Goal: Task Accomplishment & Management: Manage account settings

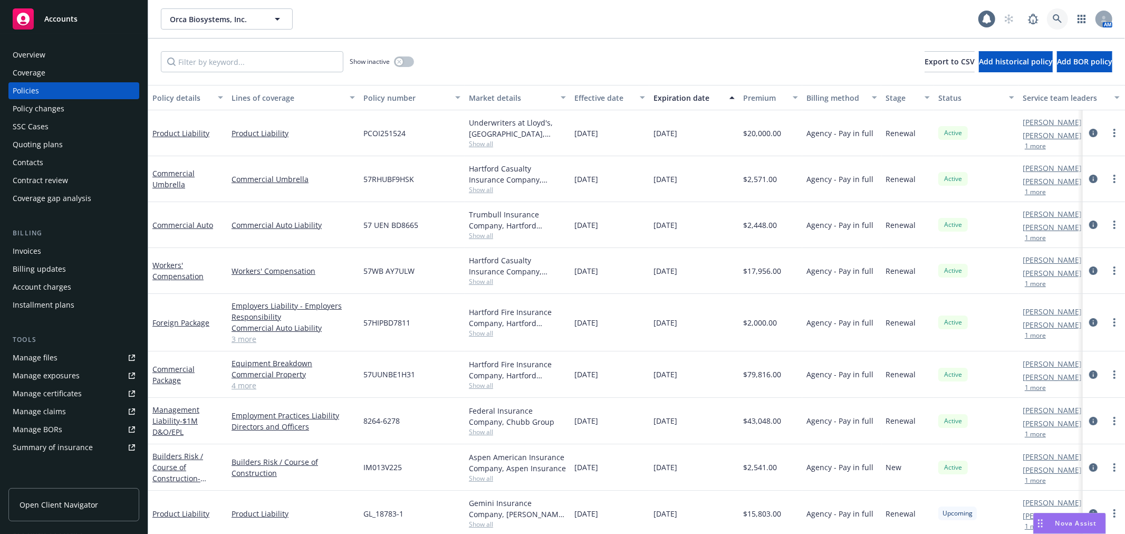
click at [1052, 22] on icon at bounding box center [1056, 18] width 9 height 9
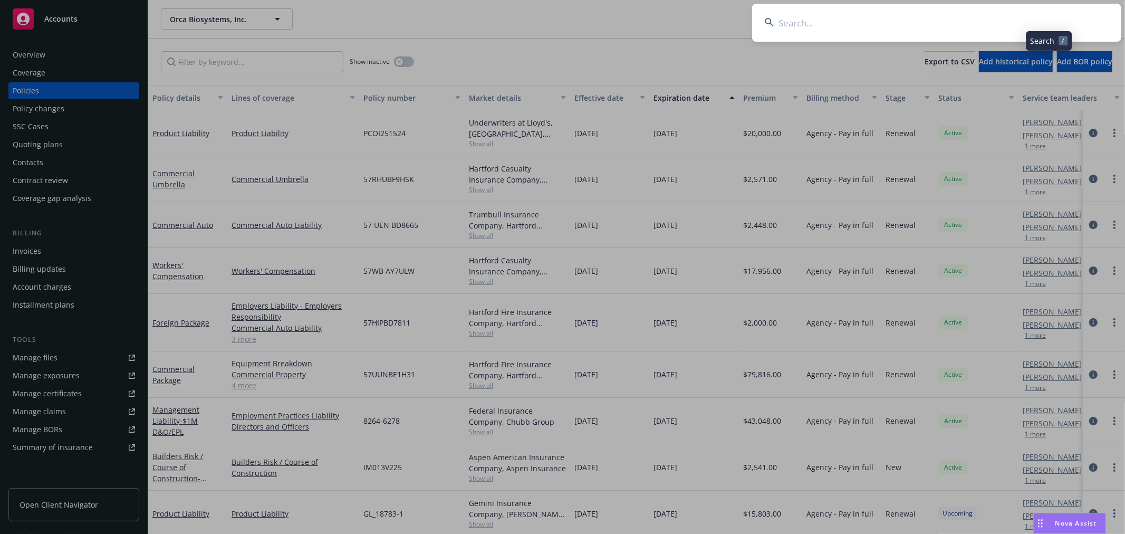
click at [935, 22] on input at bounding box center [936, 23] width 369 height 38
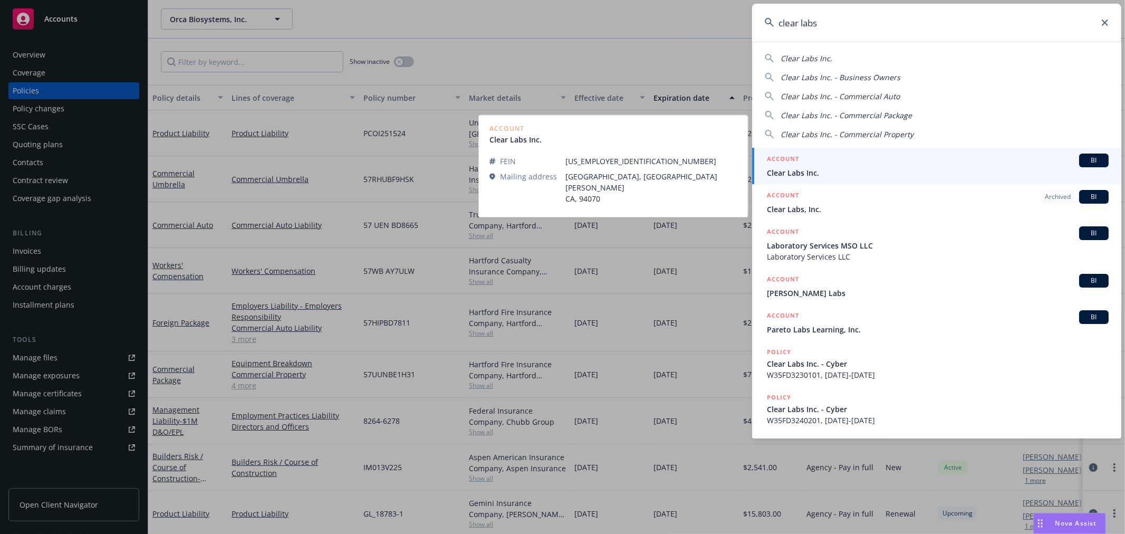
type input "clear labs"
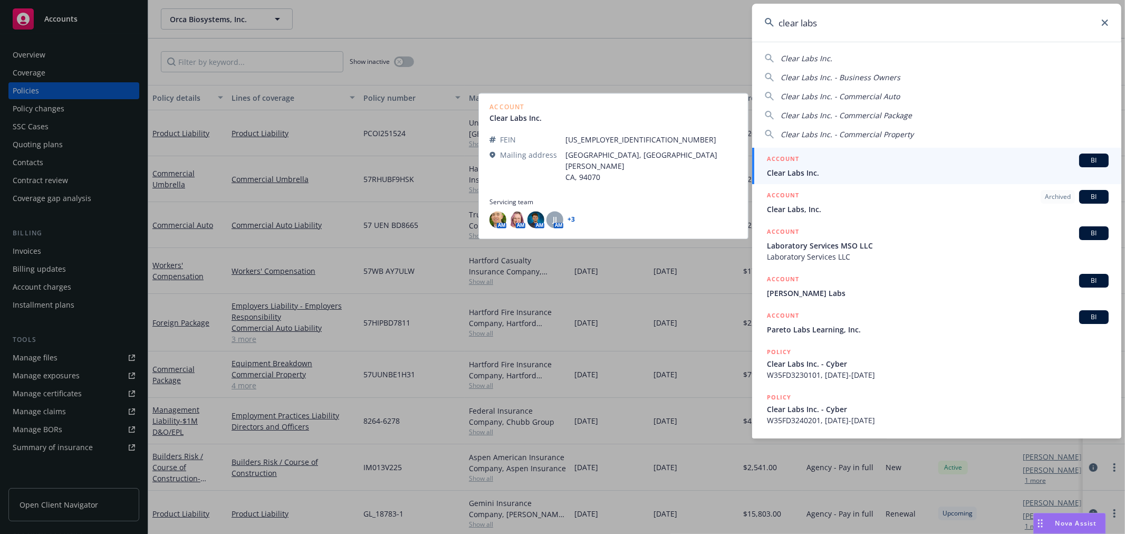
click at [826, 175] on span "Clear Labs Inc." at bounding box center [938, 172] width 342 height 11
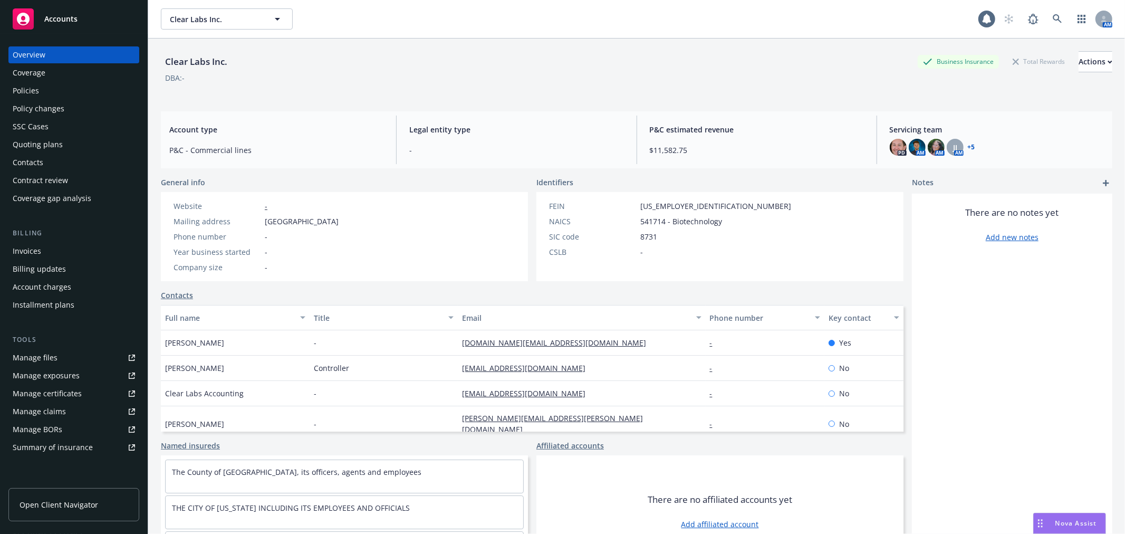
drag, startPoint x: 33, startPoint y: 81, endPoint x: 32, endPoint y: 86, distance: 5.5
click at [33, 82] on div "Overview Coverage Policies Policy changes SSC Cases Quoting plans Contacts Cont…" at bounding box center [73, 126] width 131 height 160
click at [32, 88] on div "Policies" at bounding box center [26, 90] width 26 height 17
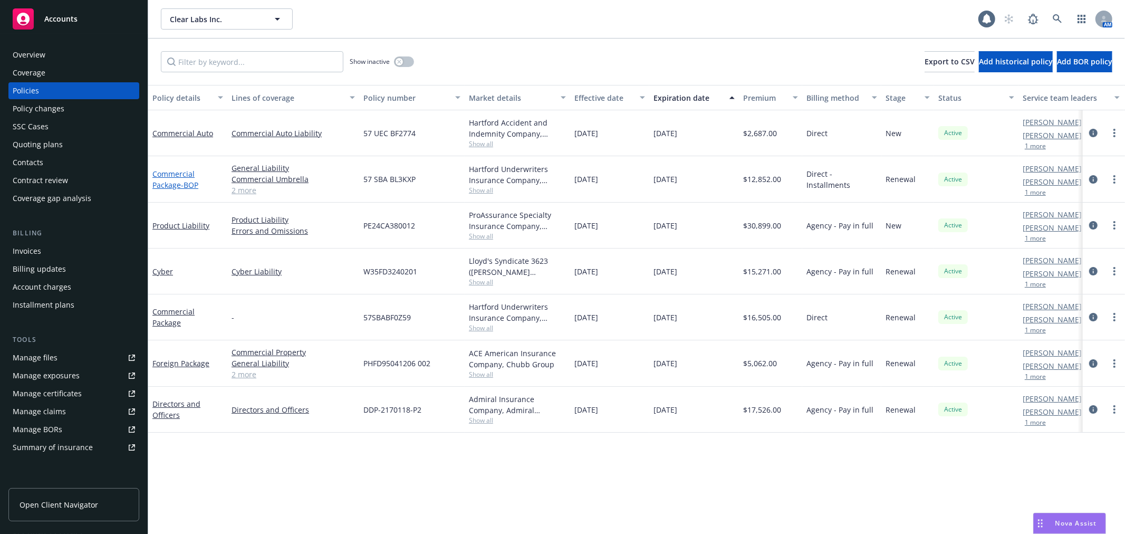
click at [182, 183] on span "- BOP" at bounding box center [189, 185] width 17 height 10
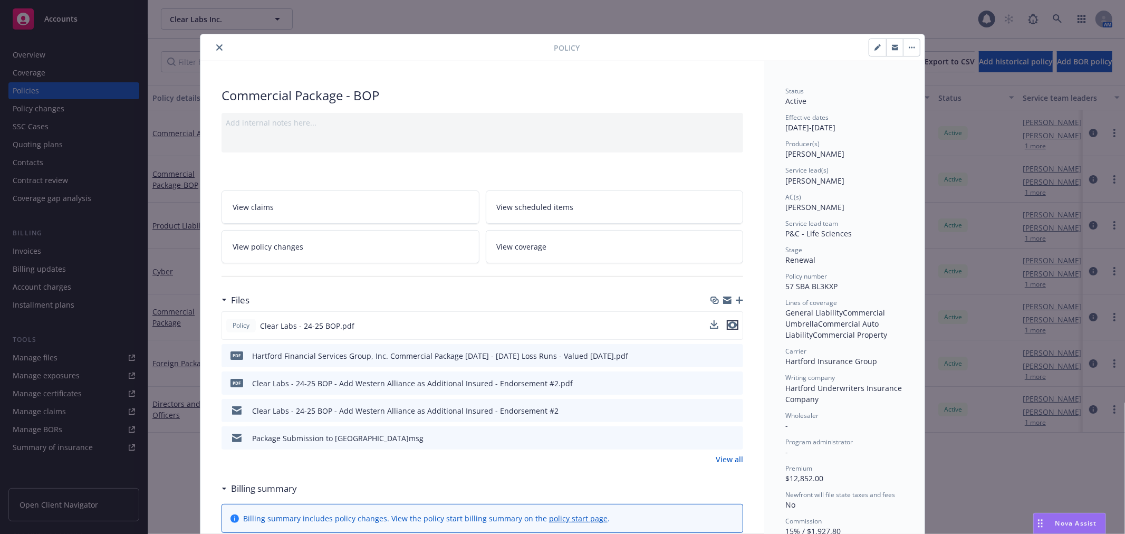
click at [728, 324] on icon "preview file" at bounding box center [732, 324] width 9 height 7
click at [218, 50] on icon "close" at bounding box center [219, 47] width 6 height 6
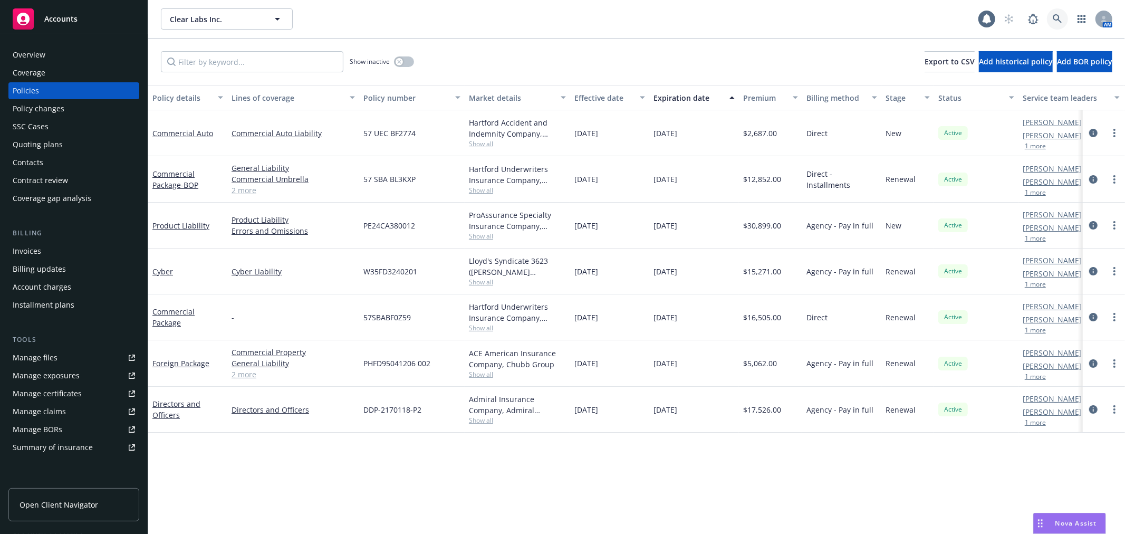
click at [1047, 13] on link at bounding box center [1057, 18] width 21 height 21
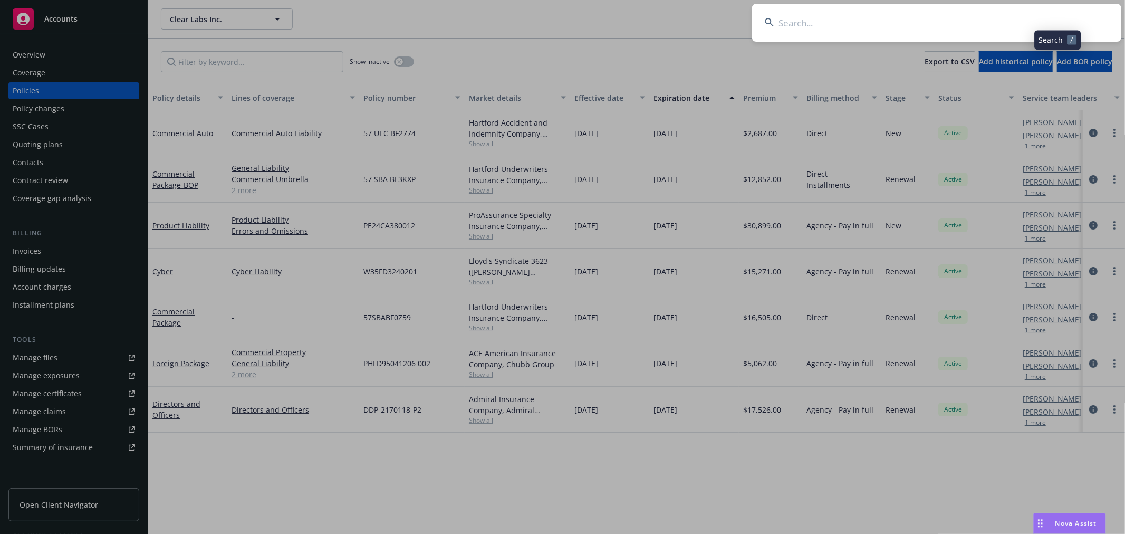
click at [937, 31] on input at bounding box center [936, 23] width 369 height 38
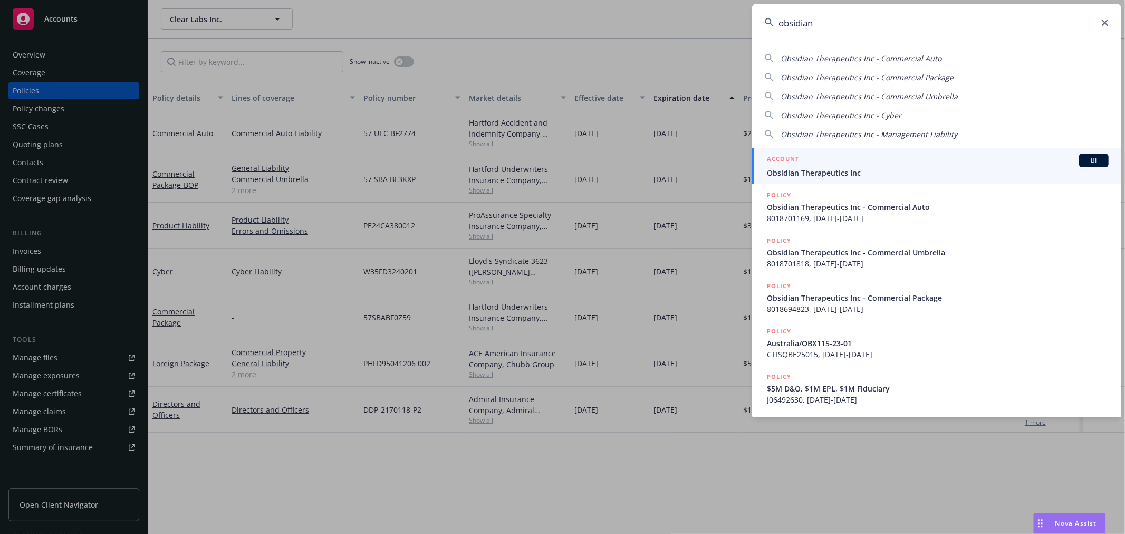
type input "obsidian"
click at [850, 173] on span "Obsidian Therapeutics Inc" at bounding box center [938, 172] width 342 height 11
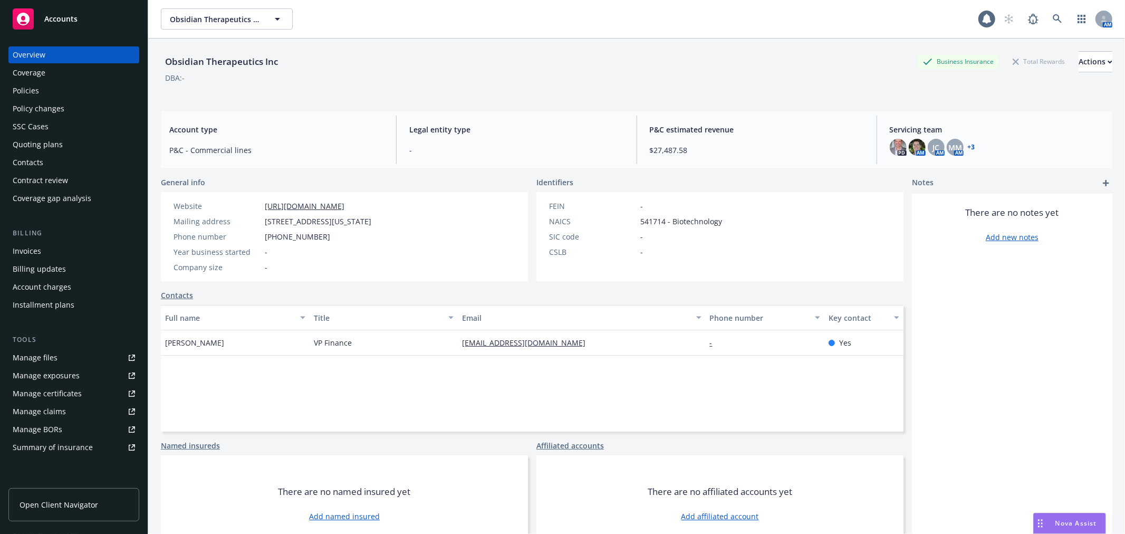
click at [45, 354] on div "Manage files" at bounding box center [35, 357] width 45 height 17
click at [761, 104] on div "Obsidian Therapeutics Inc Business Insurance Total Rewards Actions DBA: - Accou…" at bounding box center [636, 298] width 951 height 521
click at [1052, 24] on link at bounding box center [1057, 18] width 21 height 21
click at [1052, 18] on icon at bounding box center [1056, 18] width 9 height 9
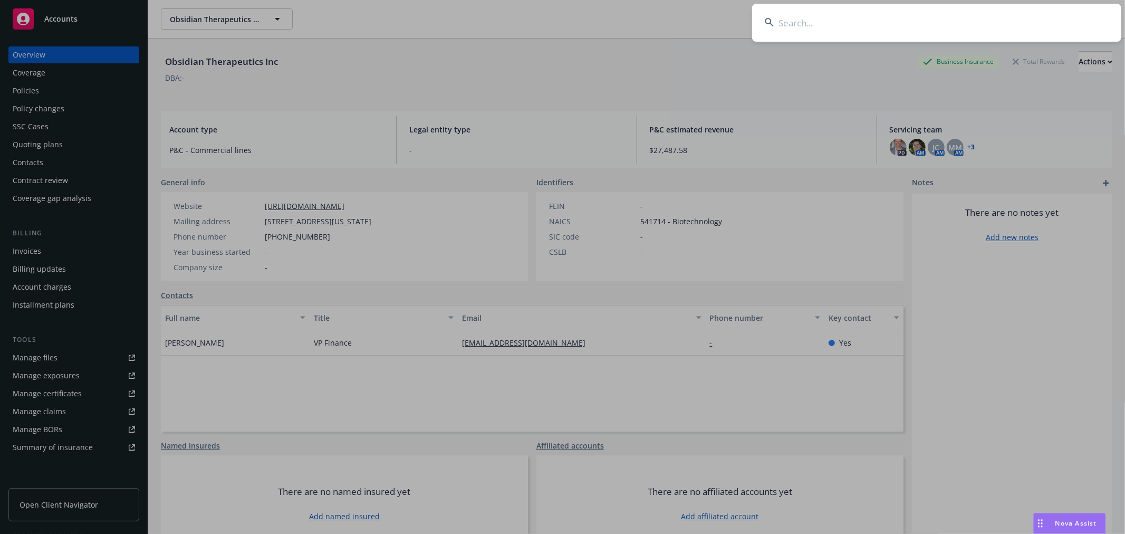
click at [935, 24] on input at bounding box center [936, 23] width 369 height 38
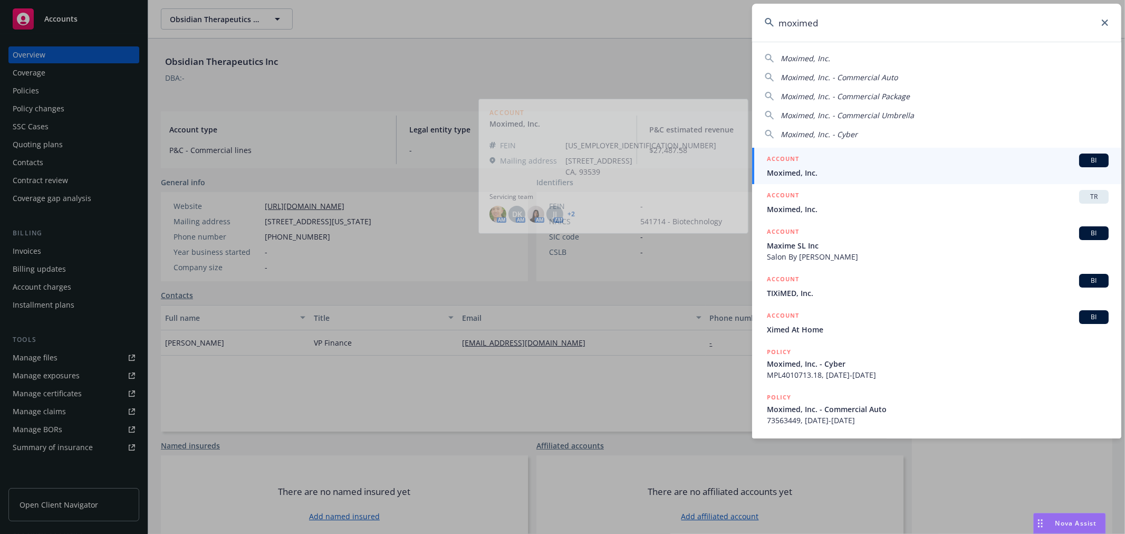
type input "moximed"
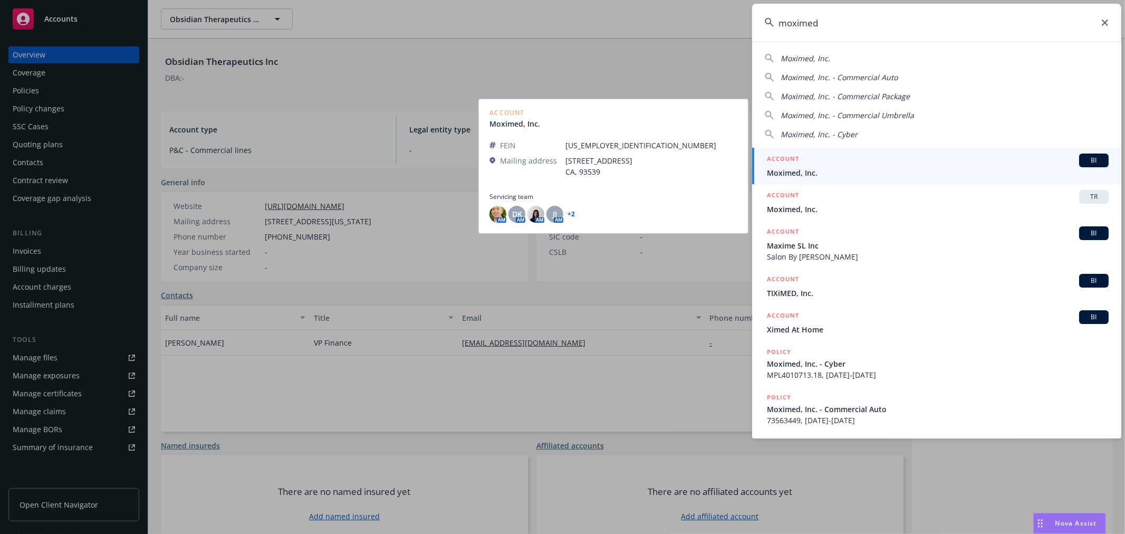
click at [825, 168] on span "Moximed, Inc." at bounding box center [938, 172] width 342 height 11
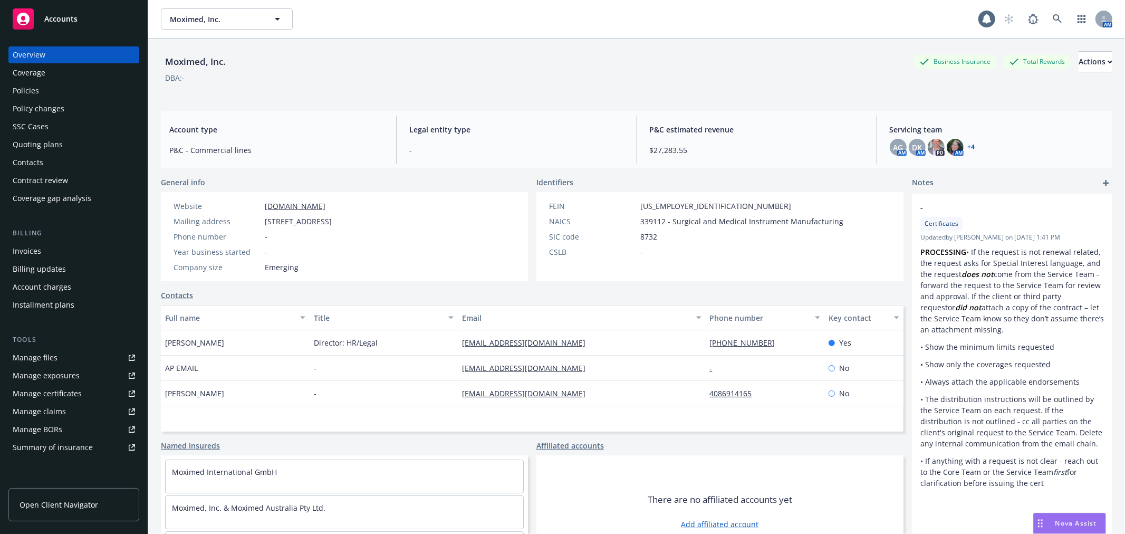
click at [54, 141] on div "Quoting plans" at bounding box center [38, 144] width 50 height 17
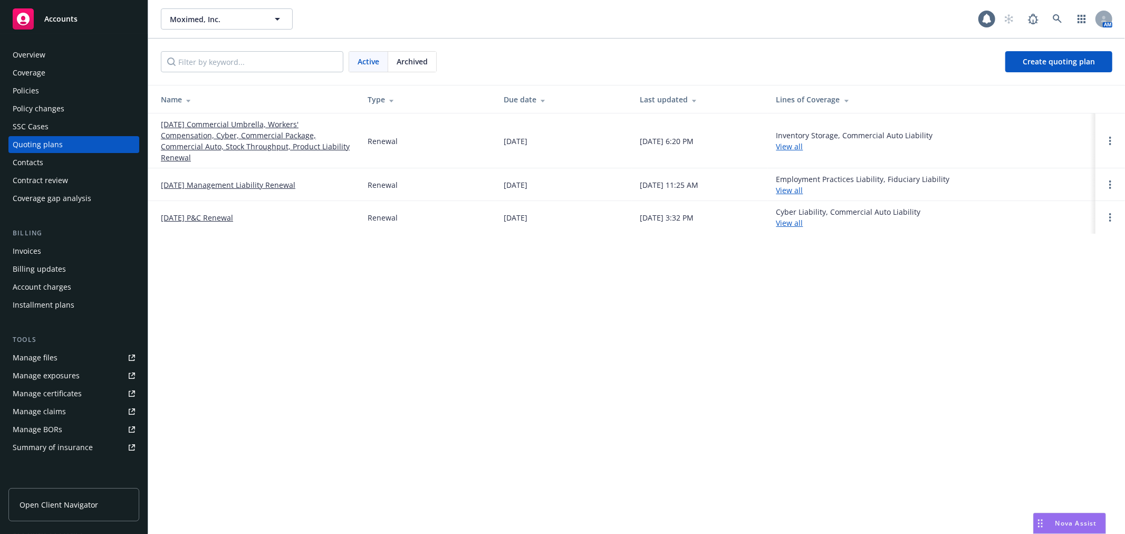
click at [220, 215] on link "10/01/24 P&C Renewal" at bounding box center [197, 217] width 72 height 11
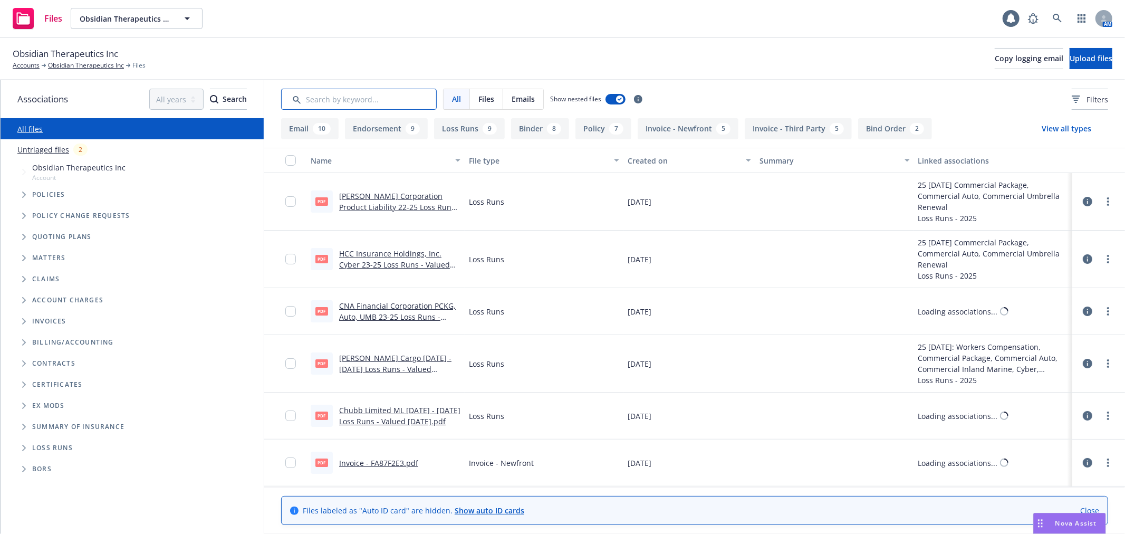
click at [330, 94] on input "Search by keyword..." at bounding box center [359, 99] width 156 height 21
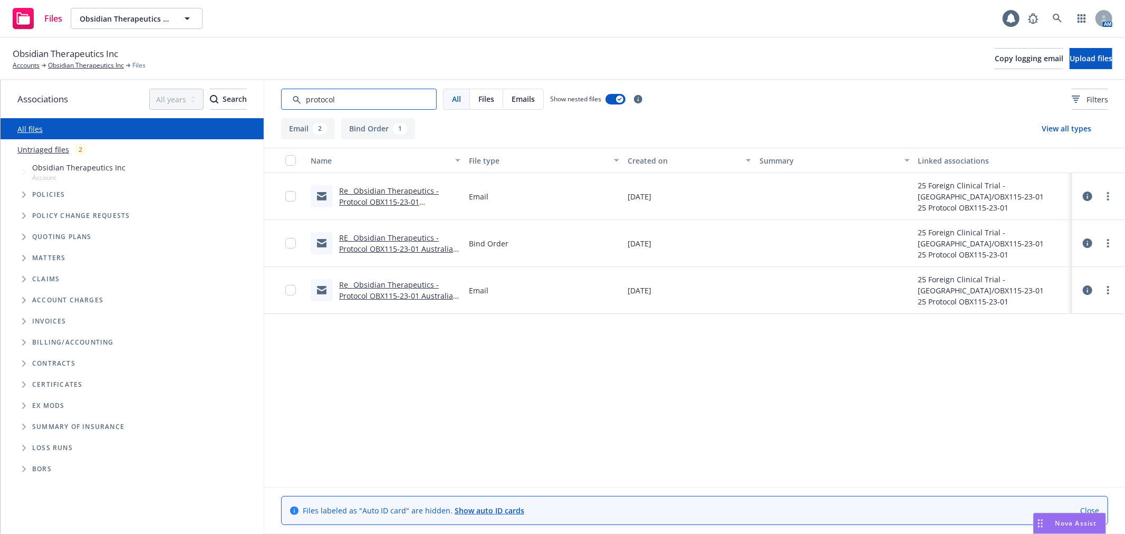
type input "protocol"
click at [403, 200] on link "Re_ Obsidian Therapeutics - Protocol OBX115-23-01 Australia - BIND ORDER.msg" at bounding box center [389, 207] width 100 height 43
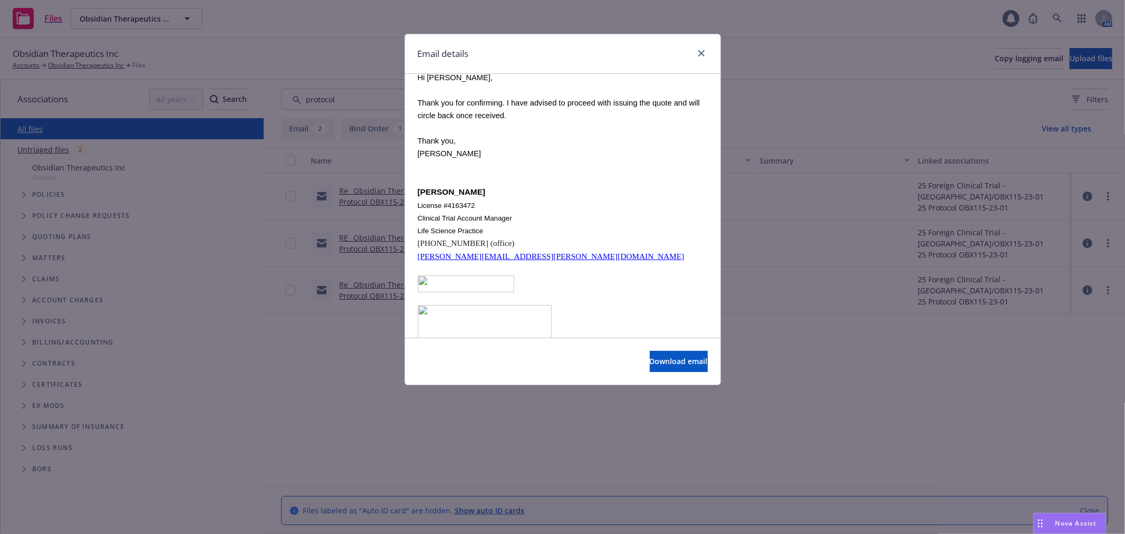
scroll to position [2167, 0]
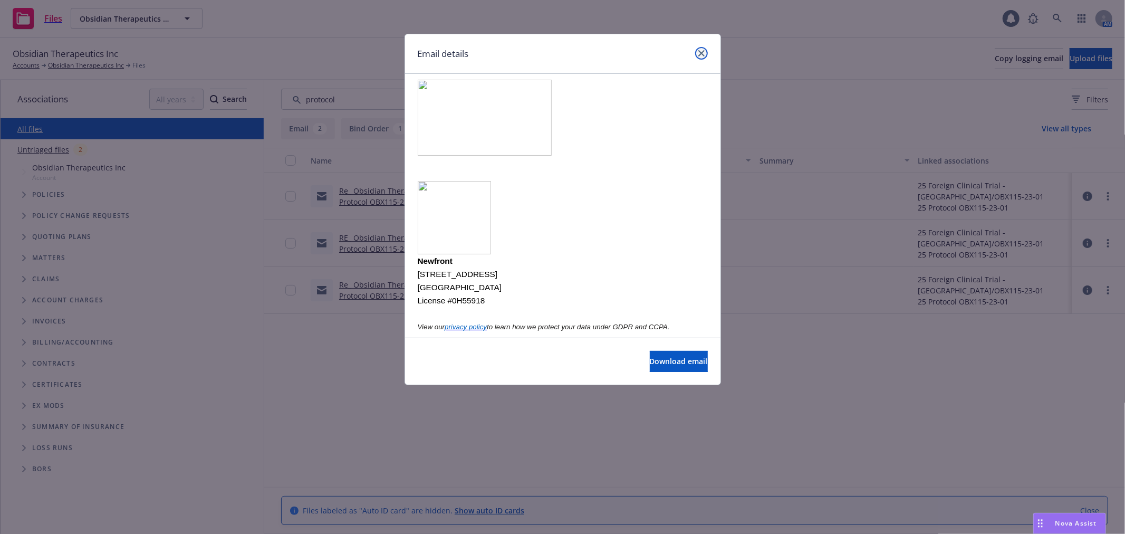
click at [696, 53] on link "close" at bounding box center [701, 53] width 13 height 13
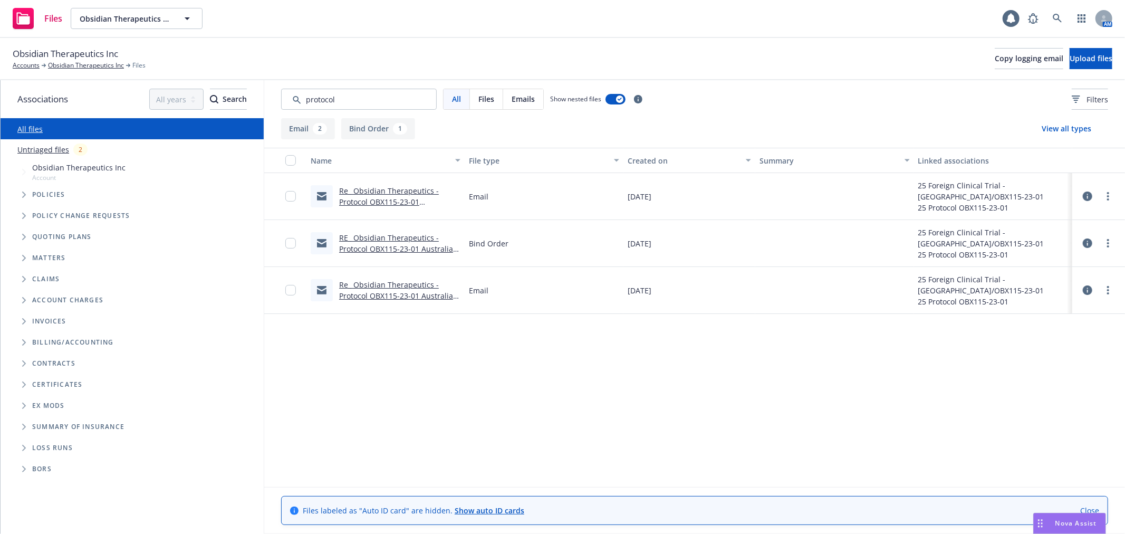
click at [403, 294] on link "Re_ Obsidian Therapeutics - Protocol OBX115-23-01 Australia - Quote Attached.msg" at bounding box center [398, 295] width 119 height 32
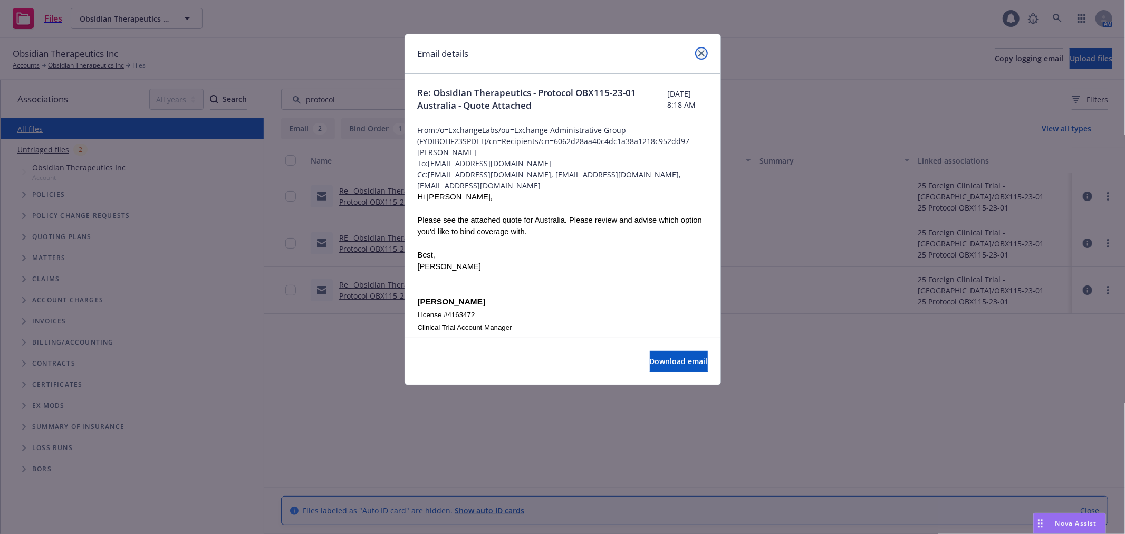
click at [705, 51] on link "close" at bounding box center [701, 53] width 13 height 13
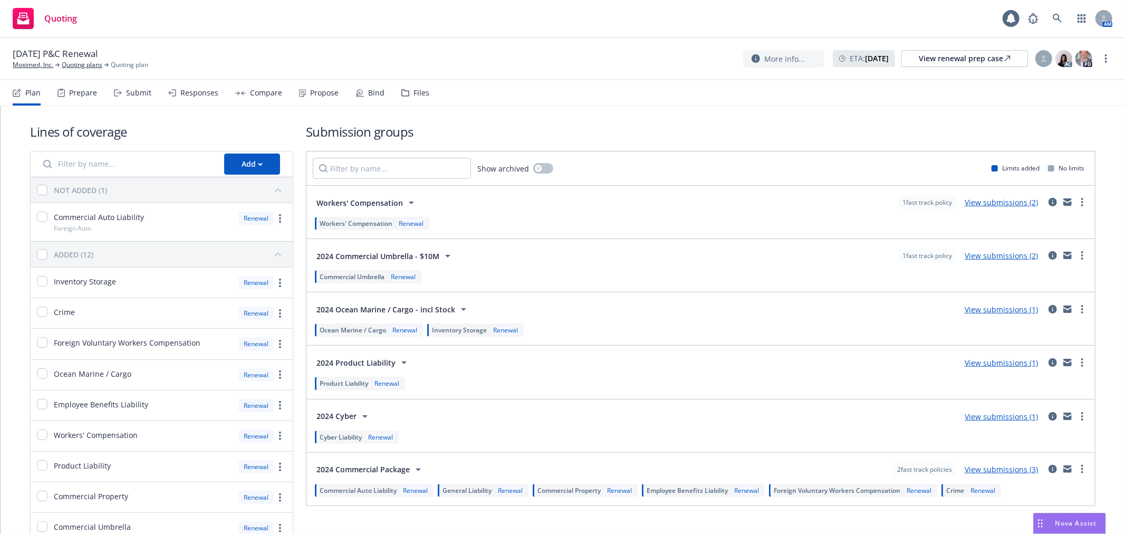
click at [413, 96] on div "Files" at bounding box center [421, 93] width 16 height 8
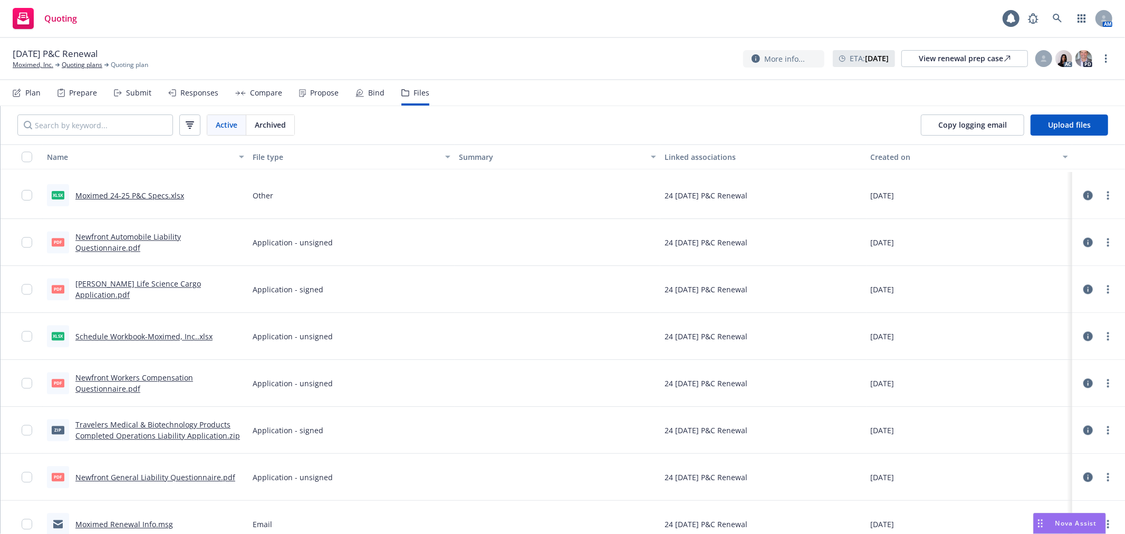
scroll to position [2167, 0]
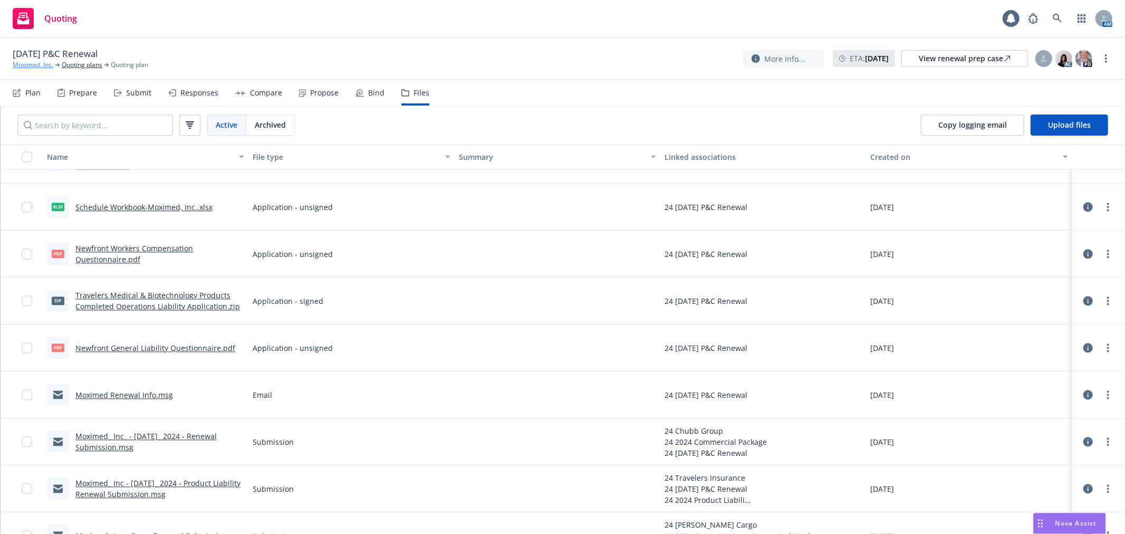
click at [30, 67] on link "Moximed, Inc." at bounding box center [33, 64] width 41 height 9
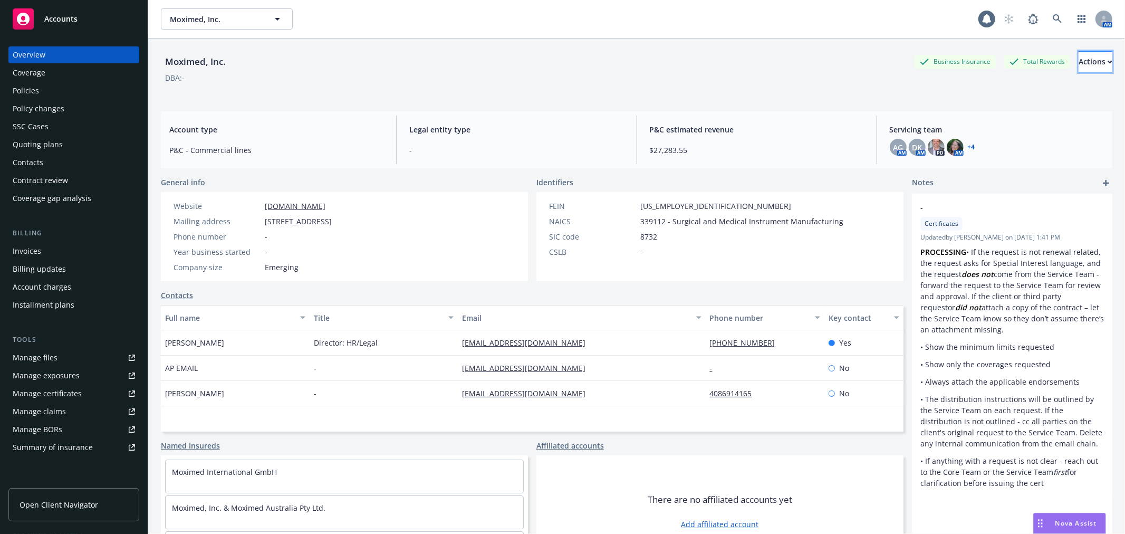
click at [1078, 61] on div "Actions" at bounding box center [1095, 62] width 34 height 20
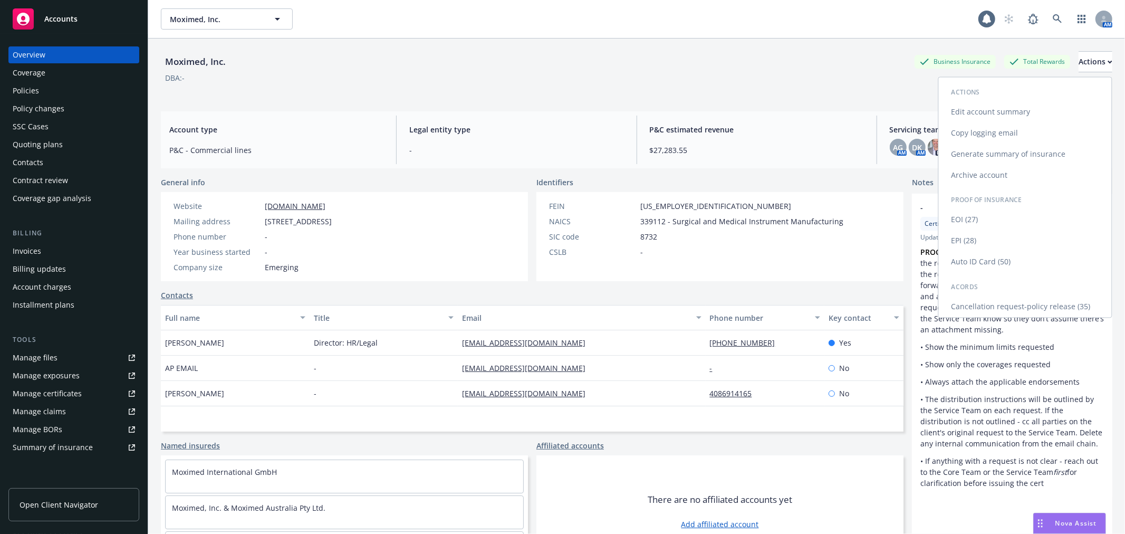
click at [997, 109] on link "Edit account summary" at bounding box center [1024, 111] width 173 height 21
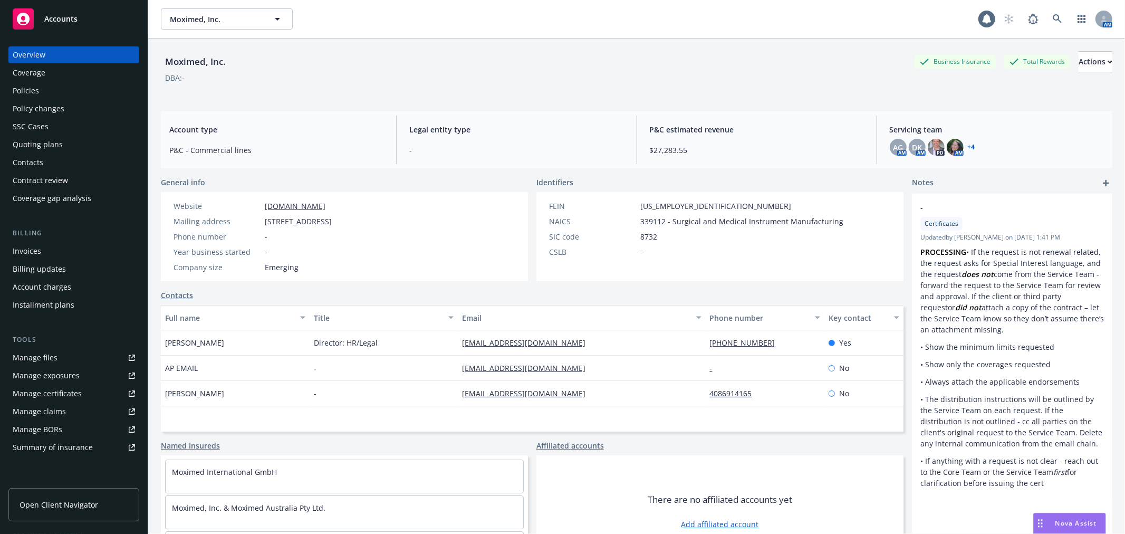
select select "US"
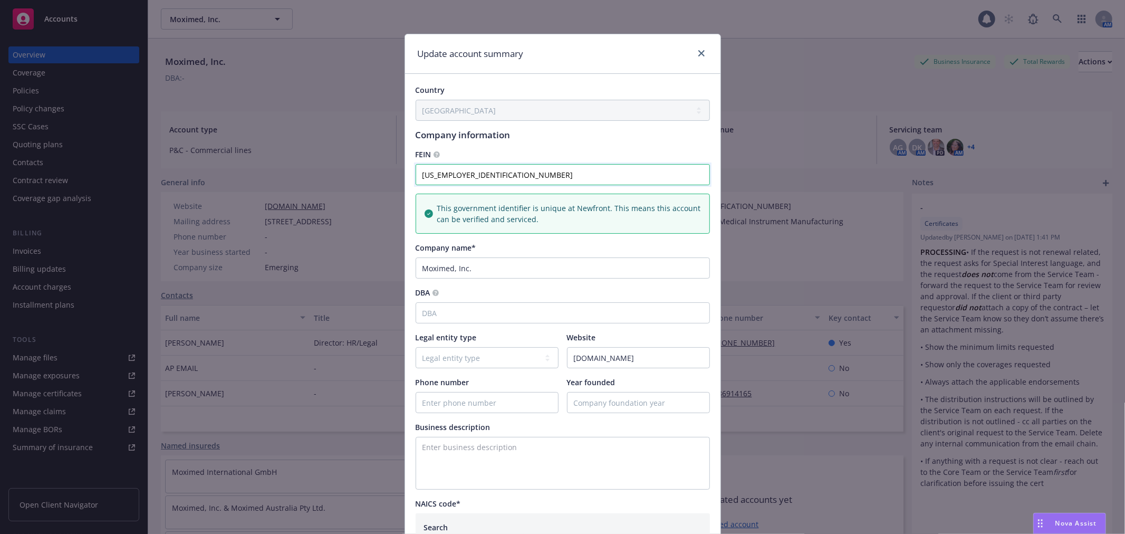
drag, startPoint x: 482, startPoint y: 177, endPoint x: 430, endPoint y: 177, distance: 51.7
click at [430, 177] on input "20-5804771" at bounding box center [562, 174] width 294 height 21
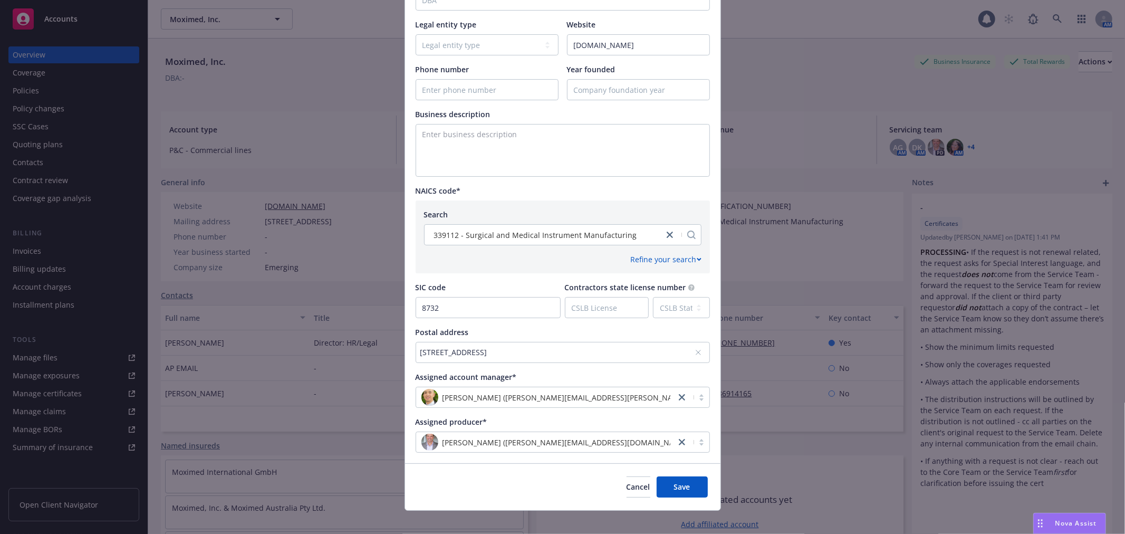
scroll to position [323, 0]
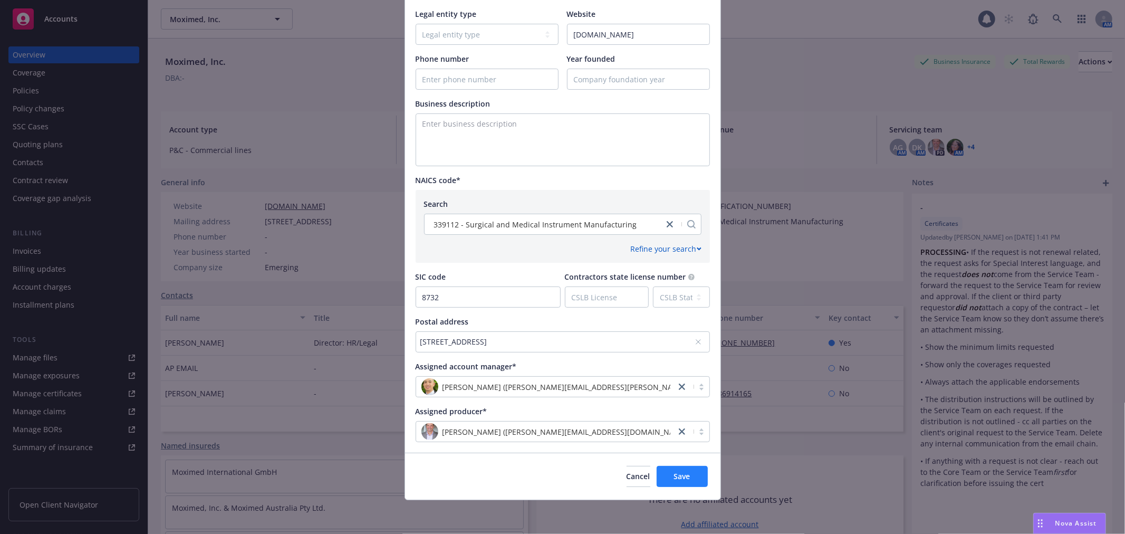
type input "20-5769994"
click at [694, 468] on button "Save" at bounding box center [681, 476] width 51 height 21
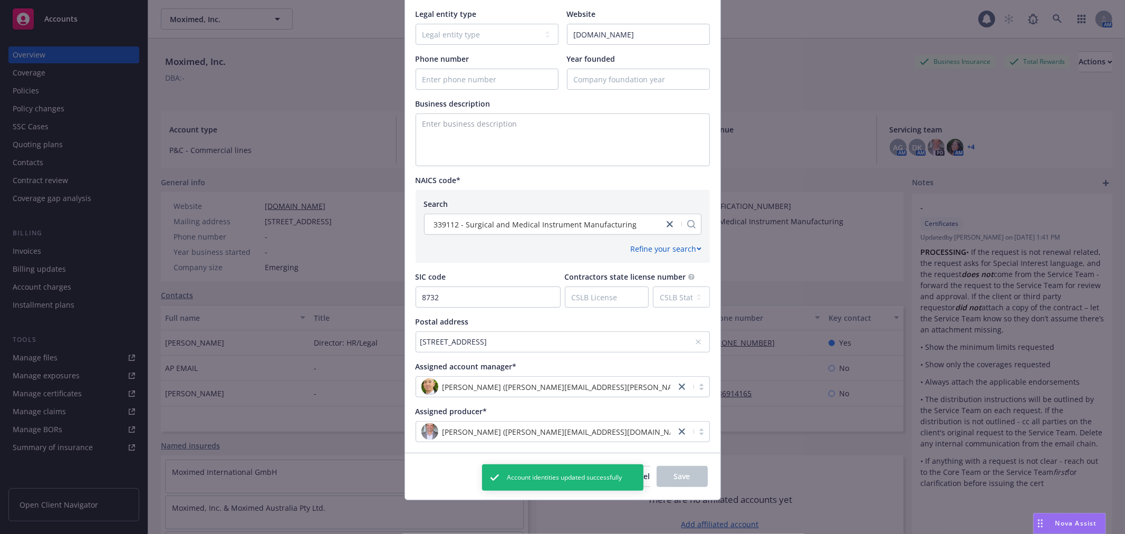
scroll to position [299, 0]
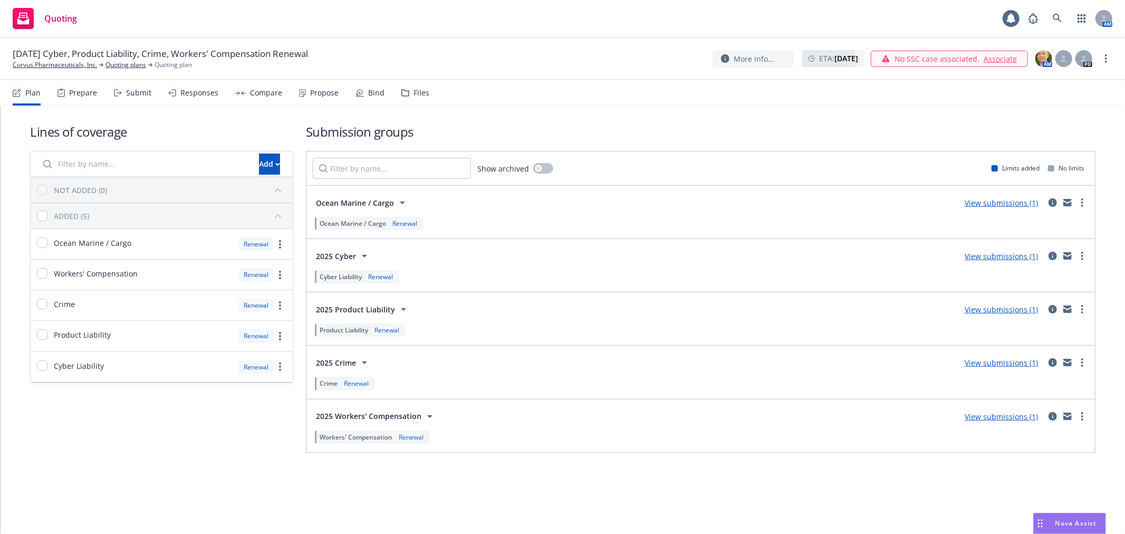
click at [604, 72] on div "09/07/25 Cyber, Product Liability, Crime, Workers' Compensation Renewal Corvus …" at bounding box center [562, 59] width 1125 height 42
click at [122, 91] on div "Submit" at bounding box center [132, 92] width 37 height 25
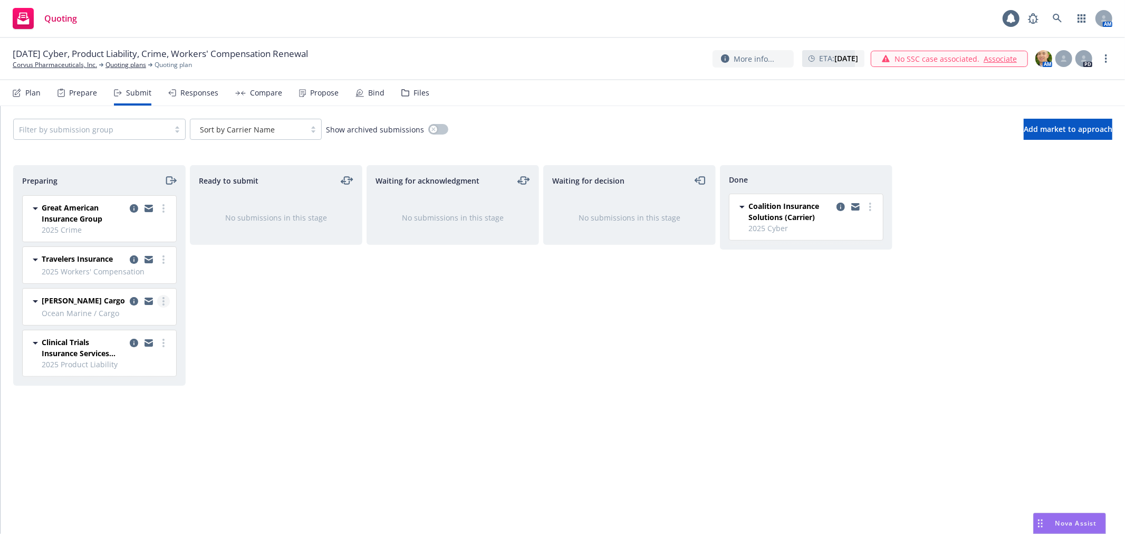
click at [165, 299] on link "more" at bounding box center [163, 301] width 13 height 13
click at [94, 387] on span "Add accepted decision" at bounding box center [116, 386] width 105 height 10
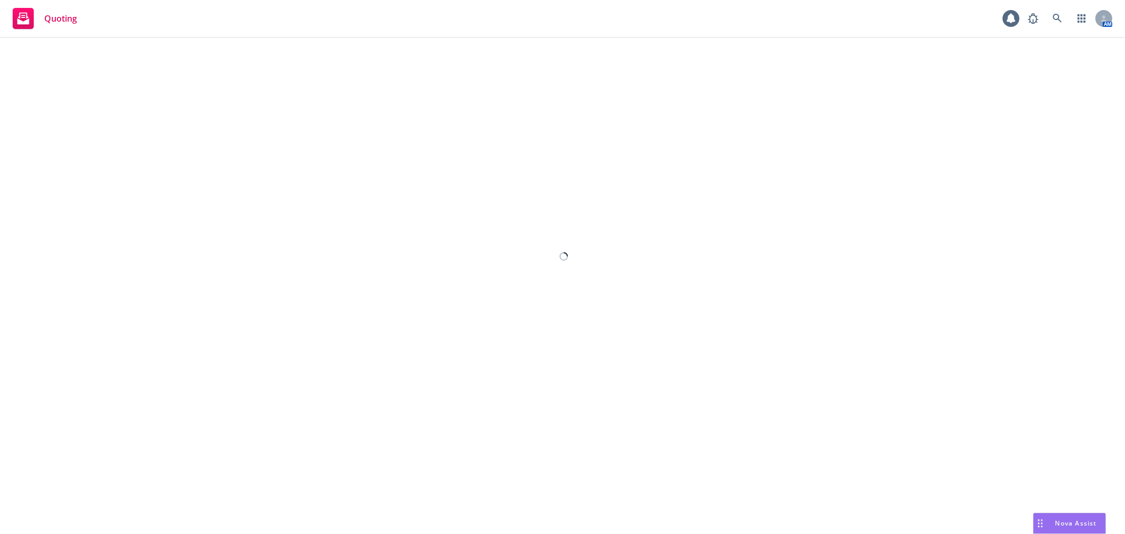
select select "12"
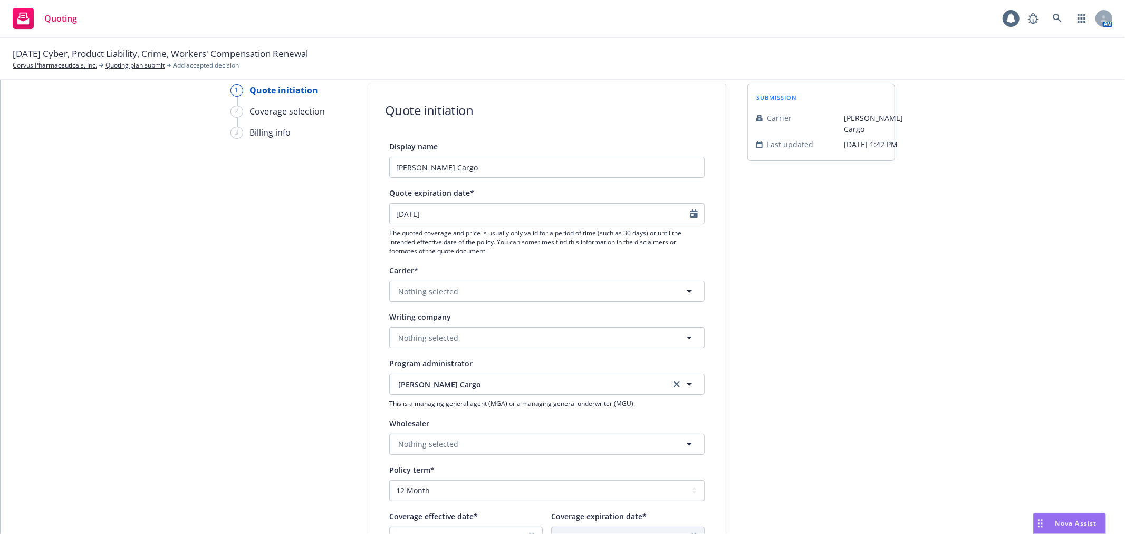
scroll to position [59, 0]
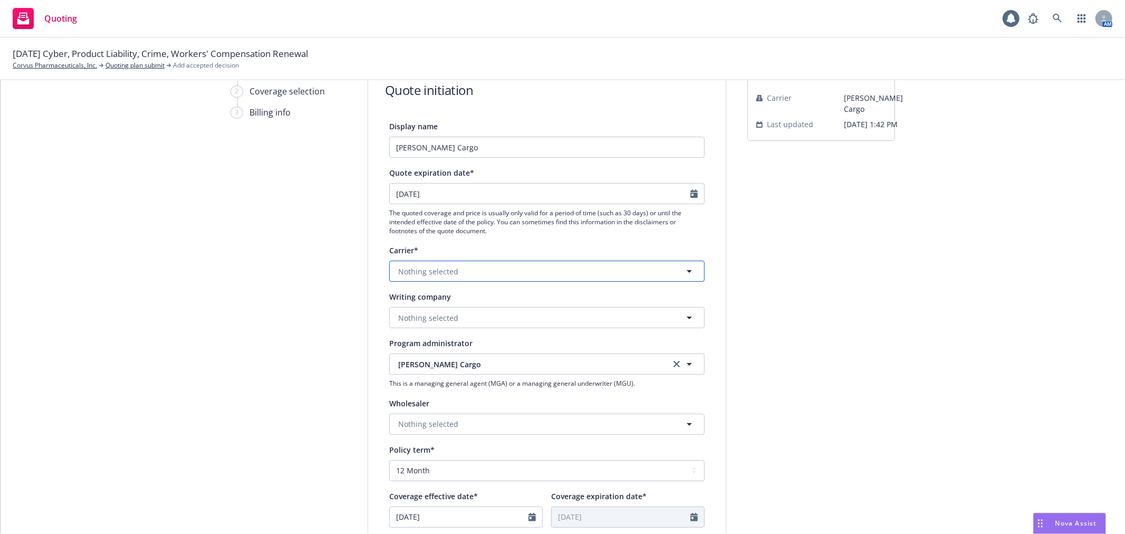
click at [650, 273] on button "Nothing selected" at bounding box center [546, 270] width 315 height 21
click at [469, 280] on button "Nothing selected" at bounding box center [546, 270] width 315 height 21
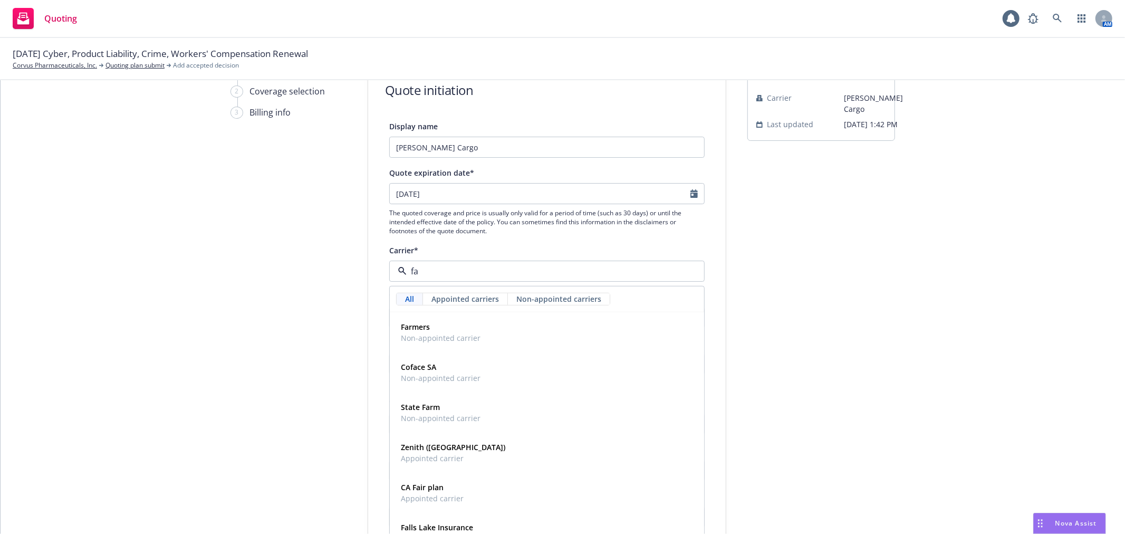
type input "f"
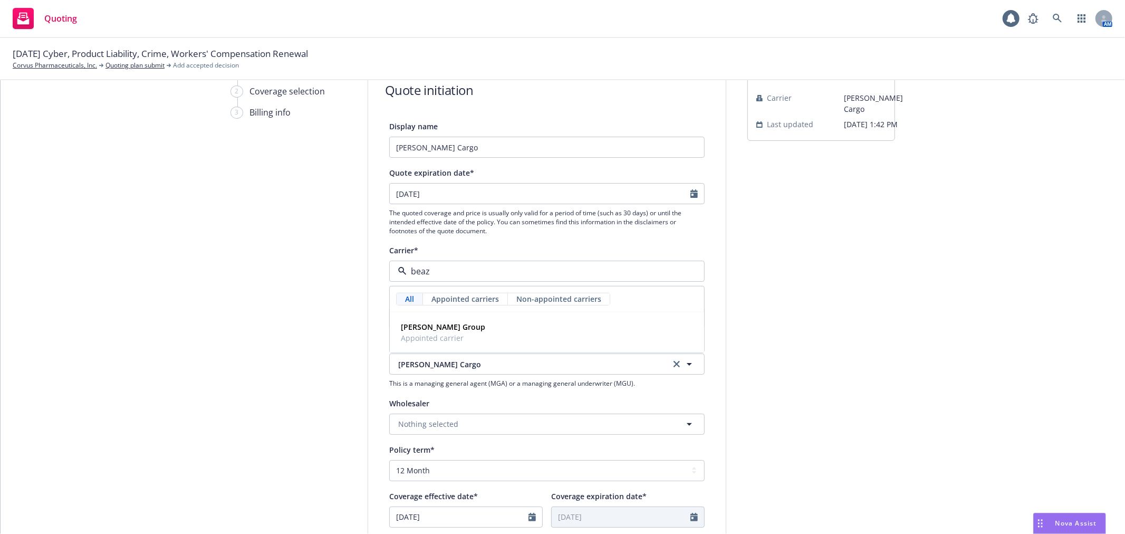
type input "beazl"
click at [468, 332] on div "Beazley Group Appointed carrier" at bounding box center [546, 332] width 301 height 26
click at [482, 318] on button "Nothing selected" at bounding box center [546, 317] width 315 height 21
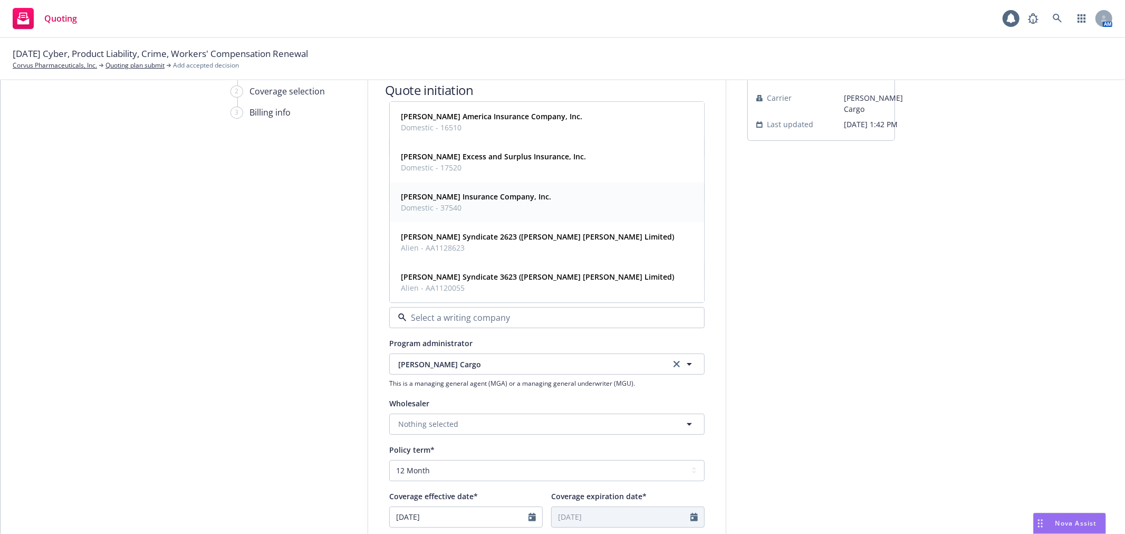
click at [471, 207] on span "Domestic - 37540" at bounding box center [476, 207] width 150 height 11
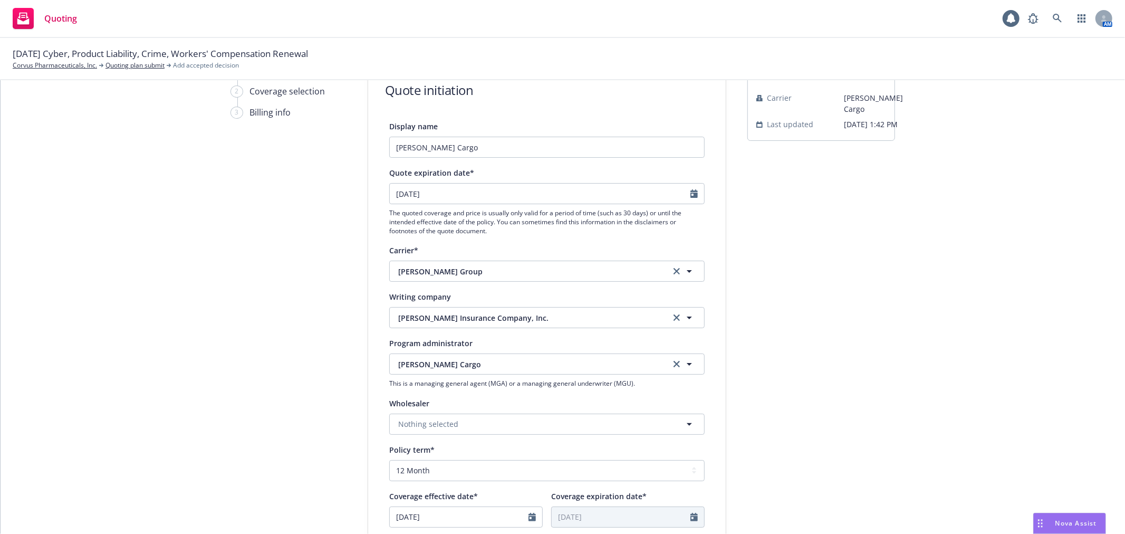
click at [864, 293] on div "submission Carrier Falvey Cargo Last updated 7/28, 1:42 PM" at bounding box center [821, 417] width 148 height 707
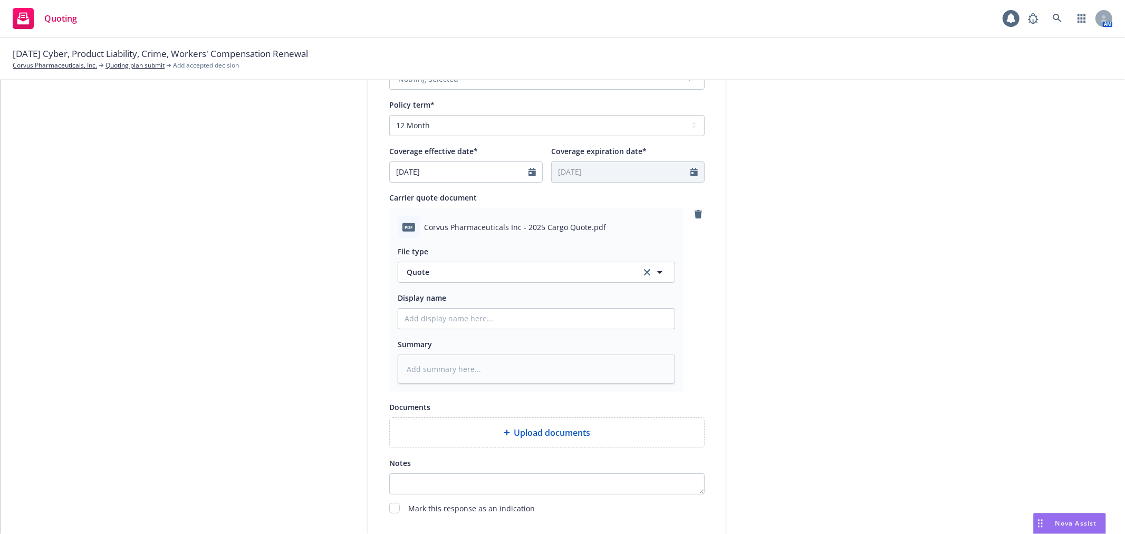
scroll to position [423, 0]
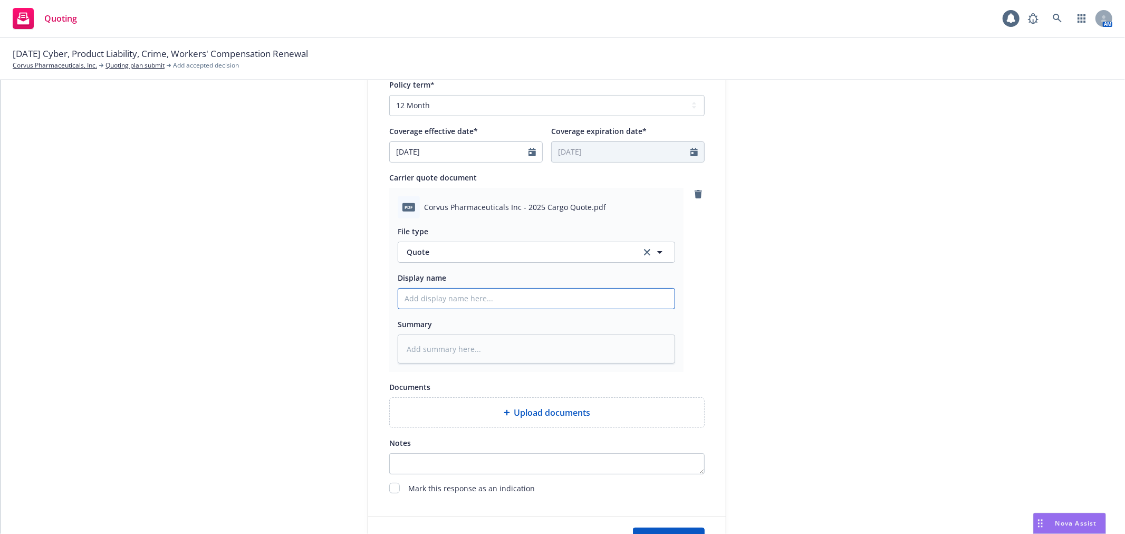
click at [503, 294] on input "Display name" at bounding box center [536, 298] width 276 height 20
type textarea "x"
type input "F"
type textarea "x"
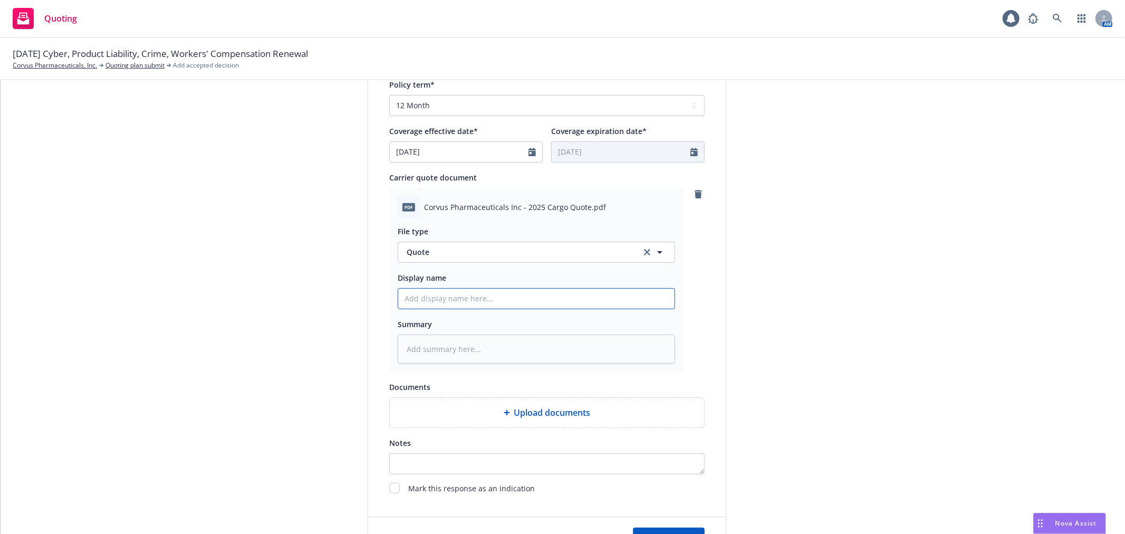
type input "F"
type textarea "x"
type input "Fa"
type textarea "x"
type input "Fal"
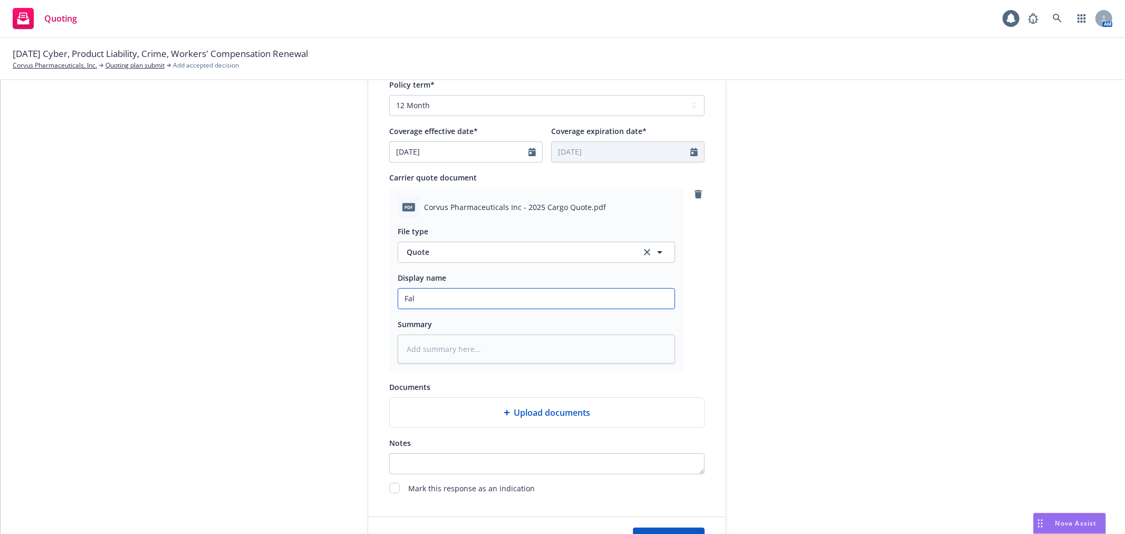
type textarea "x"
type input "Falv"
type textarea "x"
type input "Falve"
type textarea "x"
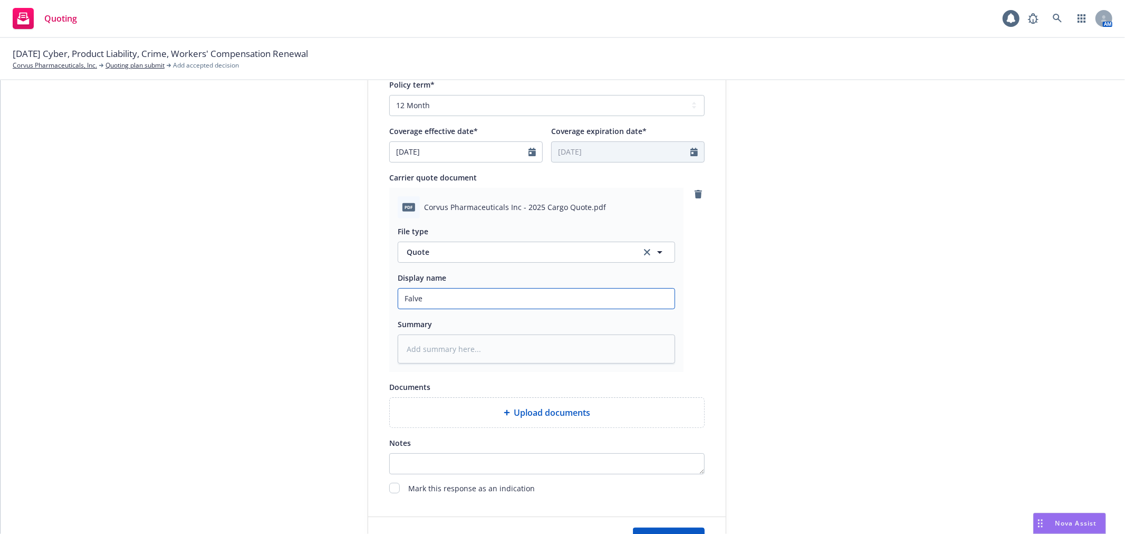
type input "Falvey"
type textarea "x"
type input "Falvey"
type textarea "x"
type input "Falvey C"
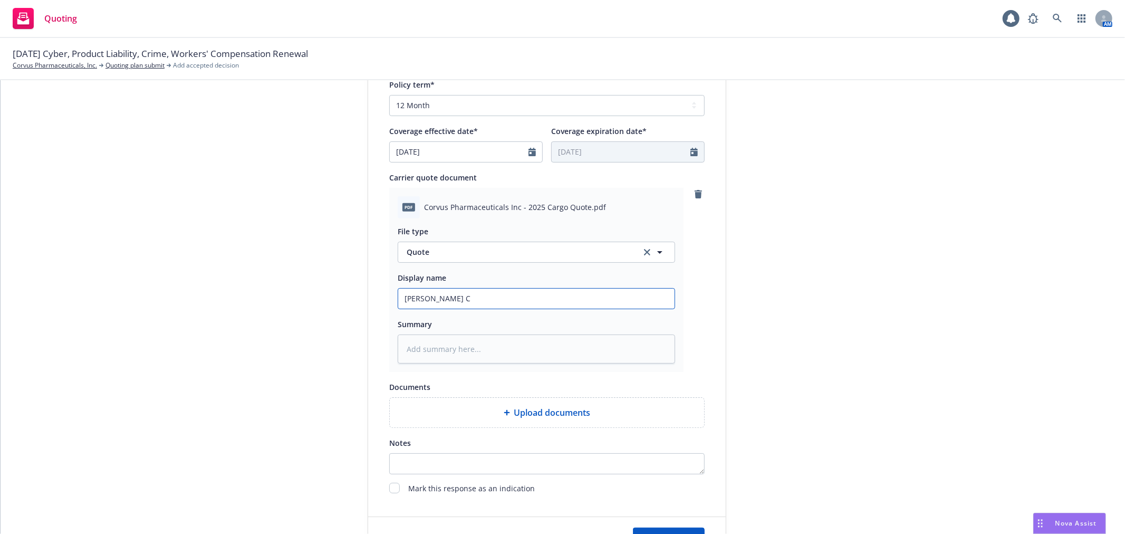
type textarea "x"
type input "Falvey Ca"
type textarea "x"
type input "Falvey Car"
type textarea "x"
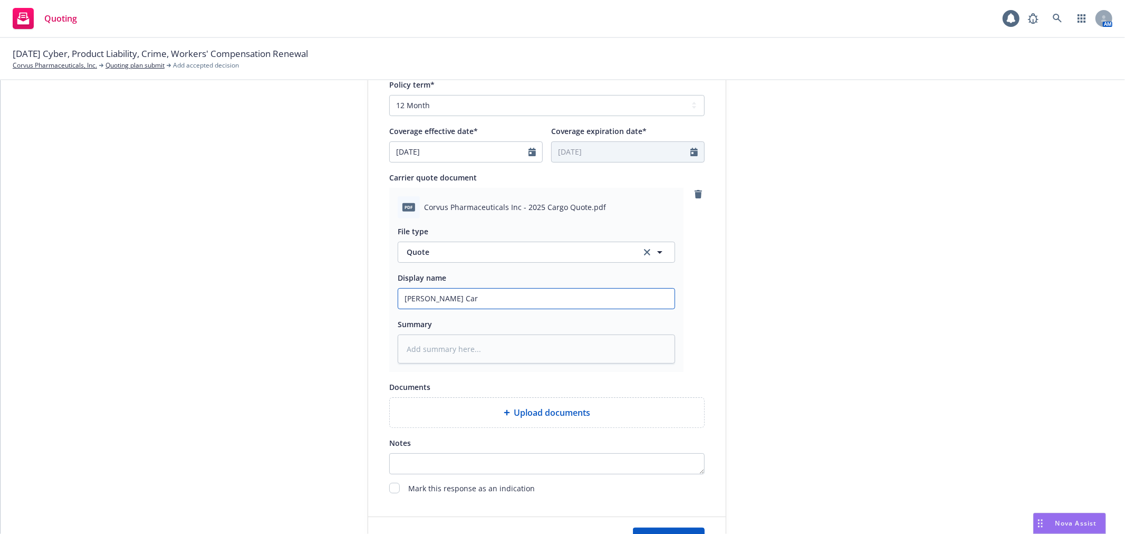
type input "Falvey Carg"
type textarea "x"
type input "Falvey Cargo"
type textarea "x"
type input "Falvey Cargo"
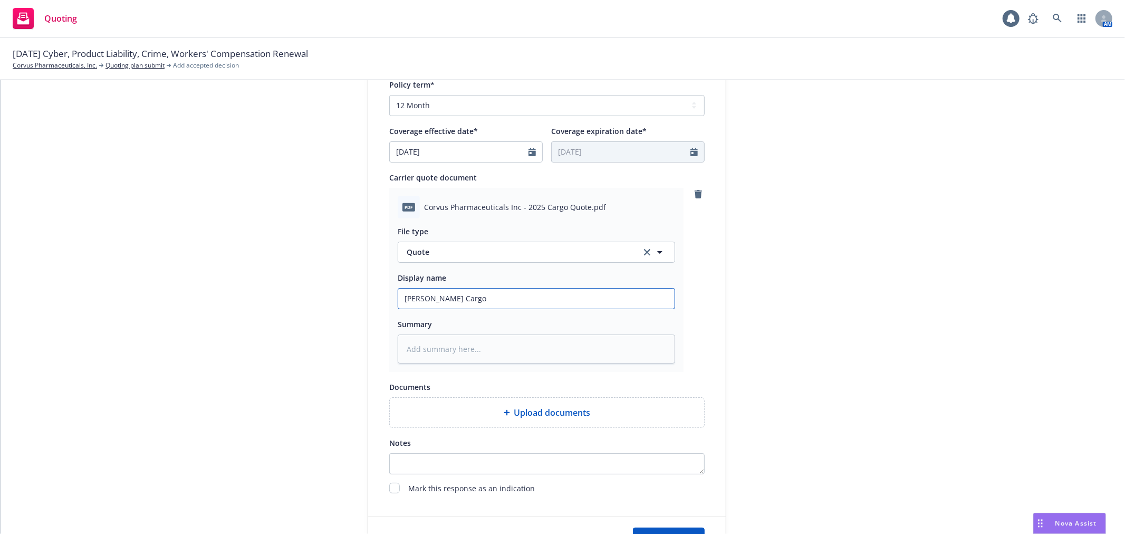
type textarea "x"
type input "Falvey Cargo R"
type textarea "x"
type input "Falvey Cargo Re"
type textarea "x"
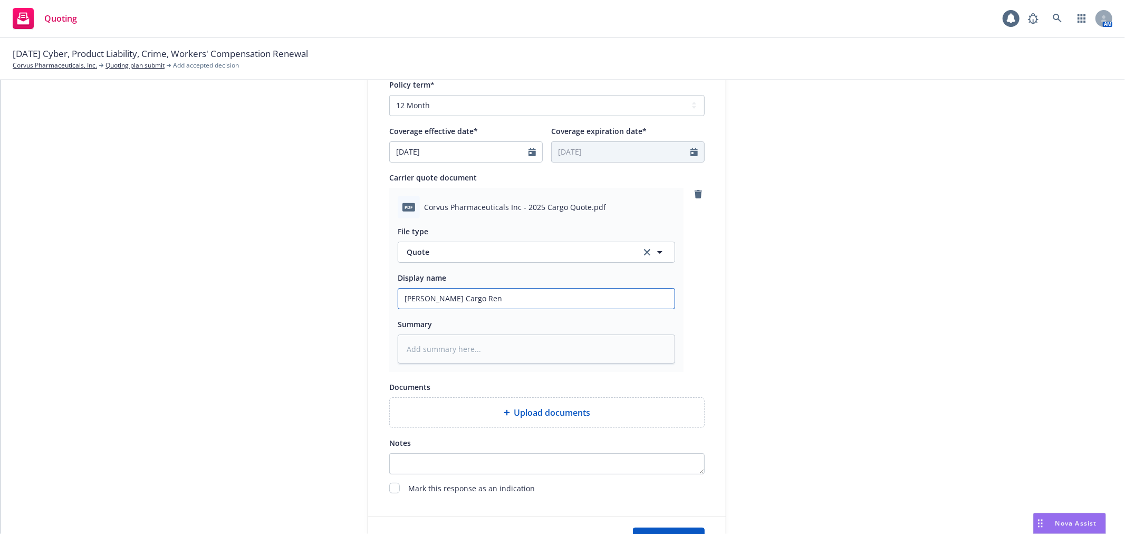
type input "Falvey Cargo Rene"
type textarea "x"
type input "Falvey Cargo Renew"
type textarea "x"
type input "Falvey Cargo Renewa"
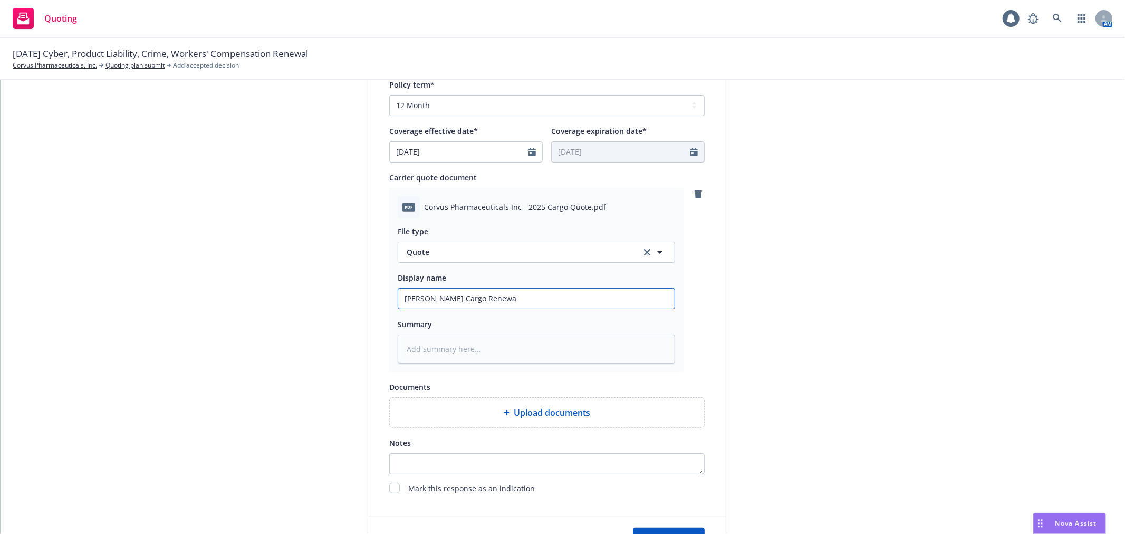
type textarea "x"
type input "Falvey Cargo Renewal"
type textarea "x"
type input "Falvey Cargo Renewal"
type textarea "x"
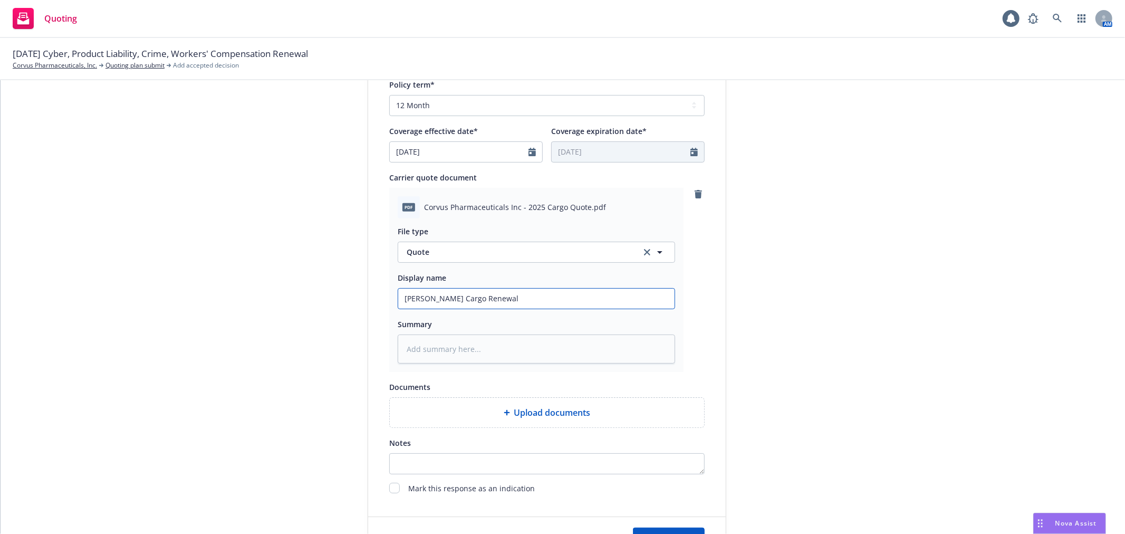
type input "Falvey Cargo Renewal Q"
type textarea "x"
type input "Falvey Cargo Renewal Qu"
type textarea "x"
type input "Falvey Cargo Renewal Quo"
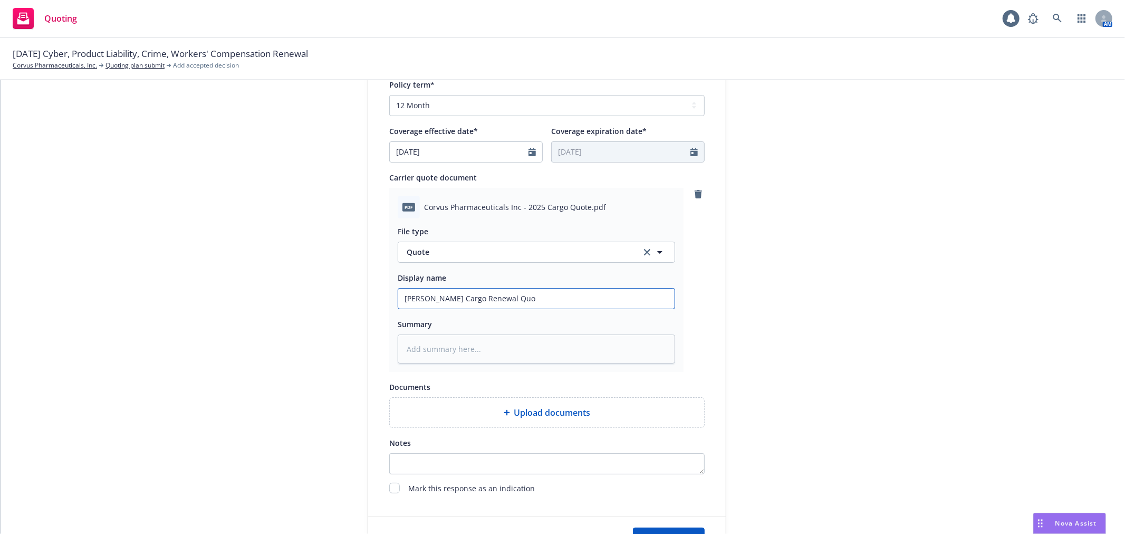
type textarea "x"
type input "Falvey Cargo Renewal Quot"
type textarea "x"
type input "Falvey Cargo Renewal Quote"
type textarea "x"
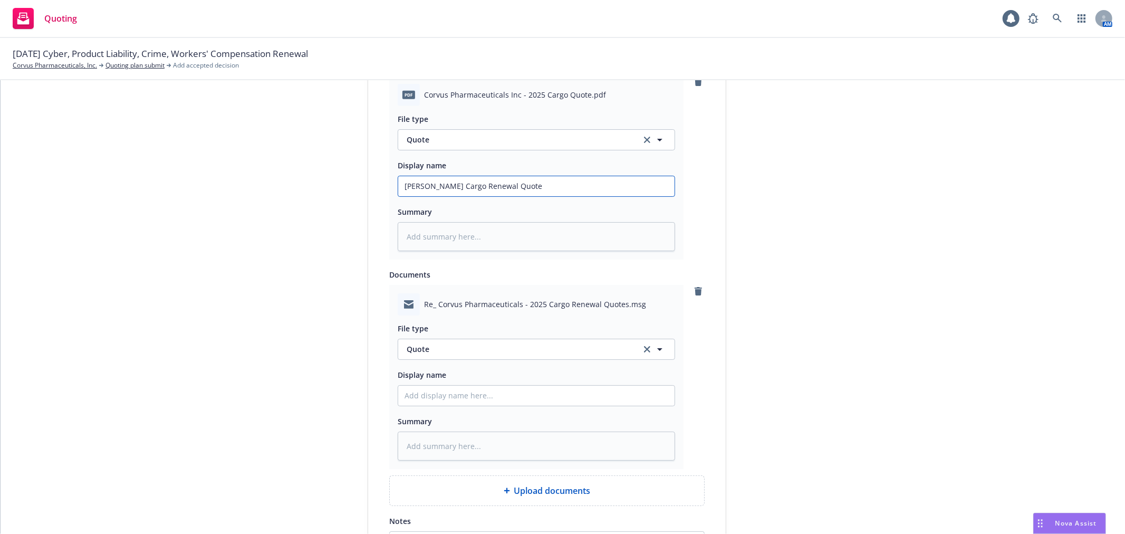
scroll to position [540, 0]
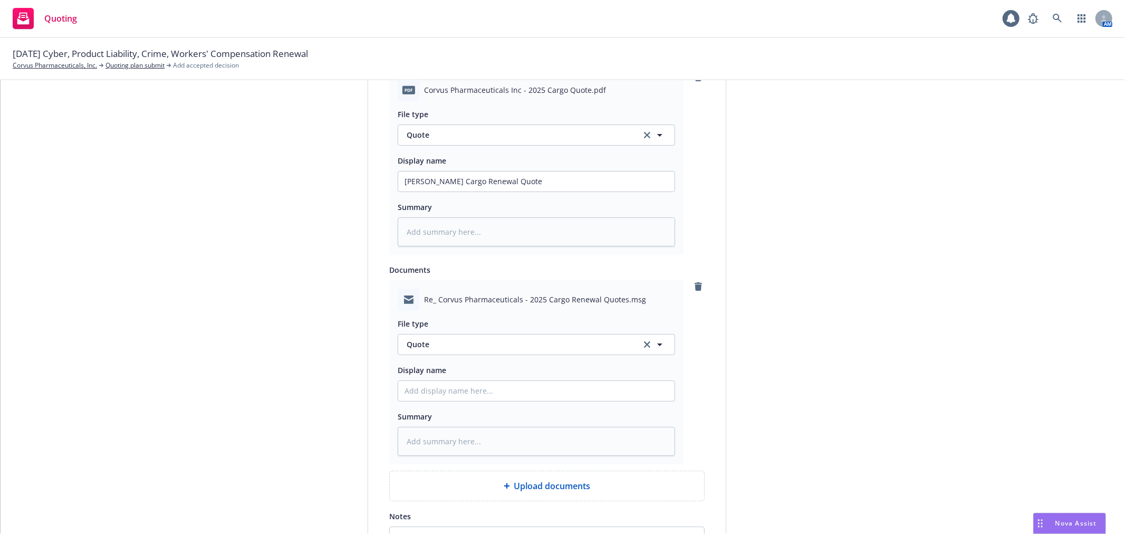
click at [563, 333] on div "File type Quote Quote" at bounding box center [536, 336] width 277 height 38
click at [546, 347] on span "Quote" at bounding box center [517, 343] width 222 height 11
type input "Email"
click at [432, 388] on div "Email" at bounding box center [536, 374] width 276 height 28
drag, startPoint x: 443, startPoint y: 393, endPoint x: 447, endPoint y: 418, distance: 25.0
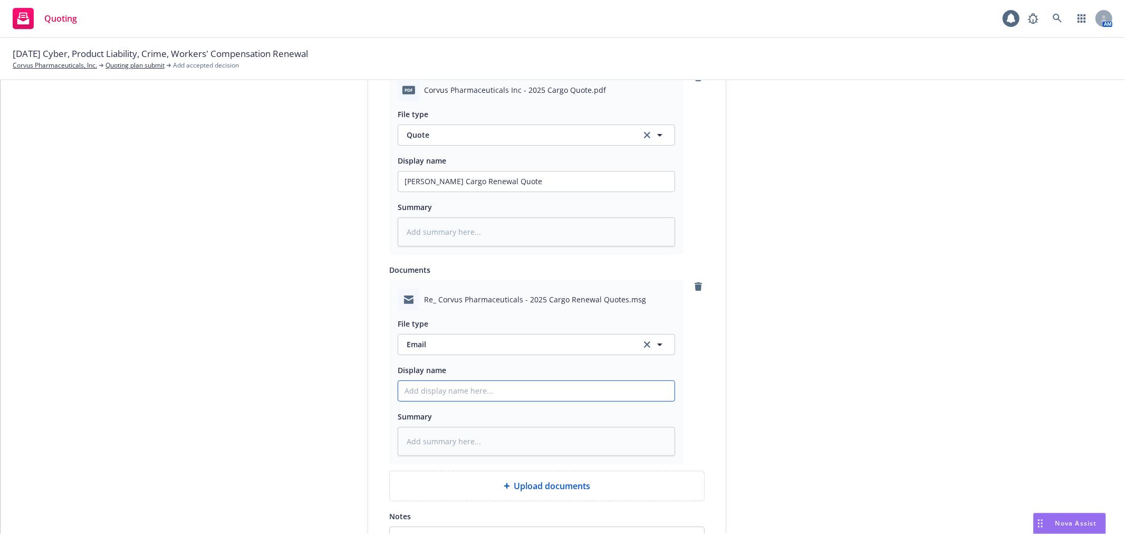
click at [444, 191] on input "Display name" at bounding box center [536, 181] width 276 height 20
type textarea "x"
type input "E"
type textarea "x"
type input "Em"
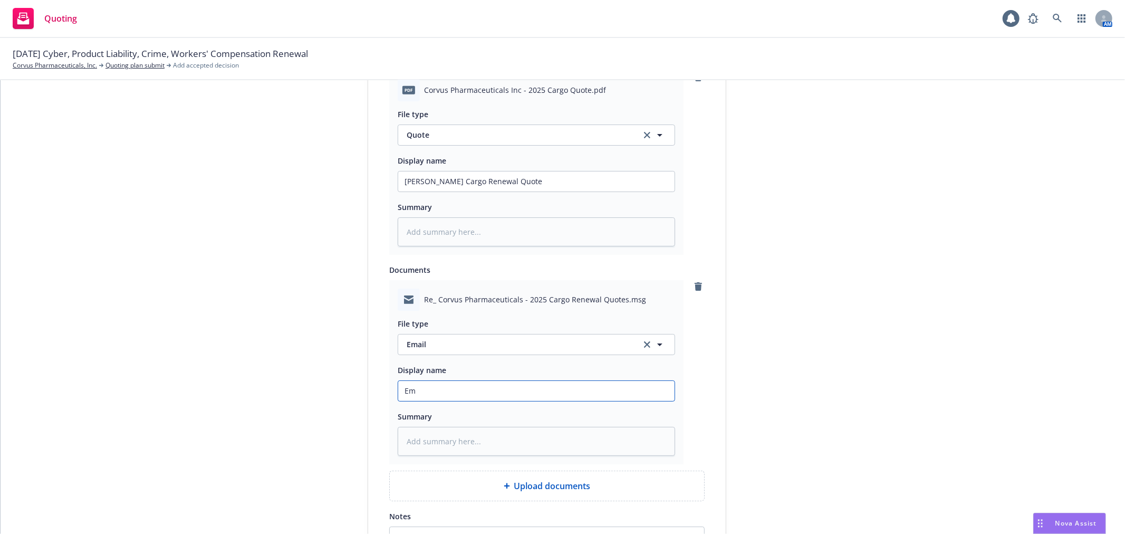
type textarea "x"
type input "Ema"
type textarea "x"
type input "Emai"
type textarea "x"
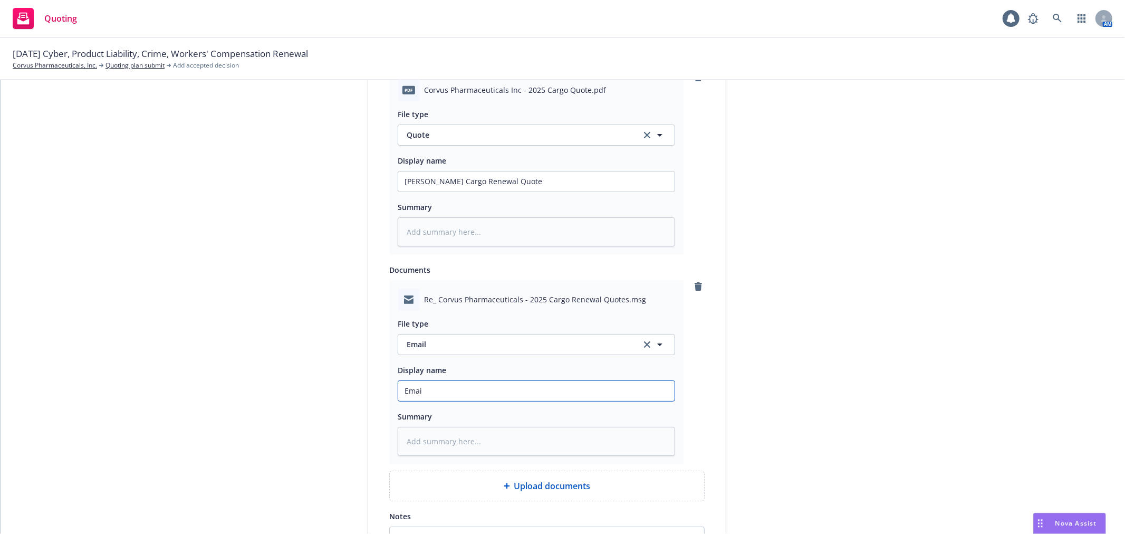
type input "Email"
type textarea "x"
type input "Email"
type textarea "x"
type input "Email f"
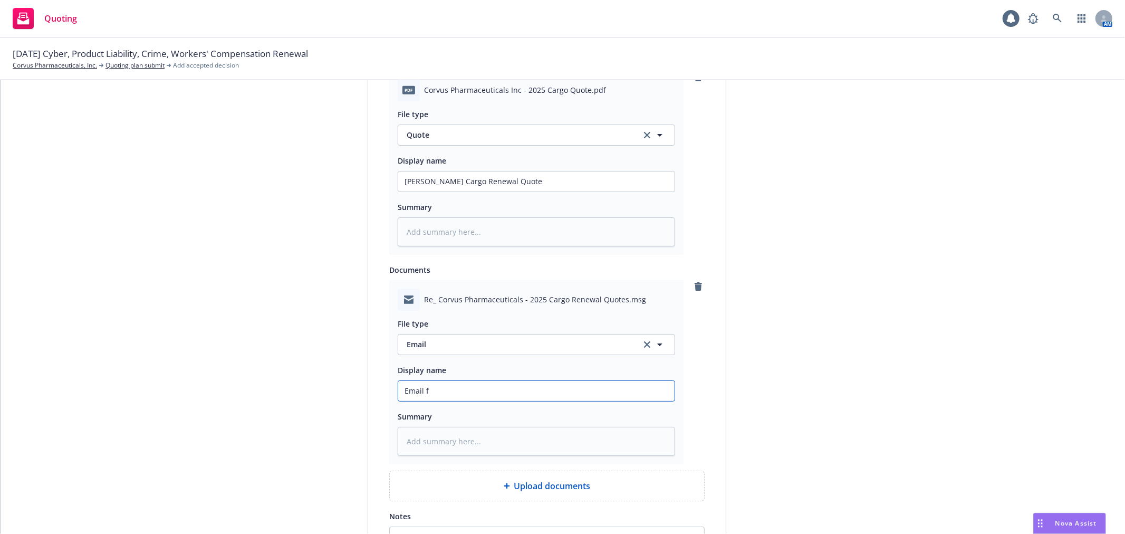
type textarea "x"
type input "Email fr"
type textarea "x"
type input "Email fro"
type textarea "x"
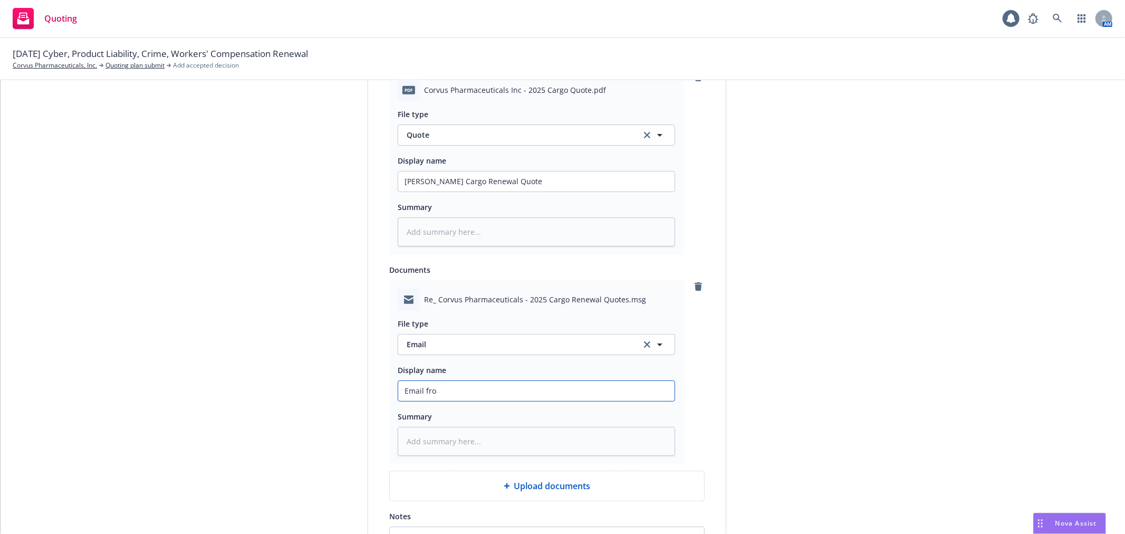
type input "Email from"
type textarea "x"
type input "Email from"
type textarea "x"
type input "Email from F"
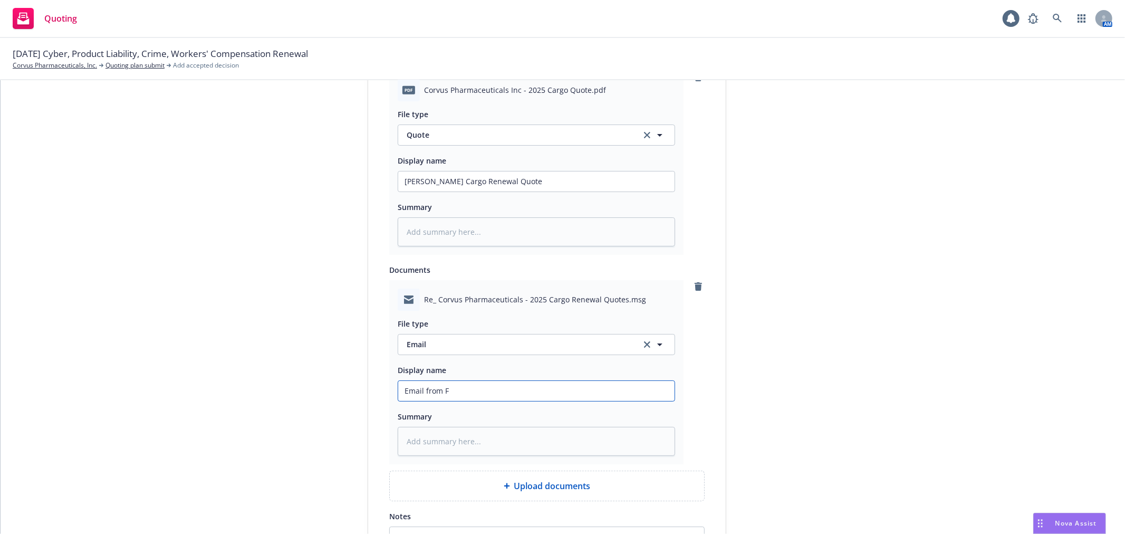
type textarea "x"
type input "Email from Fa"
type textarea "x"
type input "Email from Fal"
type textarea "x"
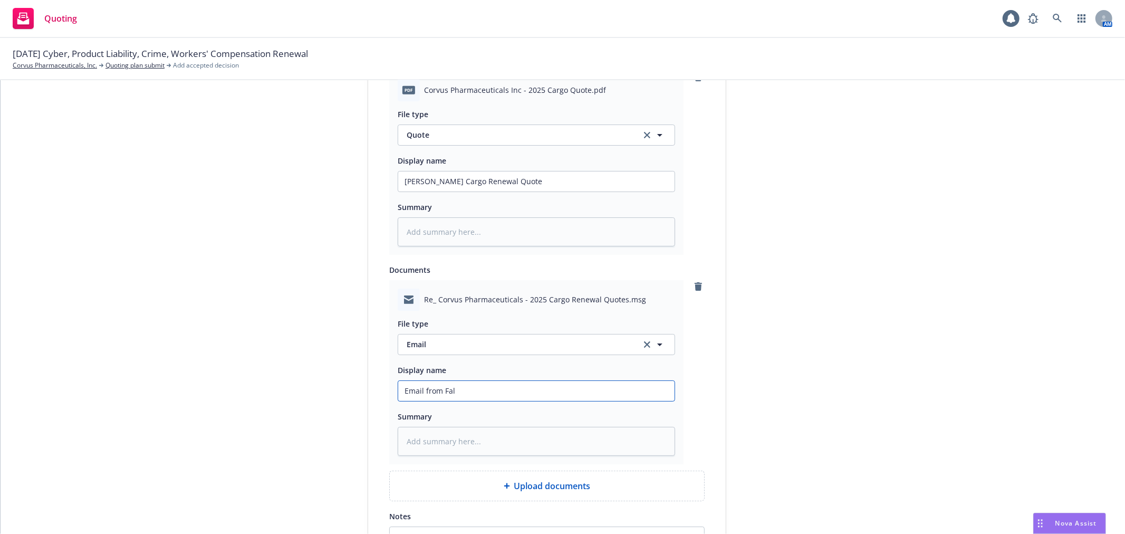
type input "Email from Falv"
type textarea "x"
type input "Email from Falve"
type textarea "x"
type input "Email from Falvey"
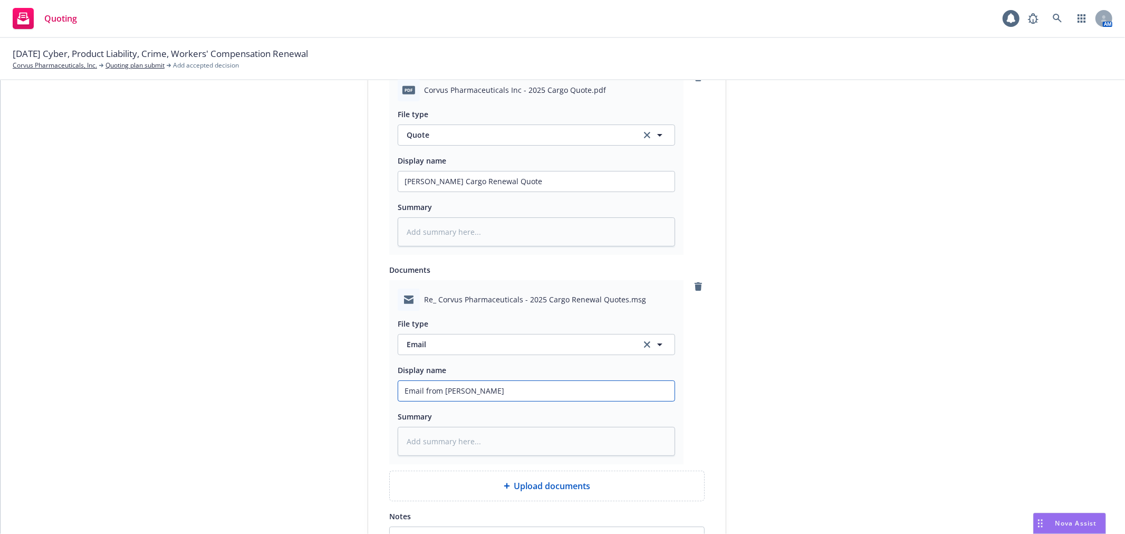
type textarea "x"
type input "Email from Falvey"
type textarea "x"
type input "Email from Falvey w"
type textarea "x"
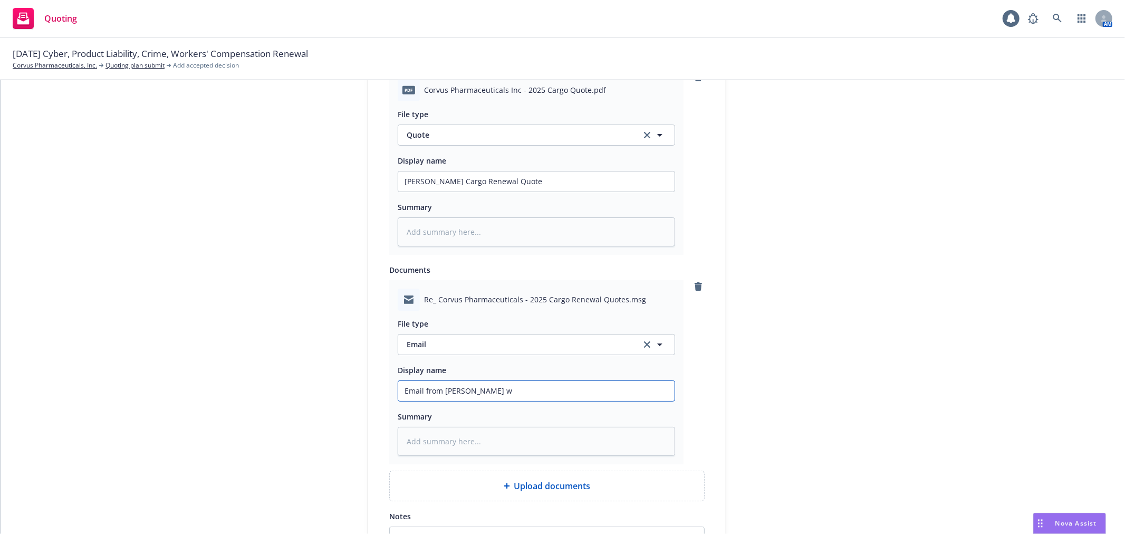
type input "Email from Falvey wi"
type textarea "x"
type input "Email from Falvey wit"
type textarea "x"
type input "Email from Falvey with"
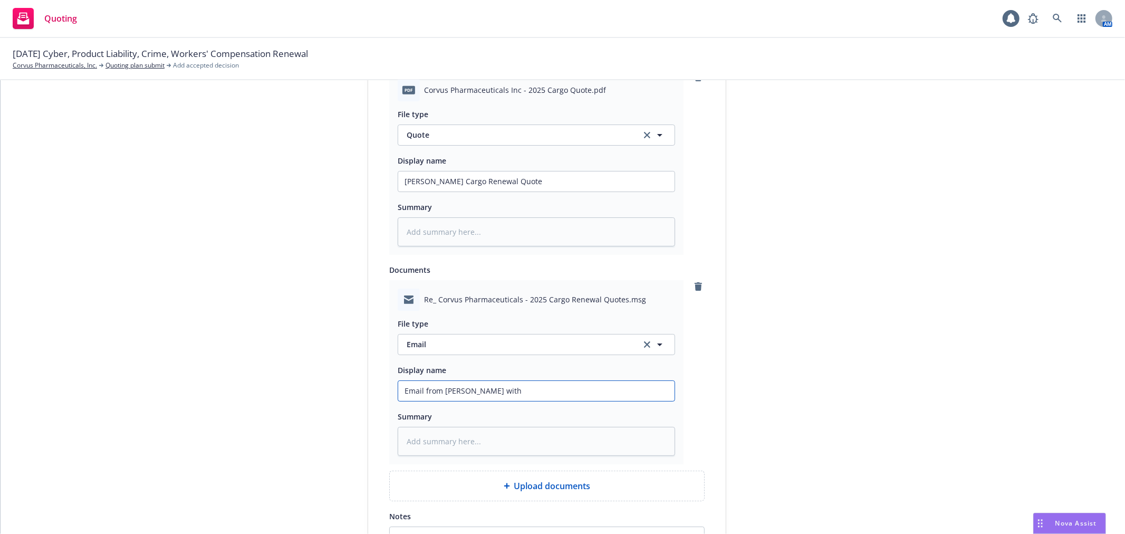
type textarea "x"
type input "Email from Falvey with"
type textarea "x"
type input "Email from Falvey with R"
type textarea "x"
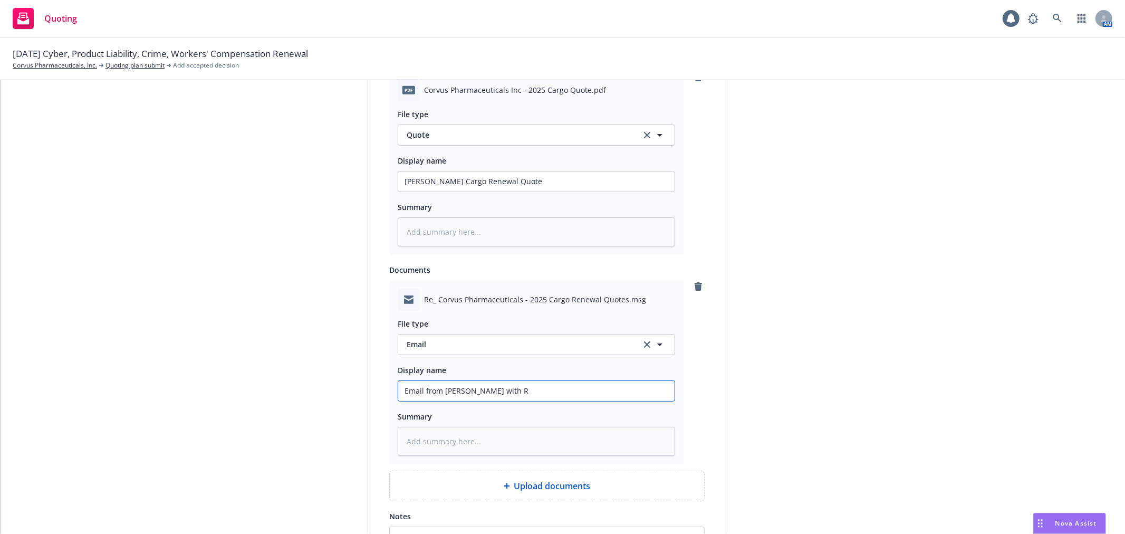
type input "Email from Falvey with Re"
type textarea "x"
type input "Email from Falvey with Ren"
type textarea "x"
type input "Email from Falvey with Rene"
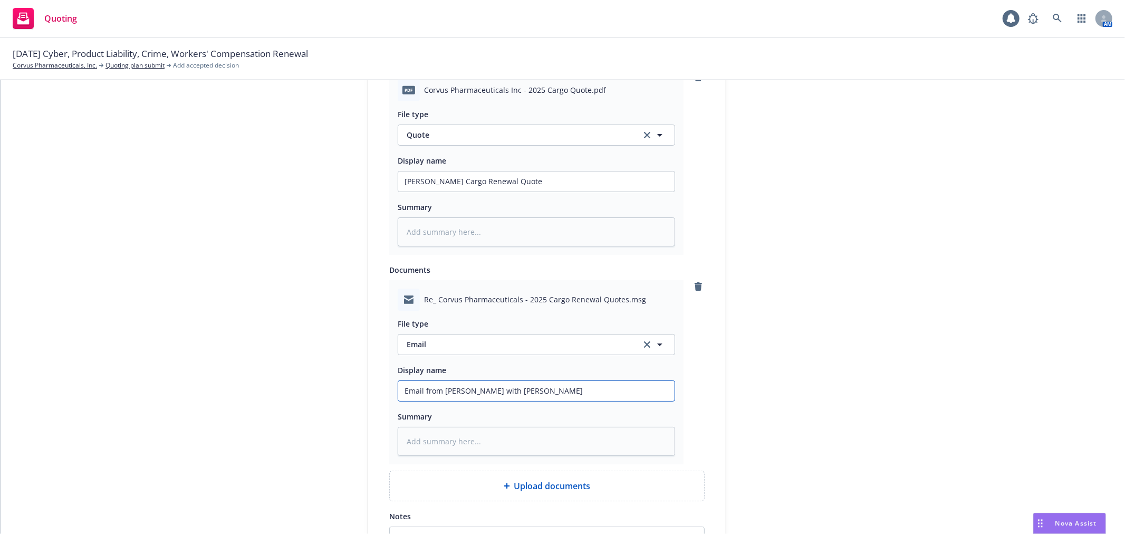
type textarea "x"
type input "Email from Falvey with Renew"
type textarea "x"
type input "Email from Falvey with Renewa"
type textarea "x"
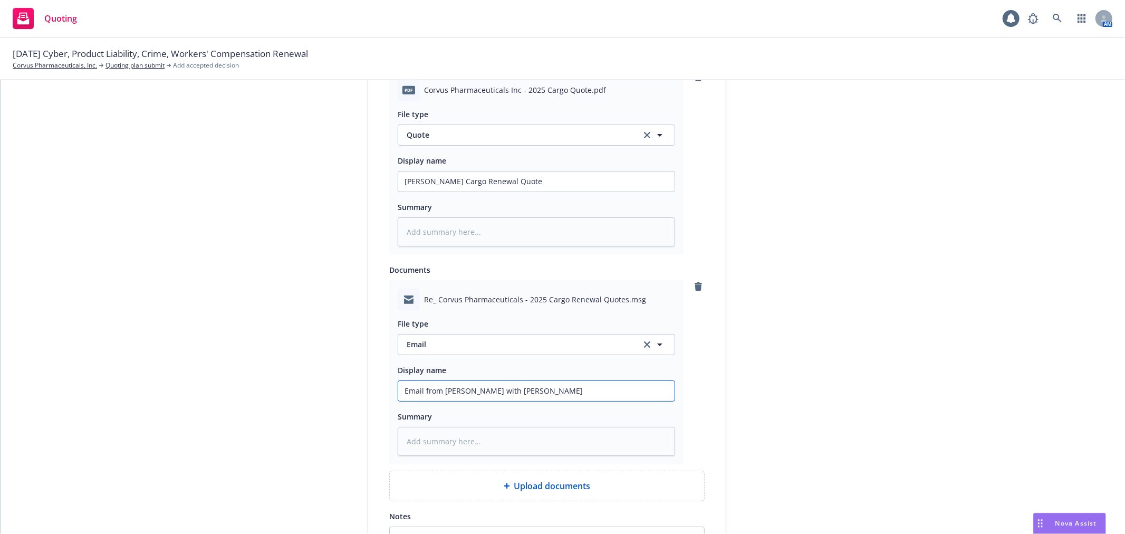
type input "Email from Falvey with Renewal"
type textarea "x"
type input "Email from Falvey with Renewal"
type textarea "x"
type input "Email from Falvey with Renewal Q"
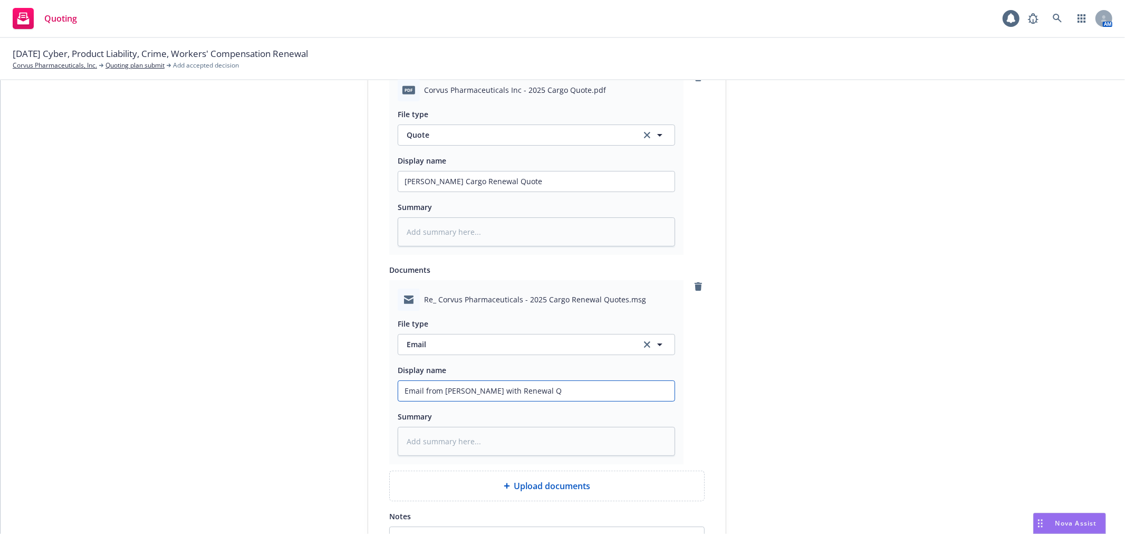
type textarea "x"
type input "Email from Falvey with Renewal Qu"
type textarea "x"
type input "Email from Falvey with Renewal Quo"
type textarea "x"
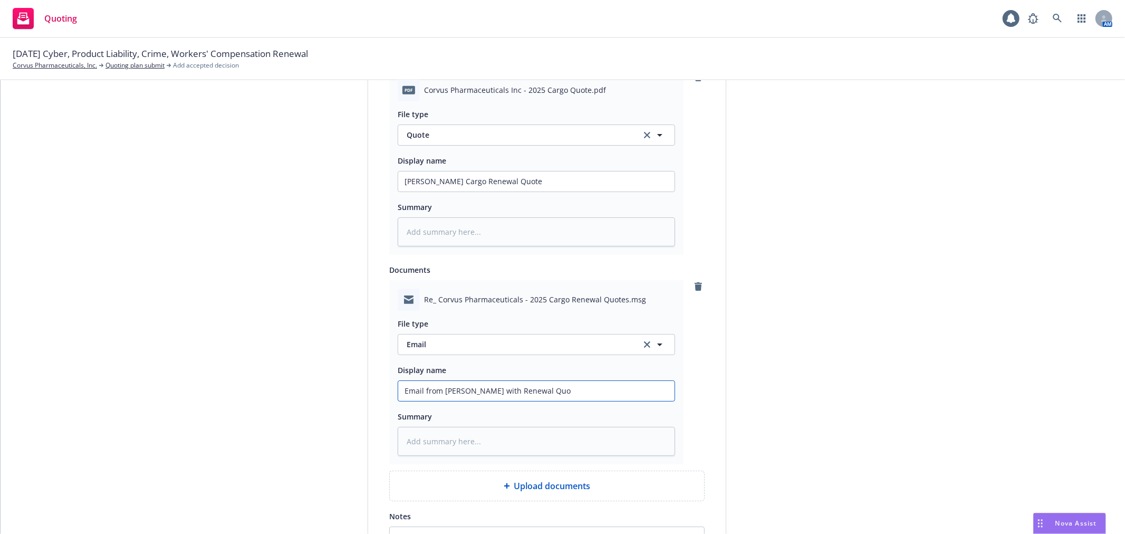
type input "Email from Falvey with Renewal Quot"
type textarea "x"
type input "Email from Falvey with Renewal Quote"
type textarea "x"
type input "Email from Falvey with Renewal Quotes"
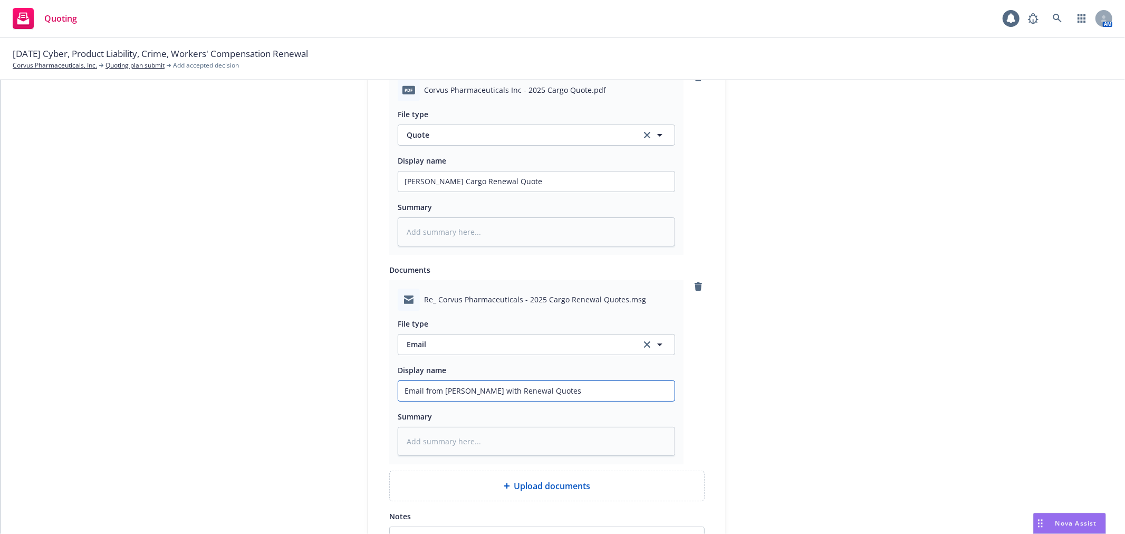
type textarea "x"
type input "Email from Falvey with Renewal Quotes"
type textarea "x"
type input "Email from Falvey with Renewal Quotes A"
type textarea "x"
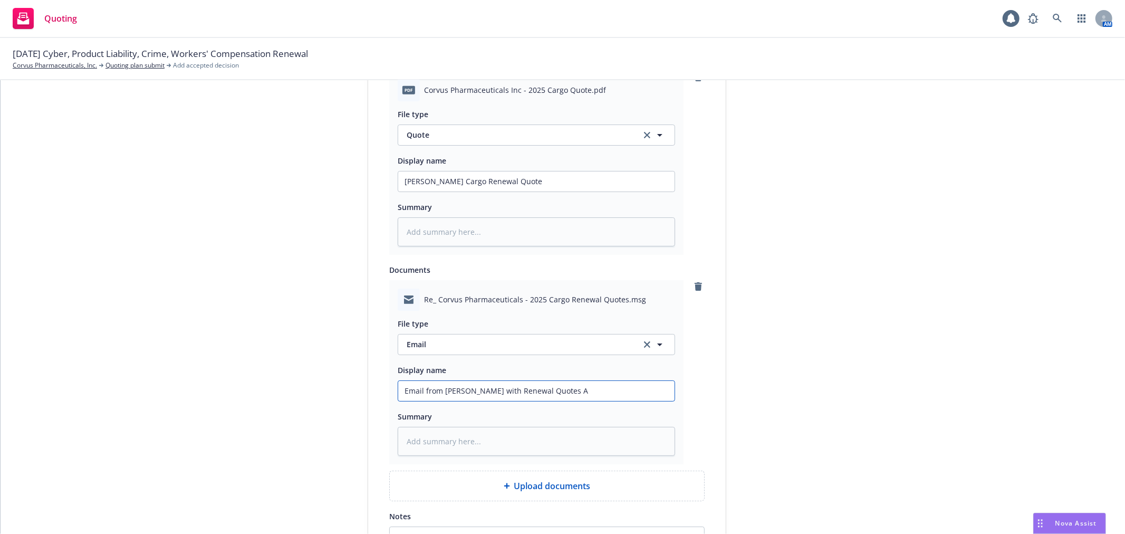
type input "Email from Falvey with Renewal Quotes At"
type textarea "x"
type input "Email from Falvey with Renewal Quotes Att"
type textarea "x"
type input "Email from Falvey with Renewal Quotes Atta"
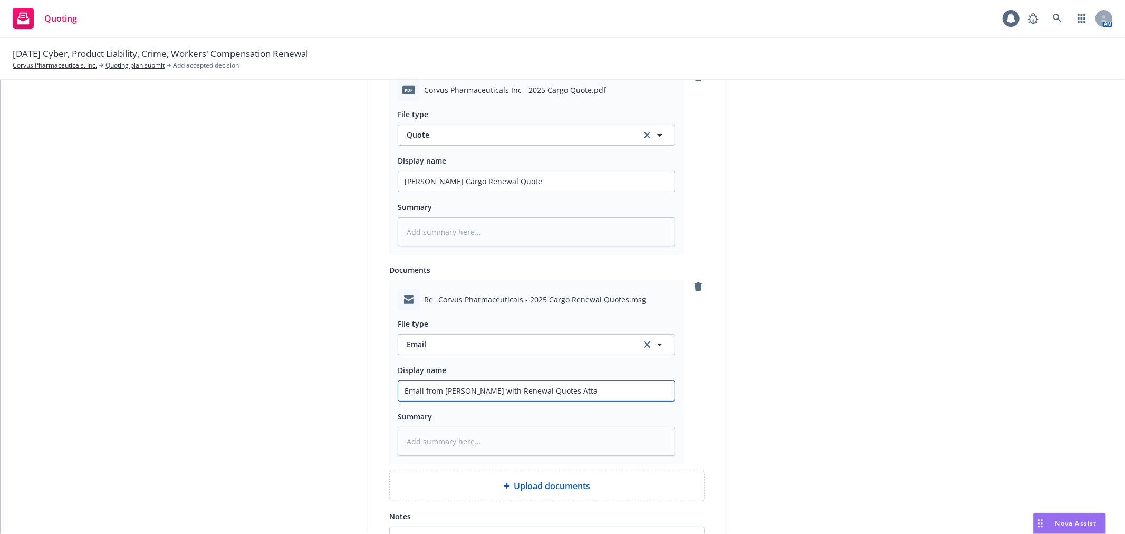
type textarea "x"
type input "Email from Falvey with Renewal Quotes Attac"
type textarea "x"
type input "Email from Falvey with Renewal Quotes Attach"
type textarea "x"
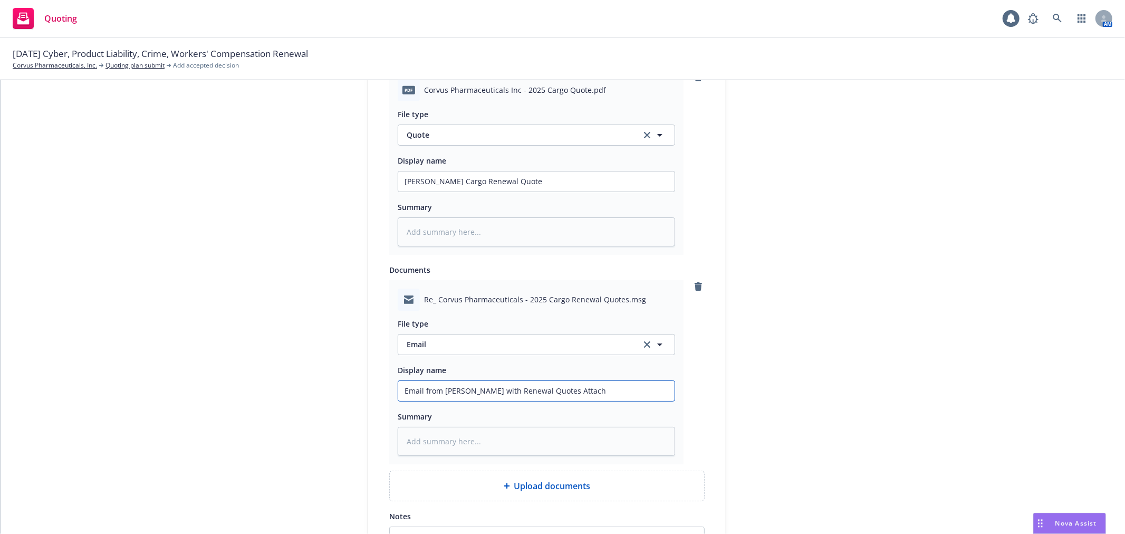
type input "Email from Falvey with Renewal Quotes Attache"
type textarea "x"
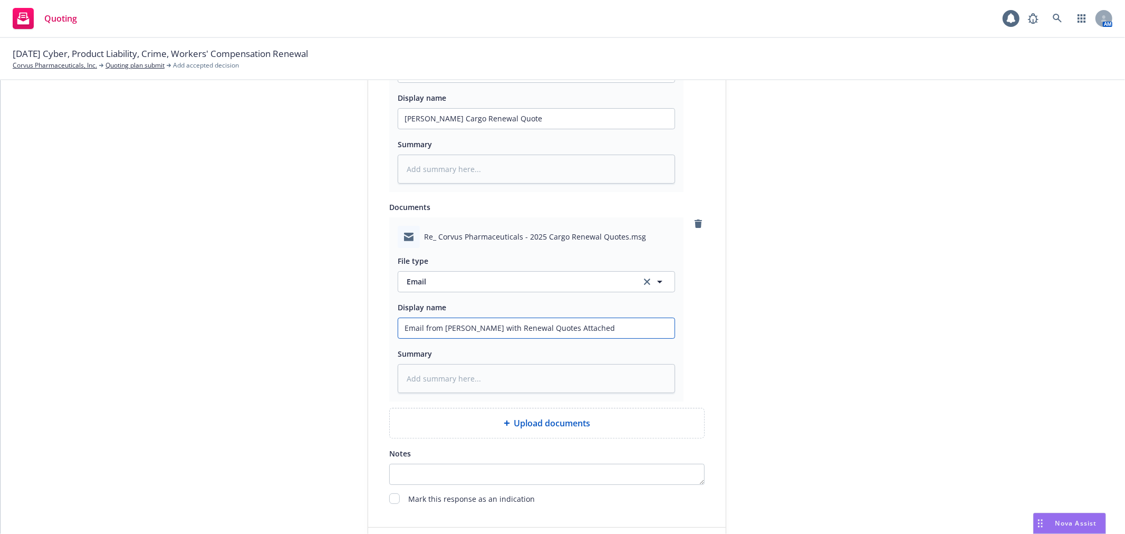
scroll to position [710, 0]
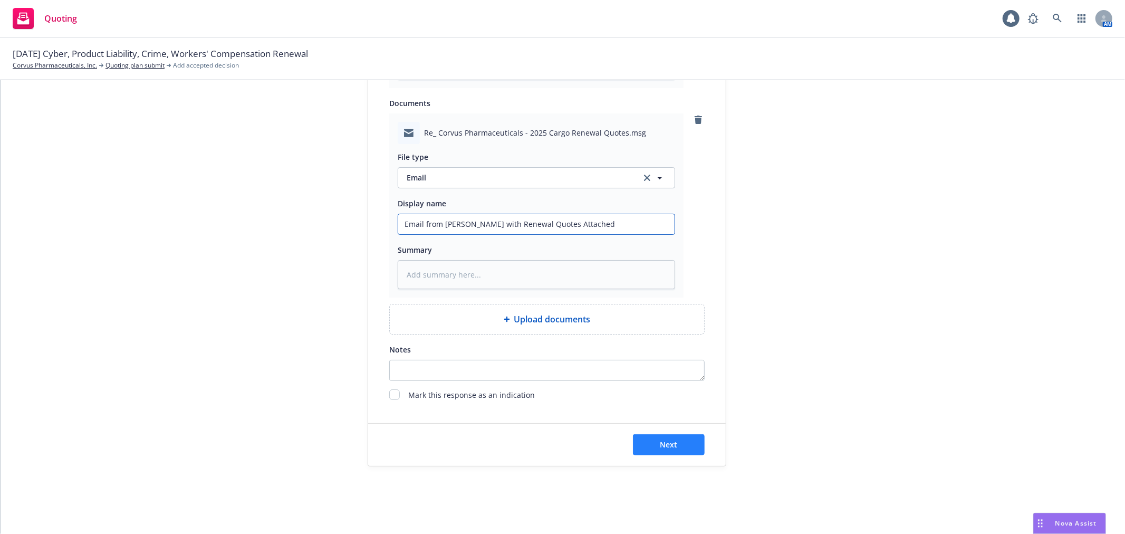
type input "Email from Falvey with Renewal Quotes Attached"
click at [667, 446] on span "Next" at bounding box center [668, 444] width 17 height 10
type textarea "x"
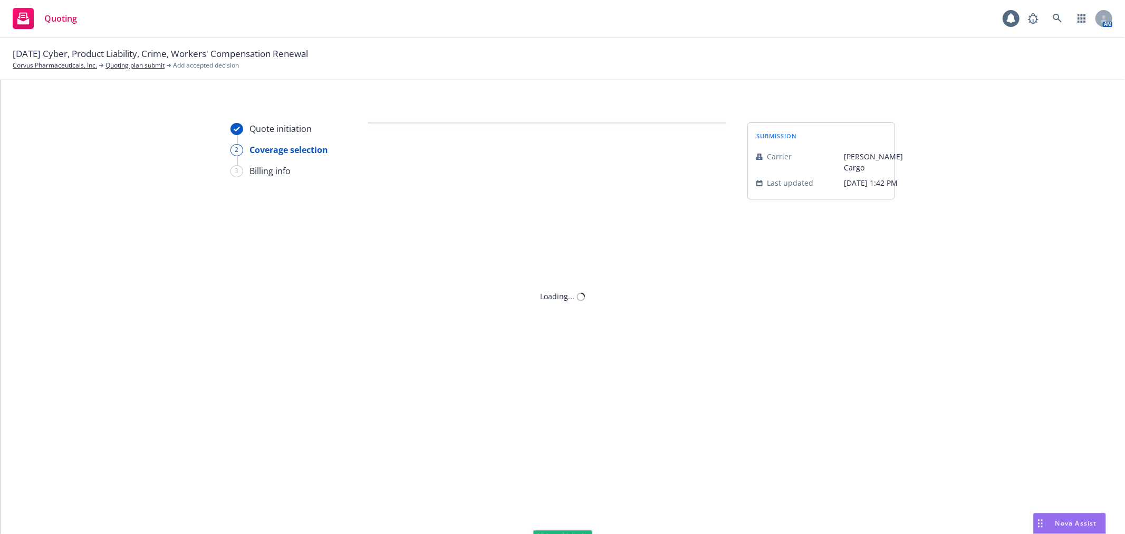
scroll to position [0, 0]
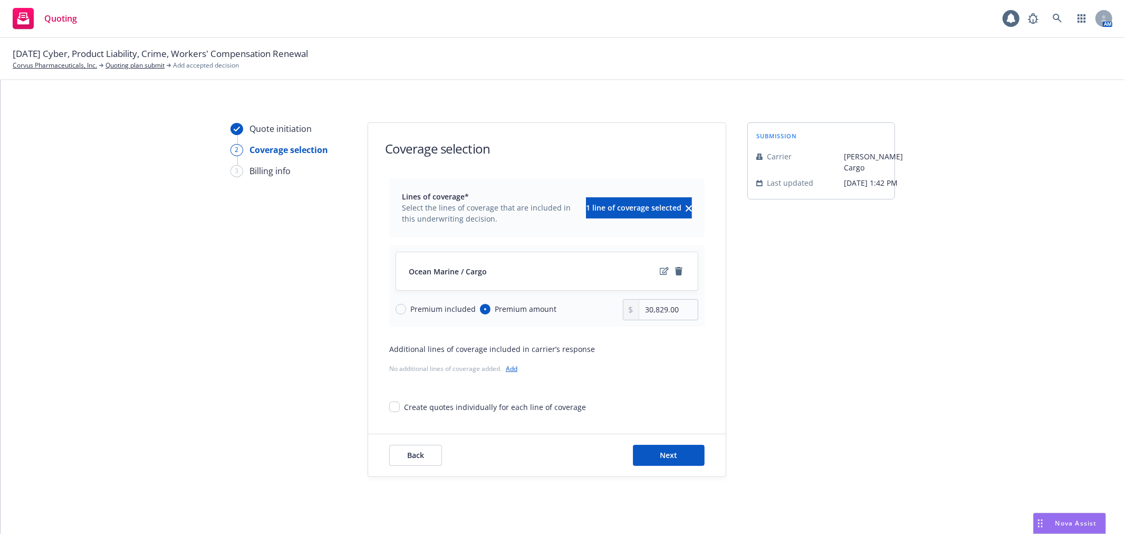
click at [1039, 168] on div "Quote initiation 2 Coverage selection 3 Billing info Coverage selection Lines o…" at bounding box center [562, 299] width 1099 height 354
drag, startPoint x: 686, startPoint y: 312, endPoint x: 559, endPoint y: 311, distance: 127.1
click at [559, 311] on div "Premium included Premium amount 30,829.00" at bounding box center [546, 309] width 303 height 21
type input "28,840.00"
click at [681, 450] on button "Next" at bounding box center [669, 454] width 72 height 21
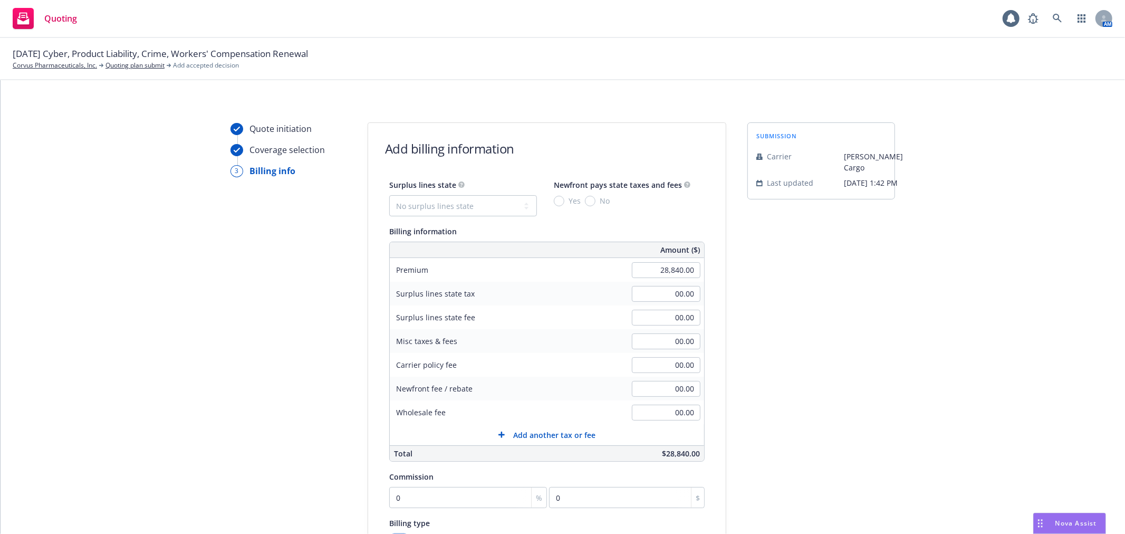
click at [607, 228] on div "Billing information" at bounding box center [546, 231] width 315 height 13
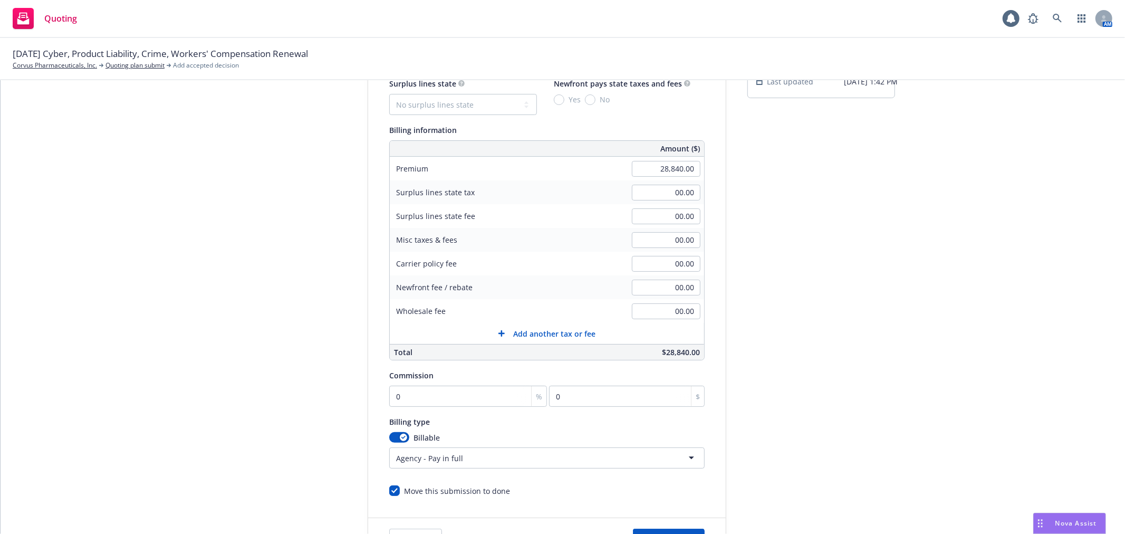
scroll to position [117, 0]
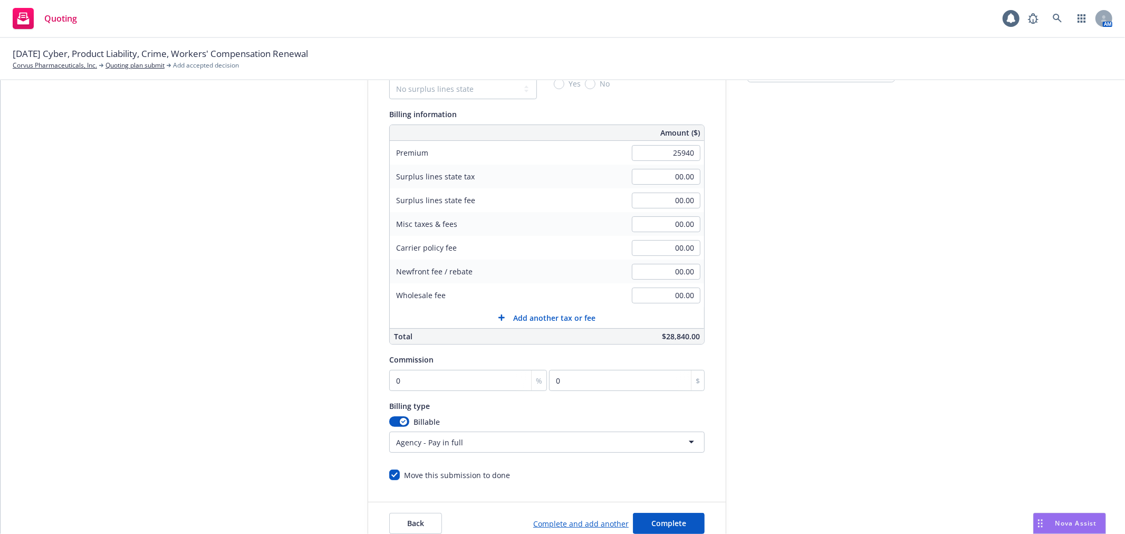
type input "25,940.00"
click at [781, 305] on div "submission Carrier Falvey Cargo Last updated 7/28, 1:42 PM" at bounding box center [821, 274] width 148 height 539
click at [442, 382] on input "0" at bounding box center [468, 380] width 158 height 21
click at [446, 383] on input "0" at bounding box center [468, 380] width 158 height 21
drag, startPoint x: 488, startPoint y: 376, endPoint x: 276, endPoint y: 365, distance: 212.8
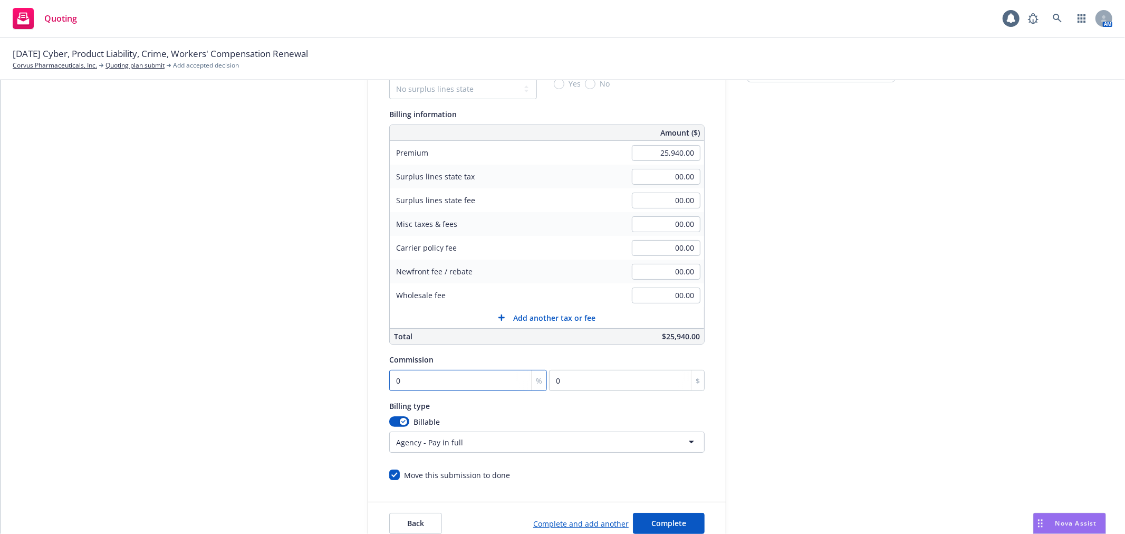
click at [276, 367] on div "Quote initiation Coverage selection 3 Billing info Add billing information Surp…" at bounding box center [562, 274] width 1099 height 539
type input "1"
type input "259.4"
type input "17"
type input "4409.8"
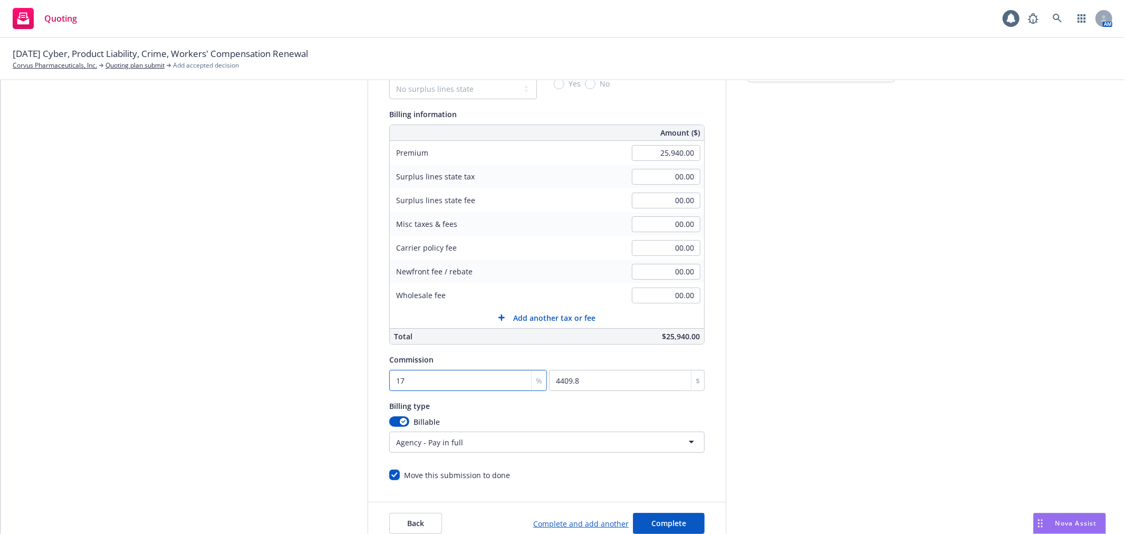
type input "17.5"
type input "4539.5"
type input "17.5"
click at [822, 333] on div "submission Carrier Falvey Cargo Last updated 7/28, 1:42 PM" at bounding box center [821, 274] width 148 height 539
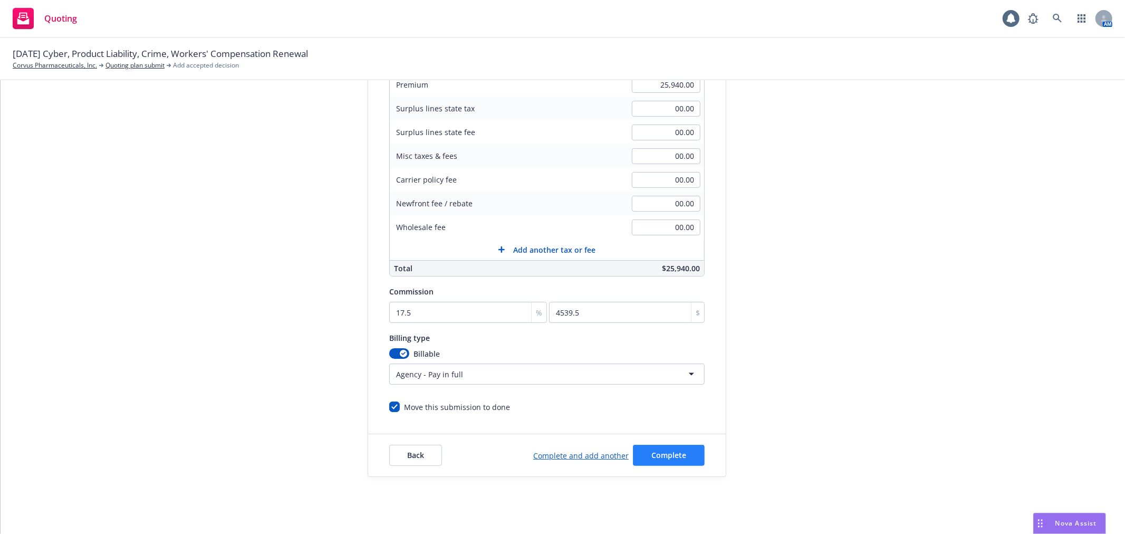
scroll to position [196, 0]
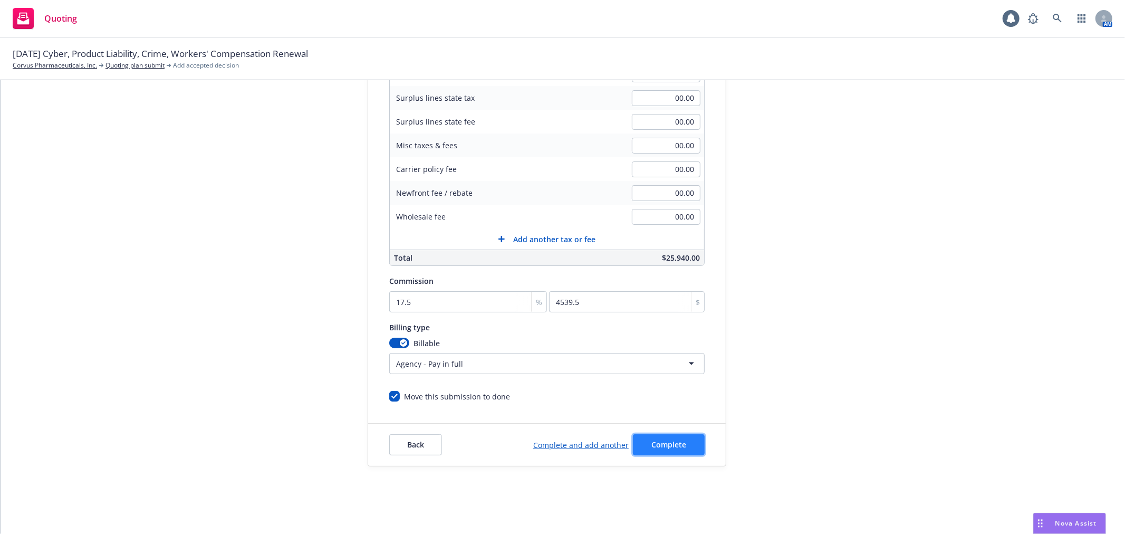
click at [676, 442] on span "Complete" at bounding box center [668, 444] width 35 height 10
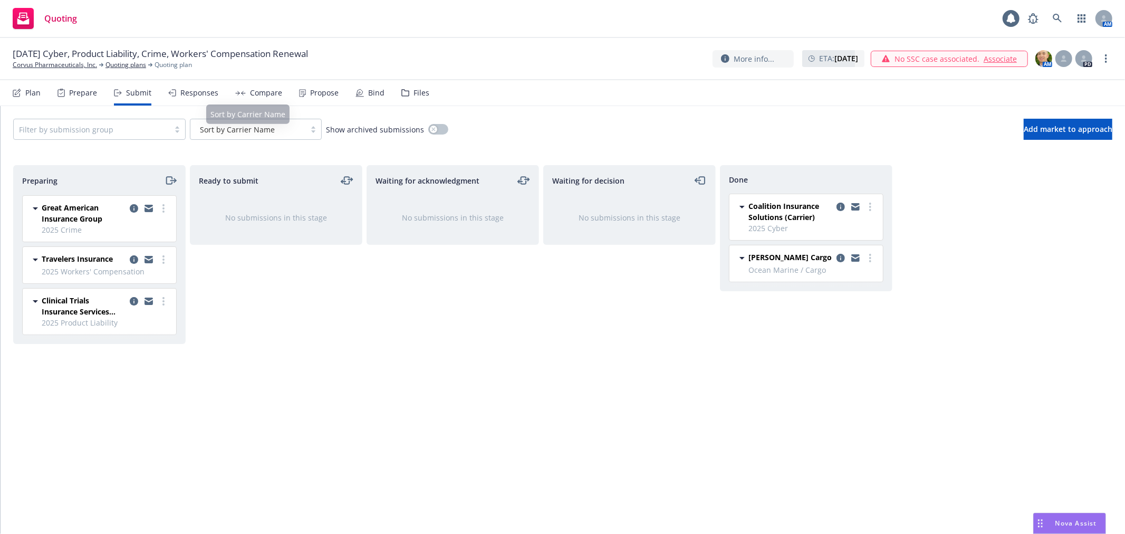
click at [244, 88] on div "Compare" at bounding box center [258, 92] width 47 height 25
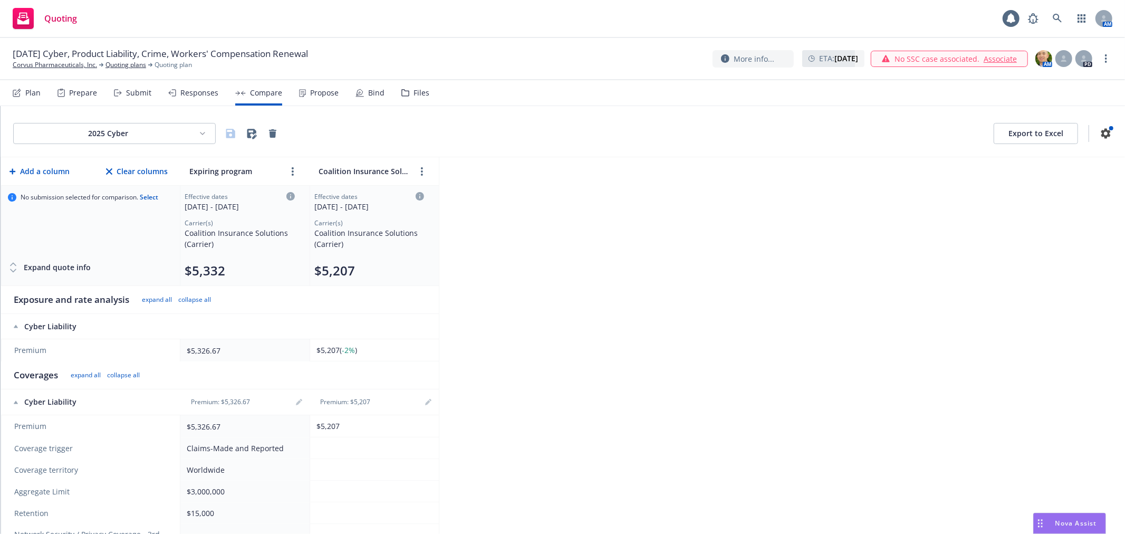
click at [156, 132] on html "Quoting 1 AM 09/07/25 Cyber, Product Liability, Crime, Workers' Compensation Re…" at bounding box center [562, 267] width 1125 height 534
click at [123, 168] on div "Ocean Marine / Cargo" at bounding box center [115, 172] width 111 height 17
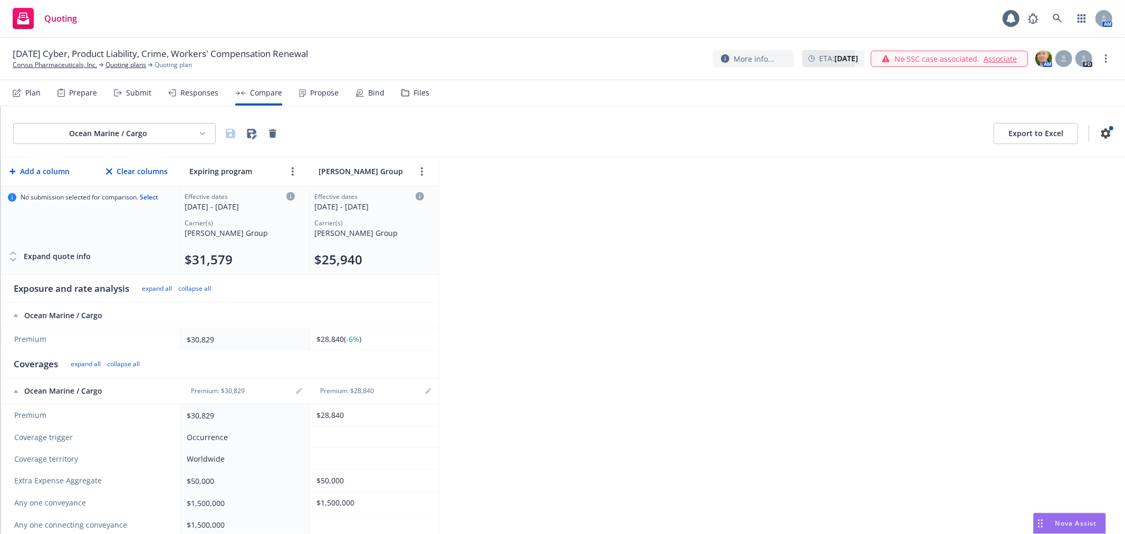
click at [30, 99] on div "Plan" at bounding box center [27, 92] width 28 height 25
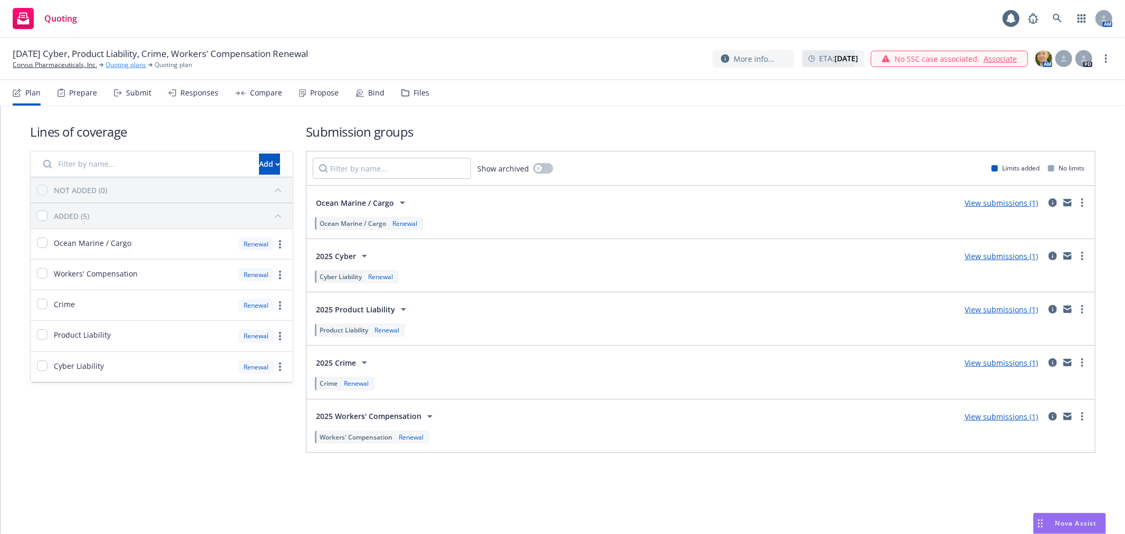
click at [123, 65] on link "Quoting plans" at bounding box center [125, 64] width 41 height 9
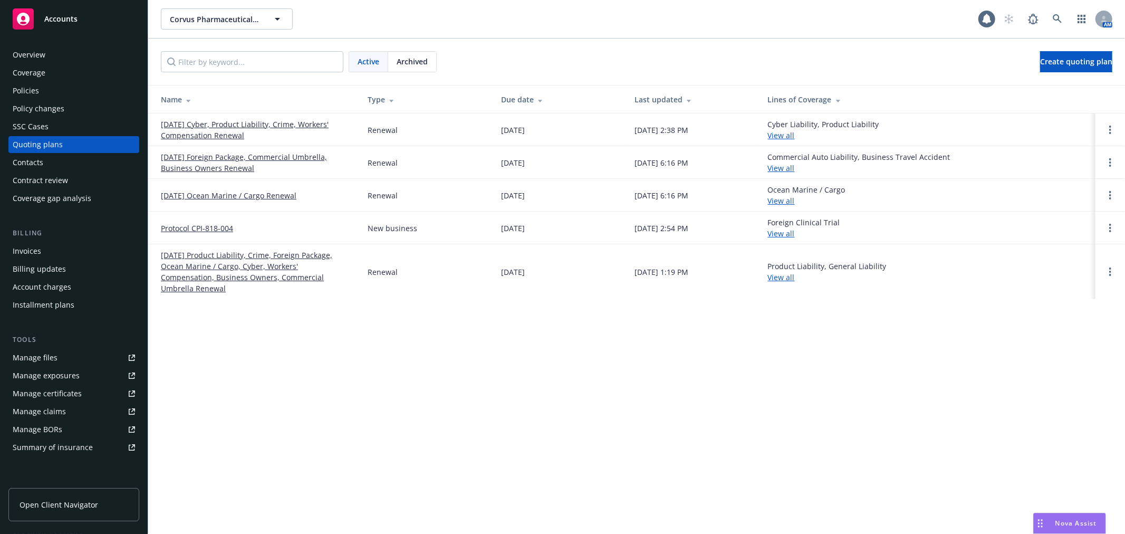
click at [266, 122] on link "[DATE] Cyber, Product Liability, Crime, Workers' Compensation Renewal" at bounding box center [256, 130] width 190 height 22
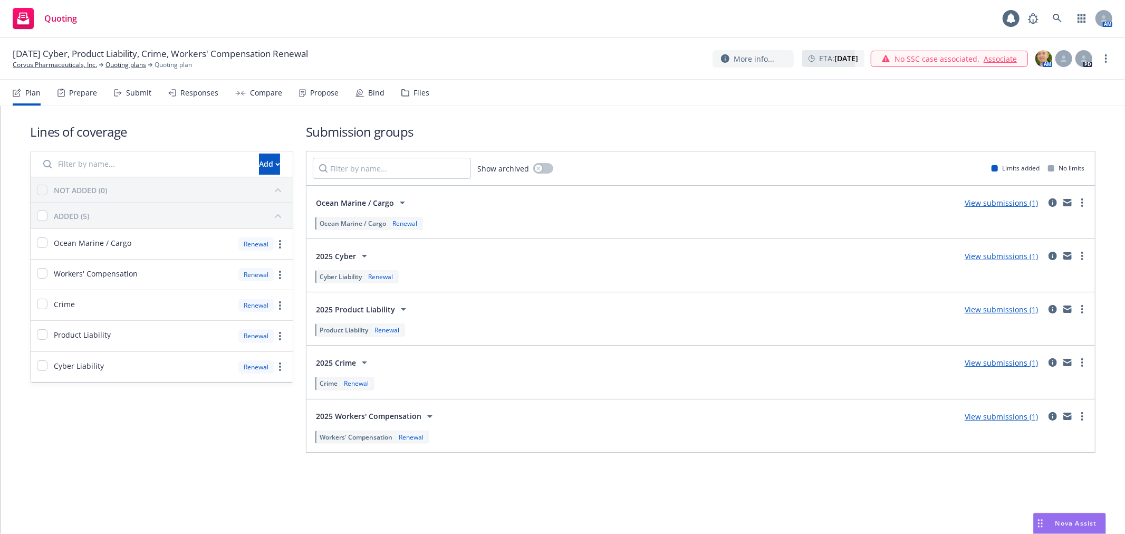
click at [95, 160] on input "Filter by name..." at bounding box center [145, 163] width 216 height 21
type input "C"
click at [259, 159] on div "Add" at bounding box center [269, 164] width 21 height 20
click at [289, 217] on link "Pull in policy to be renewed" at bounding box center [305, 212] width 161 height 21
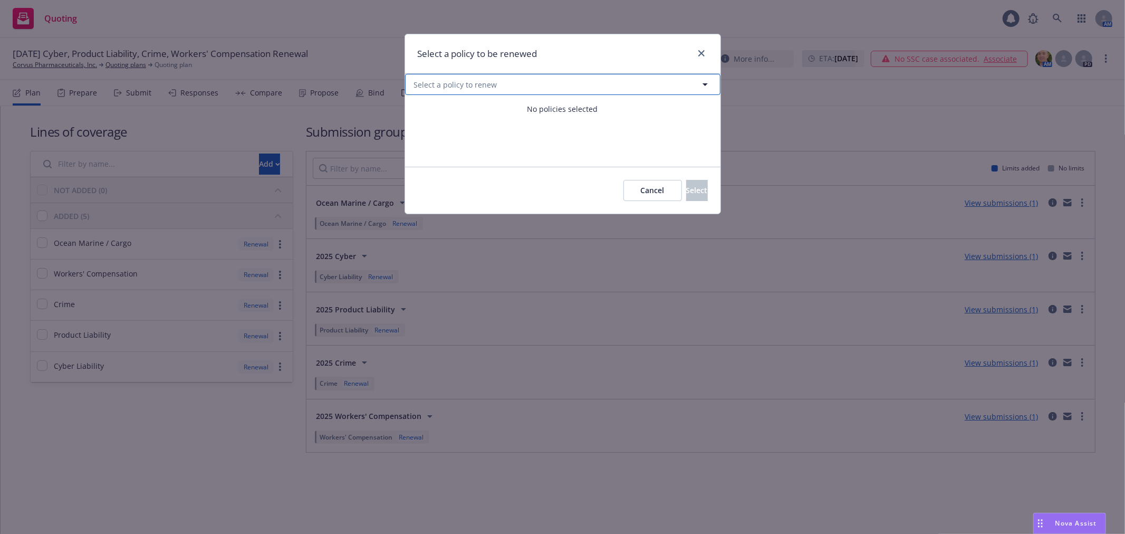
click at [608, 83] on button "Select a policy to renew" at bounding box center [562, 84] width 315 height 21
select select "ACTIVE"
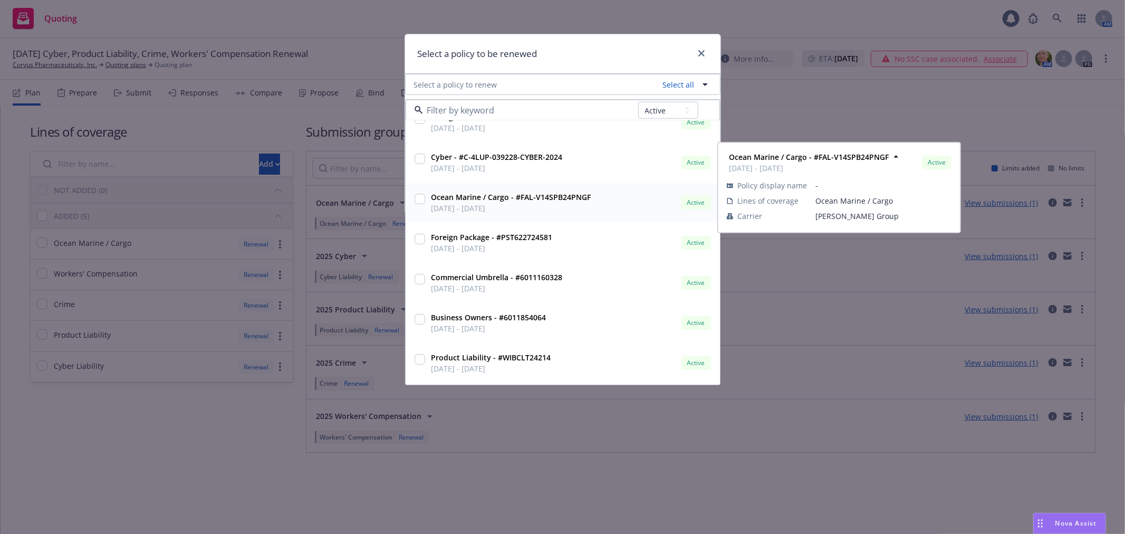
scroll to position [117, 0]
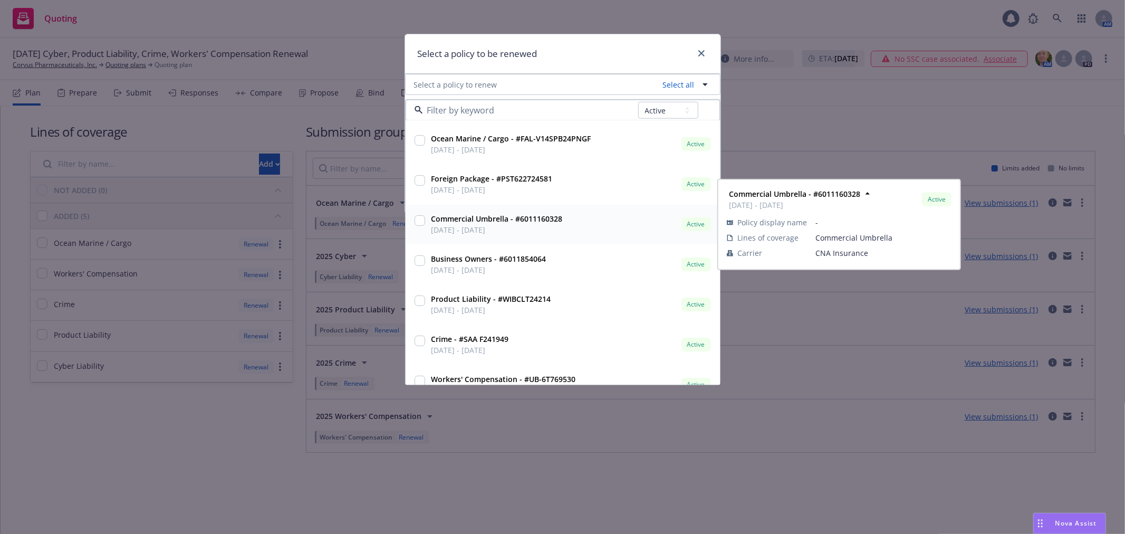
click at [414, 225] on div at bounding box center [419, 221] width 11 height 13
checkbox input "true"
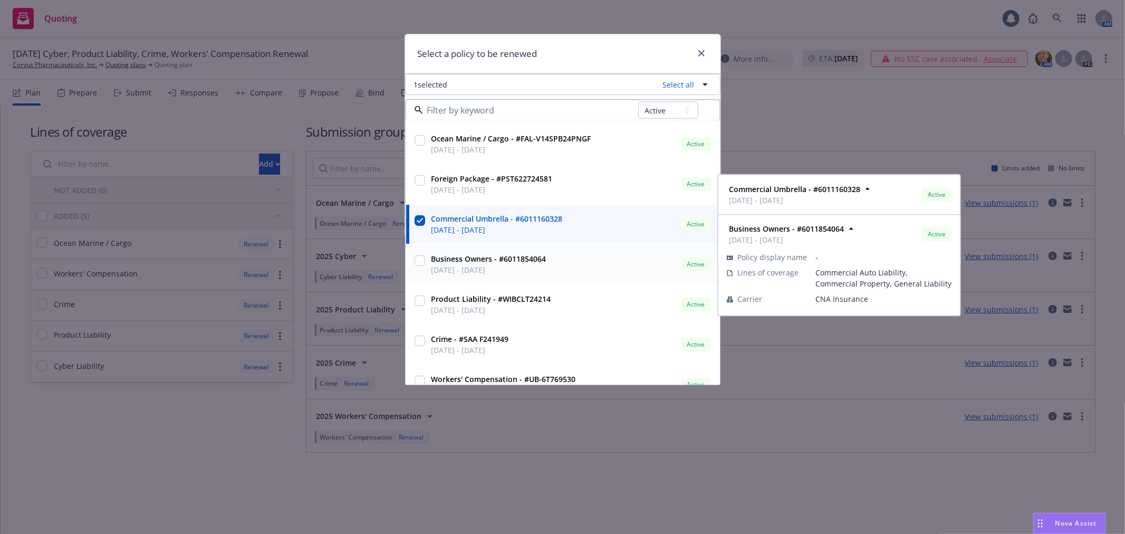
click at [414, 266] on div at bounding box center [419, 261] width 11 height 13
checkbox input "true"
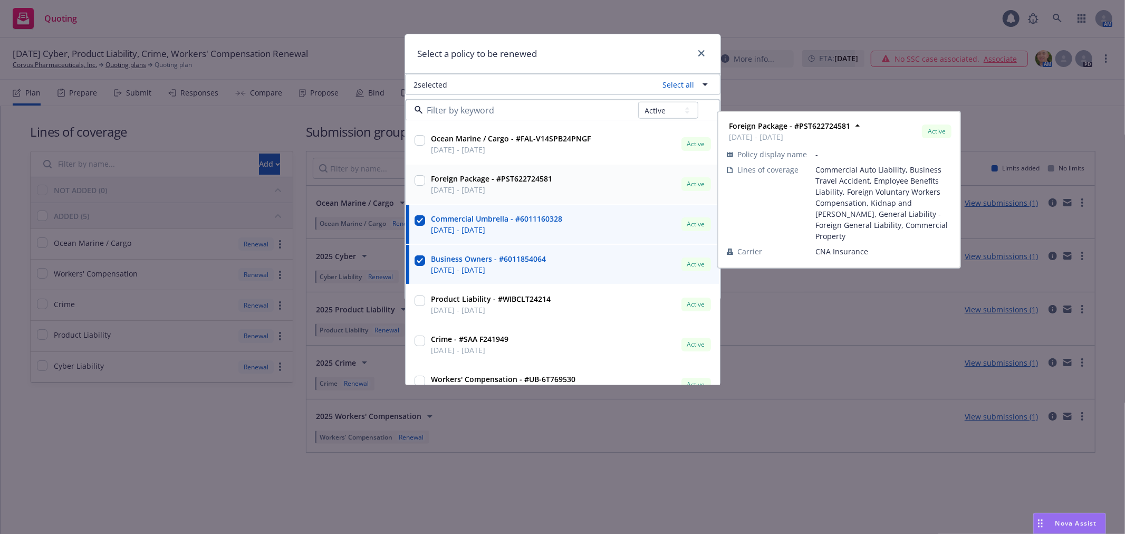
click at [417, 178] on input "checkbox" at bounding box center [419, 180] width 11 height 11
checkbox input "true"
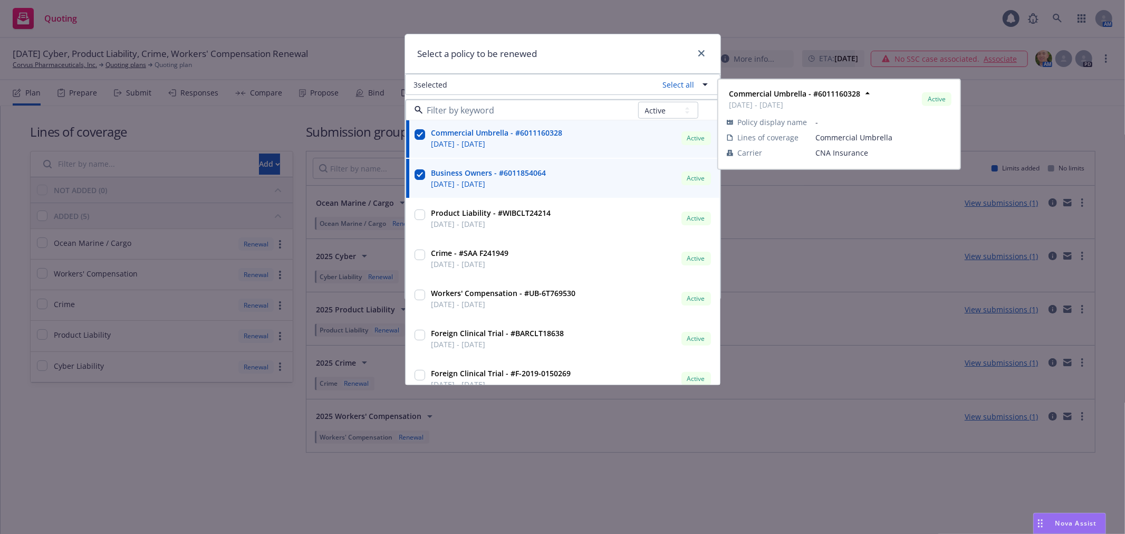
scroll to position [217, 0]
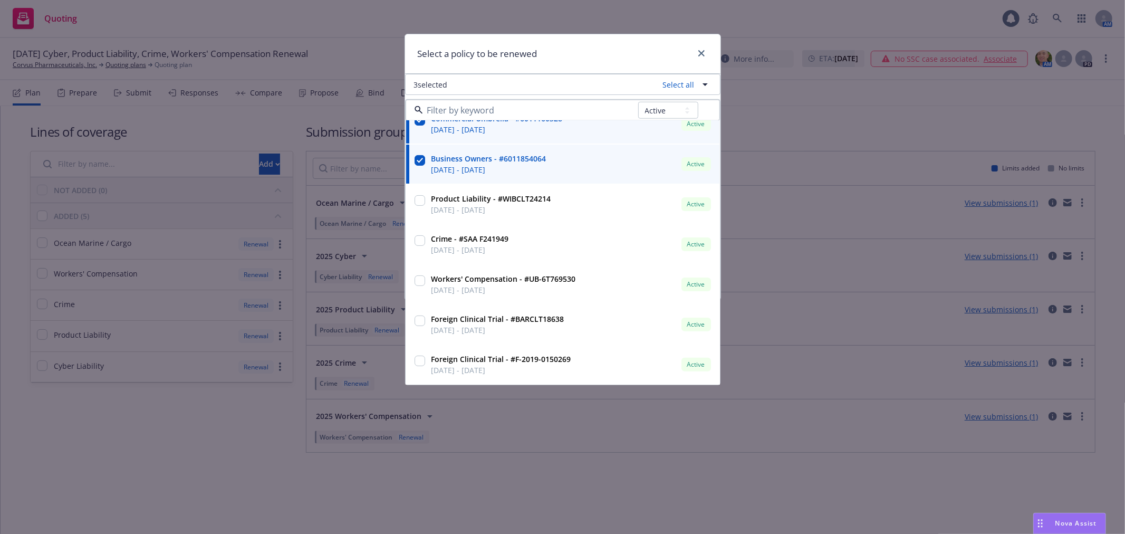
click at [578, 57] on div "Select a policy to be renewed" at bounding box center [562, 54] width 315 height 40
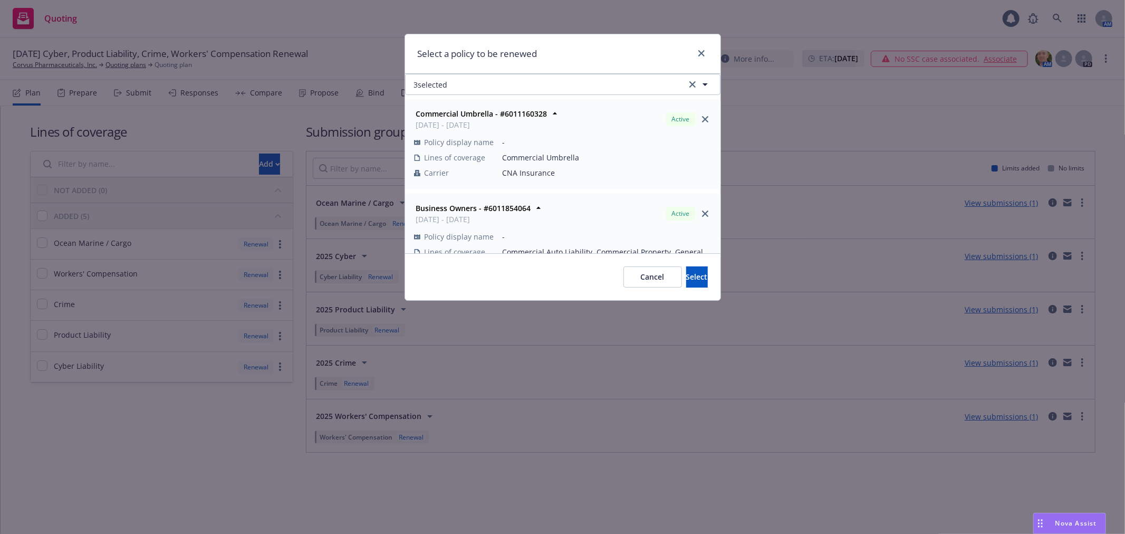
click at [683, 288] on div "Cancel Select" at bounding box center [562, 276] width 315 height 47
click at [686, 276] on span "Select" at bounding box center [697, 277] width 22 height 10
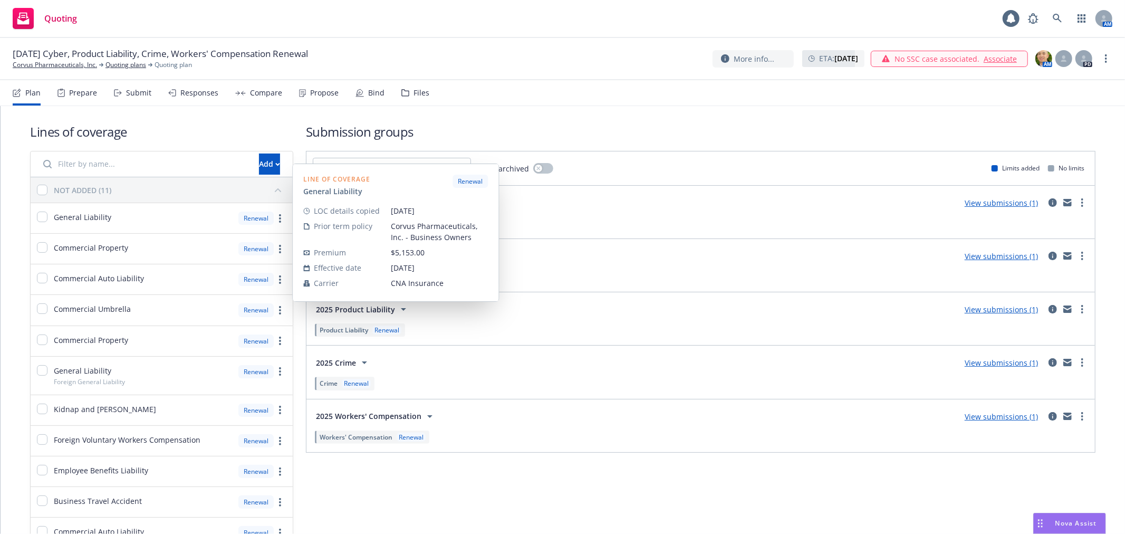
scroll to position [59, 0]
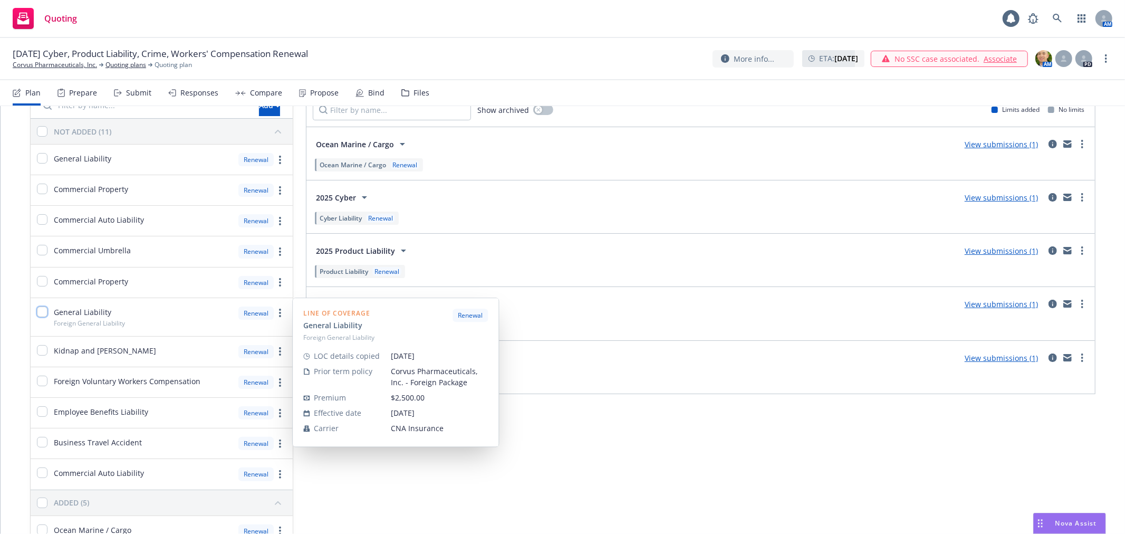
click at [37, 311] on input "checkbox" at bounding box center [42, 311] width 11 height 11
checkbox input "true"
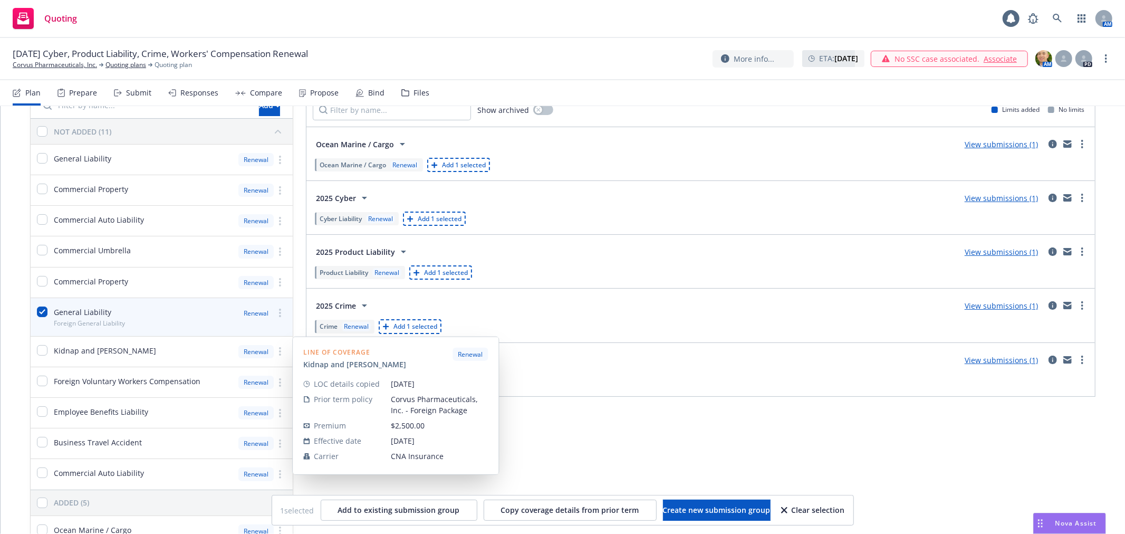
click at [37, 364] on div "Kidnap and [PERSON_NAME]" at bounding box center [93, 351] width 125 height 30
checkbox input "true"
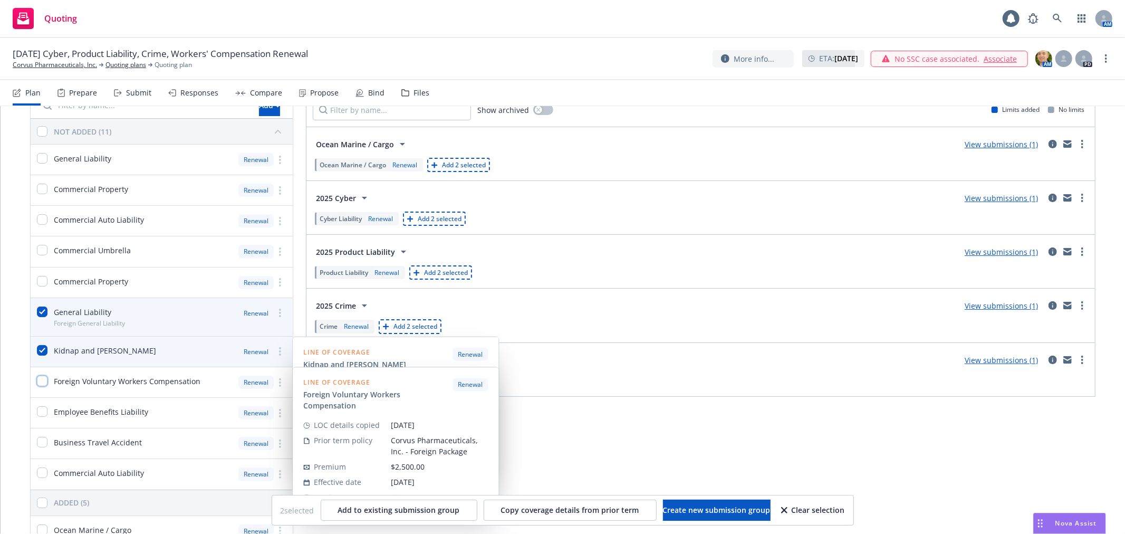
click at [39, 385] on input "checkbox" at bounding box center [42, 380] width 11 height 11
checkbox input "true"
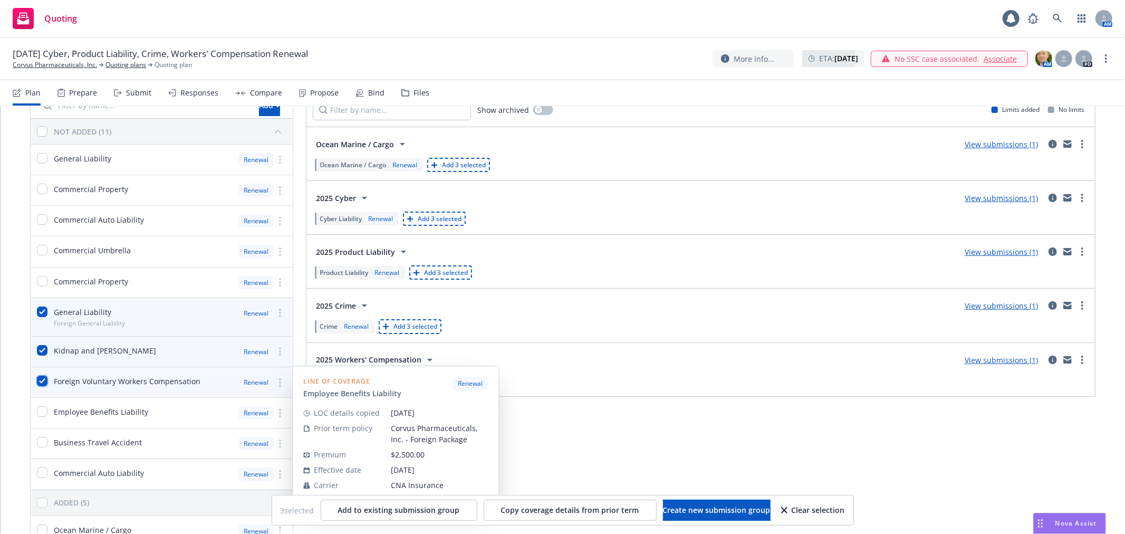
scroll to position [117, 0]
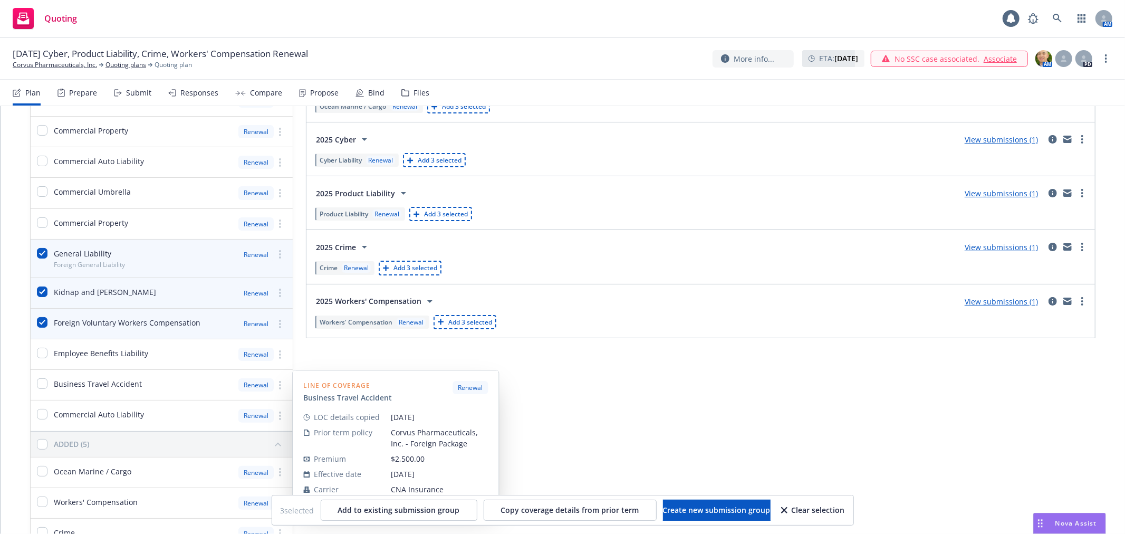
click at [72, 392] on div "Business Travel Accident" at bounding box center [86, 385] width 111 height 30
checkbox input "true"
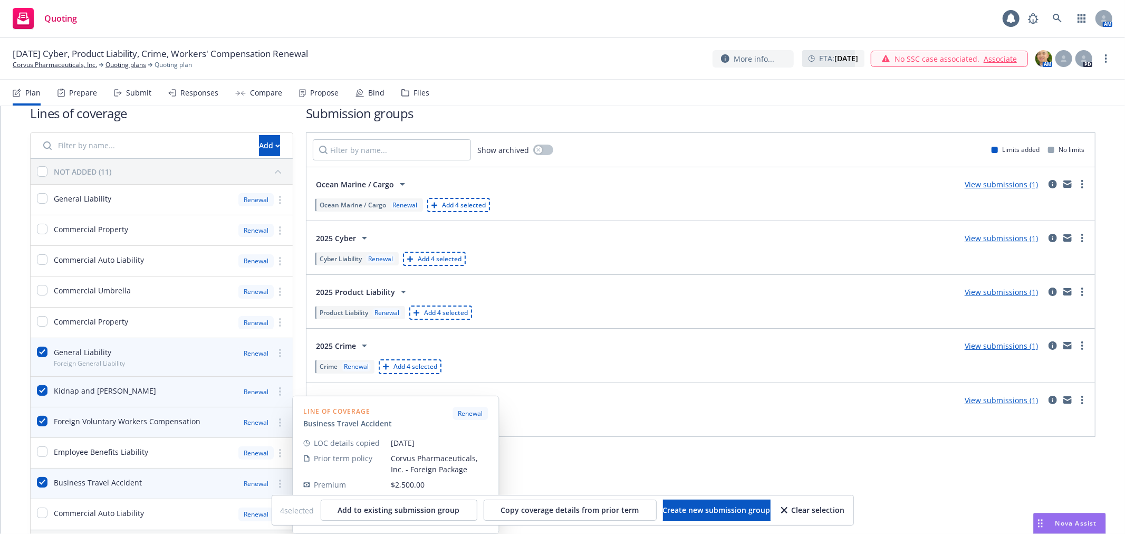
scroll to position [0, 0]
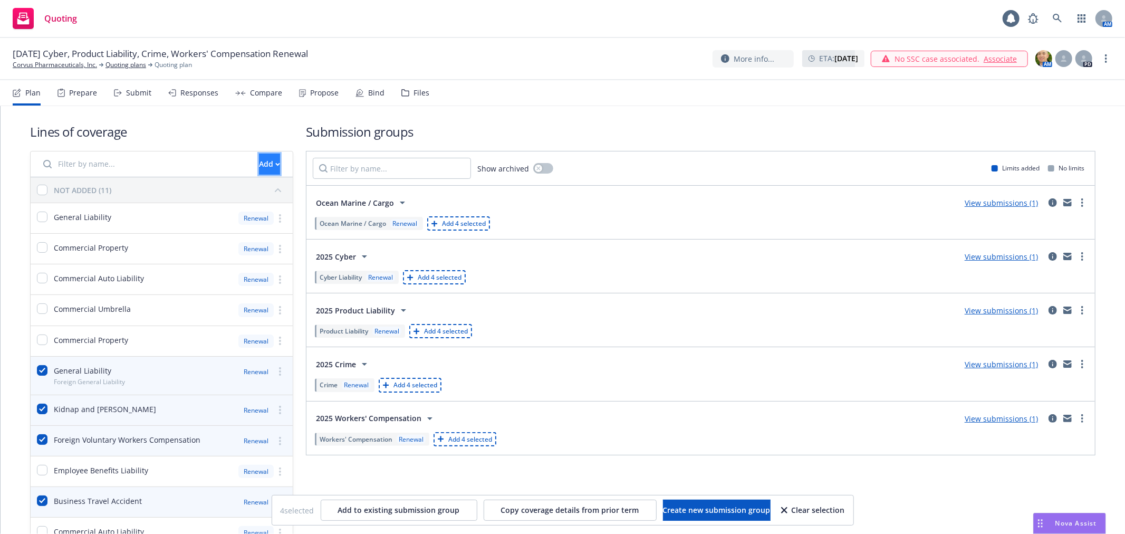
click at [259, 162] on div "Add" at bounding box center [269, 164] width 21 height 20
click at [249, 106] on div "Lines of coverage Add NOT ADDED (11) General Liability Renewal Commercial Prope…" at bounding box center [562, 425] width 1065 height 638
click at [679, 505] on span "Create new submission group" at bounding box center [717, 510] width 108 height 10
checkbox input "false"
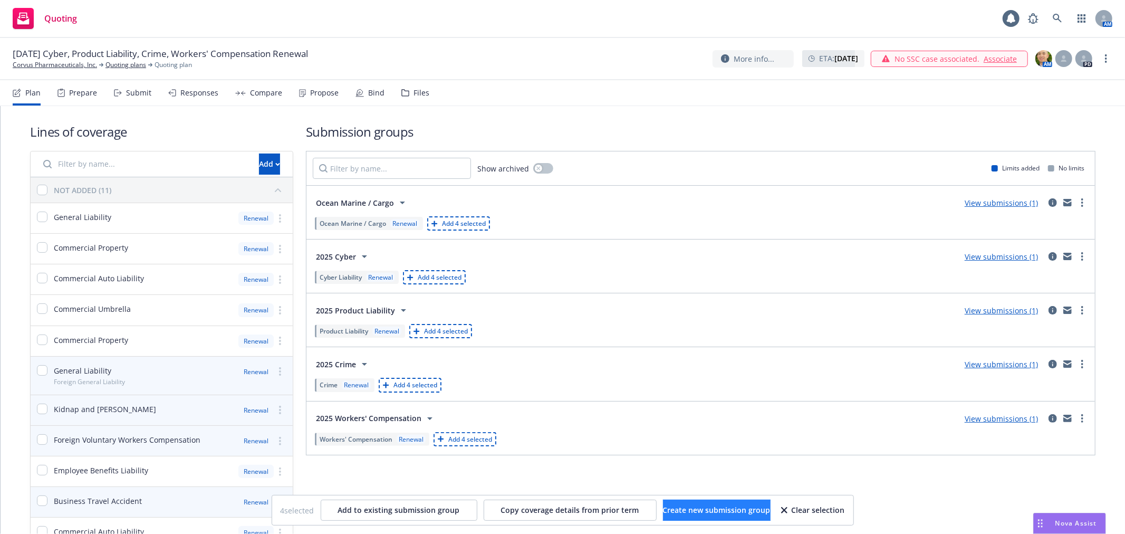
checkbox input "false"
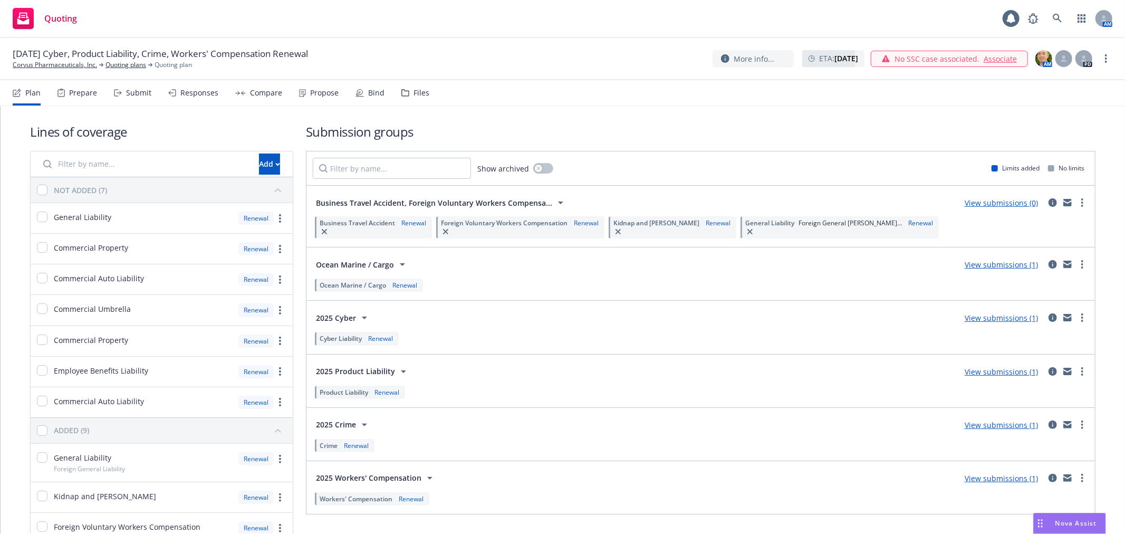
click at [499, 199] on span "Business Travel Accident, Foreign Voluntary Workers Compensa..." at bounding box center [434, 202] width 236 height 11
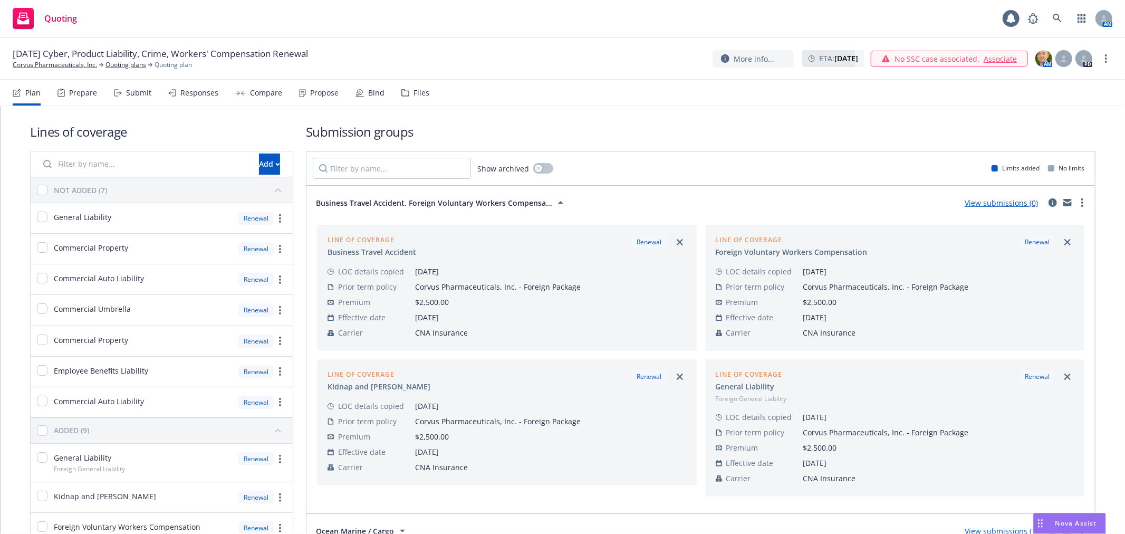
click at [542, 208] on span "Business Travel Accident, Foreign Voluntary Workers Compensa..." at bounding box center [434, 202] width 236 height 11
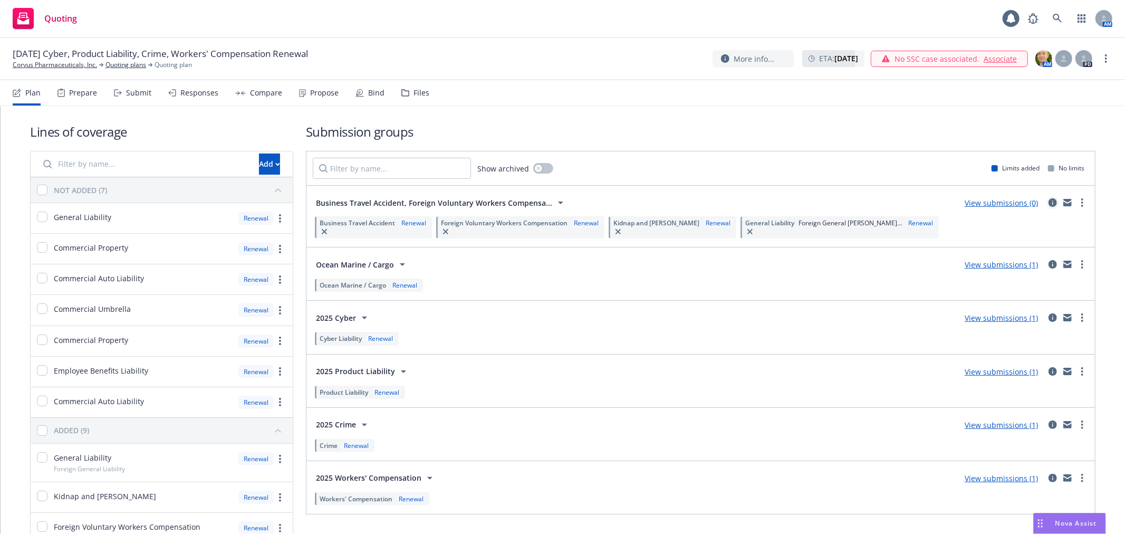
click at [1048, 203] on icon "circleInformation" at bounding box center [1052, 202] width 8 height 8
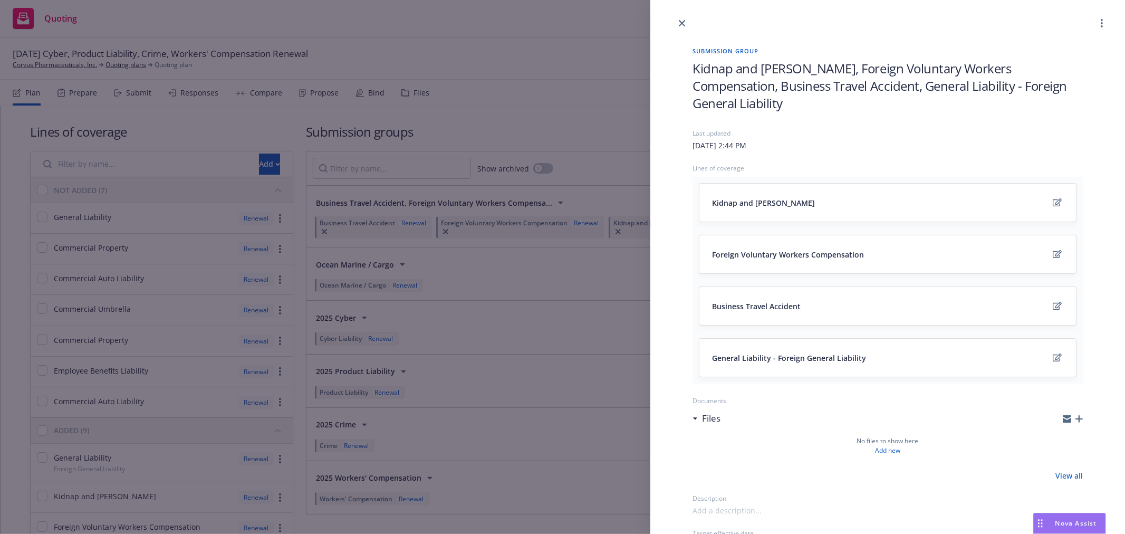
click at [838, 77] on span "Kidnap and [PERSON_NAME], Foreign Voluntary Workers Compensation, Business Trav…" at bounding box center [887, 86] width 390 height 52
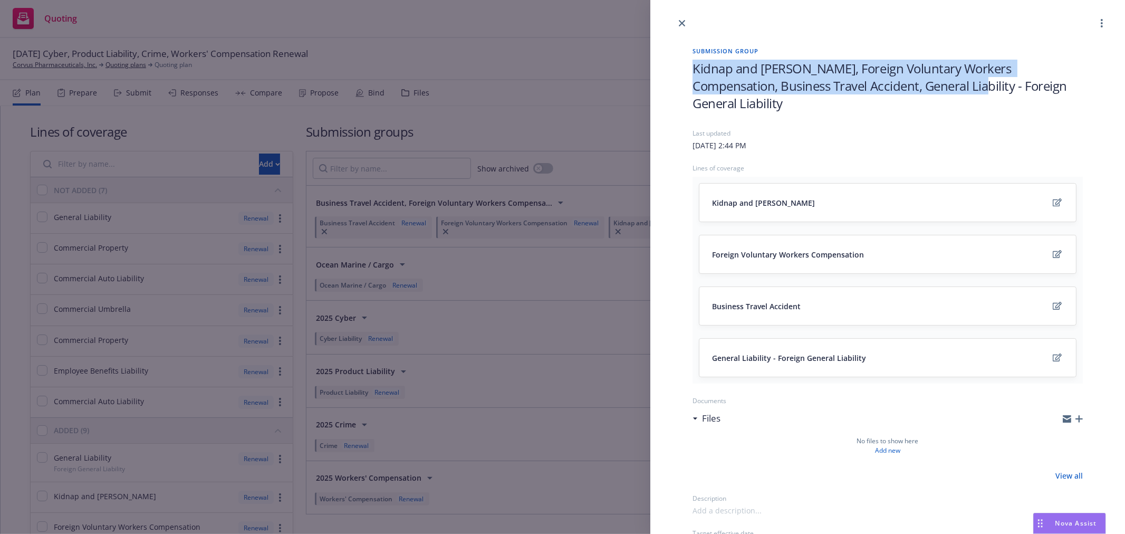
drag, startPoint x: 932, startPoint y: 90, endPoint x: 686, endPoint y: 72, distance: 245.8
click at [686, 72] on div "Submission group Kidnap and [PERSON_NAME], Foreign Voluntary Workers Compensati…" at bounding box center [887, 412] width 424 height 764
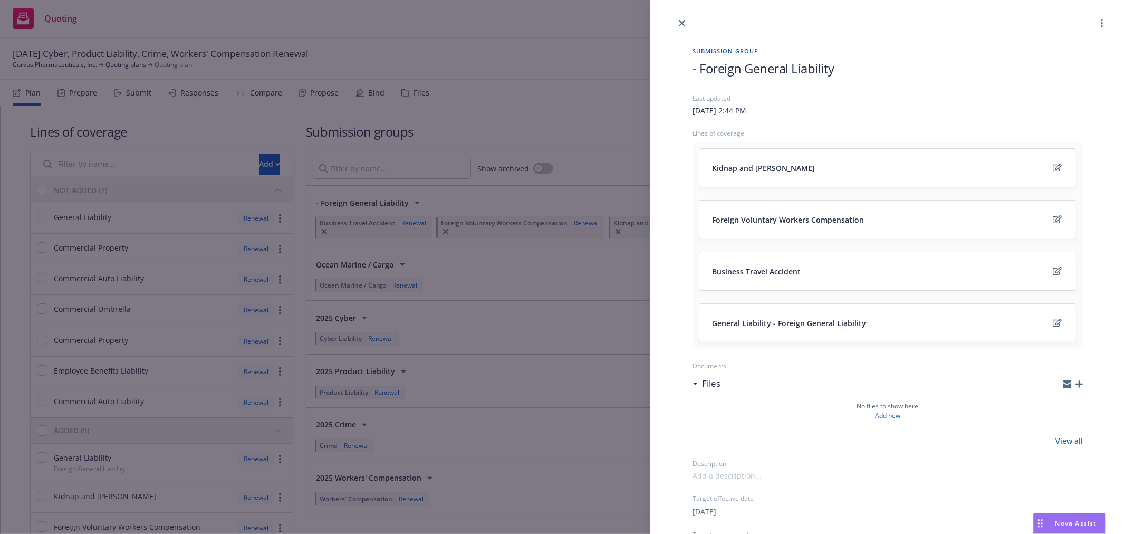
click at [696, 69] on span "- Foreign General Liability" at bounding box center [763, 68] width 142 height 17
click at [700, 67] on span "- Foreign General Liability" at bounding box center [763, 68] width 142 height 17
drag, startPoint x: 840, startPoint y: 66, endPoint x: 740, endPoint y: 70, distance: 100.2
click at [740, 70] on h1 "Foreign General Liability" at bounding box center [887, 68] width 390 height 17
click at [568, 56] on div "Submission group Foreign Package Last updated [DATE] 2:44 PM Lines of coverage …" at bounding box center [562, 267] width 1125 height 534
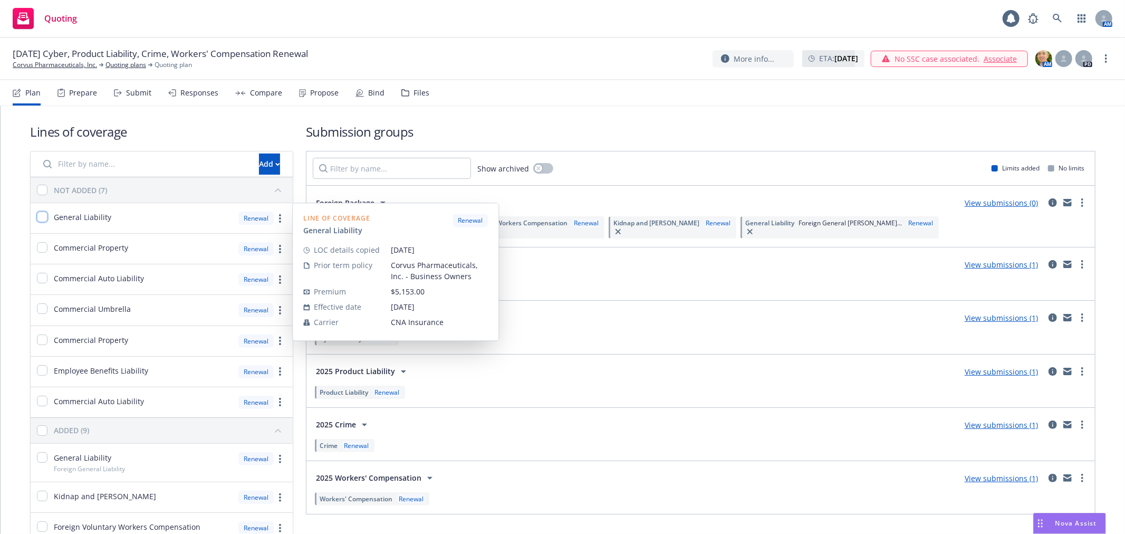
click at [39, 216] on input "checkbox" at bounding box center [42, 216] width 11 height 11
checkbox input "true"
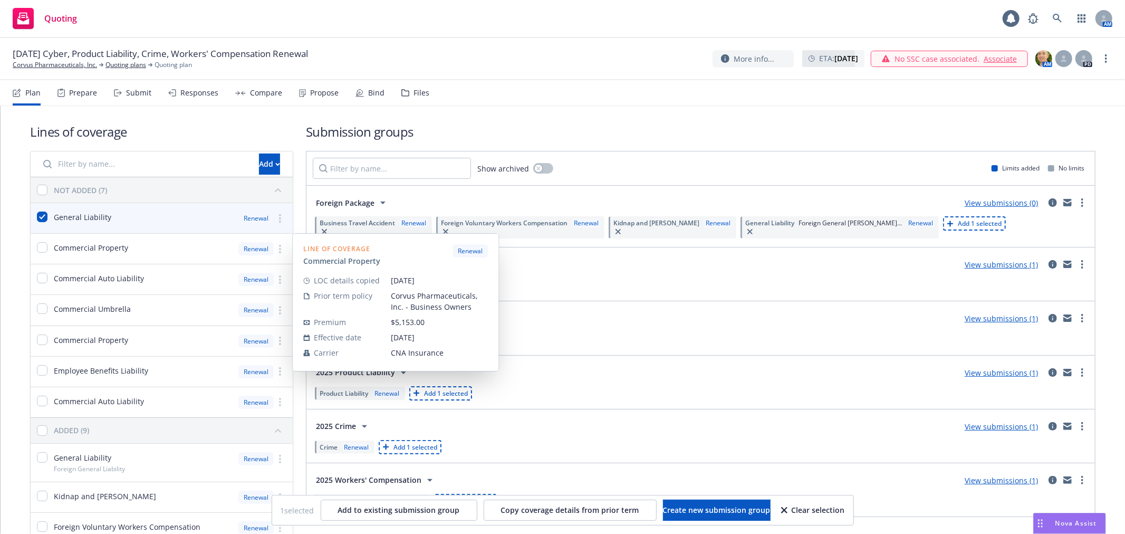
click at [34, 251] on div "Commercial Property" at bounding box center [80, 249] width 98 height 30
checkbox input "true"
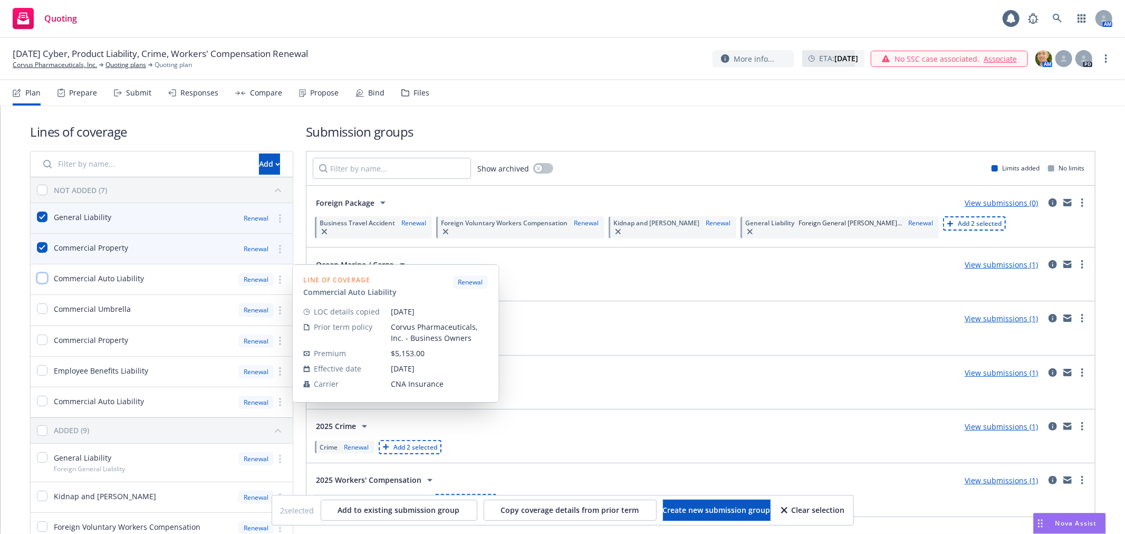
click at [37, 278] on input "checkbox" at bounding box center [42, 278] width 11 height 11
checkbox input "true"
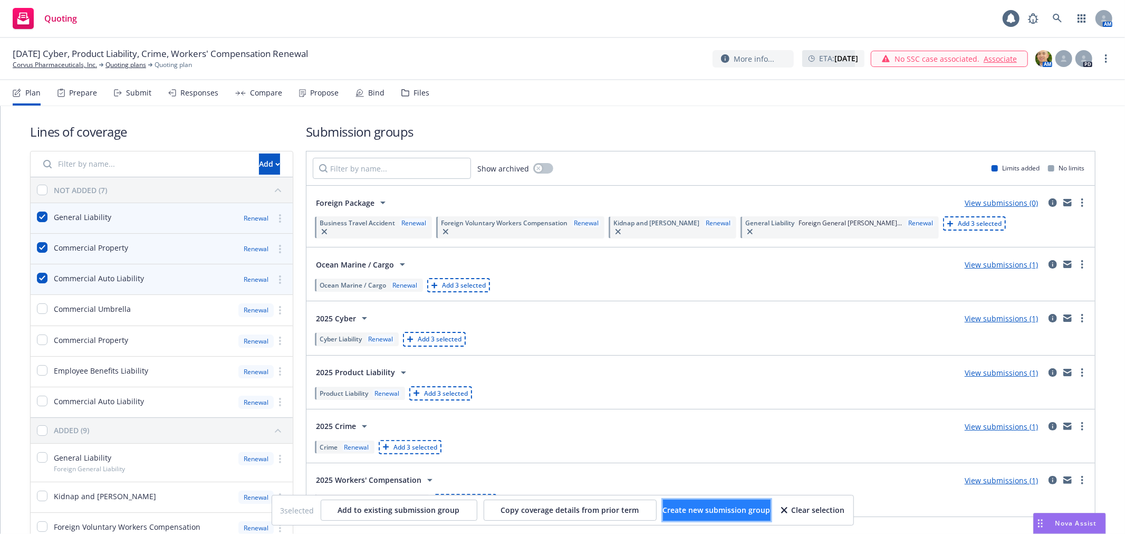
click at [681, 512] on span "Create new submission group" at bounding box center [717, 510] width 108 height 10
checkbox input "false"
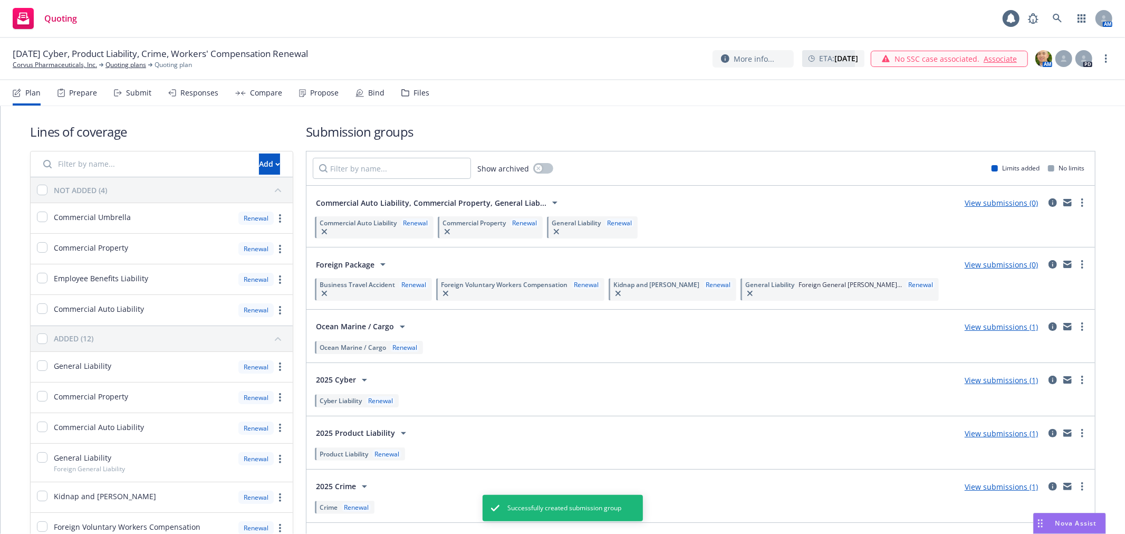
click at [525, 202] on span "Commercial Auto Liability, Commercial Property, General Liab..." at bounding box center [431, 202] width 230 height 11
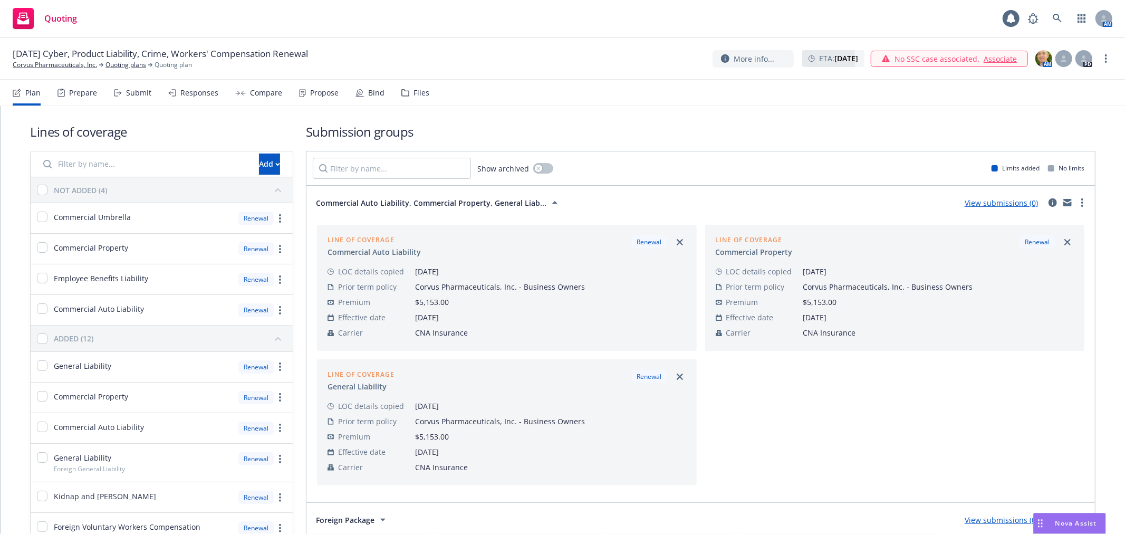
click at [526, 204] on span "Commercial Auto Liability, Commercial Property, General Liab..." at bounding box center [431, 202] width 230 height 11
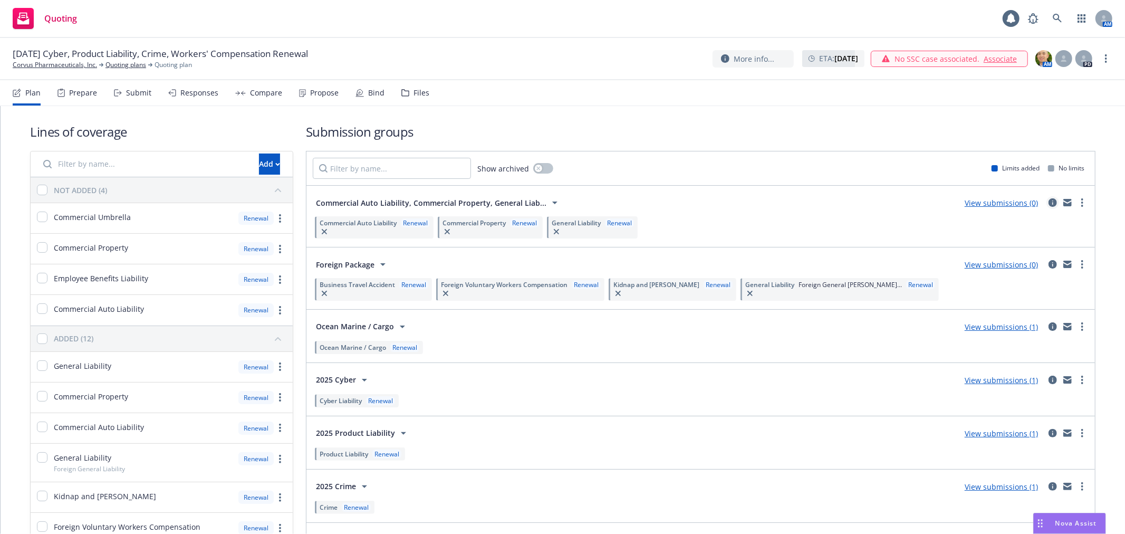
click at [1048, 201] on icon "circleInformation" at bounding box center [1052, 202] width 8 height 8
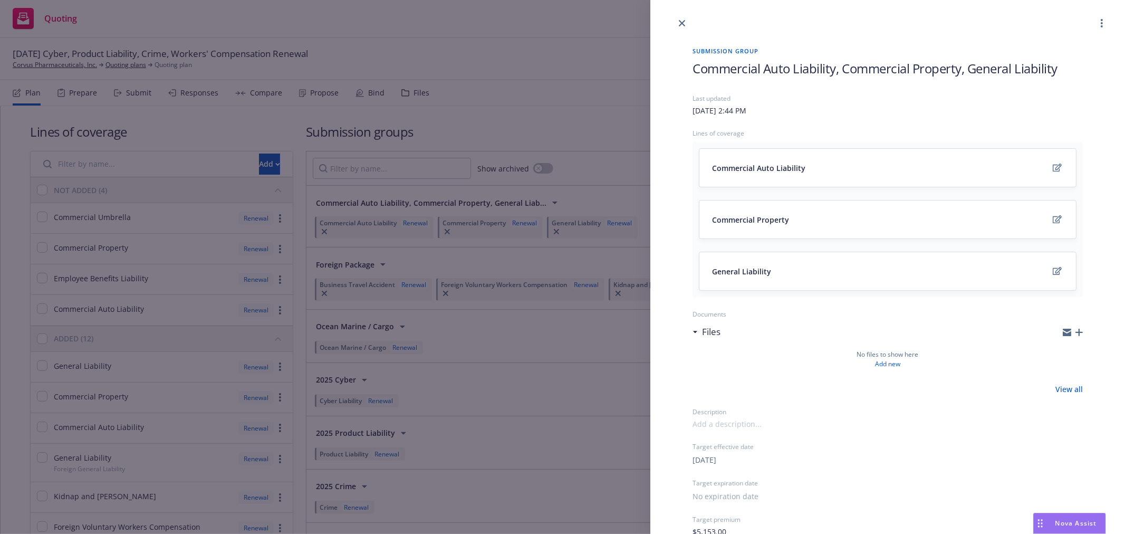
click at [936, 73] on span "Commercial Auto Liability, Commercial Property, General Liability" at bounding box center [874, 68] width 365 height 17
drag, startPoint x: 1058, startPoint y: 66, endPoint x: 666, endPoint y: 69, distance: 391.7
click at [666, 69] on div "Submission group Commercial Auto Liability, Commercial Property, General Liabil…" at bounding box center [887, 357] width 475 height 655
click at [683, 20] on icon "close" at bounding box center [682, 23] width 6 height 6
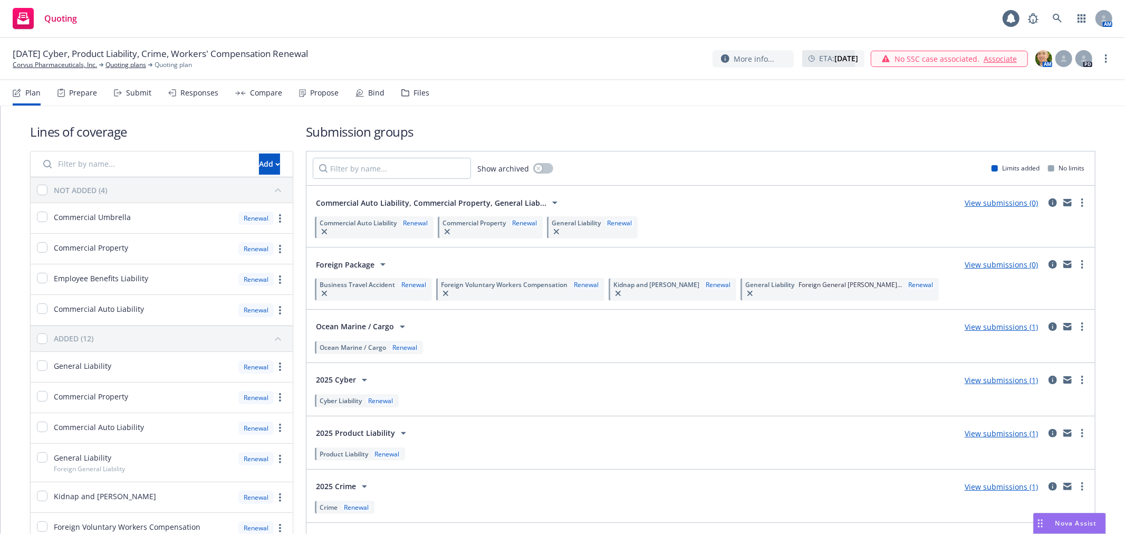
click at [666, 137] on h1 "Submission groups" at bounding box center [700, 131] width 789 height 17
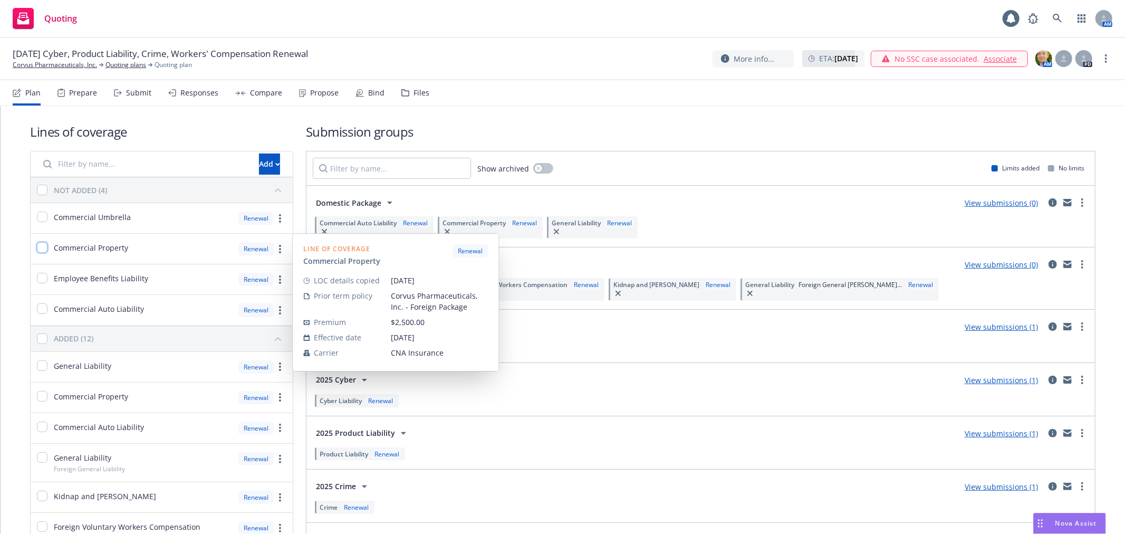
click at [40, 247] on input "checkbox" at bounding box center [42, 247] width 11 height 11
checkbox input "true"
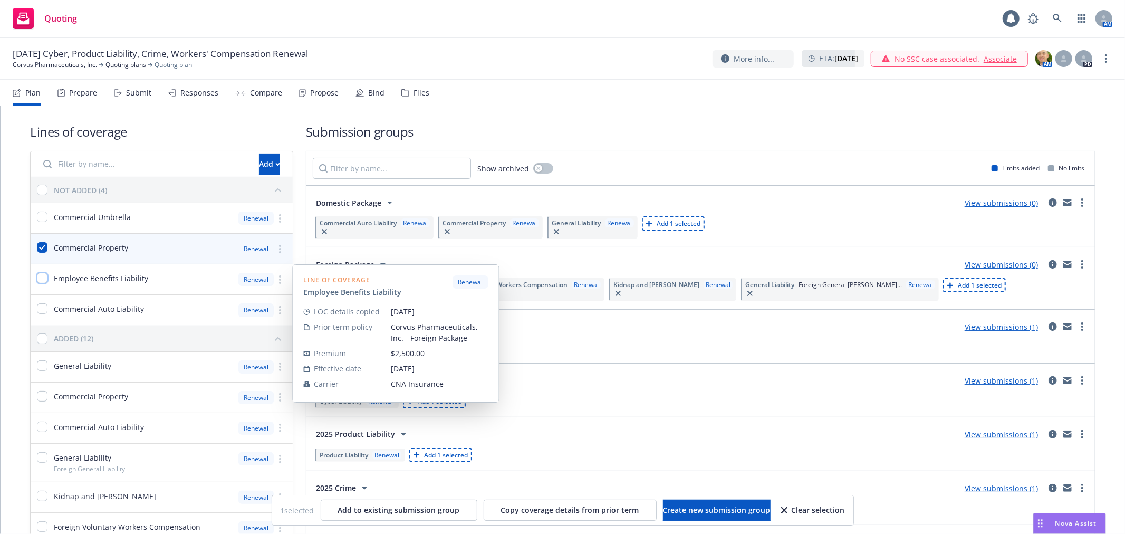
click at [39, 278] on input "checkbox" at bounding box center [42, 278] width 11 height 11
checkbox input "true"
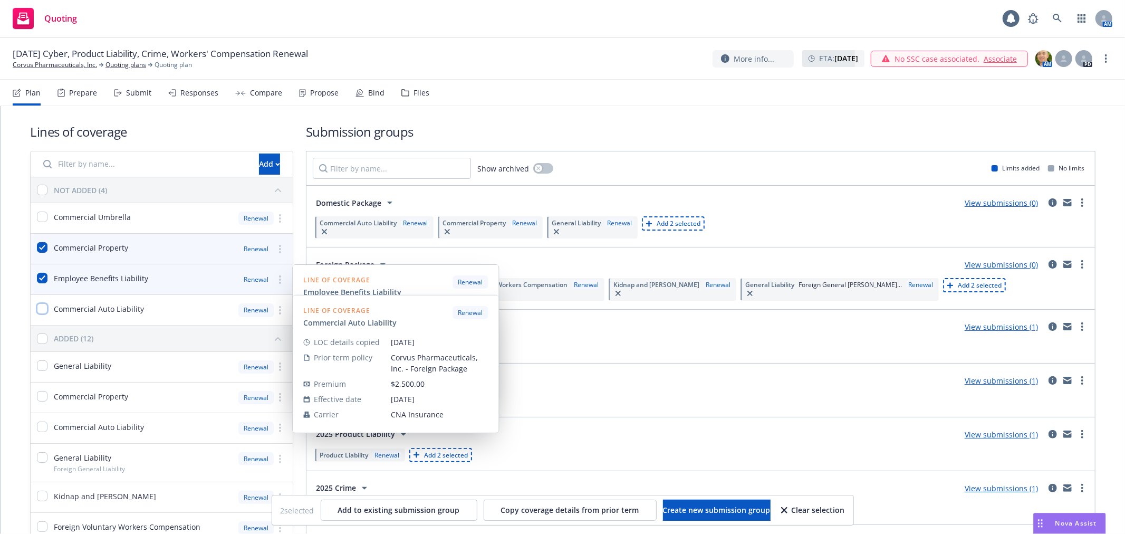
click at [39, 306] on input "checkbox" at bounding box center [42, 308] width 11 height 11
checkbox input "true"
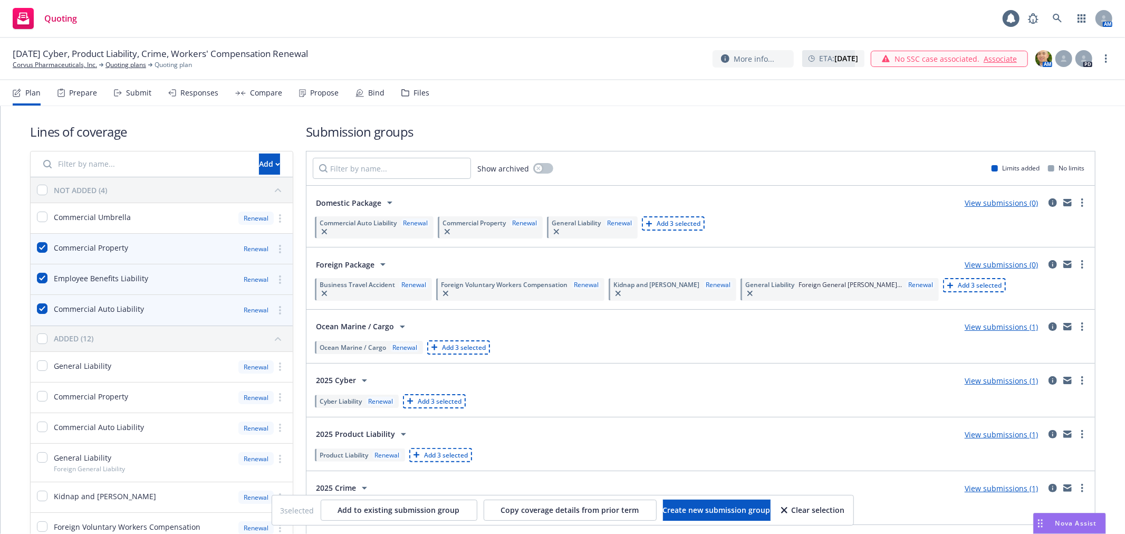
click at [957, 283] on span "Add 3 selected" at bounding box center [979, 284] width 44 height 9
checkbox input "false"
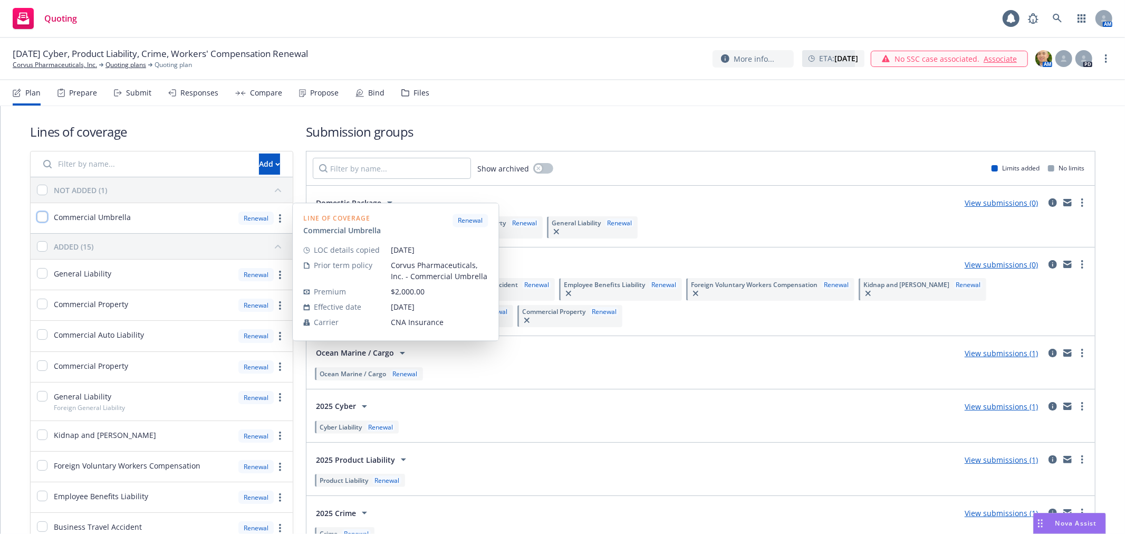
click at [39, 217] on input "checkbox" at bounding box center [42, 216] width 11 height 11
checkbox input "true"
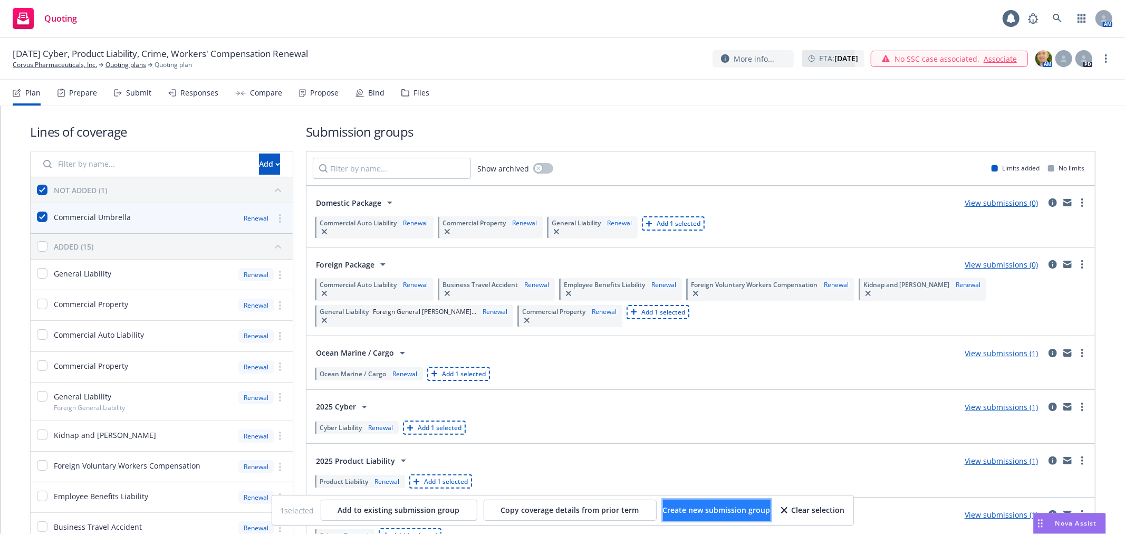
click at [701, 511] on span "Create new submission group" at bounding box center [717, 510] width 108 height 10
checkbox input "false"
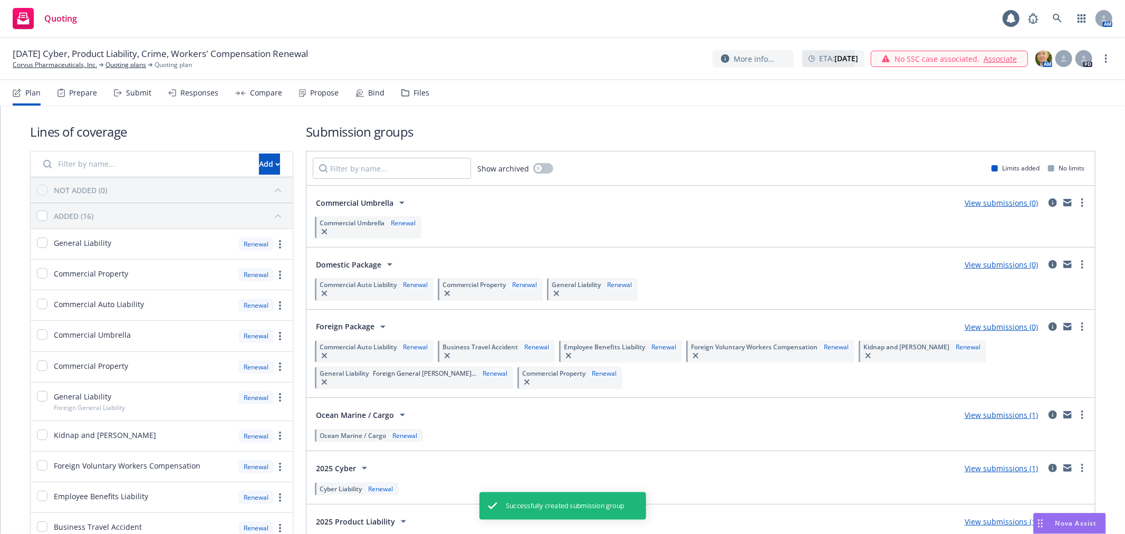
click at [605, 95] on nav "Plan Prepare Submit Responses Compare Propose Bind Files" at bounding box center [562, 92] width 1099 height 25
click at [984, 266] on link "View submissions (0)" at bounding box center [1000, 264] width 73 height 10
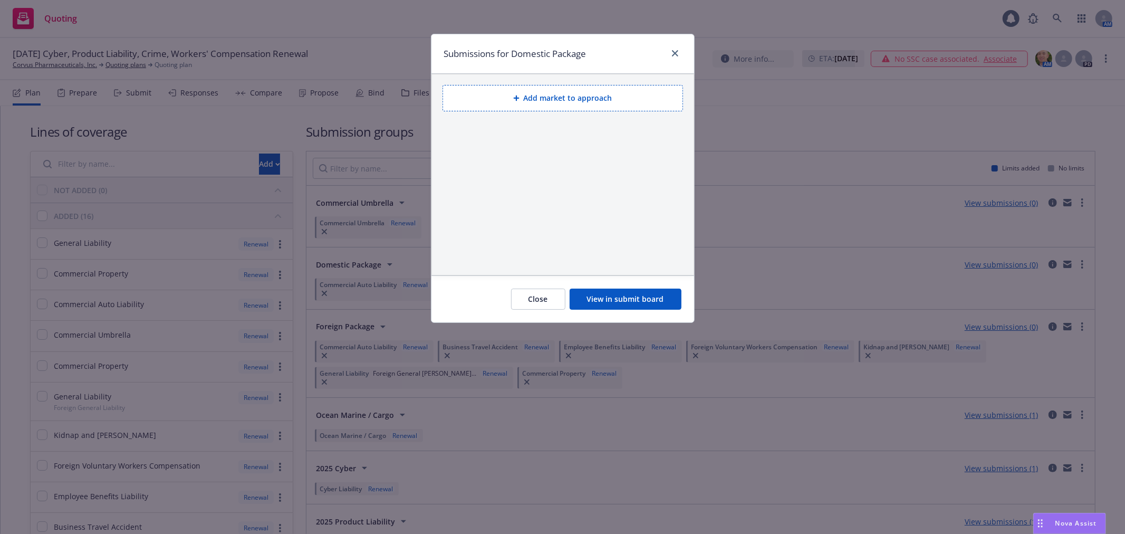
click at [620, 102] on button "Add market to approach" at bounding box center [562, 98] width 240 height 26
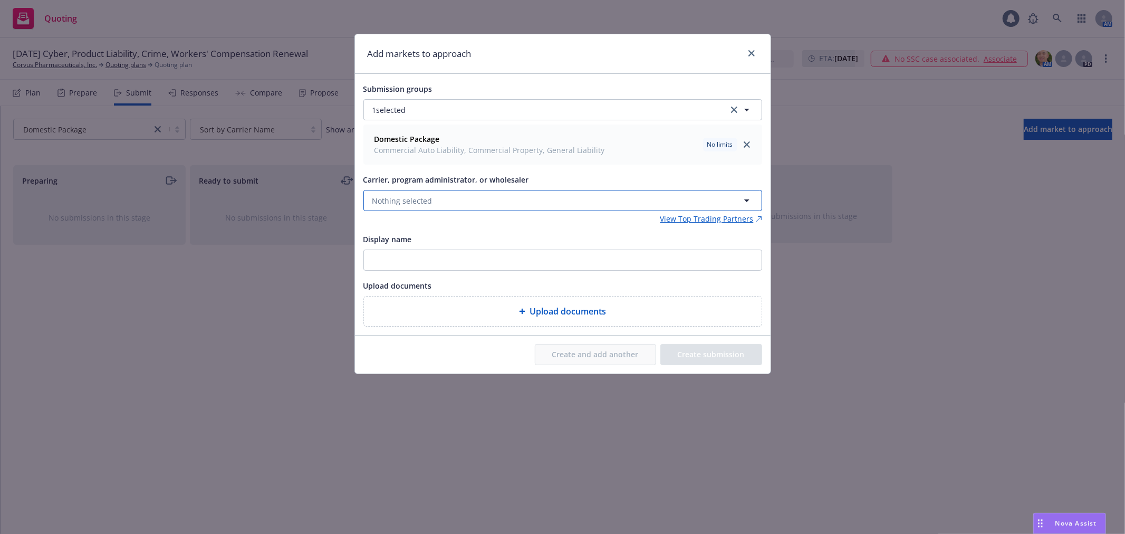
click at [444, 204] on button "Nothing selected" at bounding box center [562, 200] width 399 height 21
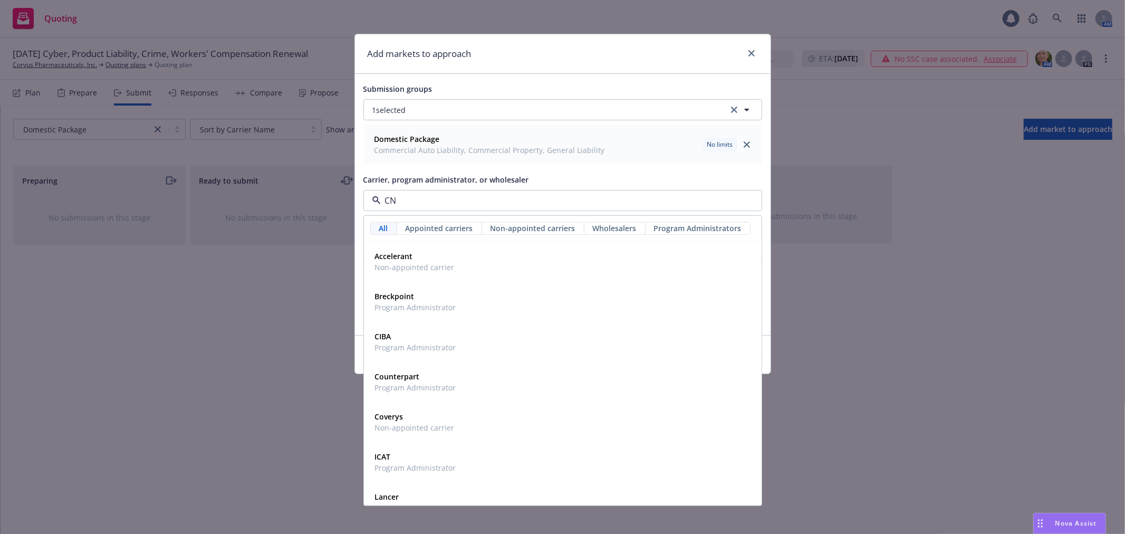
type input "CNA"
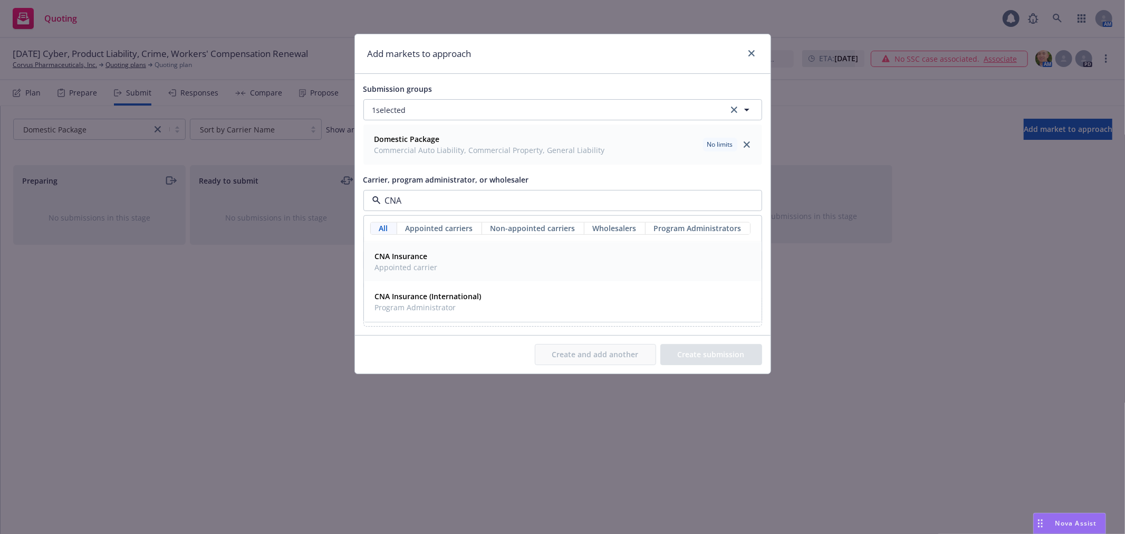
click at [441, 273] on div "CNA Insurance Appointed carrier" at bounding box center [563, 261] width 384 height 26
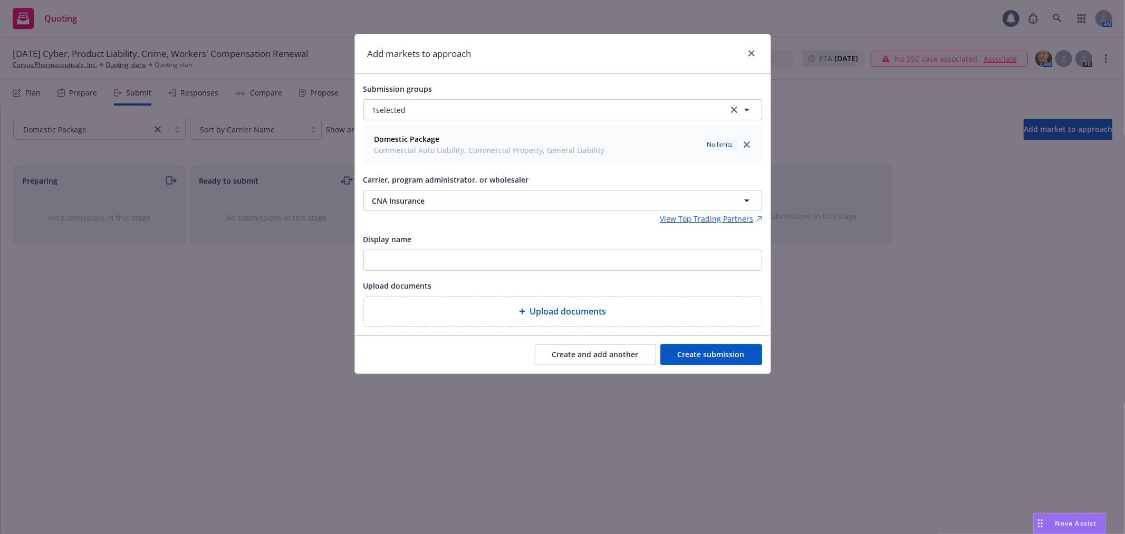
click at [733, 361] on button "Create submission" at bounding box center [711, 354] width 102 height 21
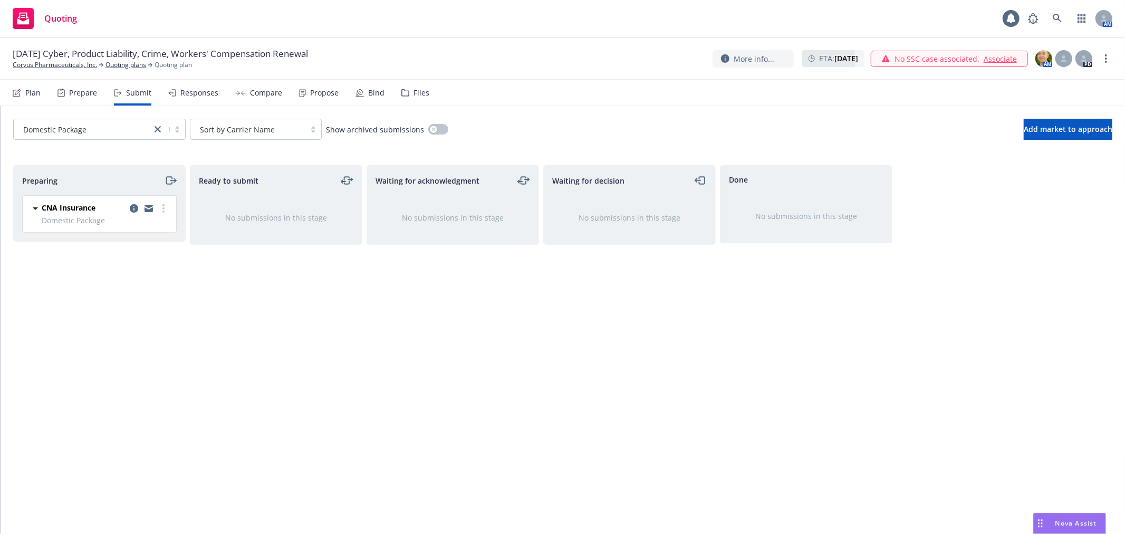
click at [30, 96] on div "Plan" at bounding box center [32, 93] width 15 height 8
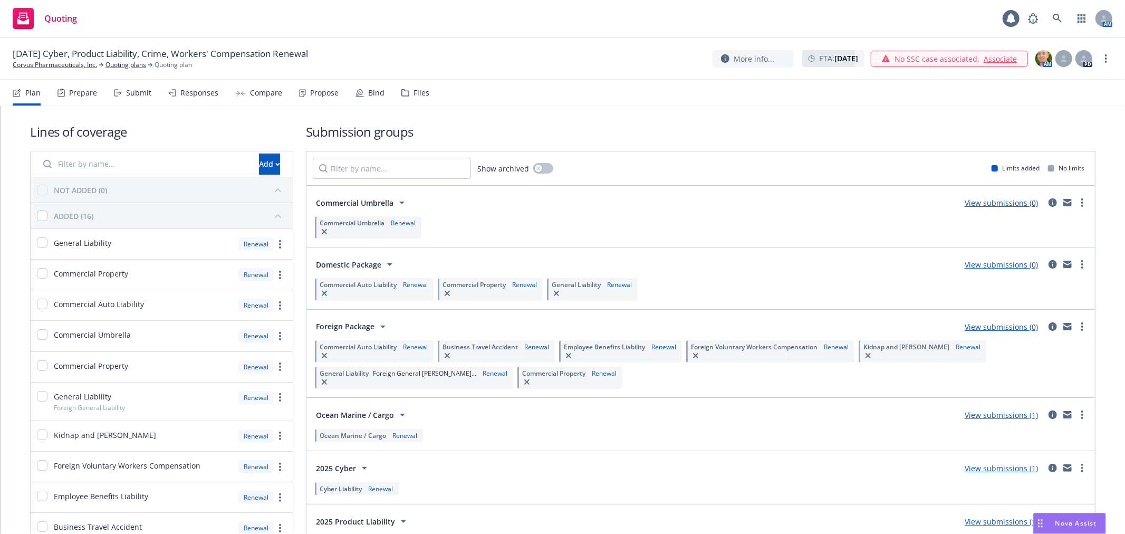
click at [1004, 330] on link "View submissions (0)" at bounding box center [1000, 327] width 73 height 10
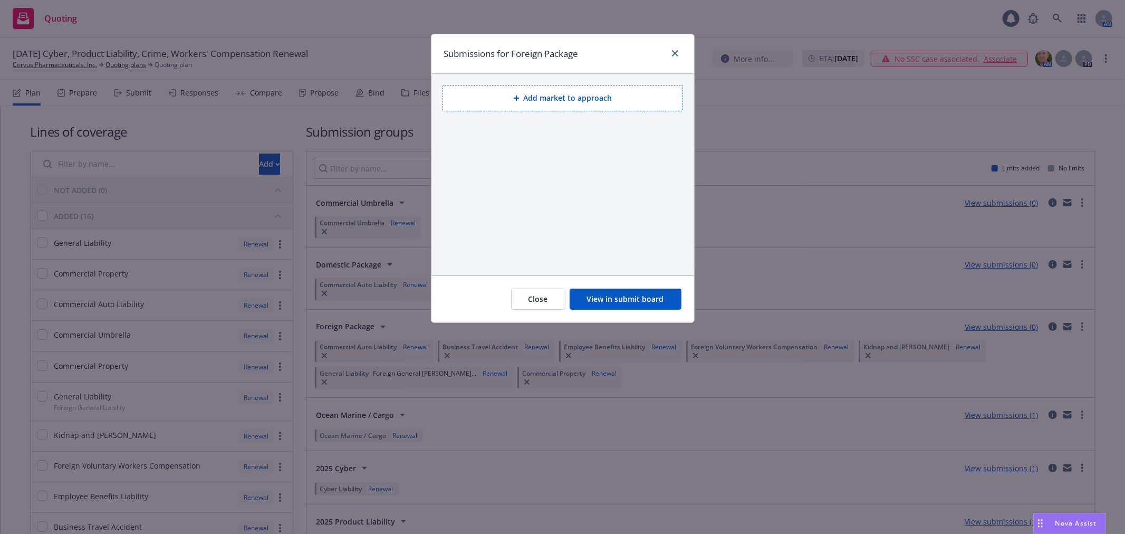
click at [526, 80] on div "Add market to approach" at bounding box center [562, 97] width 249 height 37
click at [518, 101] on icon at bounding box center [516, 98] width 6 height 6
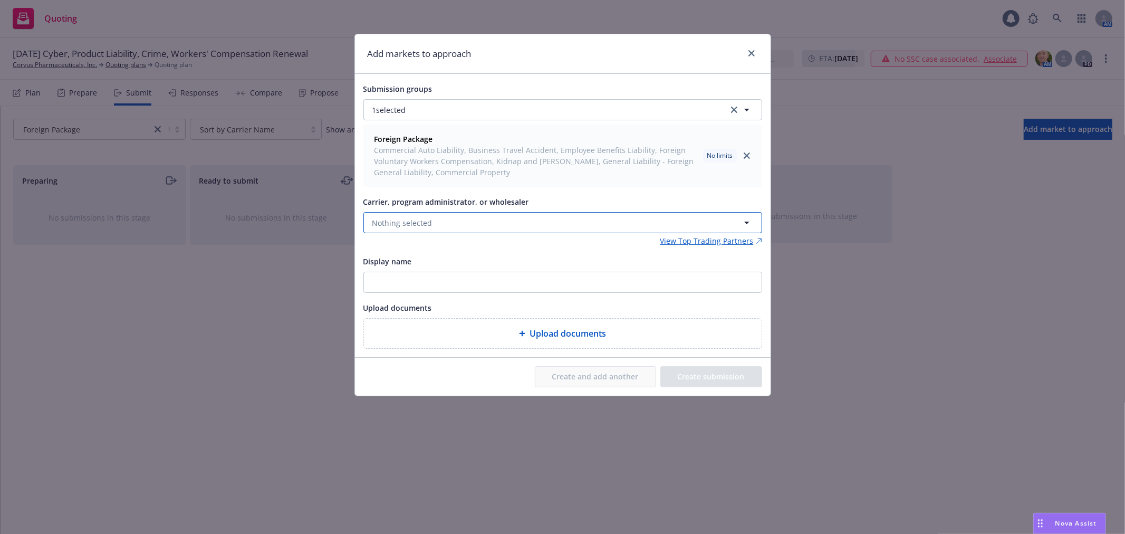
click at [488, 222] on button "Nothing selected" at bounding box center [562, 222] width 399 height 21
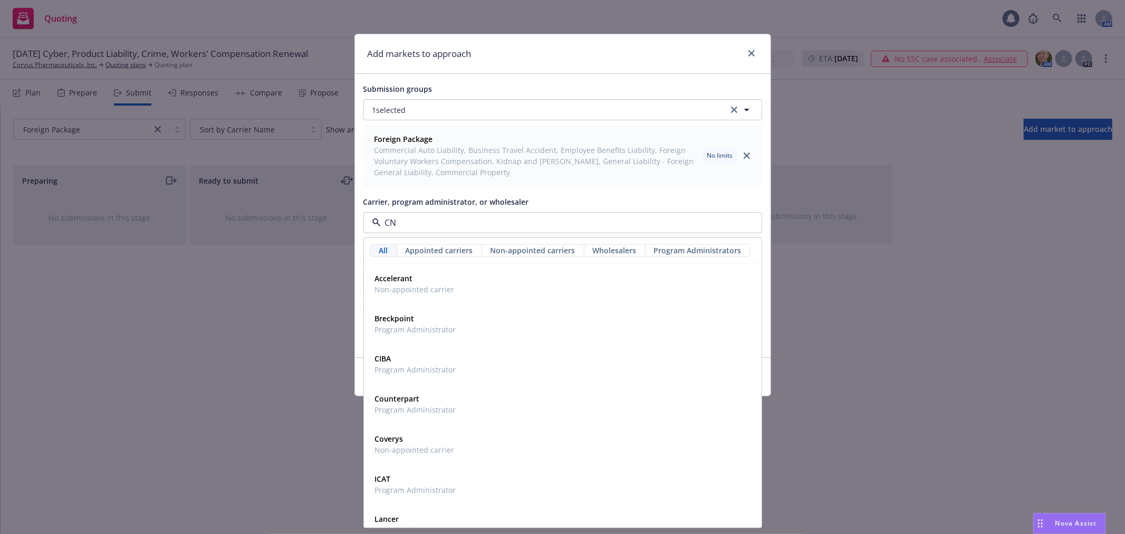
type input "CNA"
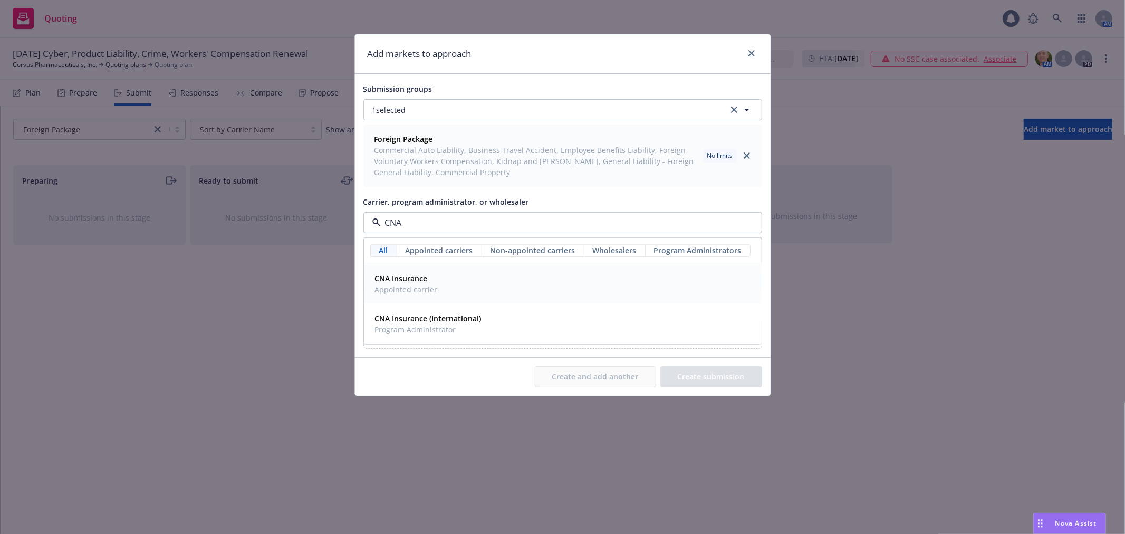
click at [428, 283] on span "CNA Insurance" at bounding box center [406, 278] width 63 height 11
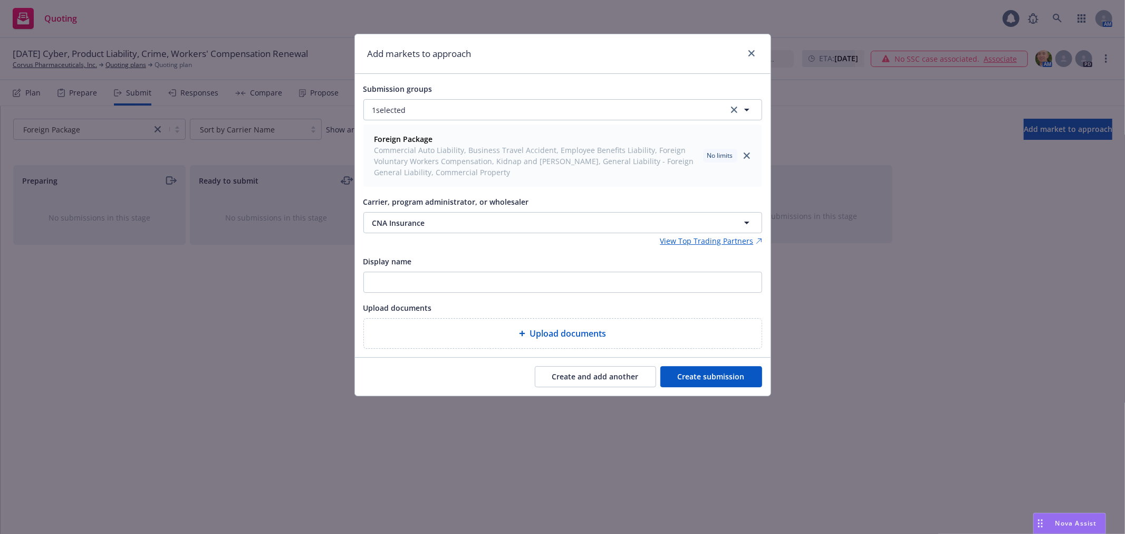
click at [703, 371] on button "Create submission" at bounding box center [711, 376] width 102 height 21
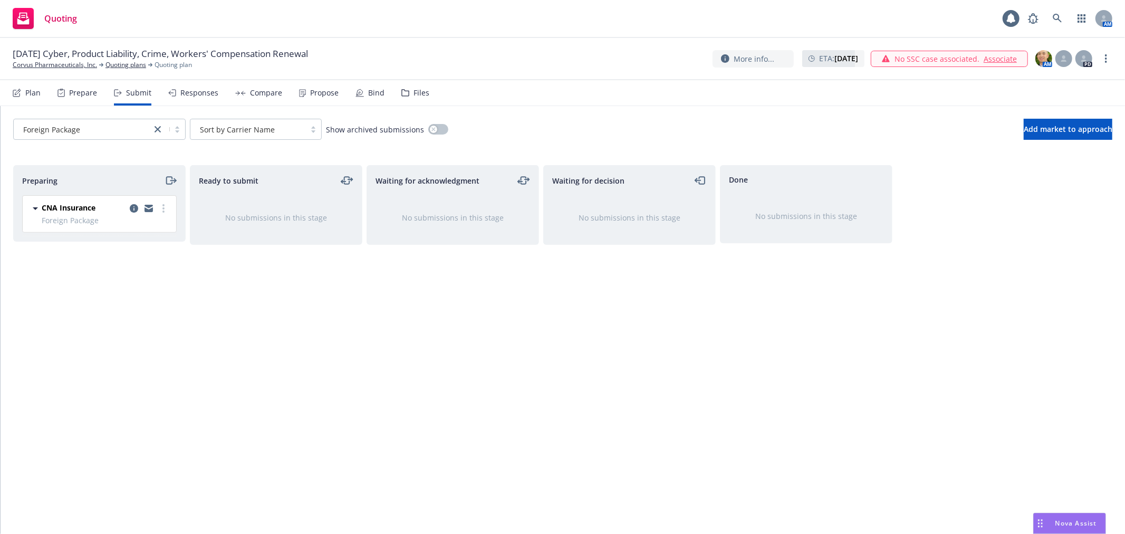
click at [25, 92] on div "Plan" at bounding box center [32, 93] width 15 height 8
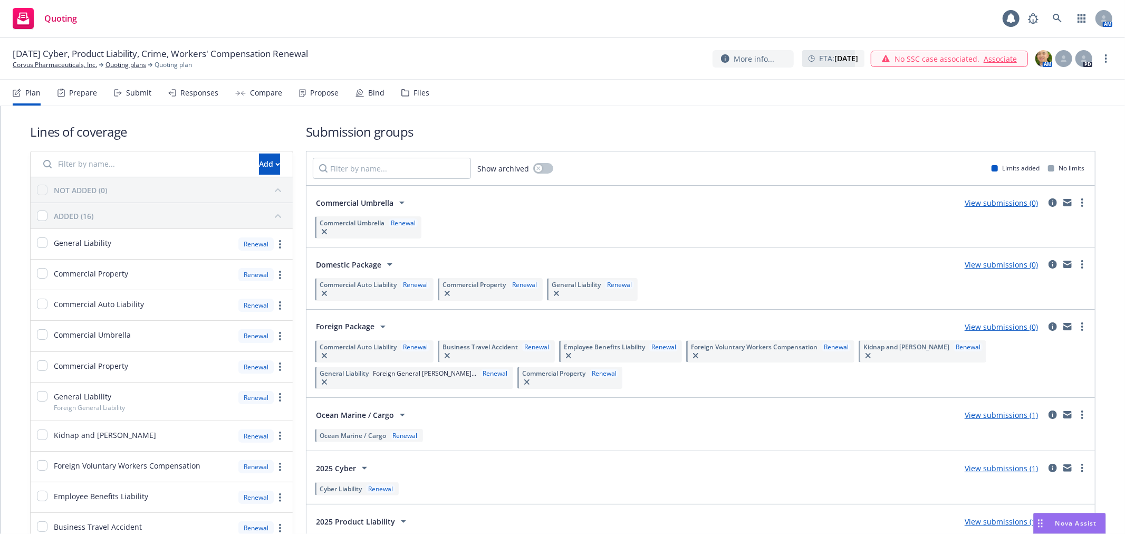
click at [1009, 206] on link "View submissions (0)" at bounding box center [1000, 203] width 73 height 10
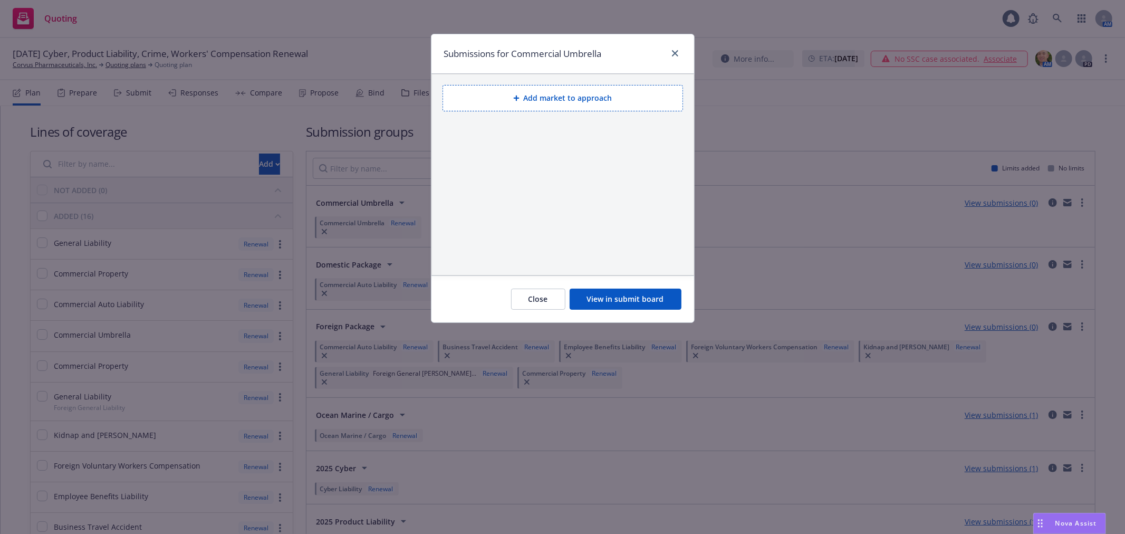
click at [555, 101] on button "Add market to approach" at bounding box center [562, 98] width 240 height 26
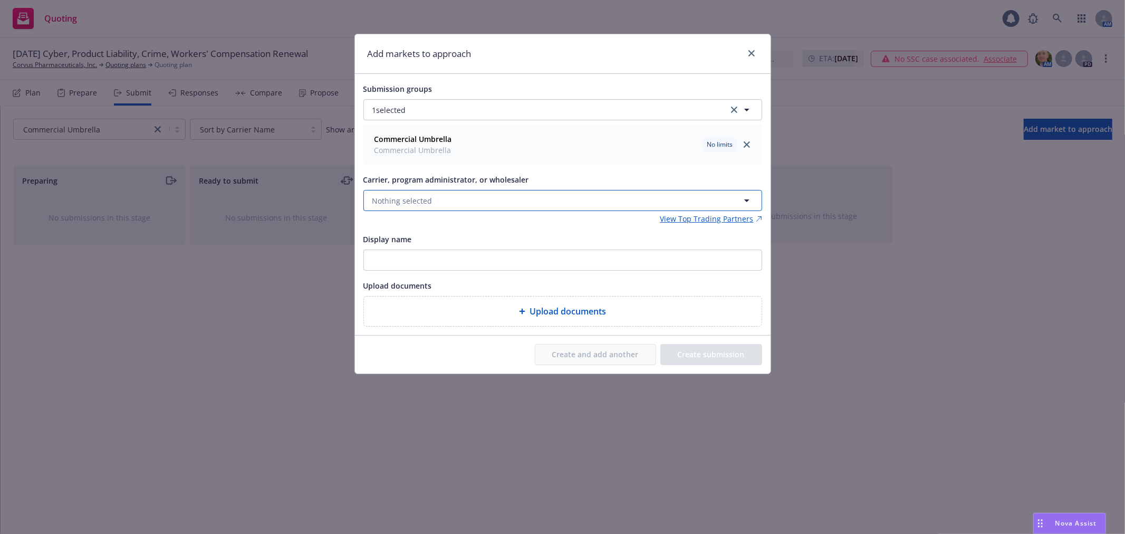
click at [467, 203] on button "Nothing selected" at bounding box center [562, 200] width 399 height 21
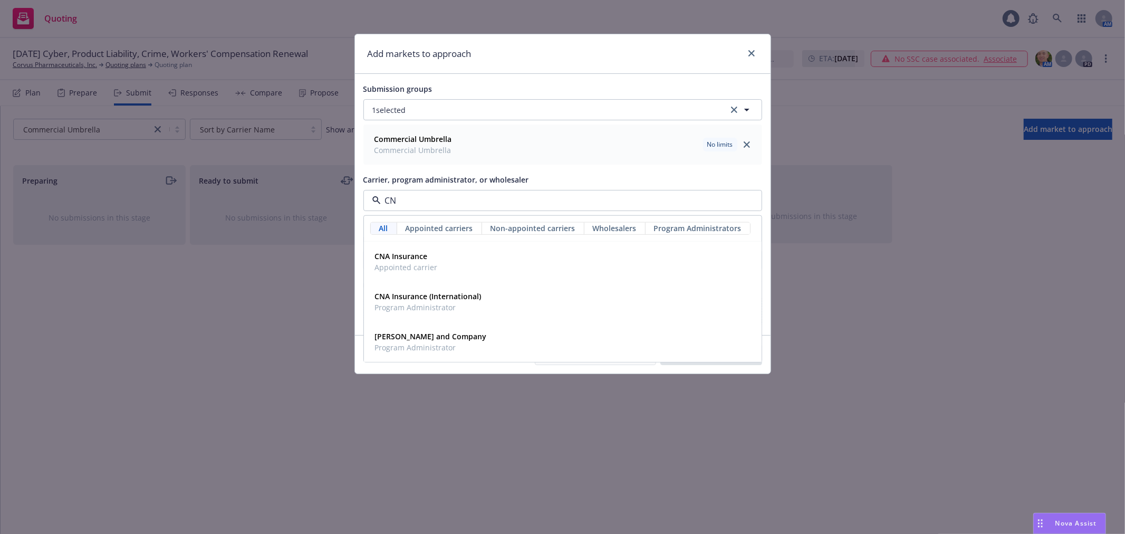
type input "CNA"
click at [448, 266] on div "CNA Insurance Appointed carrier" at bounding box center [563, 261] width 384 height 26
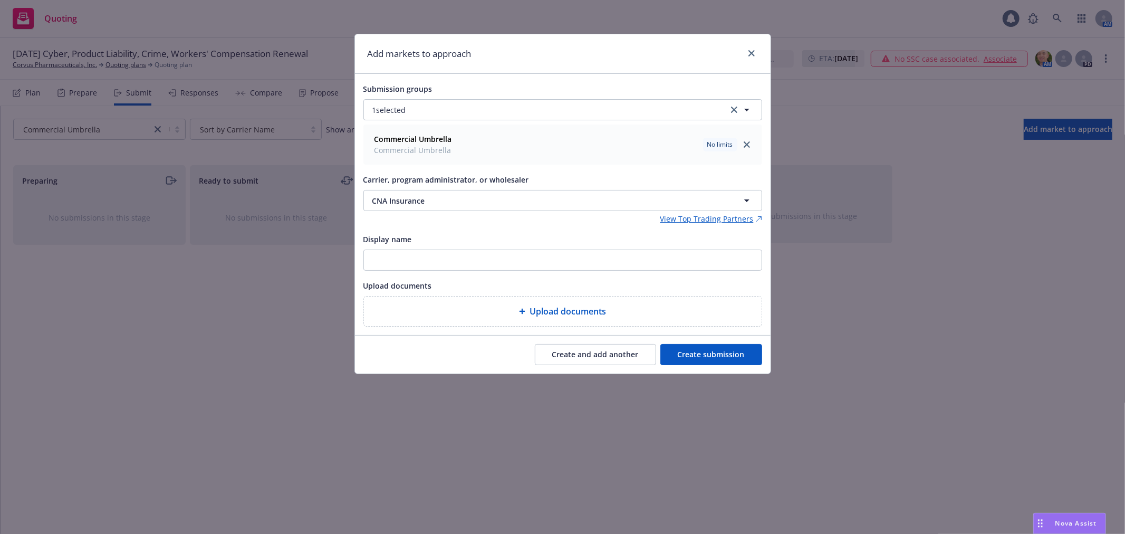
click at [717, 355] on button "Create submission" at bounding box center [711, 354] width 102 height 21
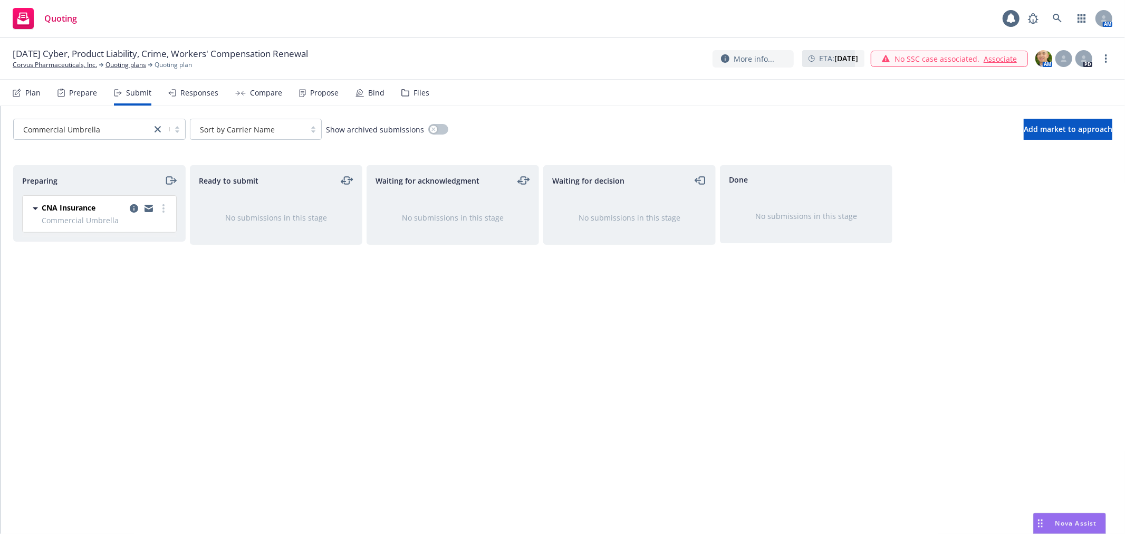
click at [69, 94] on div "Prepare" at bounding box center [83, 93] width 28 height 8
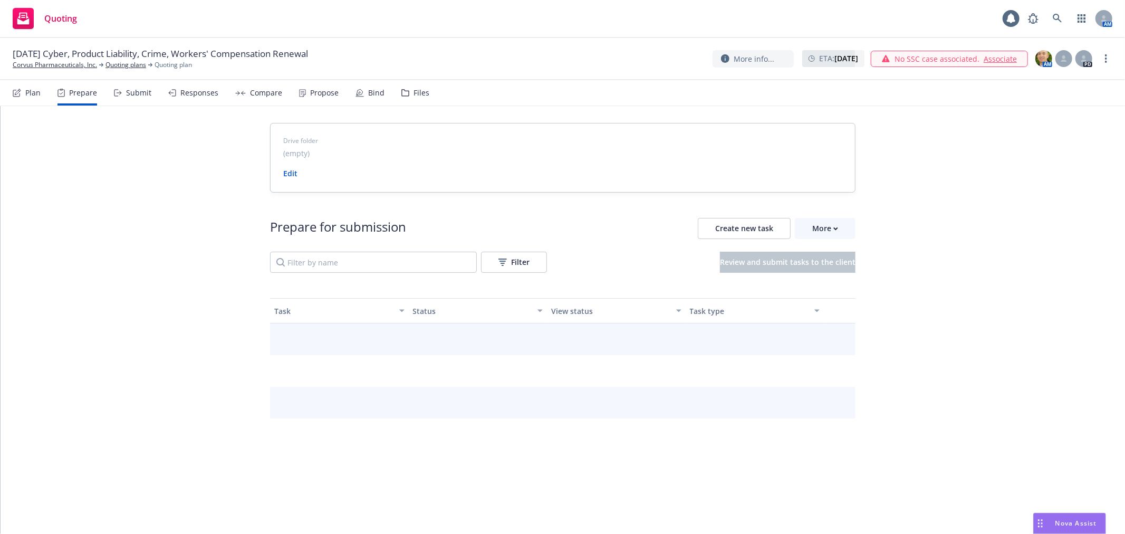
click at [30, 94] on div "Plan" at bounding box center [32, 93] width 15 height 8
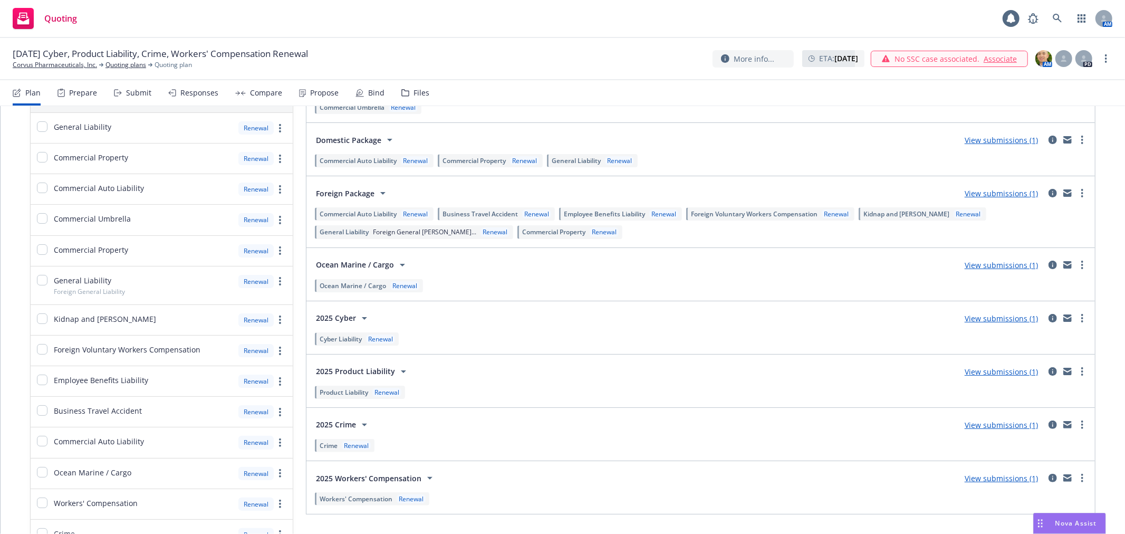
scroll to position [117, 0]
click at [990, 476] on link "View submissions (1)" at bounding box center [1000, 477] width 73 height 10
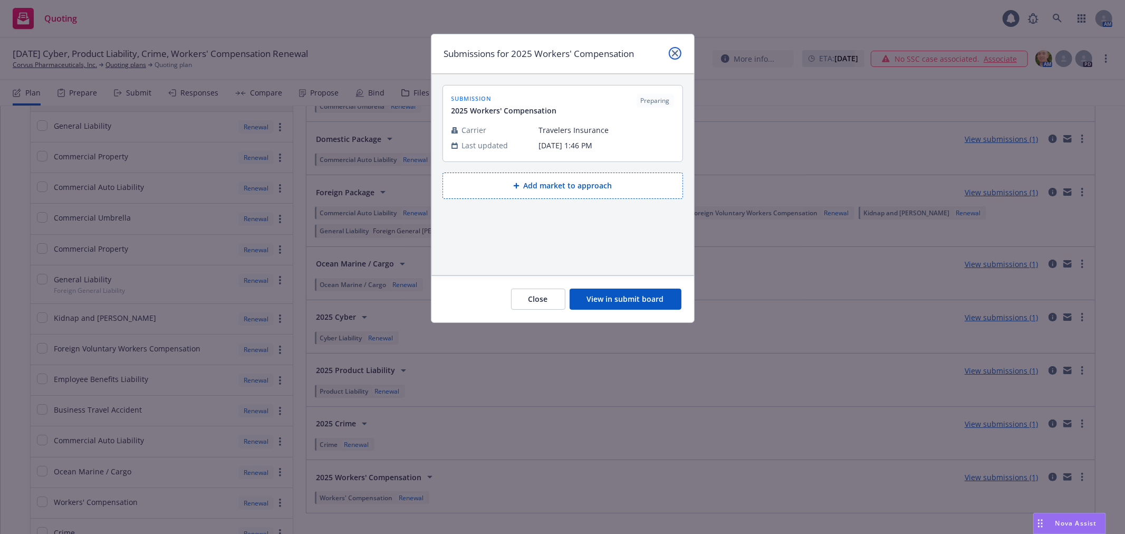
click at [672, 48] on link "close" at bounding box center [675, 53] width 13 height 13
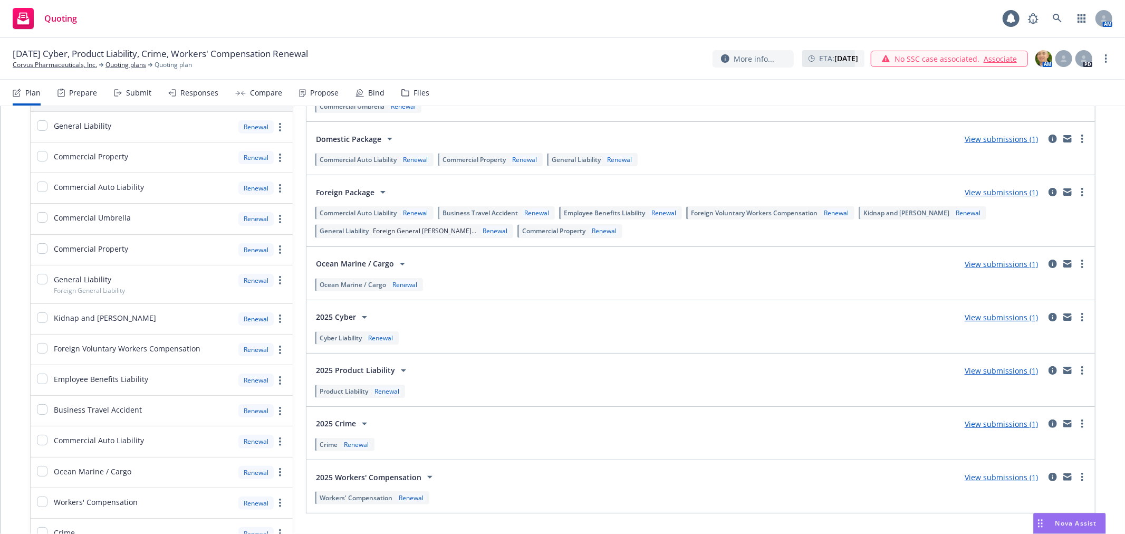
click at [137, 93] on div "Submit" at bounding box center [138, 93] width 25 height 8
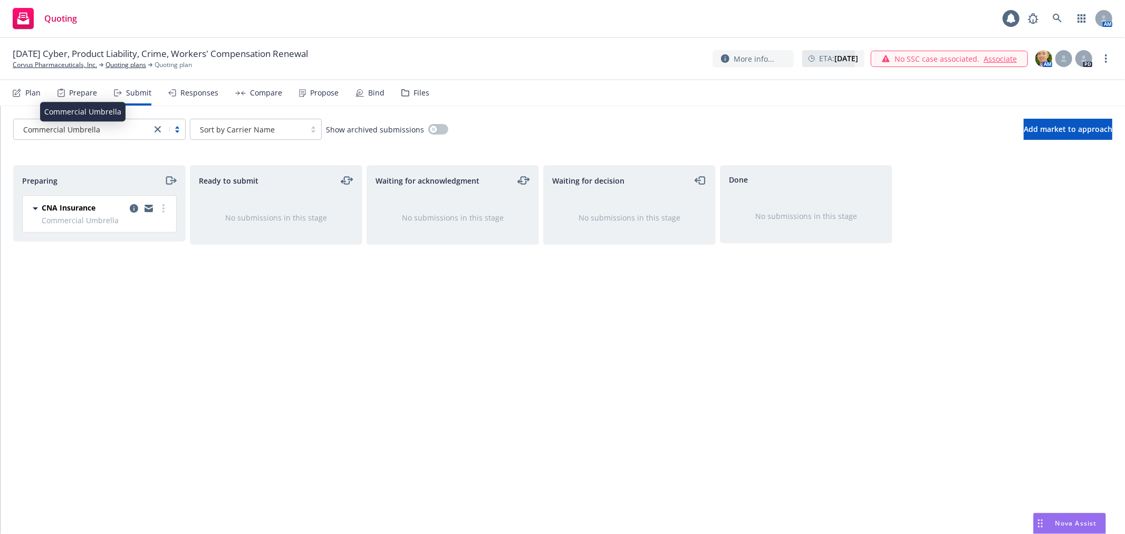
click at [164, 128] on div at bounding box center [168, 129] width 34 height 13
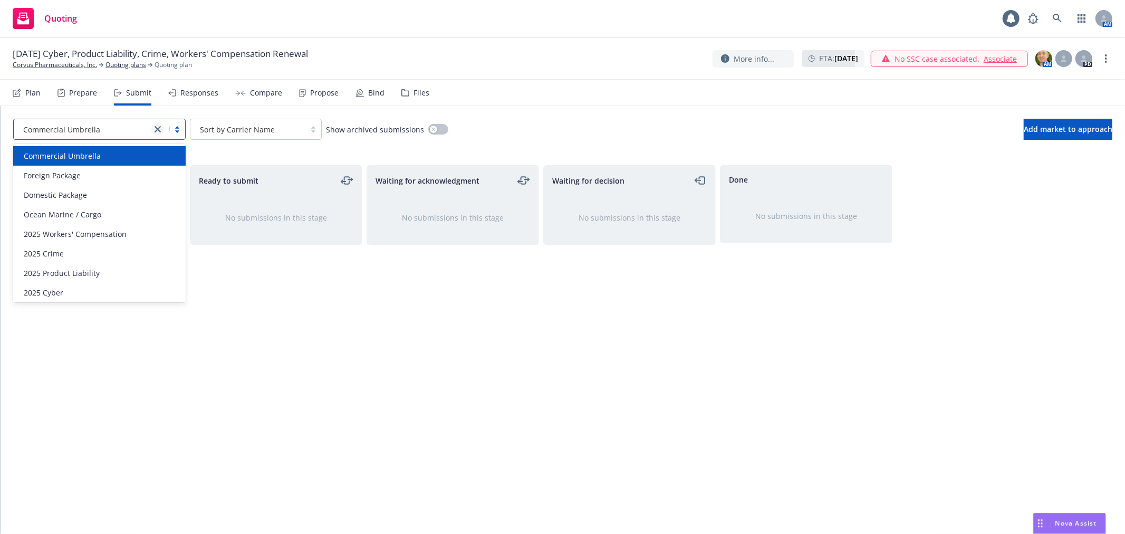
click at [160, 129] on icon "close" at bounding box center [157, 129] width 6 height 6
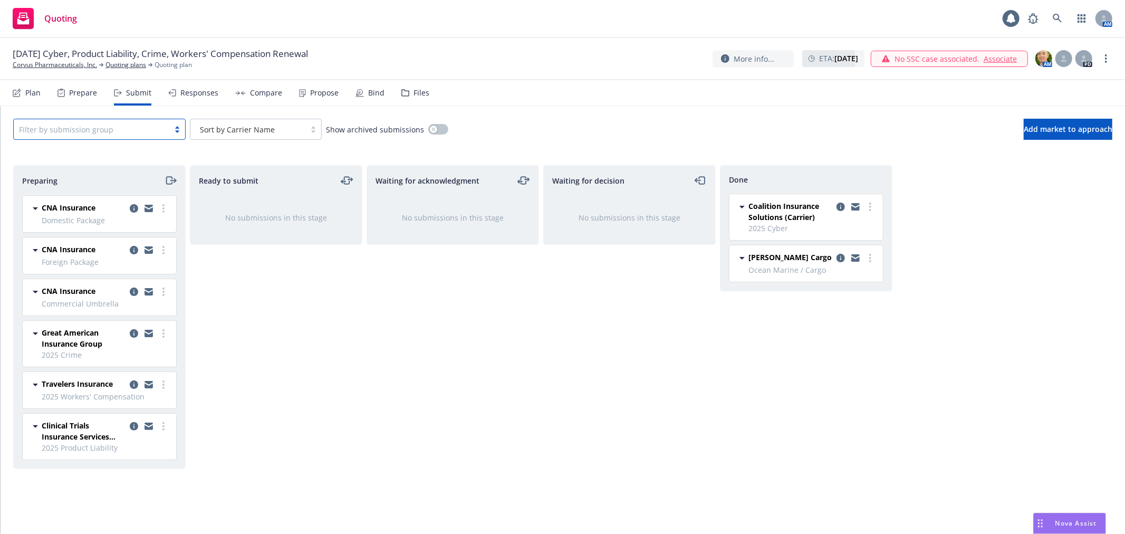
click at [262, 289] on div "Ready to submit No submissions in this stage" at bounding box center [276, 338] width 172 height 346
click at [163, 425] on circle "more" at bounding box center [163, 426] width 2 height 2
click at [109, 344] on span "Add accepted decision" at bounding box center [116, 342] width 105 height 10
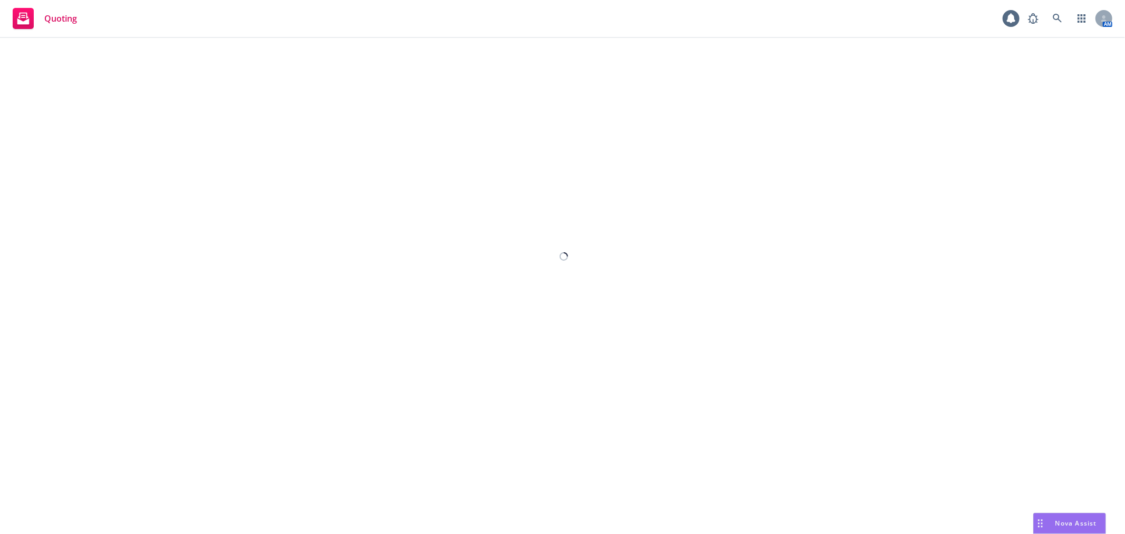
select select "12"
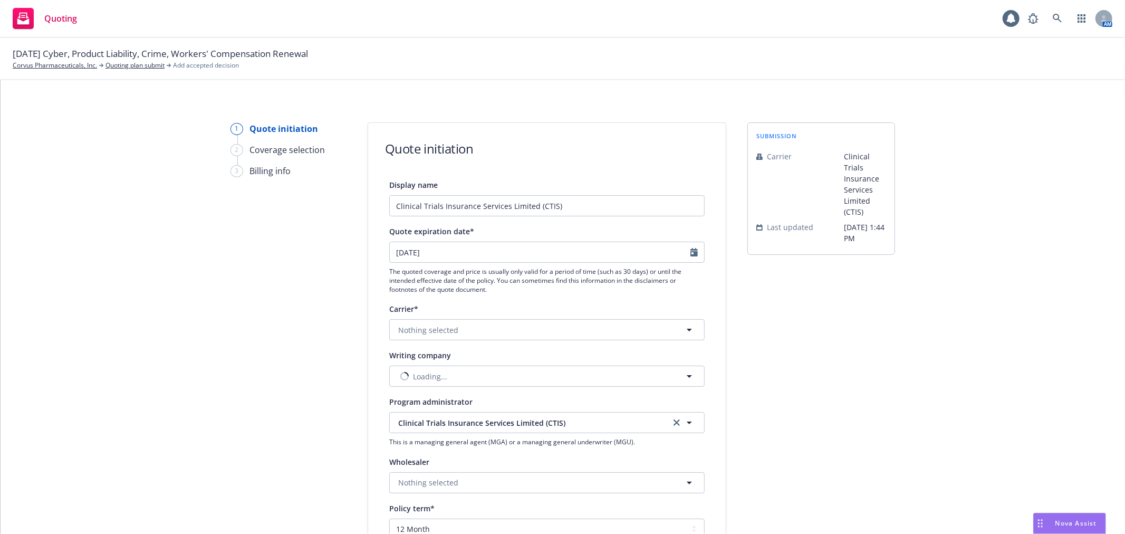
scroll to position [59, 0]
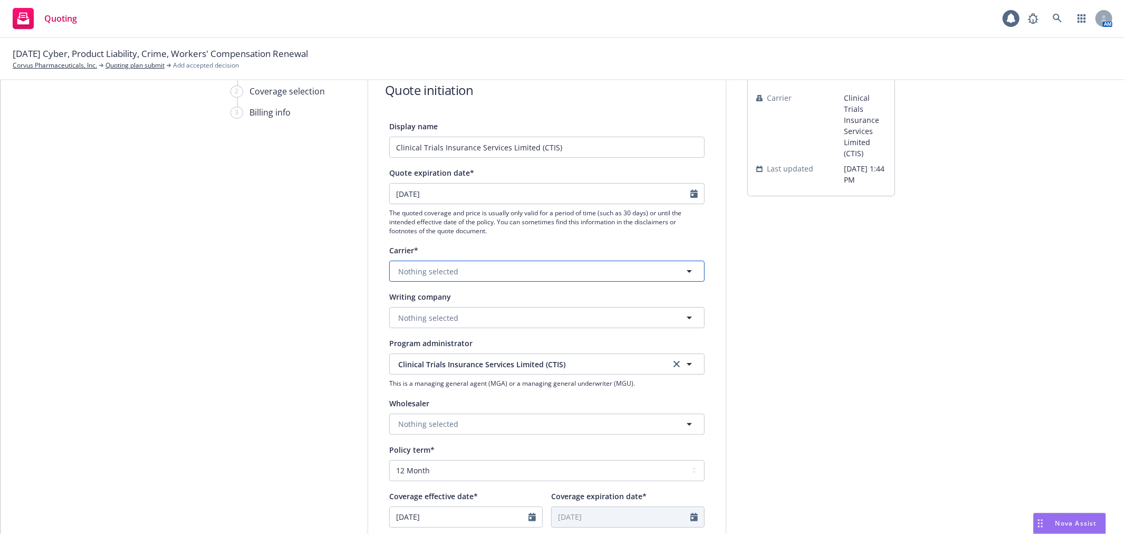
click at [604, 266] on button "Nothing selected" at bounding box center [546, 270] width 315 height 21
type input "C"
click at [466, 269] on button "Nothing selected" at bounding box center [546, 270] width 315 height 21
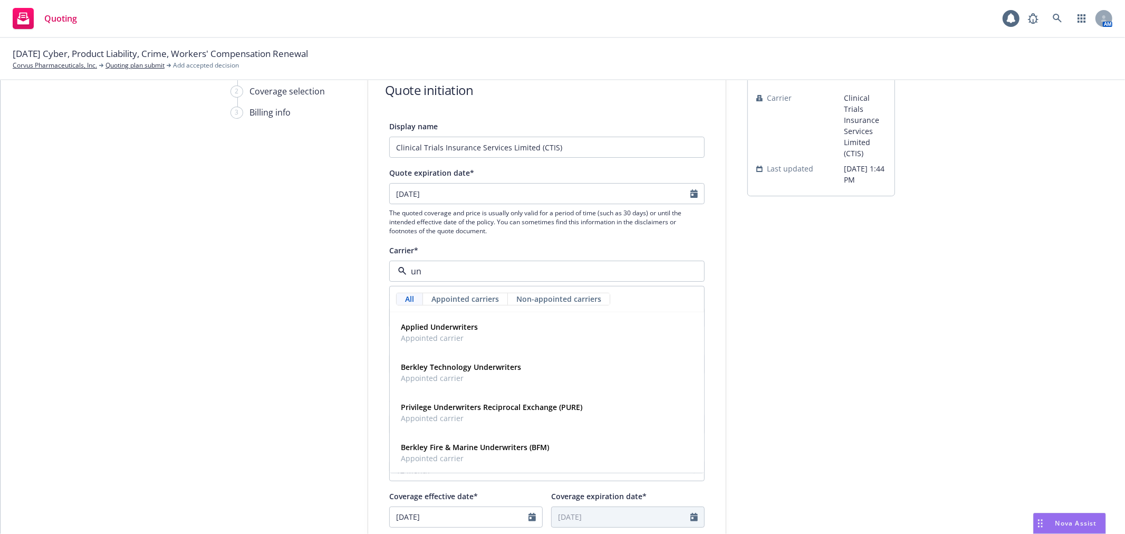
type input "u"
type input "lloyds"
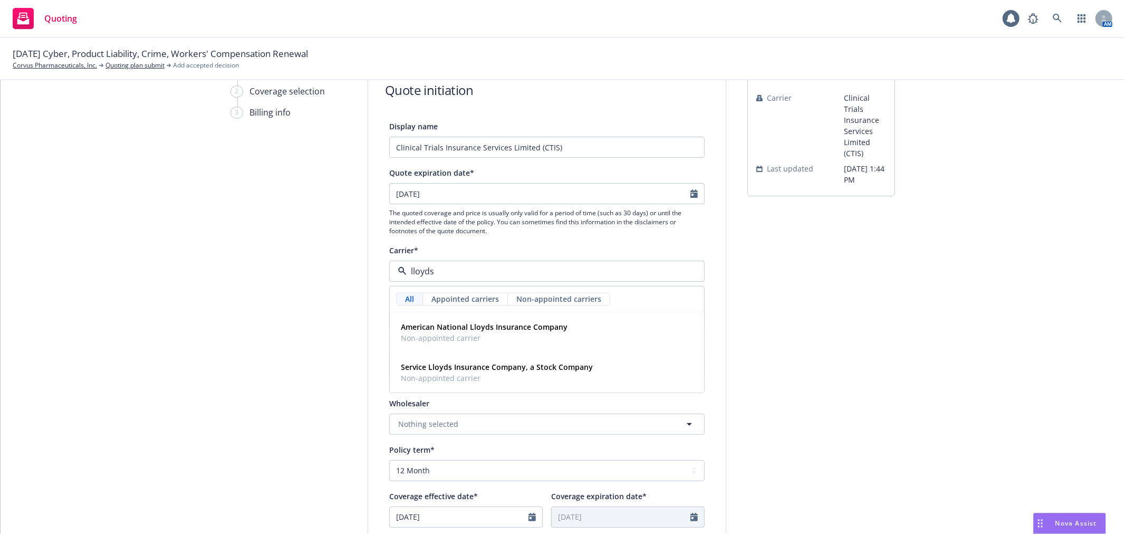
drag, startPoint x: 488, startPoint y: 270, endPoint x: 216, endPoint y: 278, distance: 271.7
click at [201, 260] on div "1 Quote initiation 2 Coverage selection 3 Billing info Quote initiation Display…" at bounding box center [562, 417] width 1099 height 707
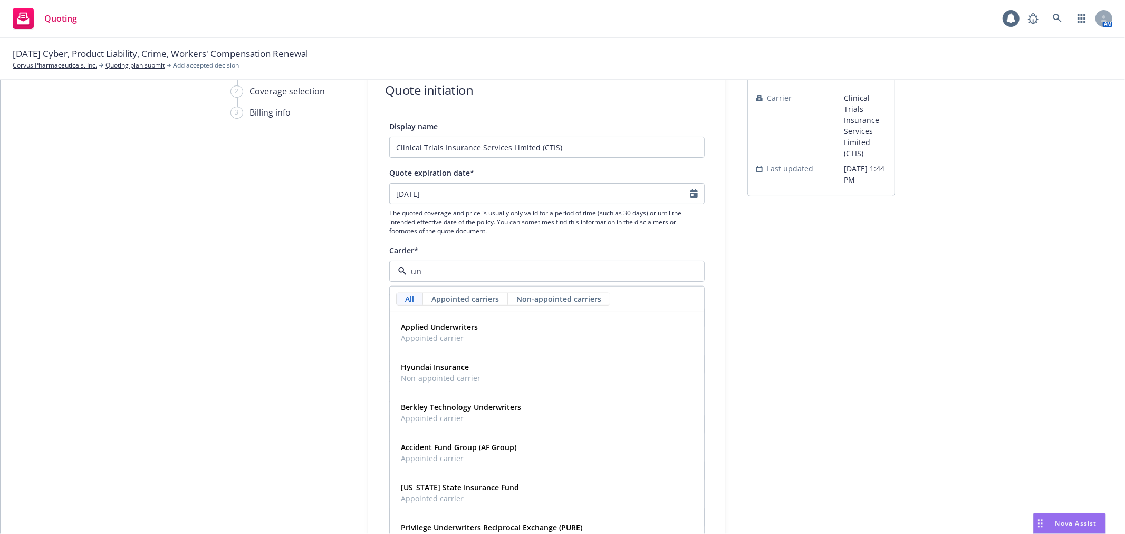
type input "u"
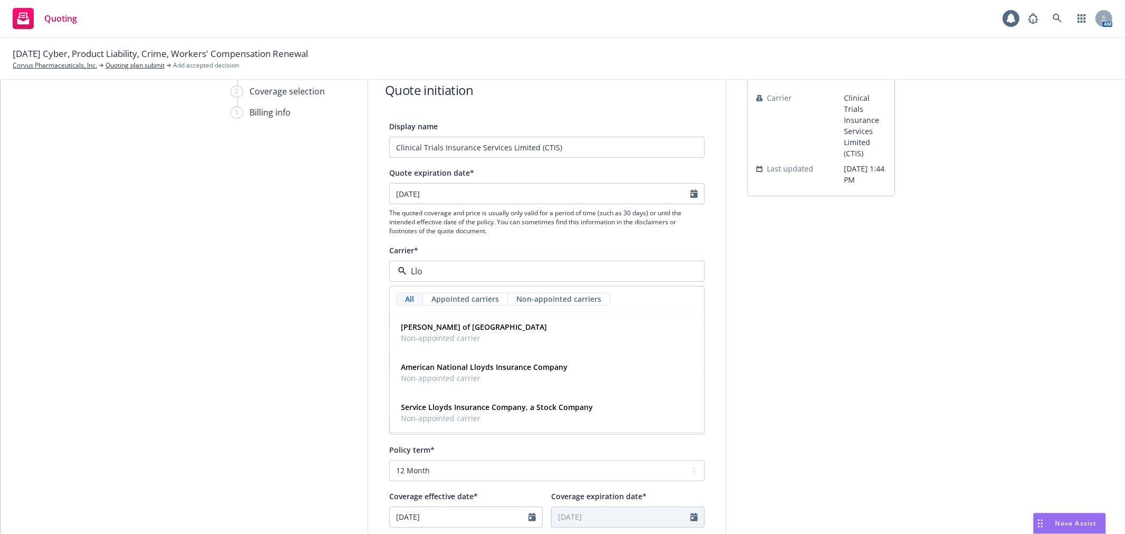
type input "Lloy"
click at [430, 326] on strong "[PERSON_NAME] of [GEOGRAPHIC_DATA]" at bounding box center [474, 327] width 146 height 10
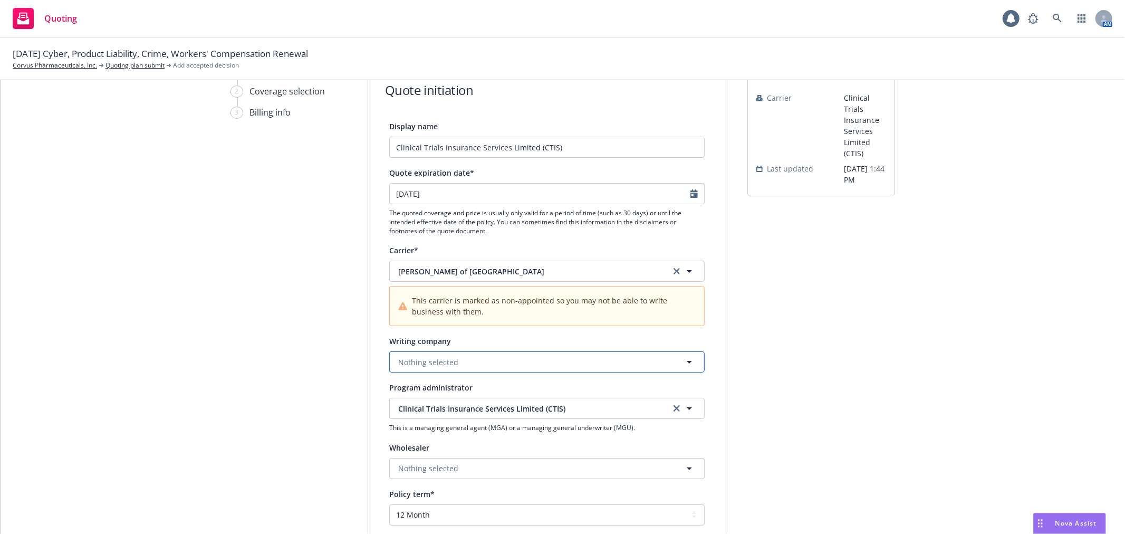
click at [463, 359] on button "Nothing selected" at bounding box center [546, 361] width 315 height 21
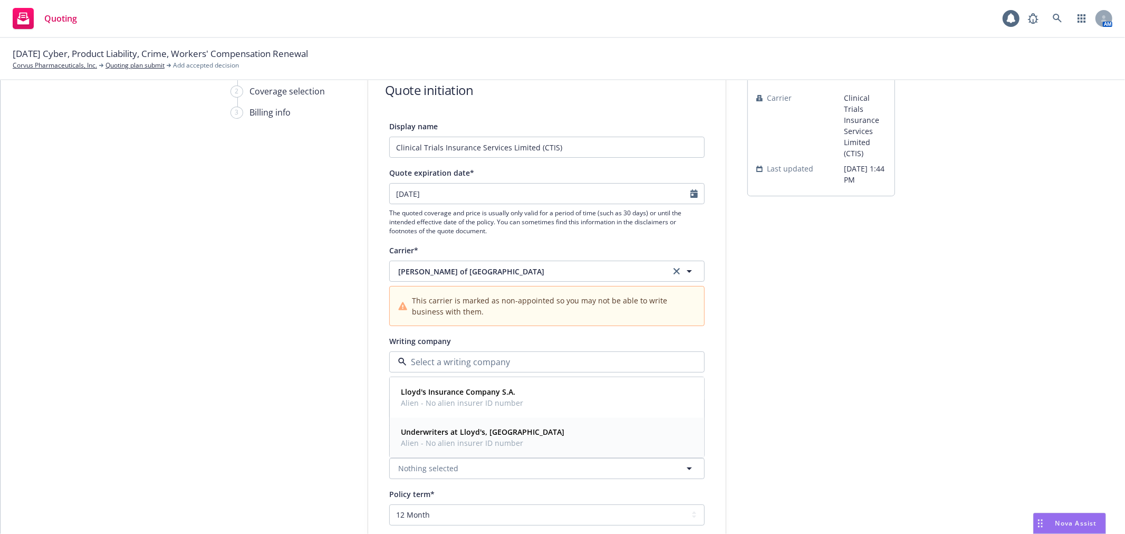
click at [454, 438] on span "Alien - No alien insurer ID number" at bounding box center [482, 442] width 163 height 11
click at [836, 365] on div "submission Carrier Clinical Trials Insurance Services Limited (CTIS) Last updat…" at bounding box center [821, 439] width 148 height 751
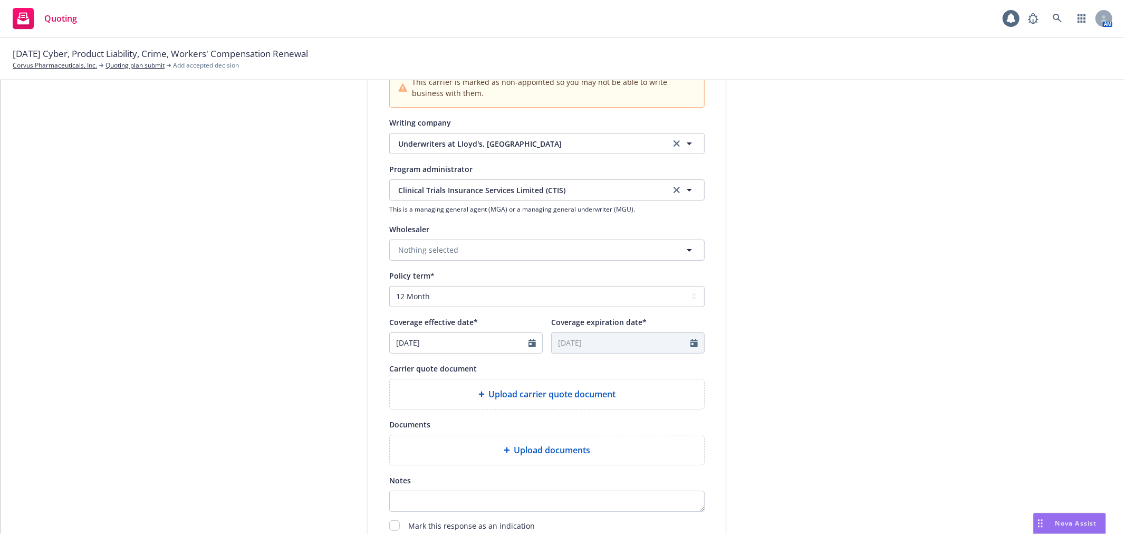
scroll to position [409, 0]
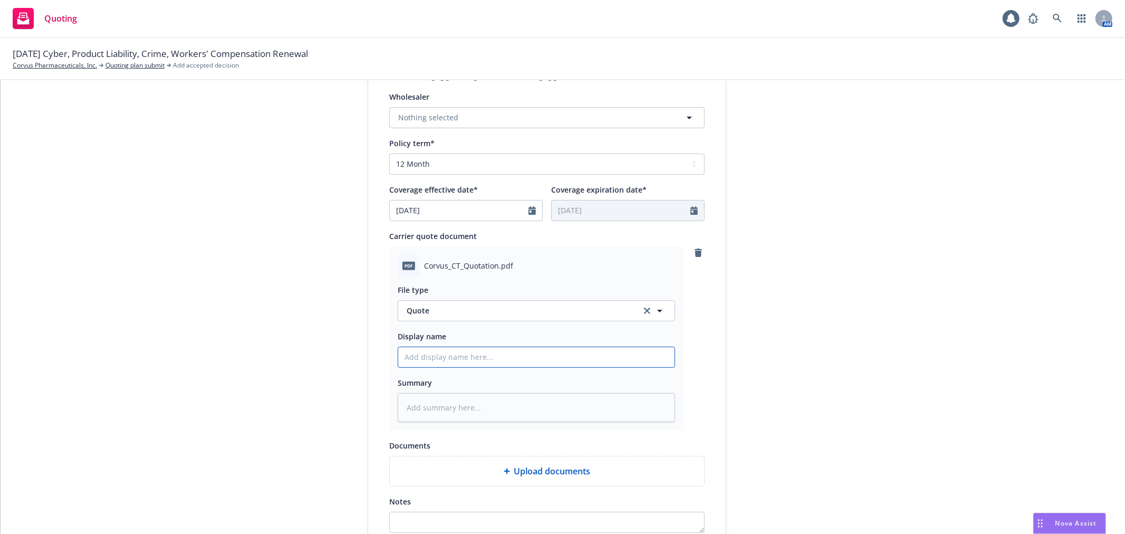
click at [493, 352] on input "Display name" at bounding box center [536, 357] width 276 height 20
type textarea "x"
type input "C"
type textarea "x"
type input "CT"
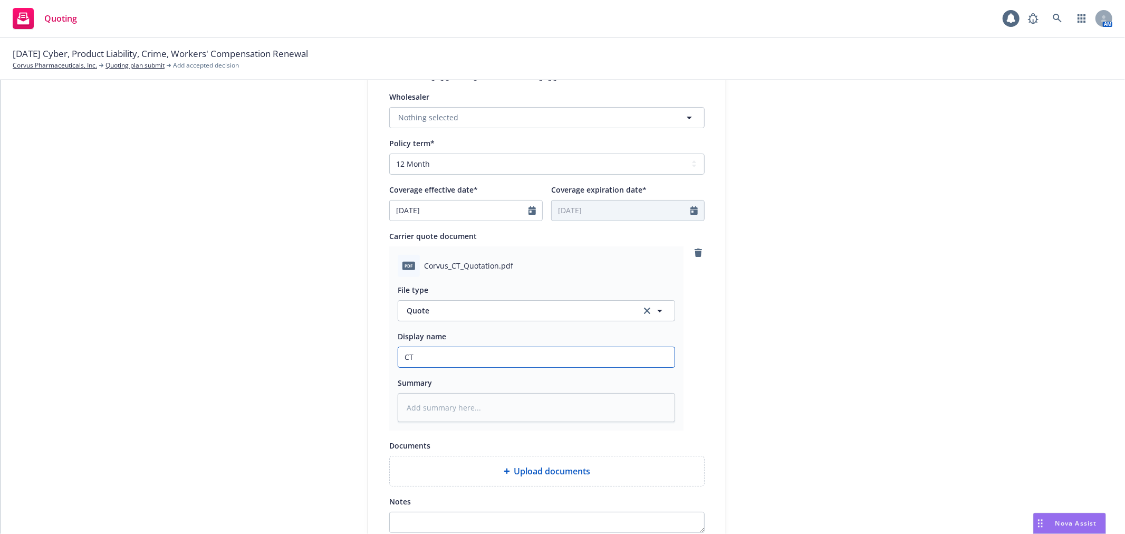
type textarea "x"
type input "CTI"
type textarea "x"
type input "CTIS"
type textarea "x"
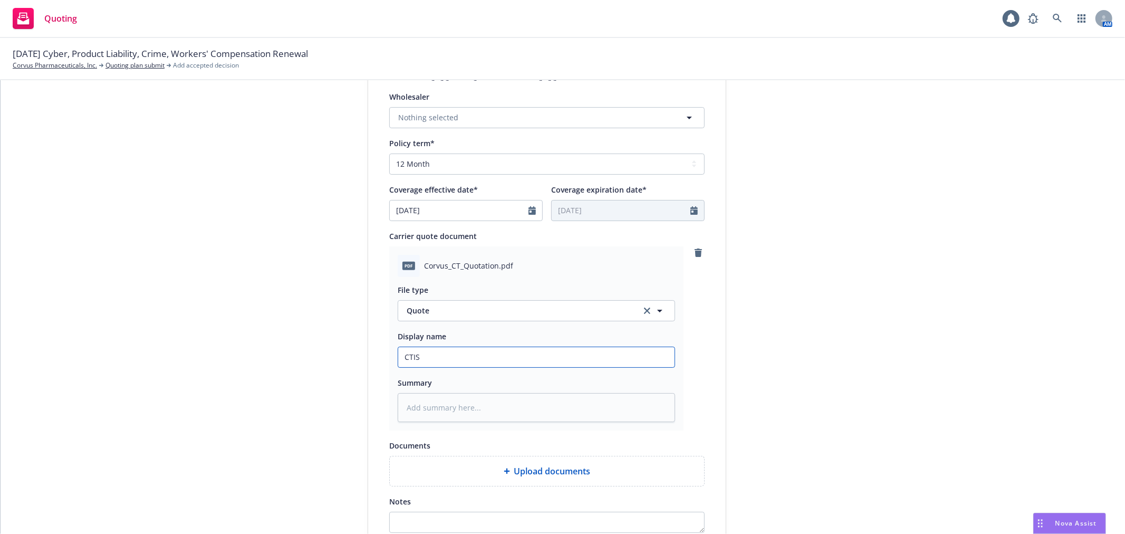
type input "CTIS"
type textarea "x"
type input "CTIS P"
type textarea "x"
type input "CTIS Pr"
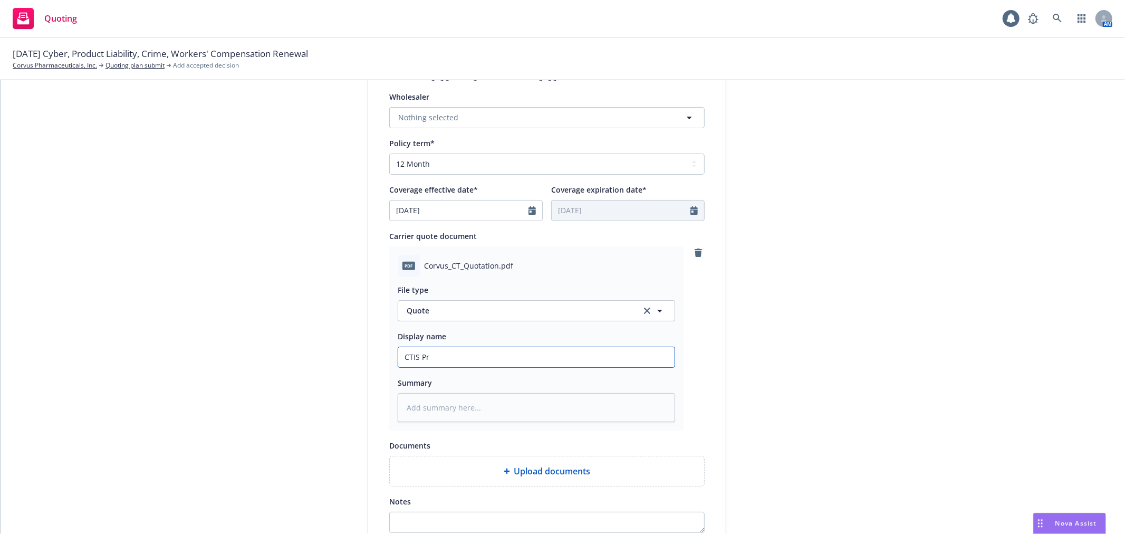
type textarea "x"
type input "CTIS Pro"
type textarea "x"
type input "CTIS Prod"
type textarea "x"
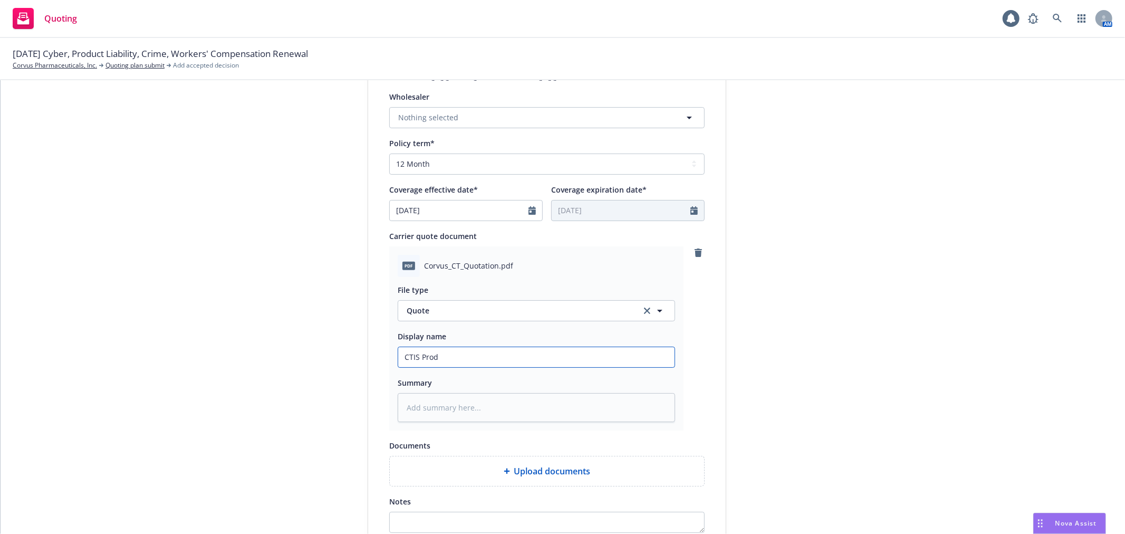
type input "CTIS Produ"
type textarea "x"
type input "CTIS Produc"
type textarea "x"
type input "CTIS Product"
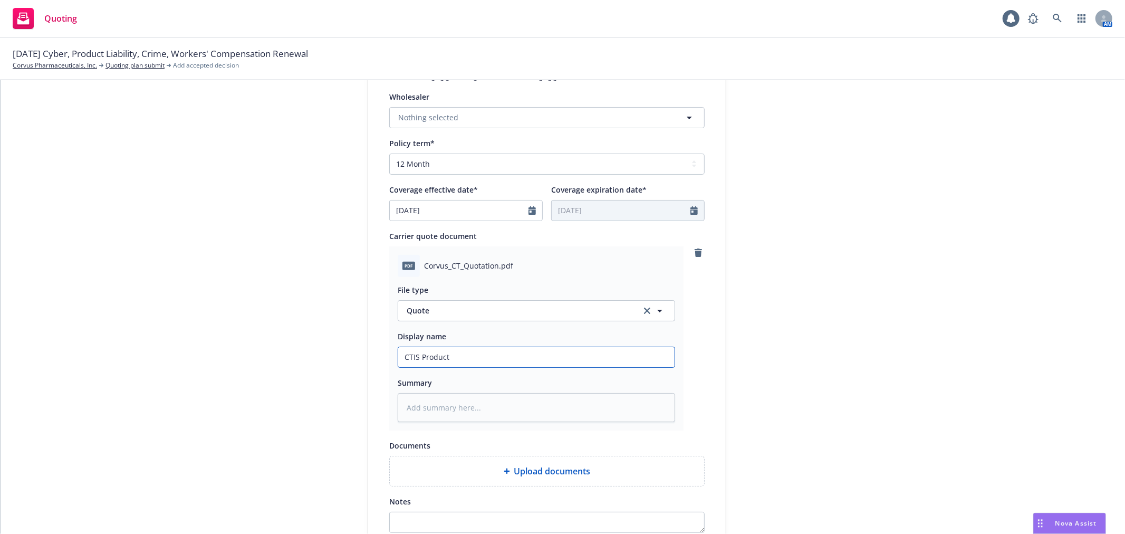
type textarea "x"
type input "CTIS Product"
type textarea "x"
type input "CTIS Product L"
type textarea "x"
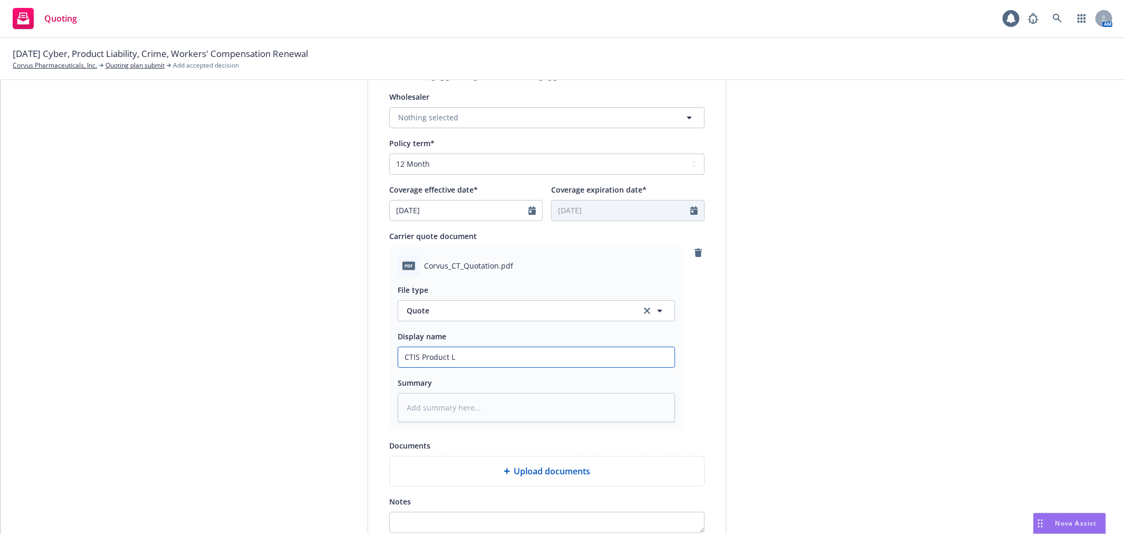
type input "CTIS Product Li"
type textarea "x"
type input "CTIS Product Lia"
type textarea "x"
type input "CTIS Product Liab"
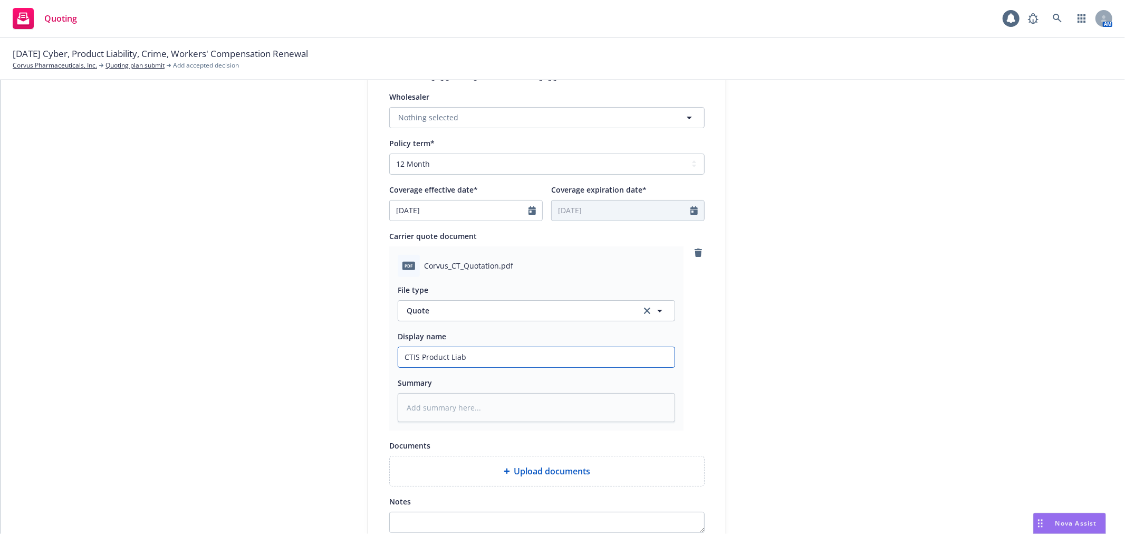
type textarea "x"
type input "CTIS Product Liabi"
type textarea "x"
type input "CTIS Product Liabil"
type textarea "x"
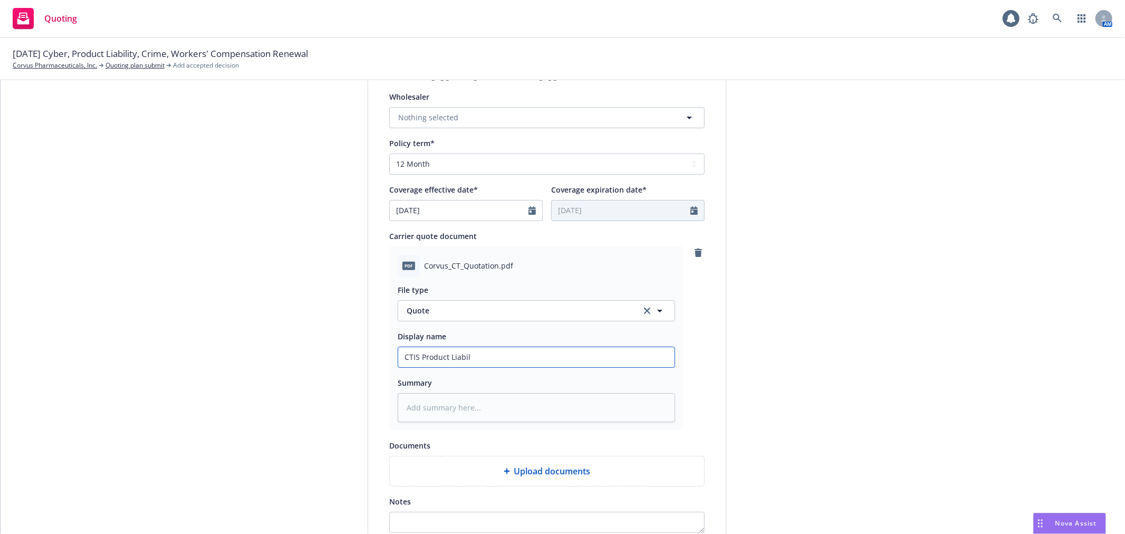
type input "CTIS Product Liabili"
type textarea "x"
type input "CTIS Product Liabilit"
type textarea "x"
type input "CTIS Product Liability"
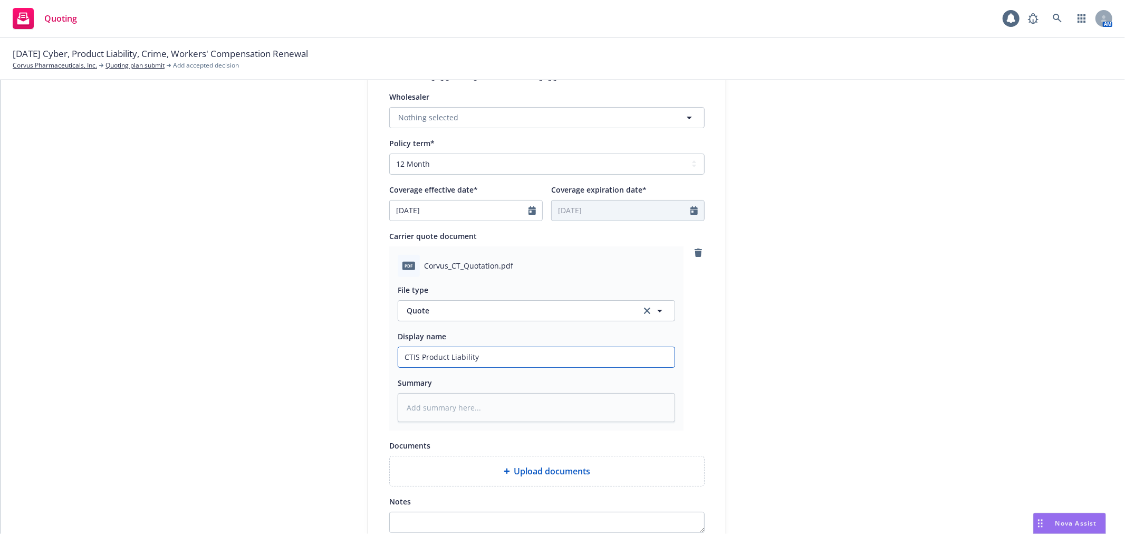
type textarea "x"
type input "CTIS Product Liability"
type textarea "x"
type input "CTIS Product Liability Q"
type textarea "x"
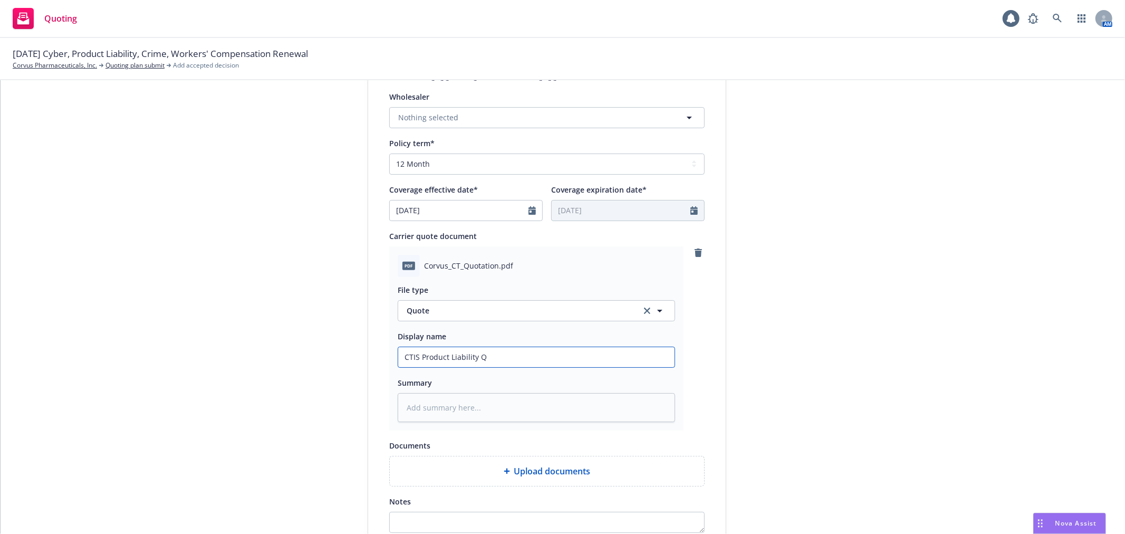
type input "CTIS Product Liability Qu"
type textarea "x"
type input "CTIS Product Liability Quo"
type textarea "x"
type input "CTIS Product Liability Quot"
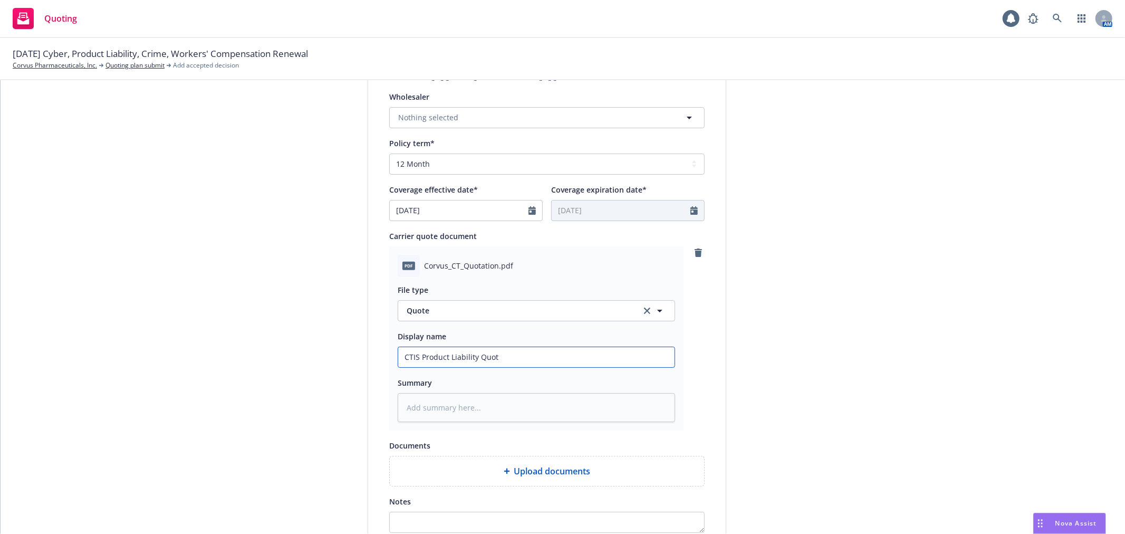
type textarea "x"
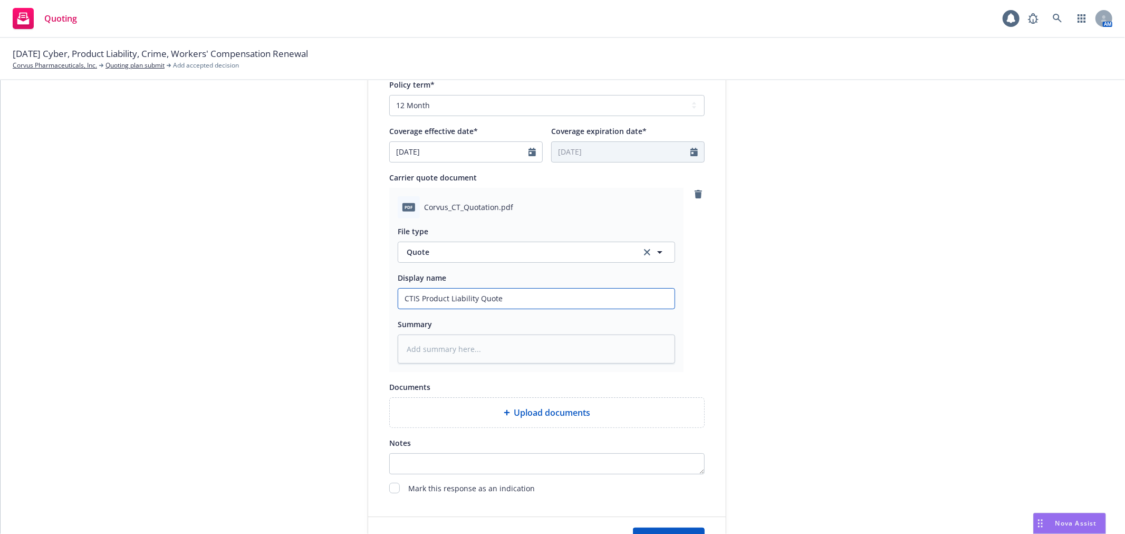
type input "CTIS Product Liability Quote"
type textarea "x"
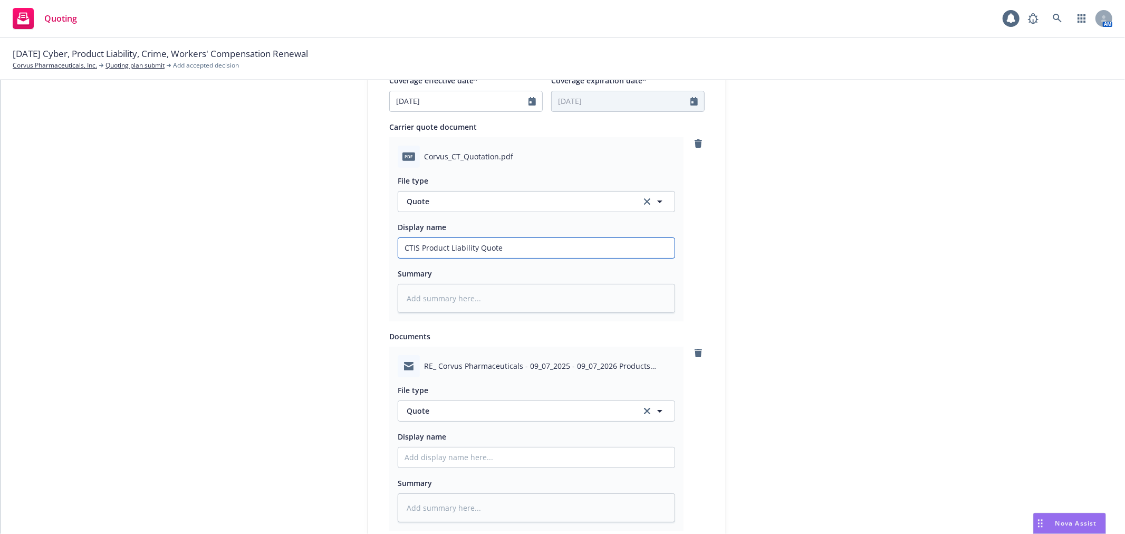
scroll to position [585, 0]
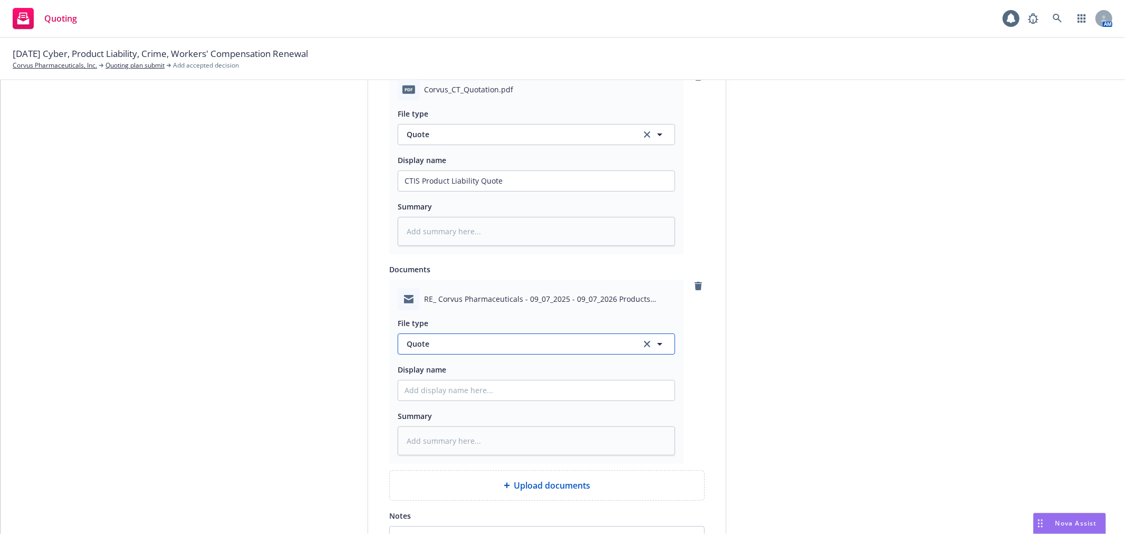
click at [564, 339] on button "Quote" at bounding box center [536, 343] width 277 height 21
type input "Email"
click at [611, 377] on div "Email" at bounding box center [536, 372] width 264 height 15
click at [554, 191] on input "Display name" at bounding box center [536, 181] width 276 height 20
type textarea "x"
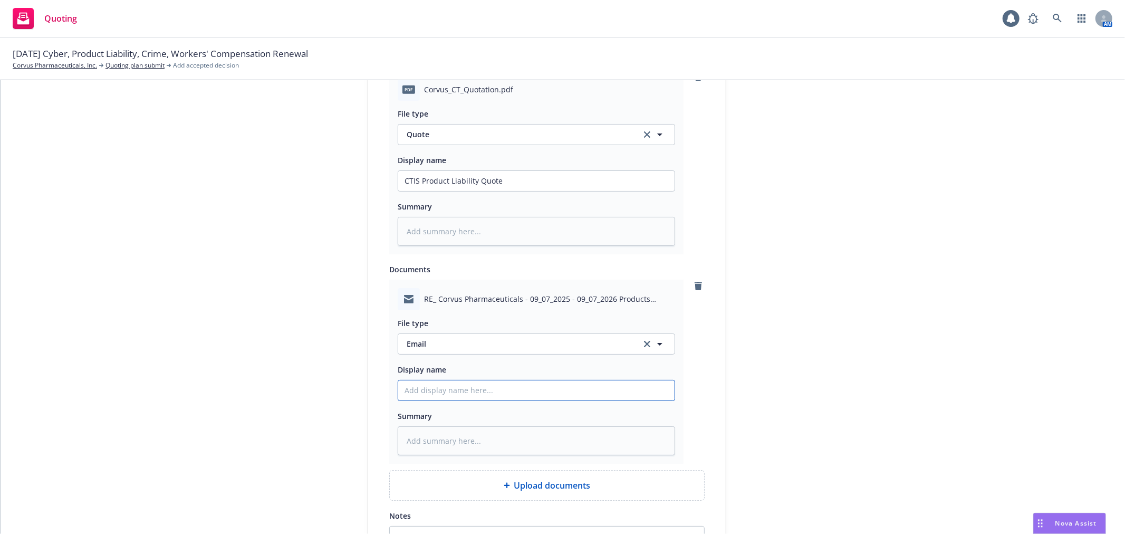
type input "E"
type textarea "x"
type input "Em"
type textarea "x"
type input "Ema"
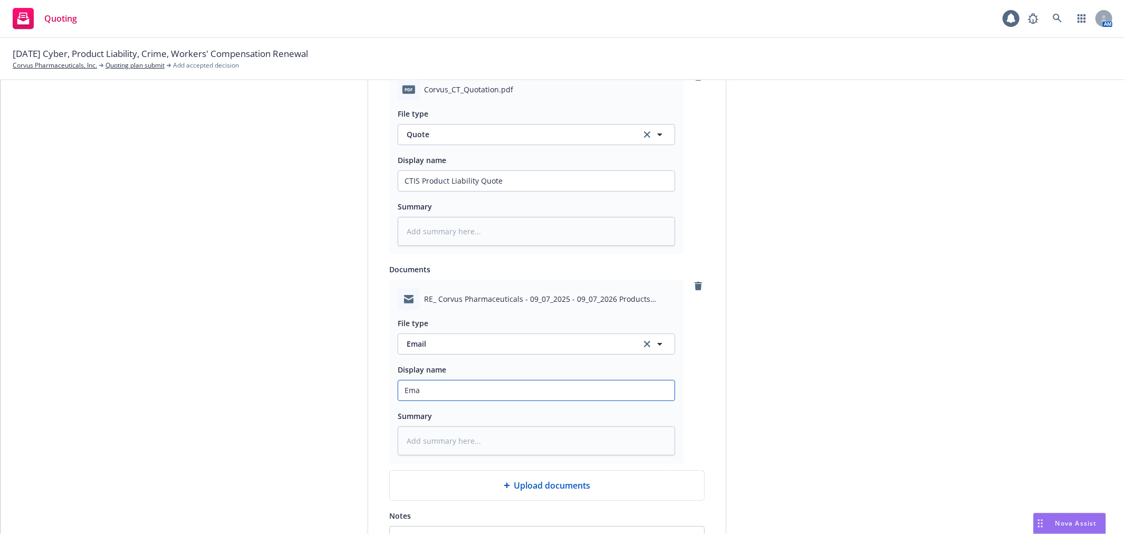
type textarea "x"
type input "Emai"
type textarea "x"
type input "Email"
type textarea "x"
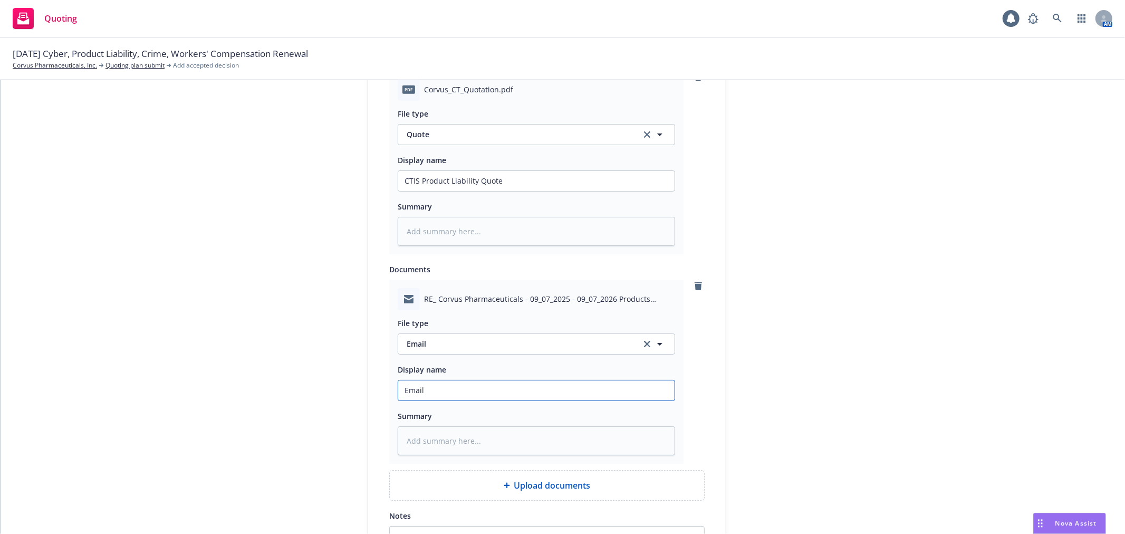
type input "Email"
type textarea "x"
type input "Email f"
type textarea "x"
type input "Email fr"
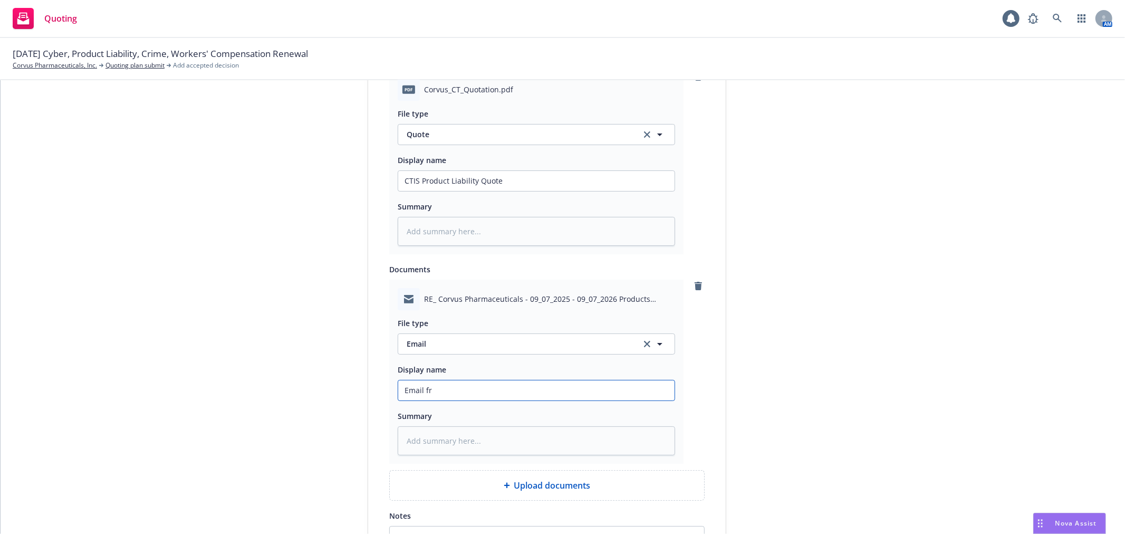
type textarea "x"
type input "Email fro"
type textarea "x"
type input "Email from"
type textarea "x"
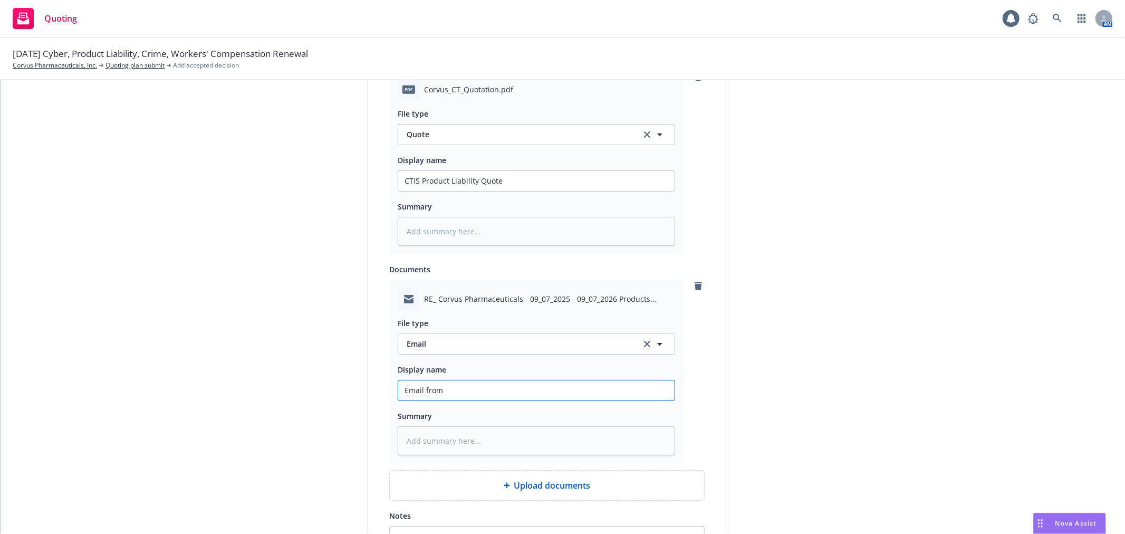
type input "Email from"
type textarea "x"
type input "Email from C"
type textarea "x"
type input "Email from CT"
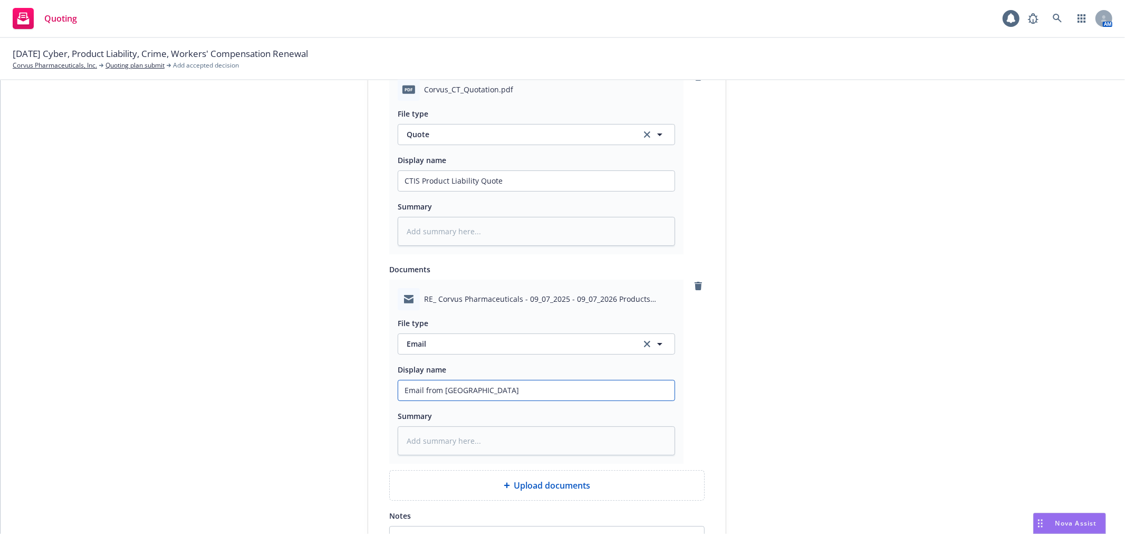
type textarea "x"
type input "Email from CTI"
type textarea "x"
type input "Email from CTIS"
type textarea "x"
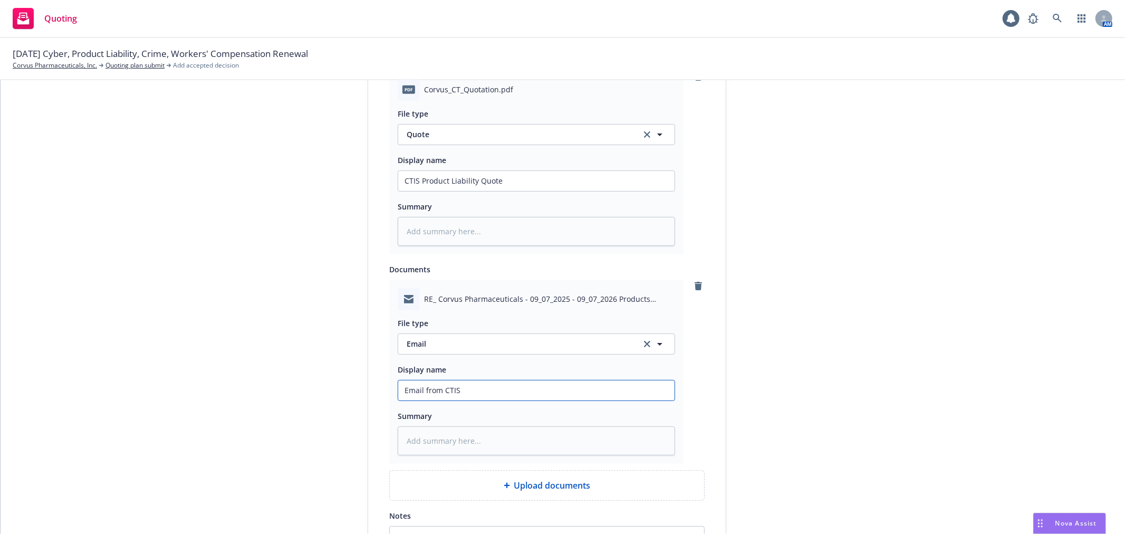
type input "Email from CTIS"
type textarea "x"
type input "Email from CTIS w"
type textarea "x"
type input "Email from CTIS wi"
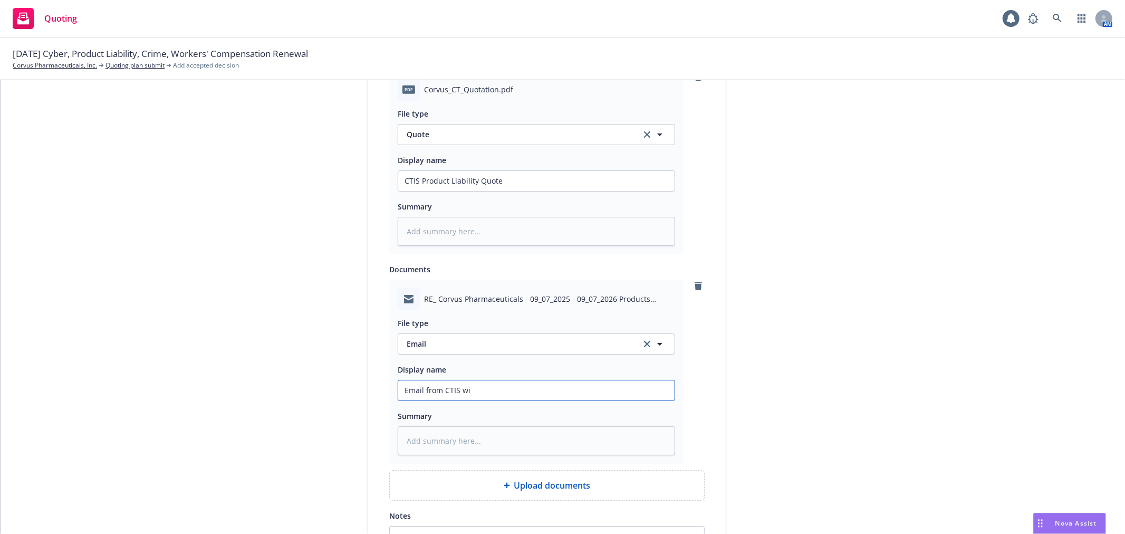
type textarea "x"
type input "Email from CTIS wit"
type textarea "x"
type input "Email from CTIS with"
type textarea "x"
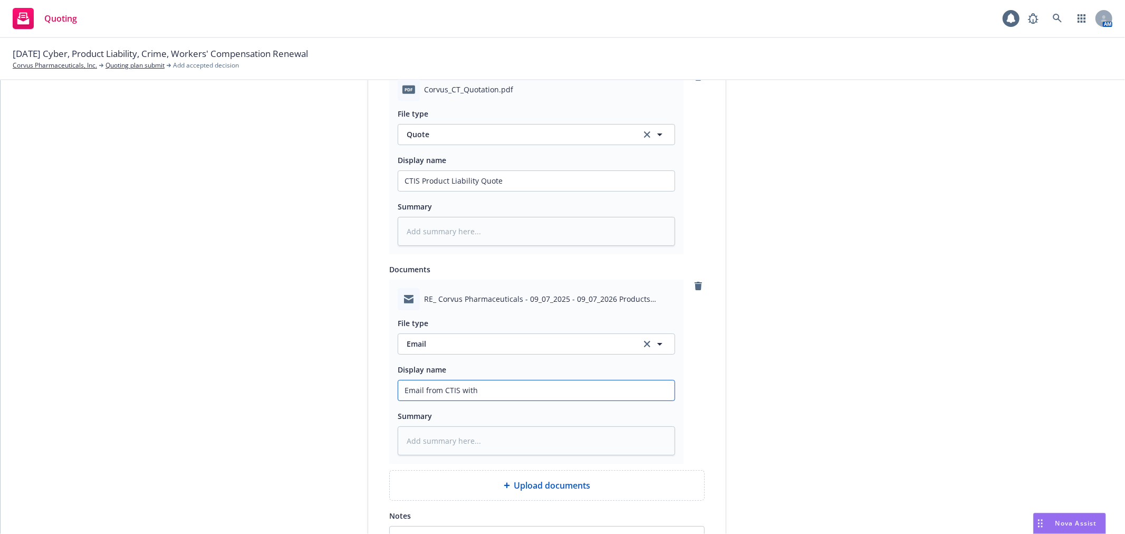
type input "Email from CTIS with"
type textarea "x"
type input "Email from CTIS with P"
type textarea "x"
type input "Email from CTIS with Pr"
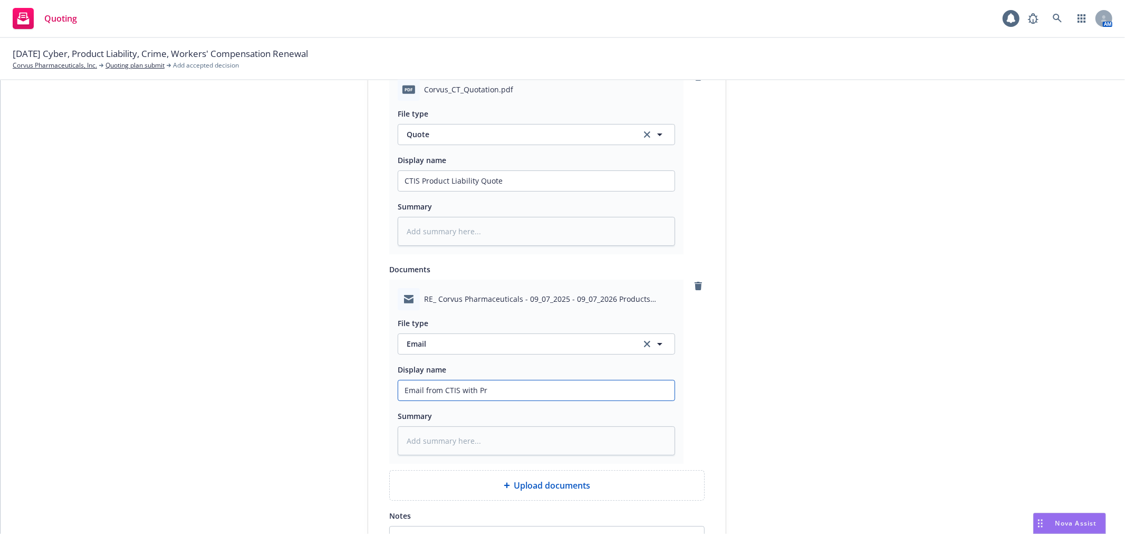
type textarea "x"
type input "Email from CTIS with Pro"
type textarea "x"
type input "Email from CTIS with Prod"
type textarea "x"
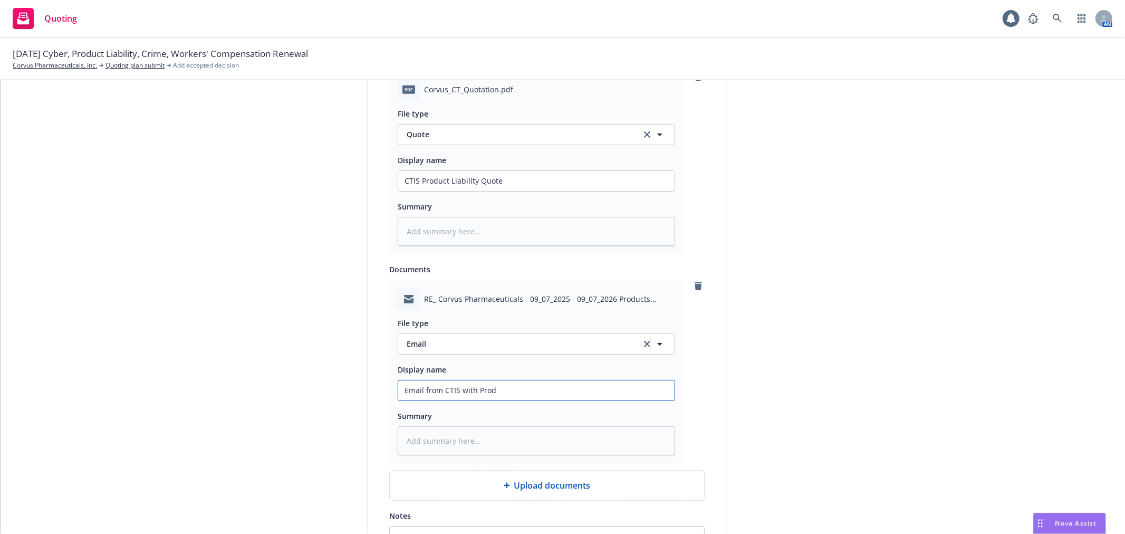
type input "Email from CTIS with Produ"
type textarea "x"
type input "Email from CTIS with Produc"
type textarea "x"
type input "Email from CTIS with Product"
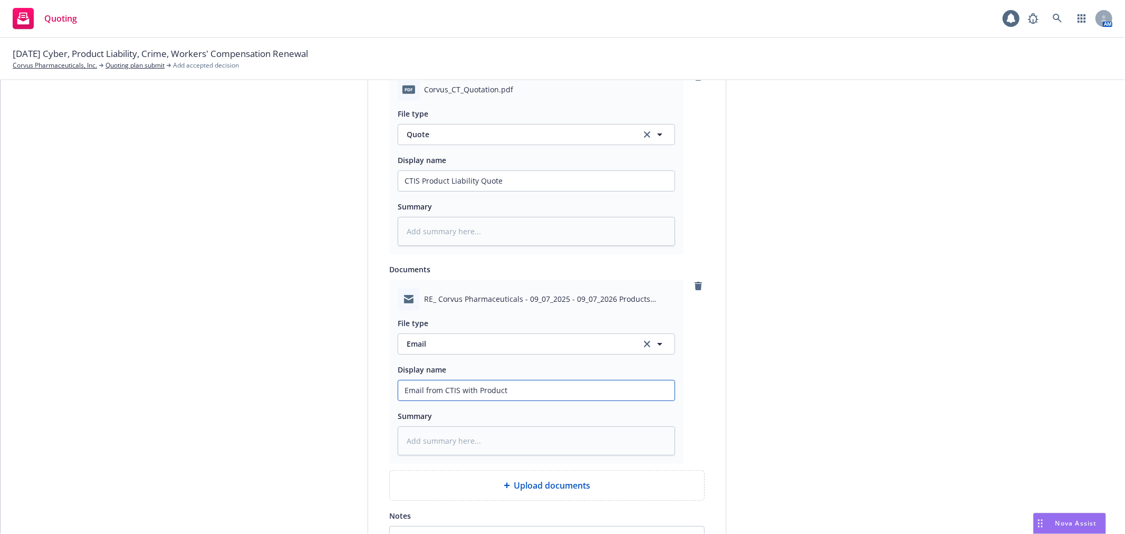
type textarea "x"
type input "Email from CTIS with Product"
type textarea "x"
type input "Email from CTIS with Product L"
type textarea "x"
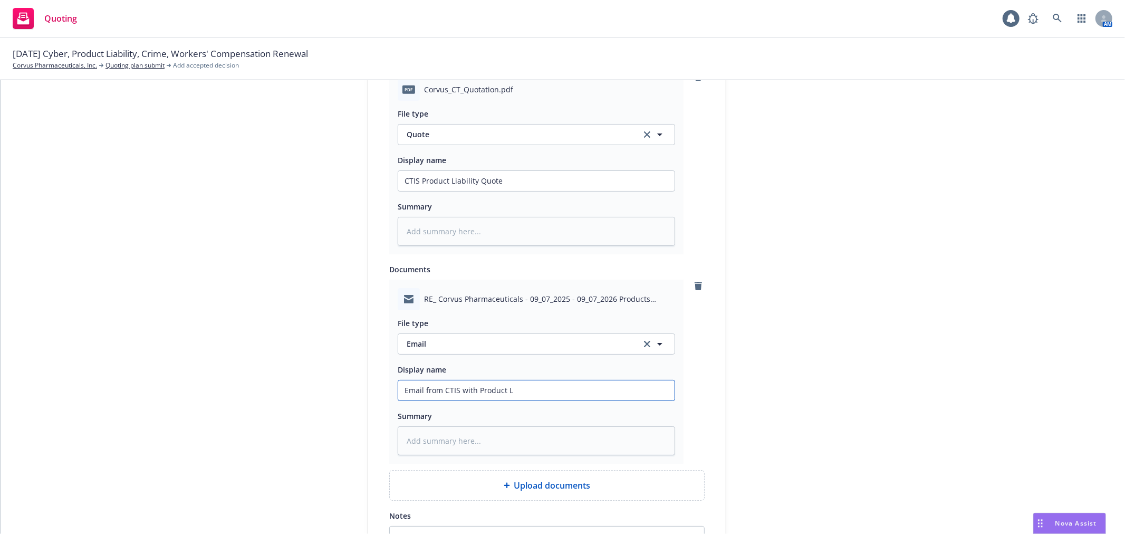
type input "Email from CTIS with Product Li"
type textarea "x"
type input "Email from CTIS with Product Lia"
type textarea "x"
type input "Email from CTIS with Product Liab"
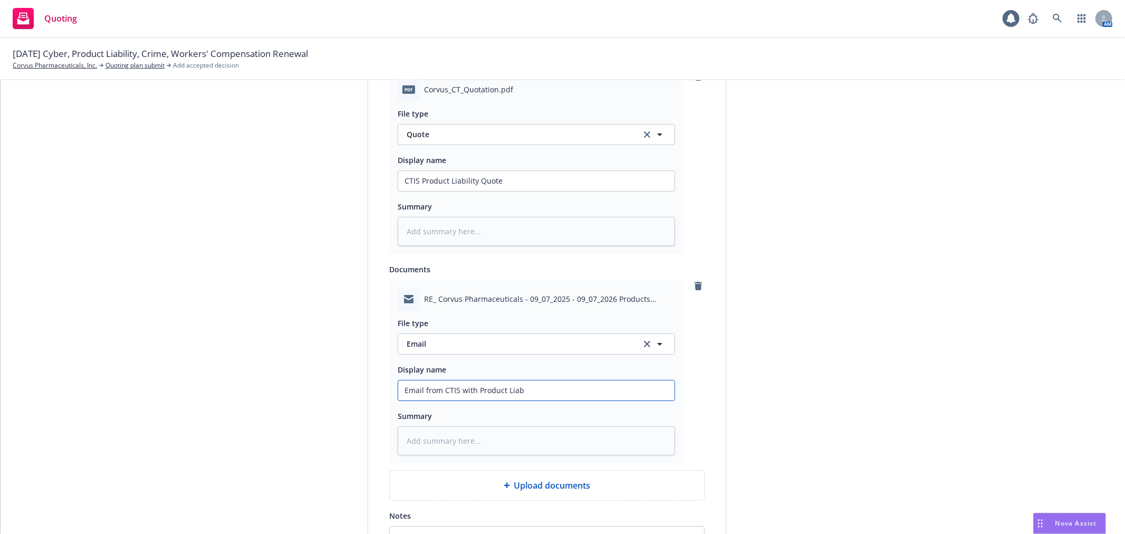
type textarea "x"
type input "Email from CTIS with Product Liabi"
type textarea "x"
type input "Email from CTIS with Product Liabil"
type textarea "x"
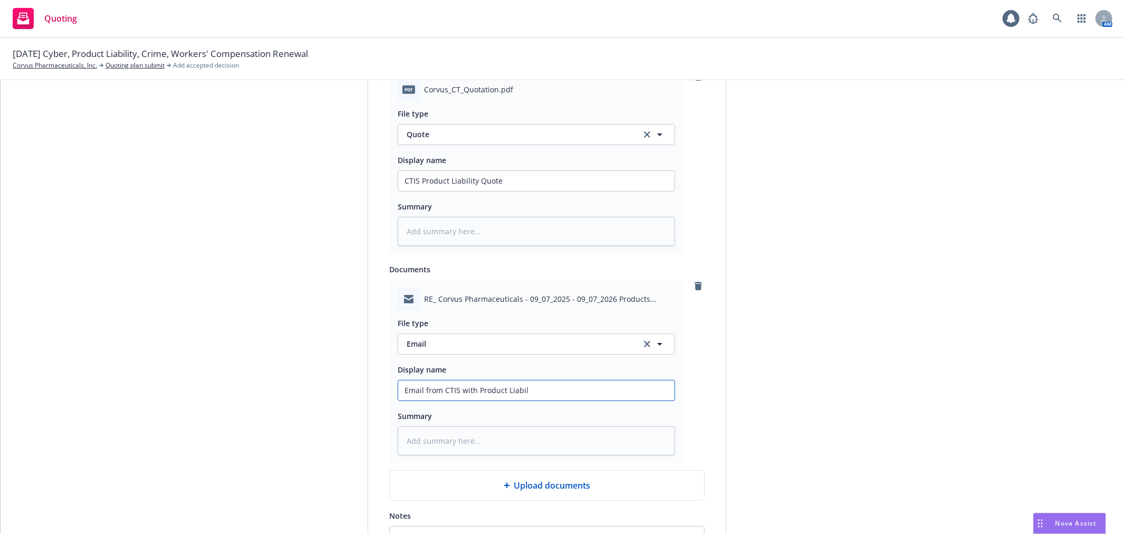
type input "Email from CTIS with Product Liabili"
type textarea "x"
type input "Email from CTIS with Product Liabilit"
type textarea "x"
type input "Email from CTIS with Product Liability"
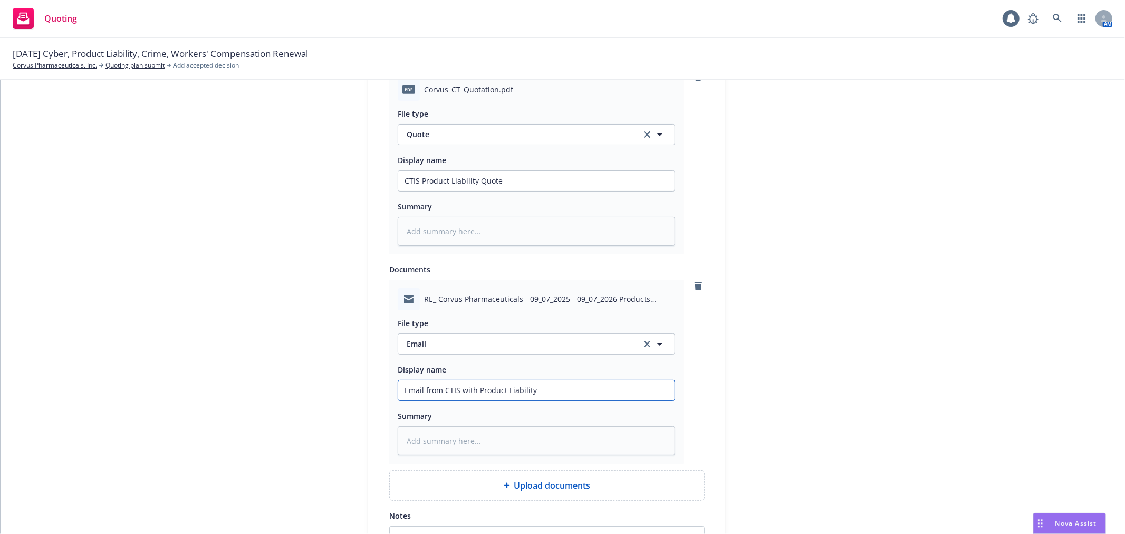
type textarea "x"
type input "Email from CTIS with Product Liability"
type textarea "x"
type input "Email from CTIS with Product Liability r"
type textarea "x"
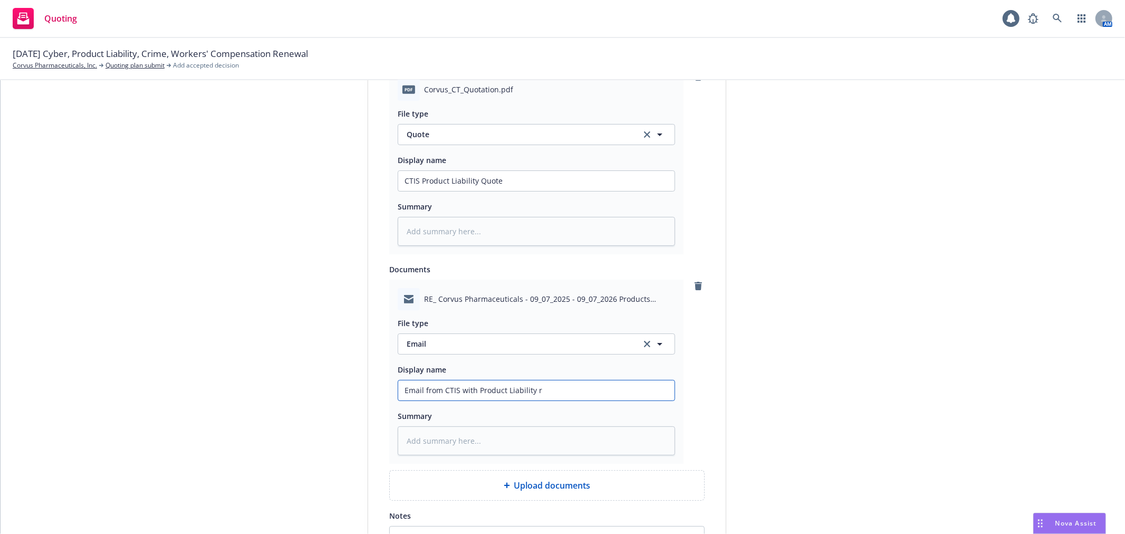
type input "Email from CTIS with Product Liability re"
type textarea "x"
type input "Email from CTIS with Product Liability rene"
type textarea "x"
type input "Email from CTIS with Product Liability renew"
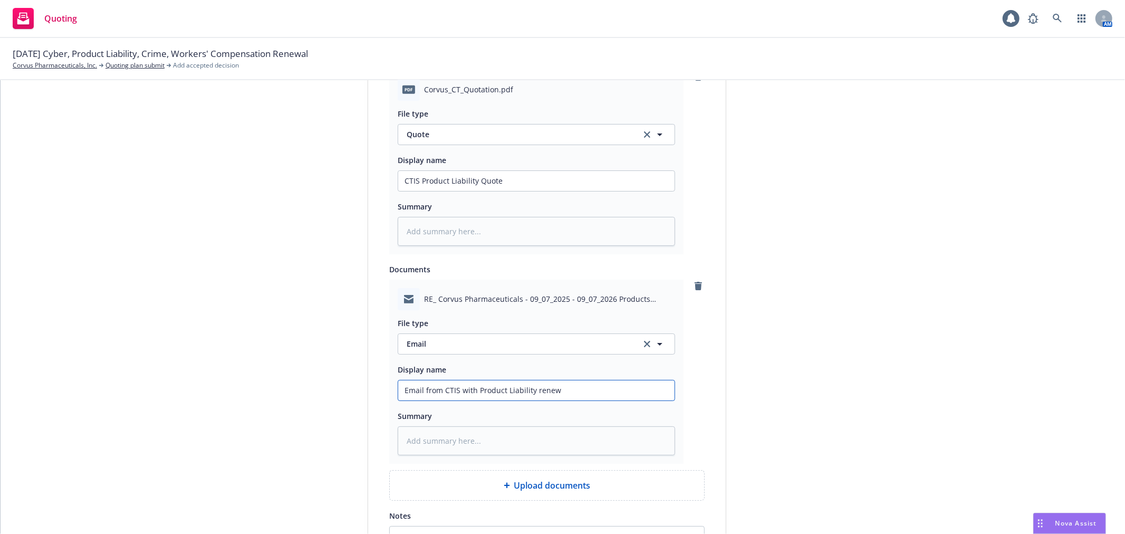
type textarea "x"
type input "Email from CTIS with Product Liability renewa"
type textarea "x"
type input "Email from CTIS with Product Liability renewal"
type textarea "x"
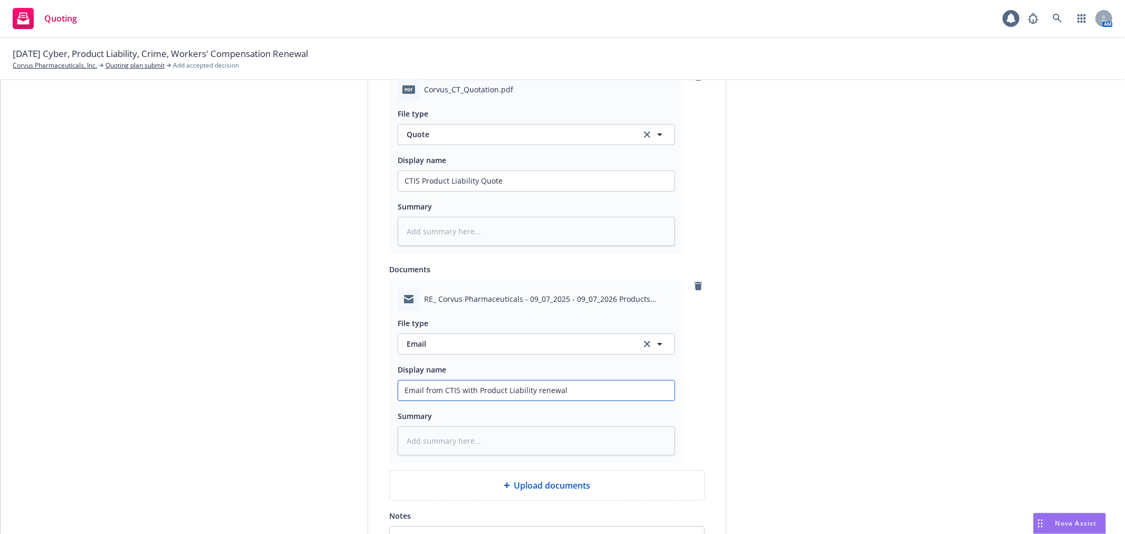
type input "Email from CTIS with Product Liability renewal"
type textarea "x"
type input "Email from CTIS with Product Liability renewal Q"
type textarea "x"
type input "Email from CTIS with Product Liability renewal Qu"
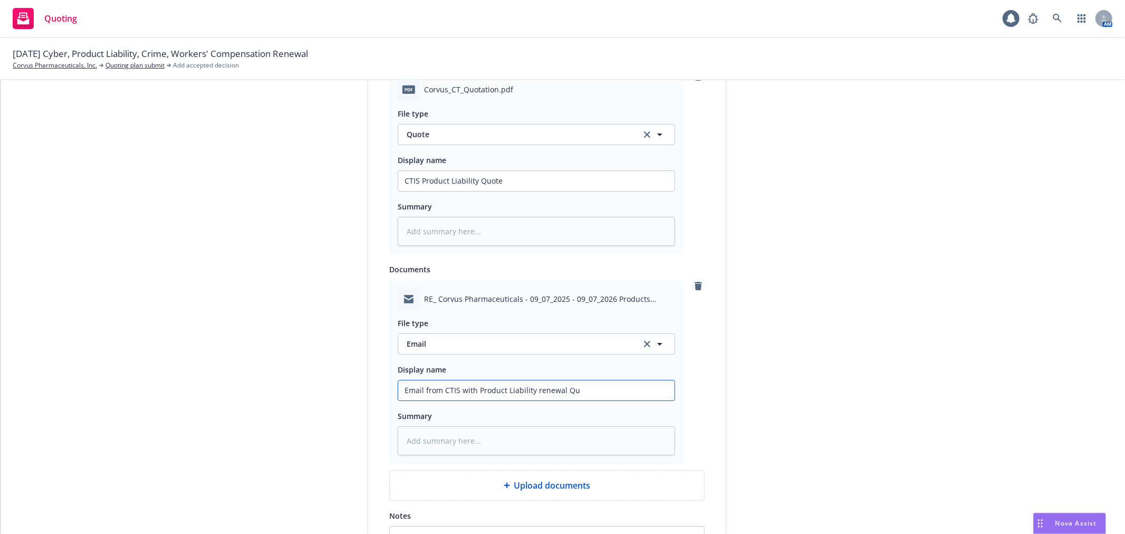
type textarea "x"
type input "Email from CTIS with Product Liability renewal Quo"
type textarea "x"
type input "Email from CTIS with Product Liability renewal Quot"
type textarea "x"
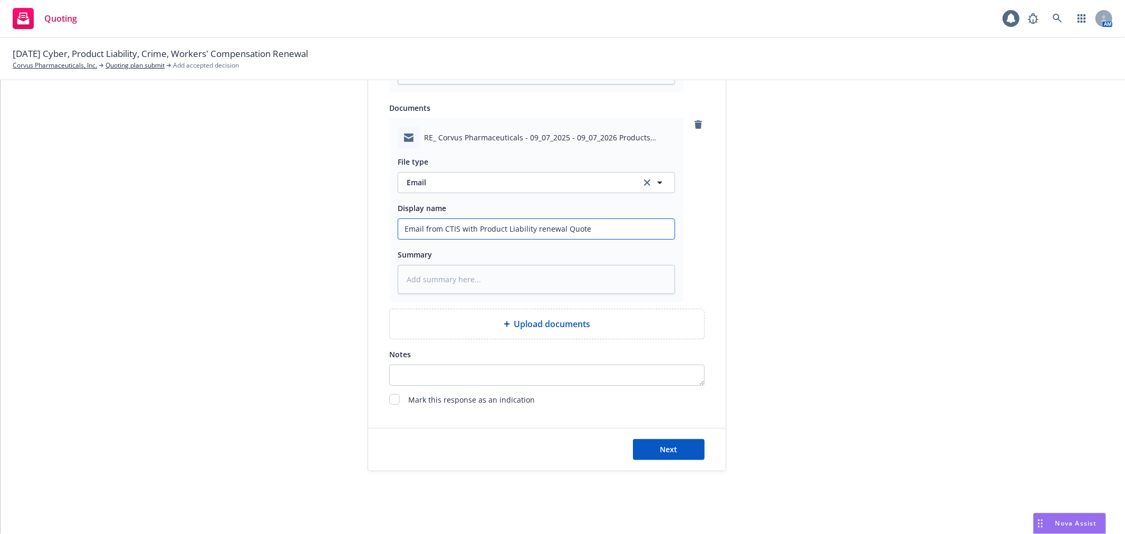
scroll to position [754, 0]
type input "Email from CTIS with Product Liability renewal Quote"
click at [677, 446] on button "Next" at bounding box center [669, 444] width 72 height 21
type textarea "x"
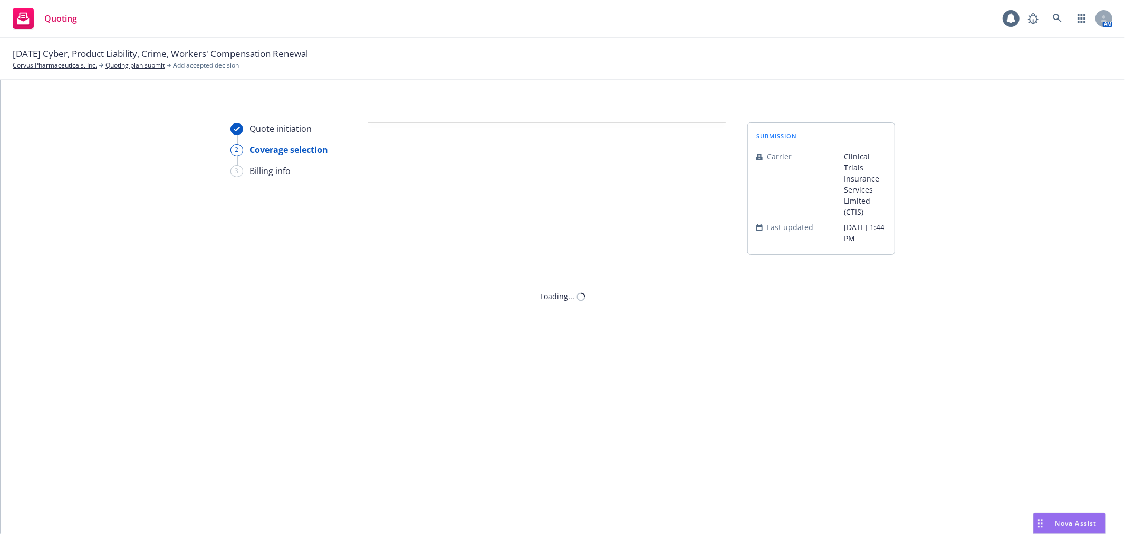
scroll to position [0, 0]
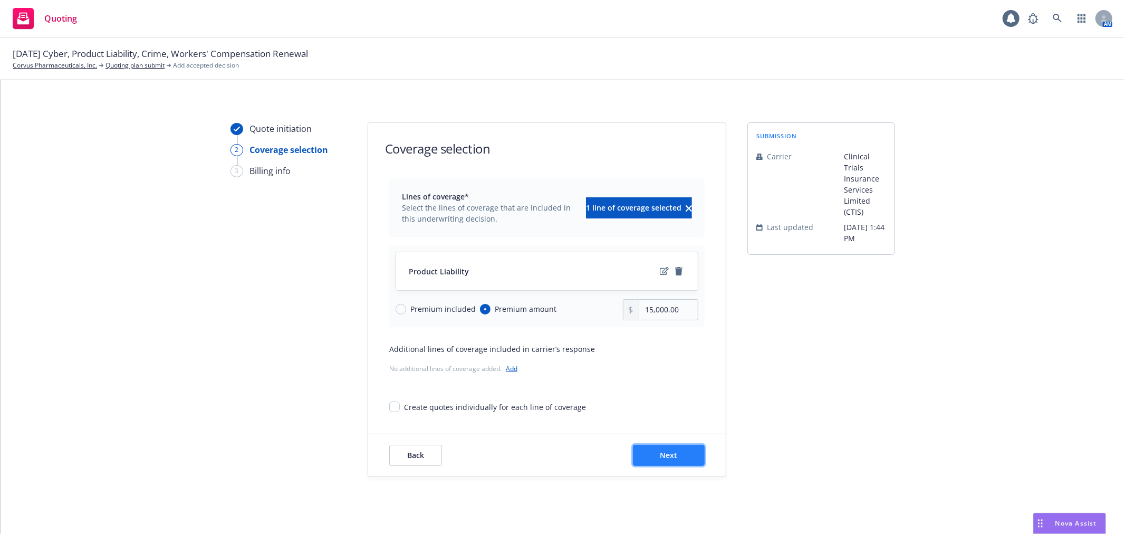
click at [681, 462] on button "Next" at bounding box center [669, 454] width 72 height 21
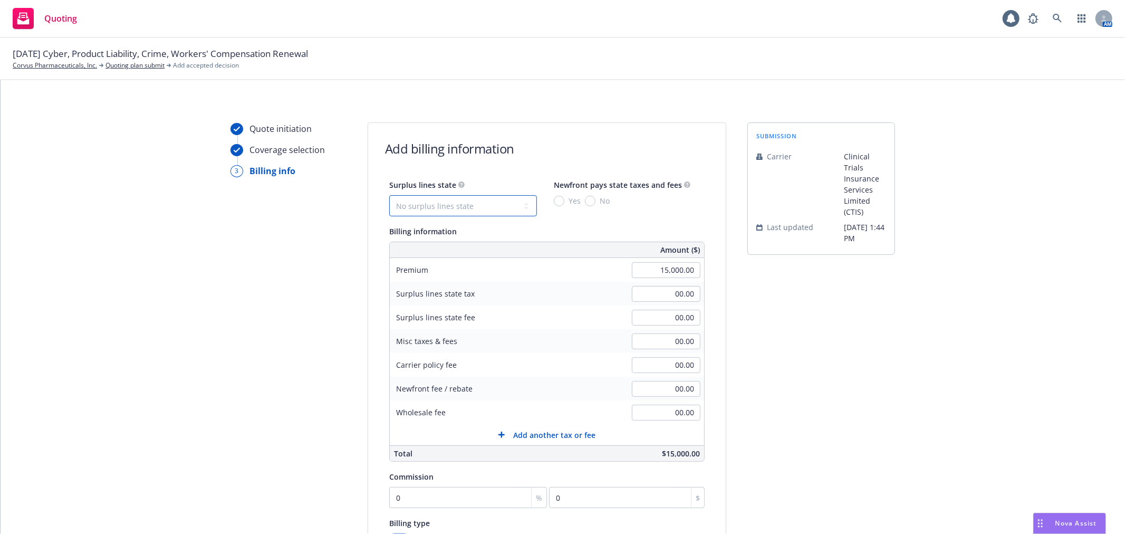
click at [512, 206] on select "No surplus lines state Alaska Alabama Arkansas Arizona California Colorado Conn…" at bounding box center [463, 205] width 148 height 21
select select "CA"
click at [389, 195] on select "No surplus lines state Alaska Alabama Arkansas Arizona California Colorado Conn…" at bounding box center [463, 205] width 148 height 21
type input "450.00"
type input "27.00"
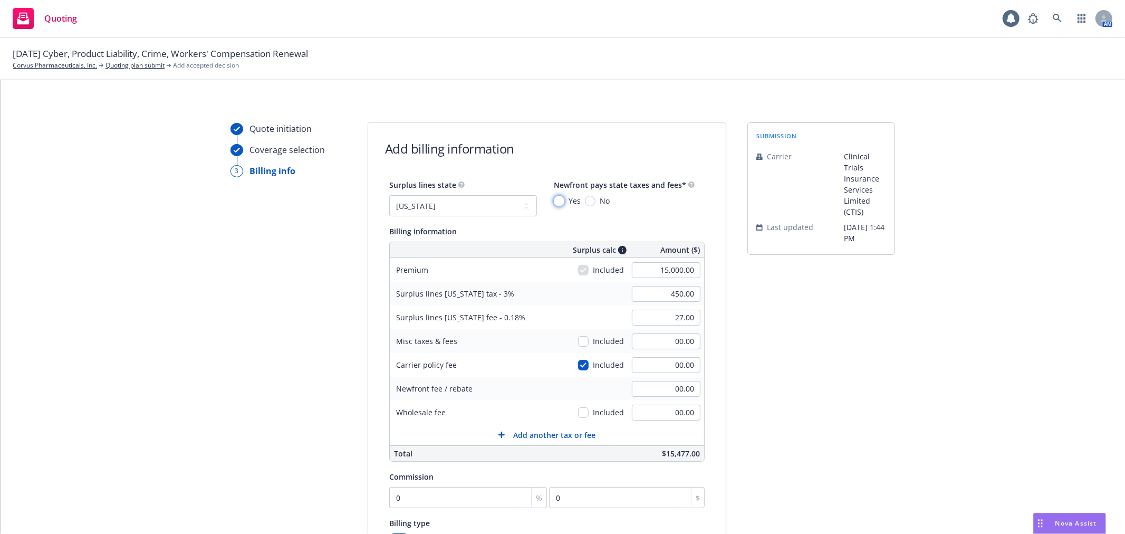
click at [554, 198] on input "Yes" at bounding box center [559, 201] width 11 height 11
radio input "true"
click at [717, 295] on div "Add billing information Surplus lines state No surplus lines state Alaska Alaba…" at bounding box center [546, 391] width 359 height 539
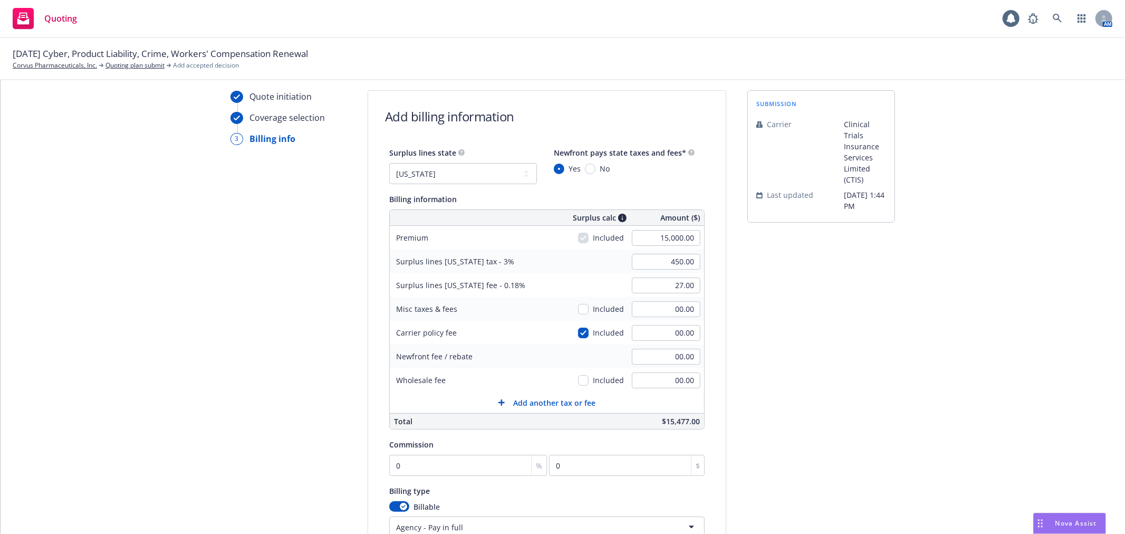
scroll to position [59, 0]
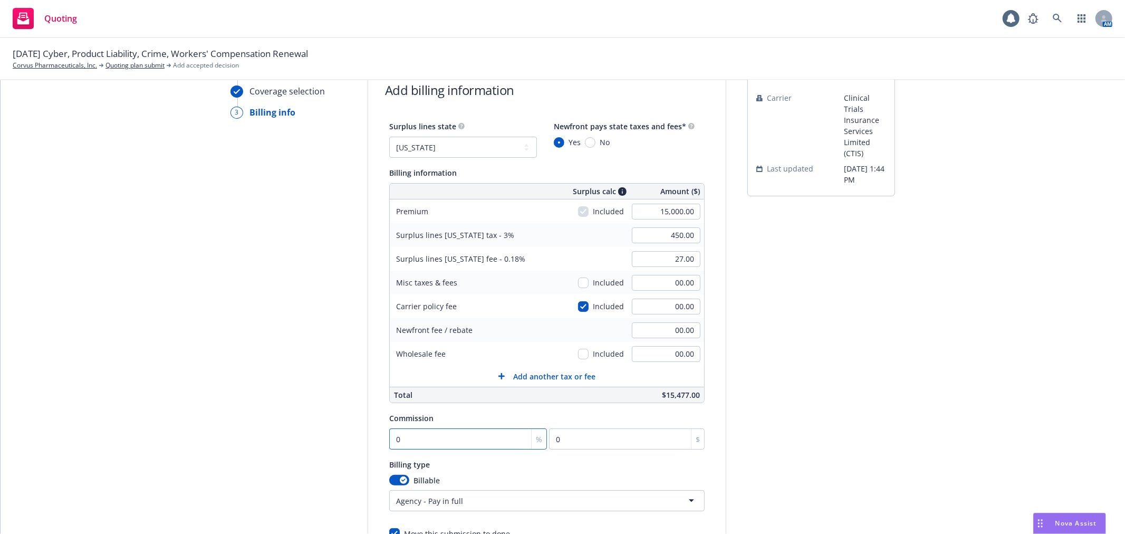
click at [422, 438] on input "0" at bounding box center [468, 438] width 158 height 21
type input "2"
type input "300"
type input "20"
type input "3000"
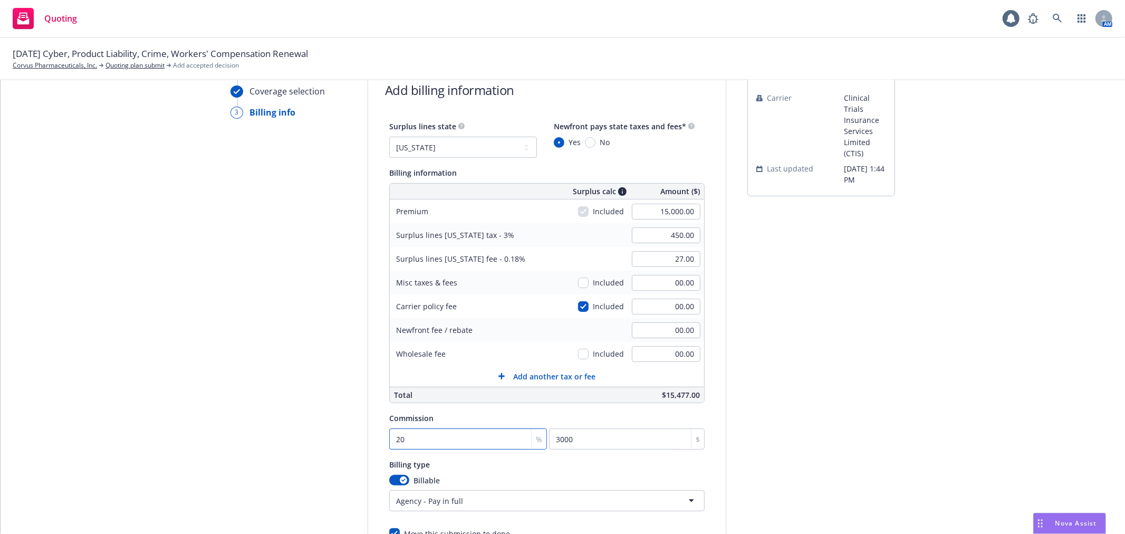
type input "20"
click at [867, 346] on div "submission Carrier Clinical Trials Insurance Services Limited (CTIS) Last updat…" at bounding box center [821, 333] width 148 height 539
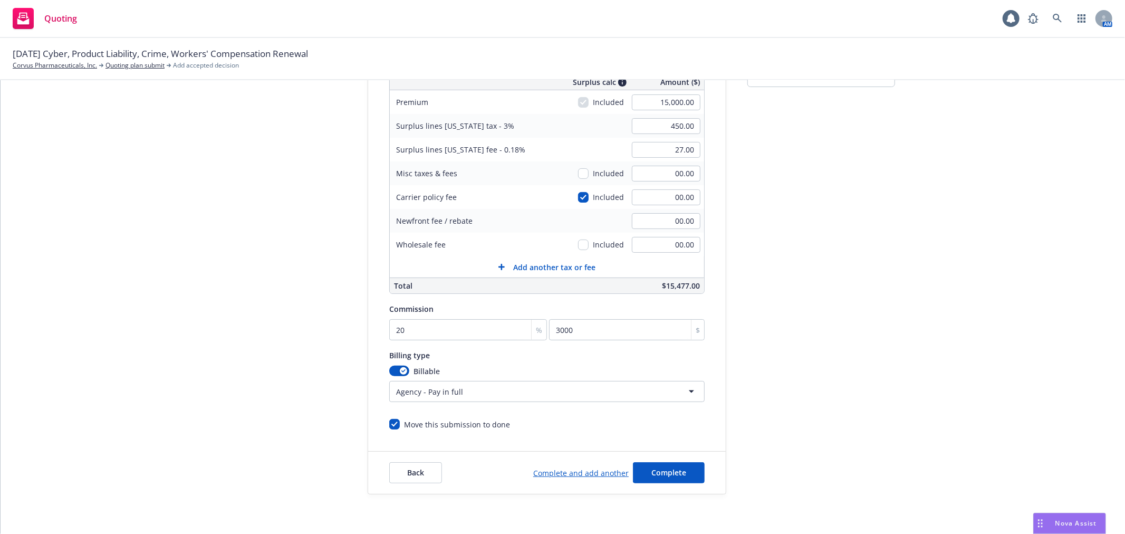
scroll to position [176, 0]
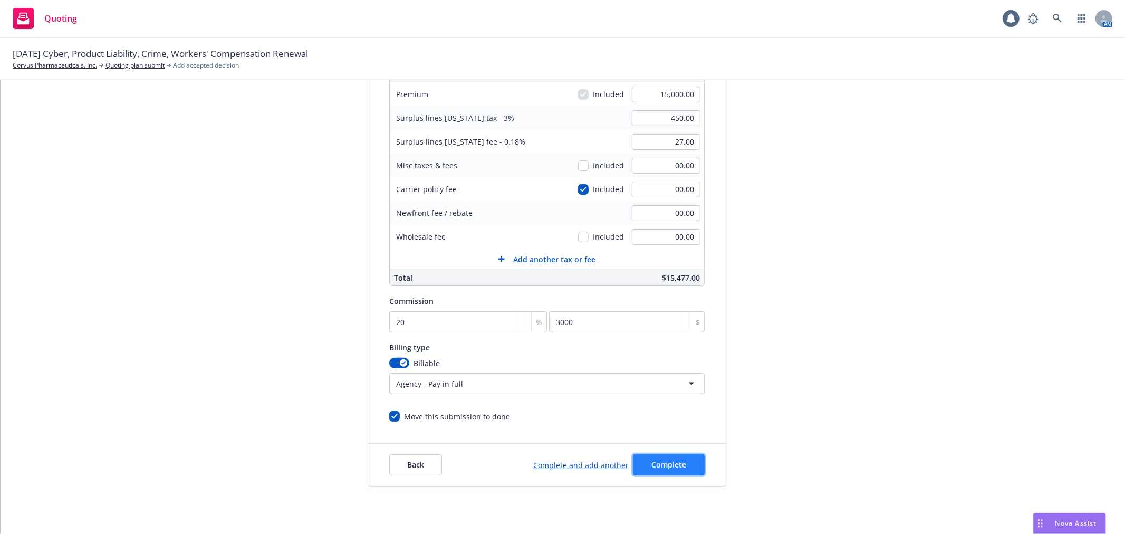
click at [673, 458] on button "Complete" at bounding box center [669, 464] width 72 height 21
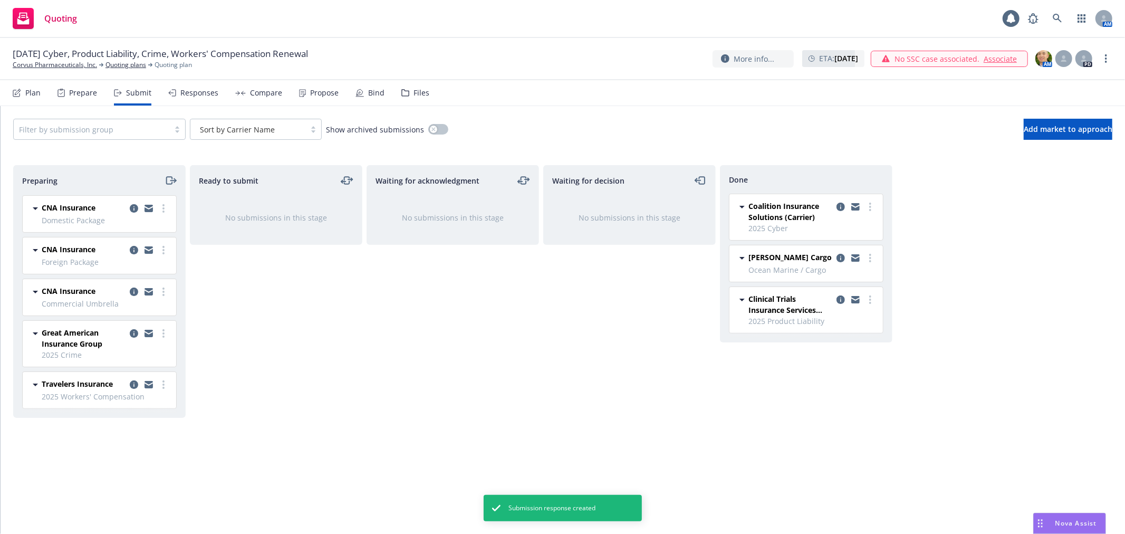
drag, startPoint x: 362, startPoint y: 318, endPoint x: 204, endPoint y: 246, distance: 173.6
click at [363, 318] on div "Preparing CNA Insurance Domestic Package Wednesday, August 27, 2025 at 2:45 PM …" at bounding box center [562, 338] width 1099 height 346
click at [250, 86] on div "Compare" at bounding box center [258, 92] width 47 height 25
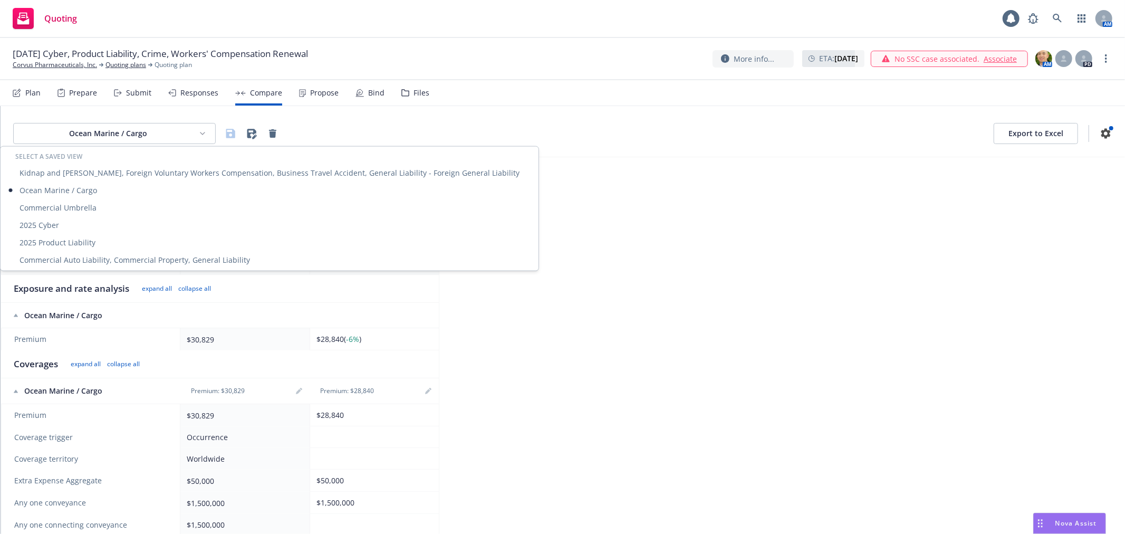
click at [171, 135] on html "Quoting 1 AM 09/07/25 Cyber, Product Liability, Crime, Workers' Compensation Re…" at bounding box center [562, 267] width 1125 height 534
click at [86, 243] on div "2025 Product Liability" at bounding box center [270, 242] width 534 height 17
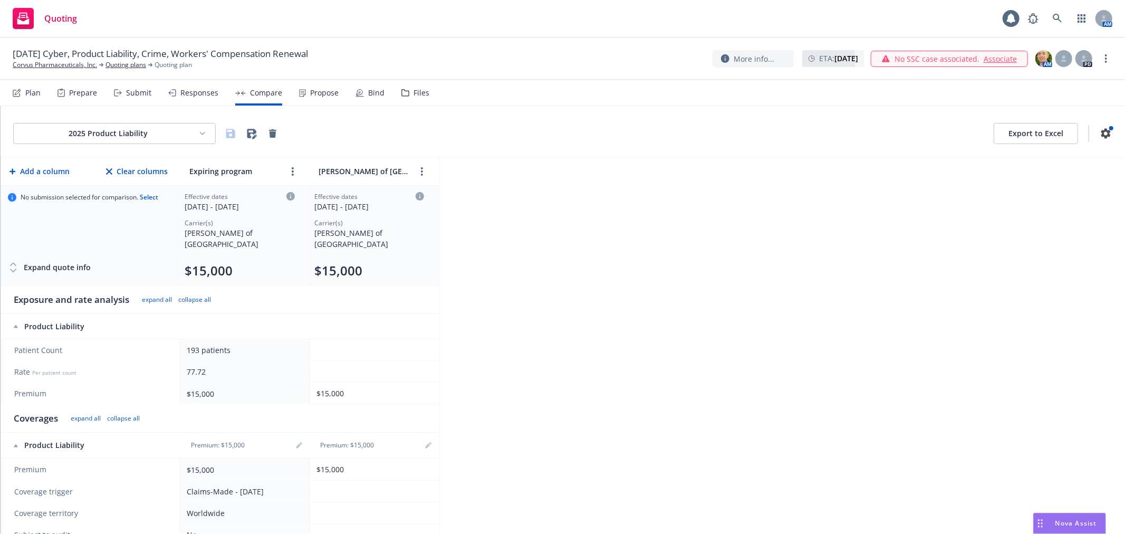
click at [612, 241] on div "2025 Product Liability Export to Excel Add a column Clear columns Expiring prog…" at bounding box center [563, 320] width 1124 height 428
click at [45, 93] on div "Plan Prepare Submit Responses Compare Propose Bind Files" at bounding box center [221, 92] width 417 height 25
click at [37, 96] on div "Plan" at bounding box center [32, 93] width 15 height 8
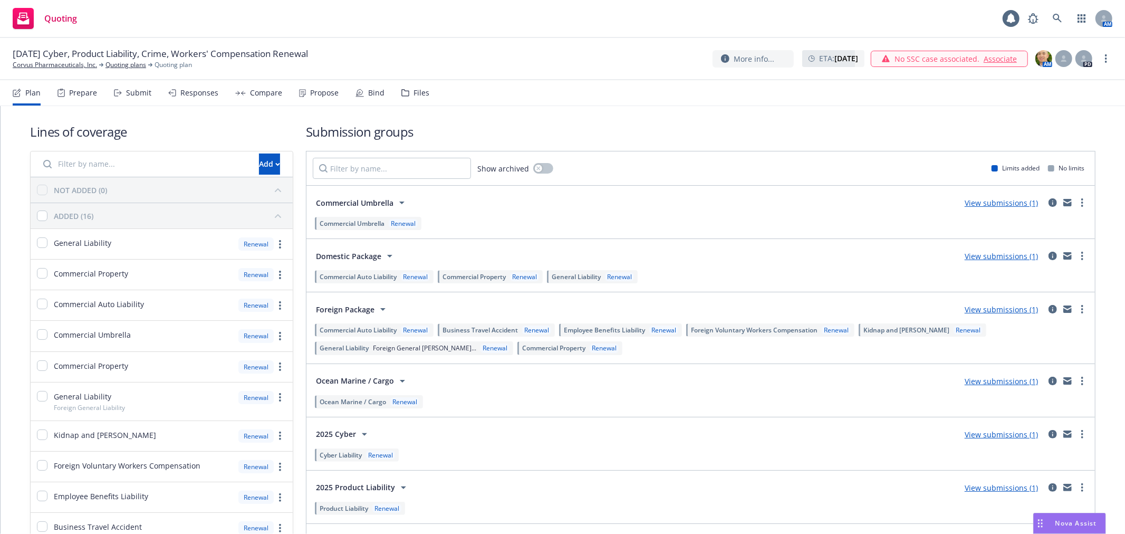
click at [1029, 123] on h1 "Submission groups" at bounding box center [700, 131] width 789 height 17
click at [554, 40] on div "09/07/25 Cyber, Product Liability, Crime, Workers' Compensation Renewal Corvus …" at bounding box center [562, 59] width 1125 height 42
